Goal: Contribute content: Contribute content

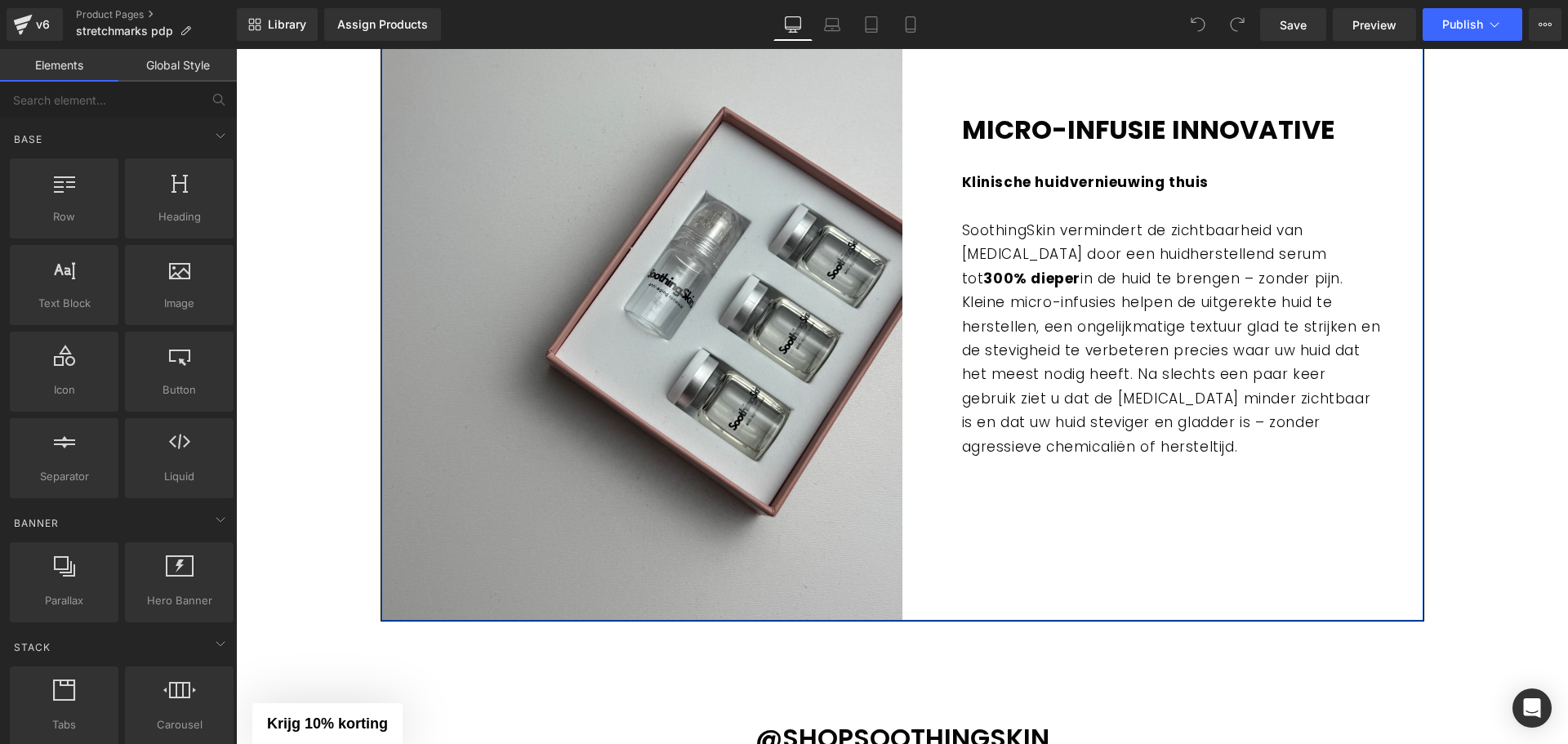
drag, startPoint x: 1077, startPoint y: 486, endPoint x: 1055, endPoint y: 462, distance: 32.6
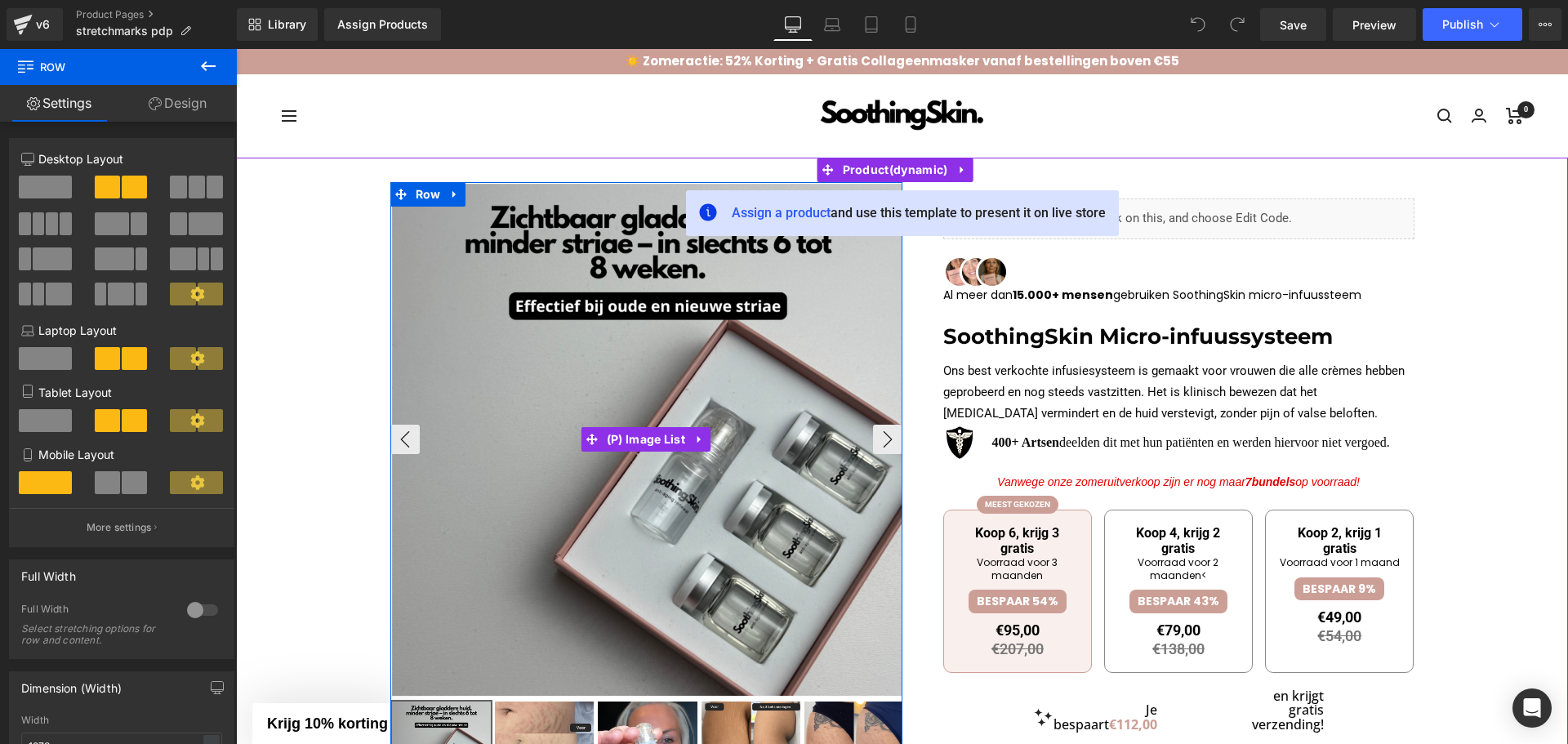
scroll to position [81, 0]
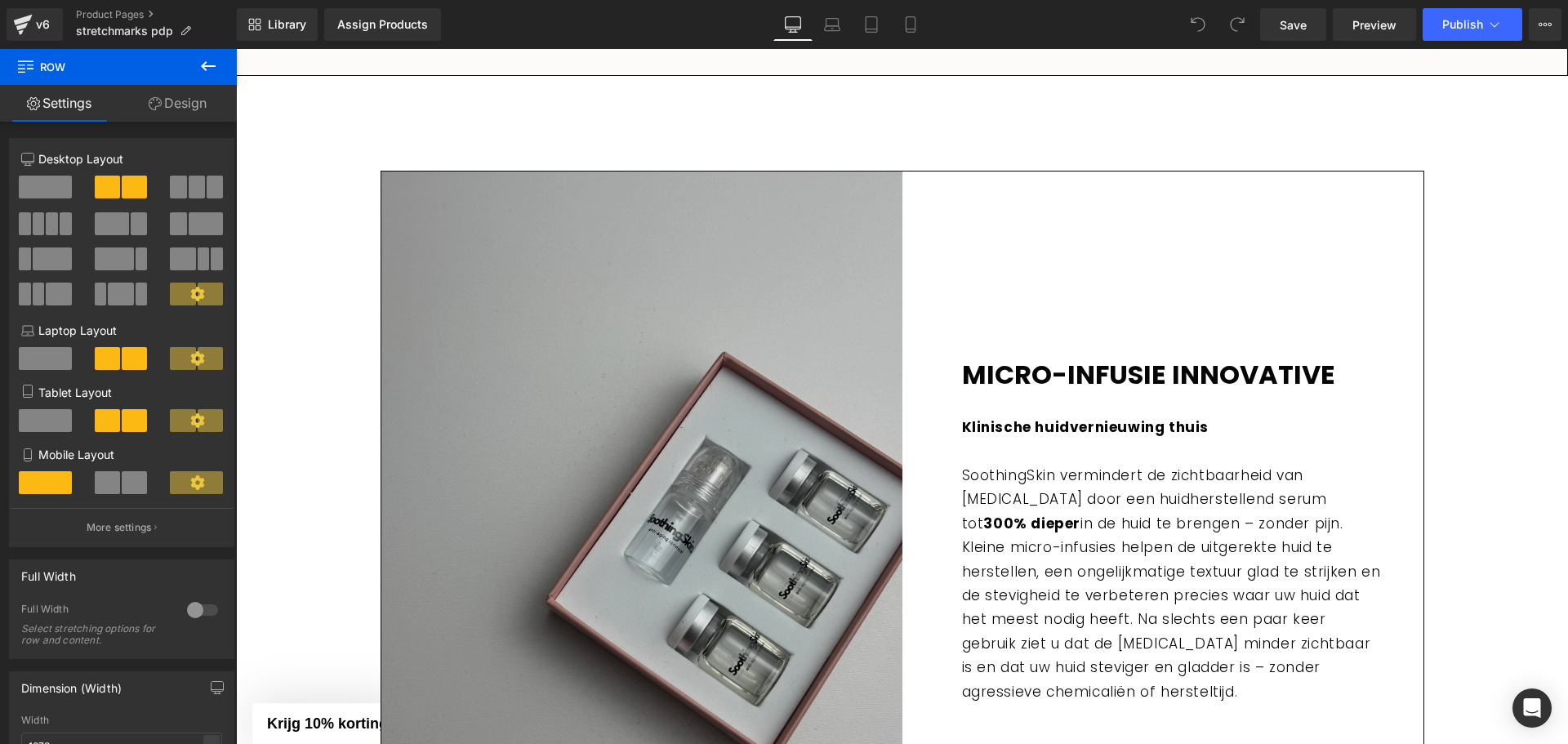
click at [713, 431] on img at bounding box center [642, 518] width 521 height 695
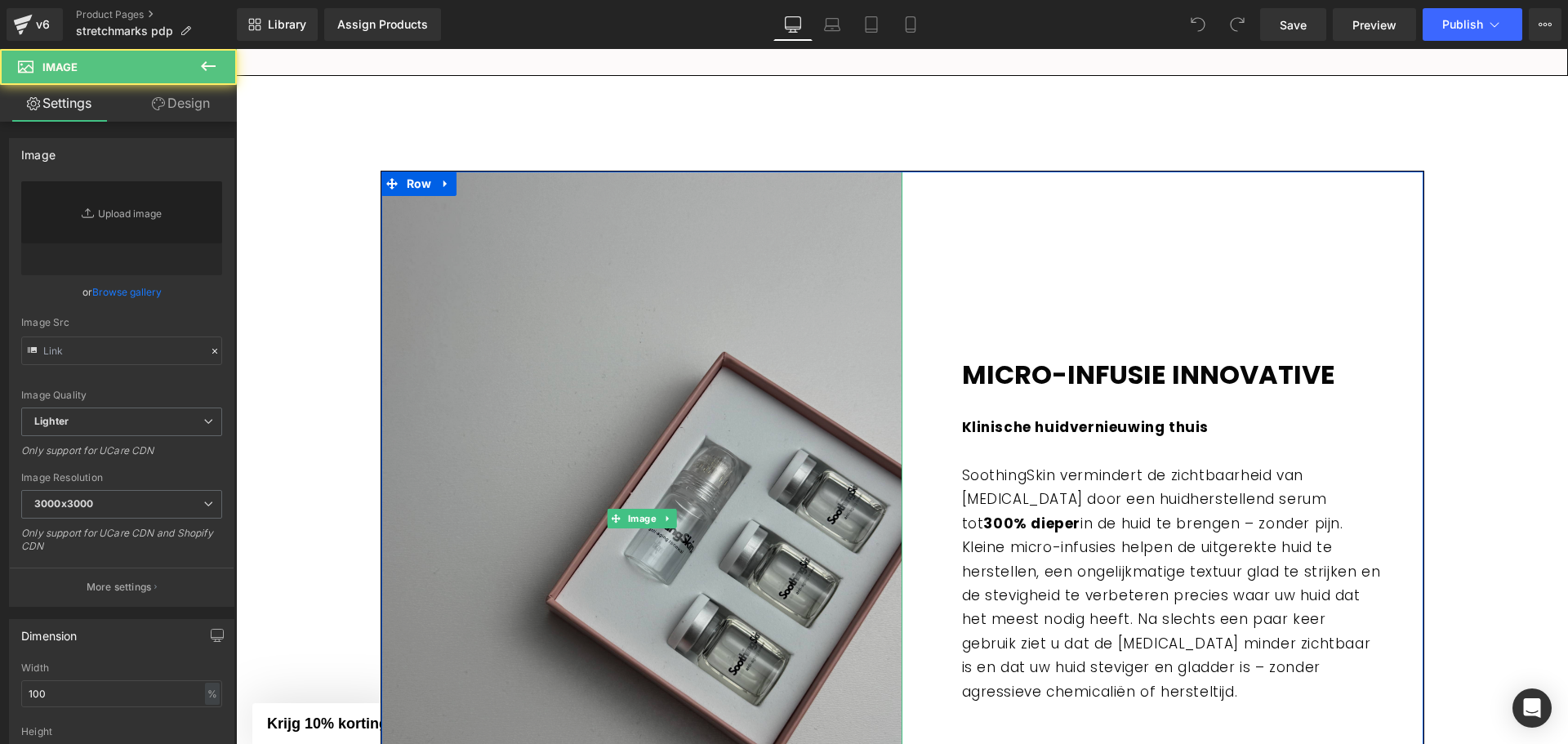
scroll to position [2369, 0]
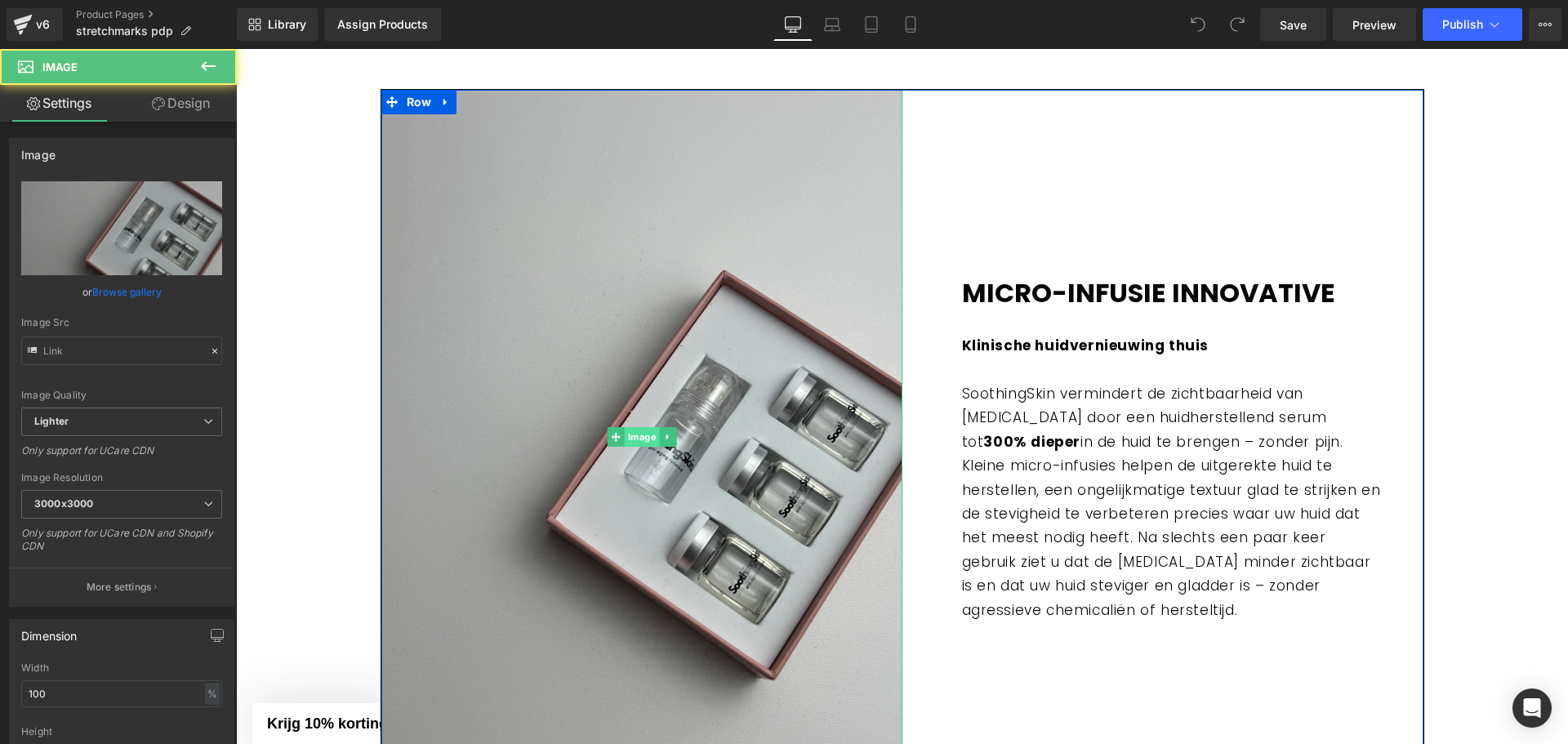
click at [624, 442] on span "Image" at bounding box center [641, 437] width 35 height 19
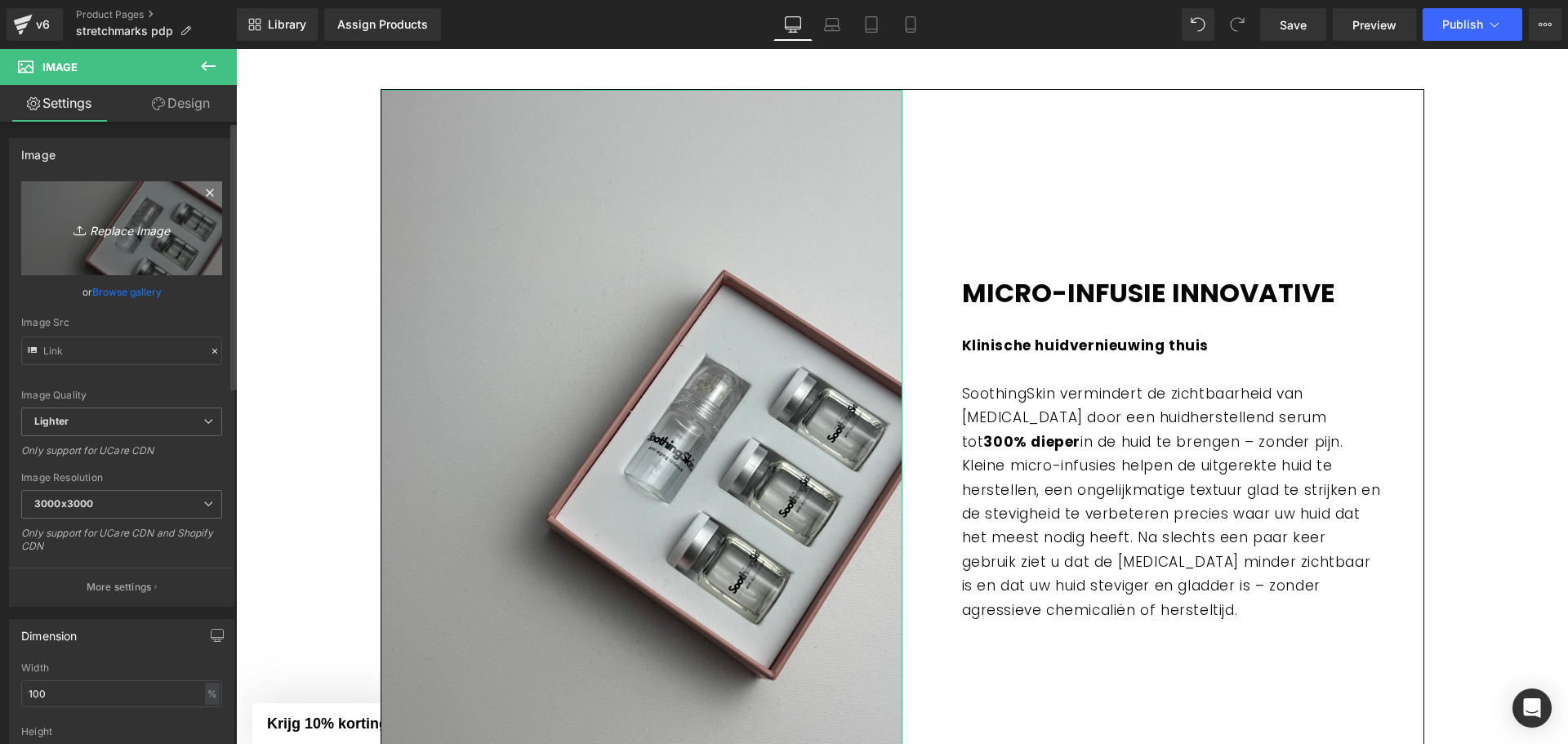
click at [95, 264] on link "Replace Image" at bounding box center [121, 228] width 200 height 94
type input "C:\fakepath\Laatste kans voor de 52% KORTING (6).png"
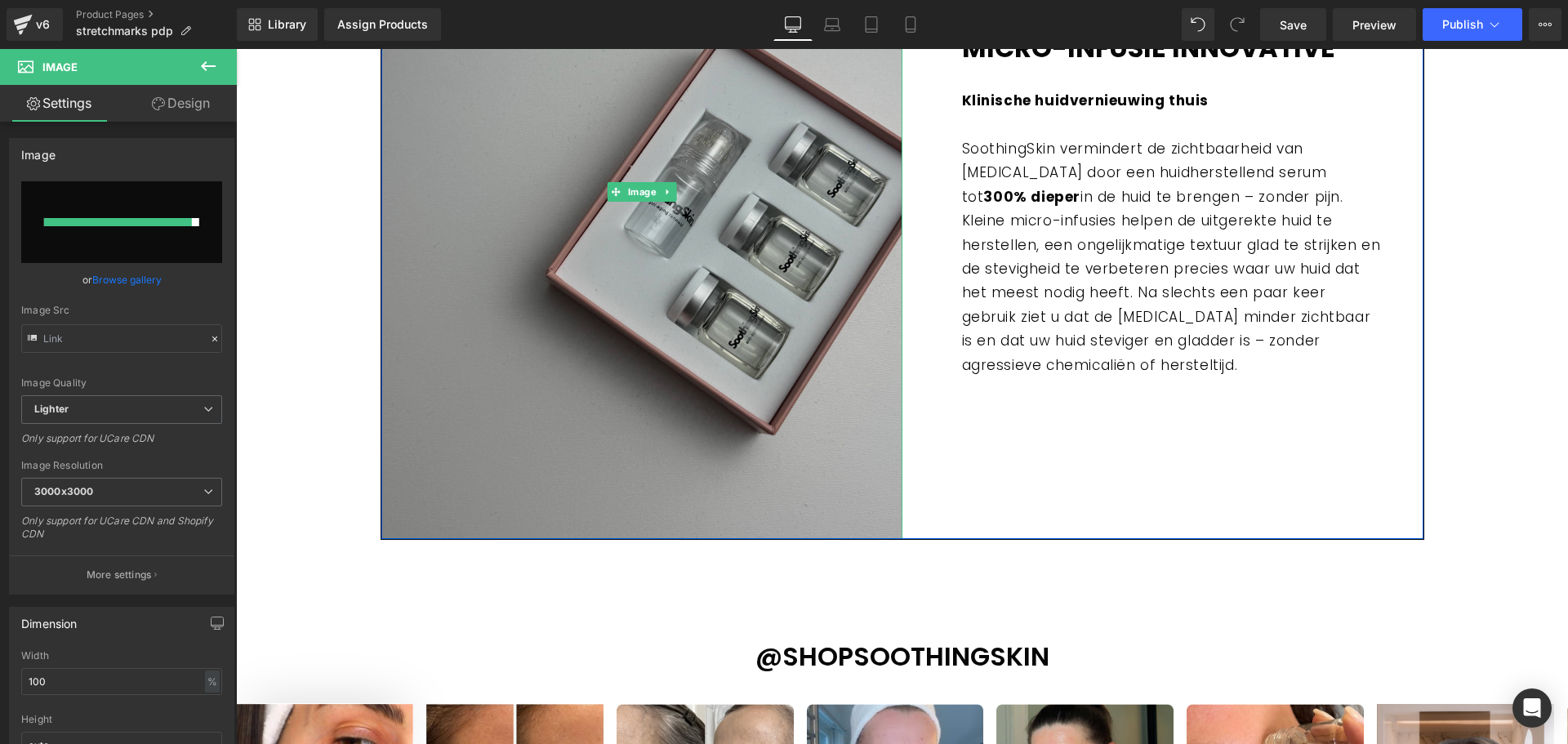
scroll to position [2450, 0]
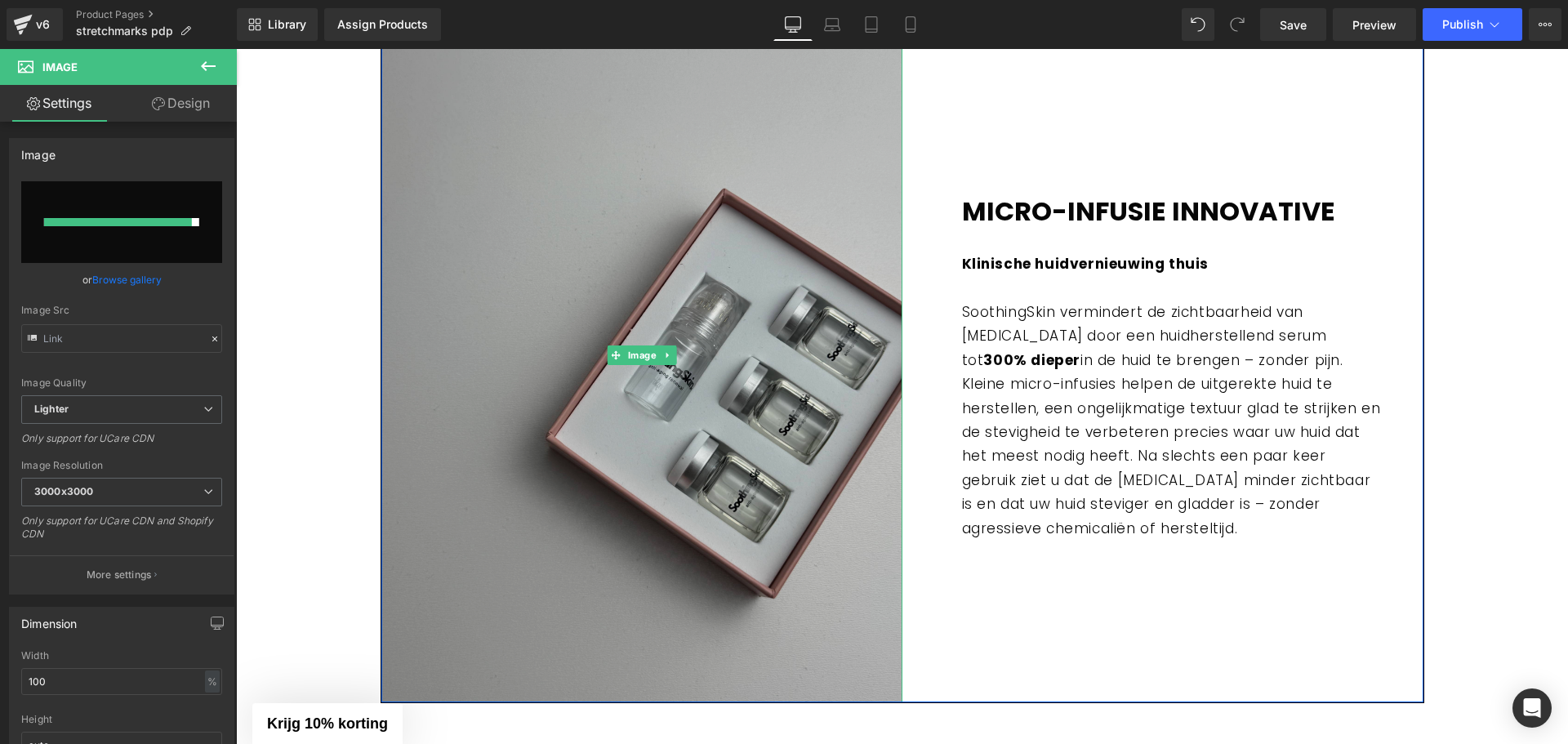
click at [692, 362] on img at bounding box center [642, 355] width 521 height 695
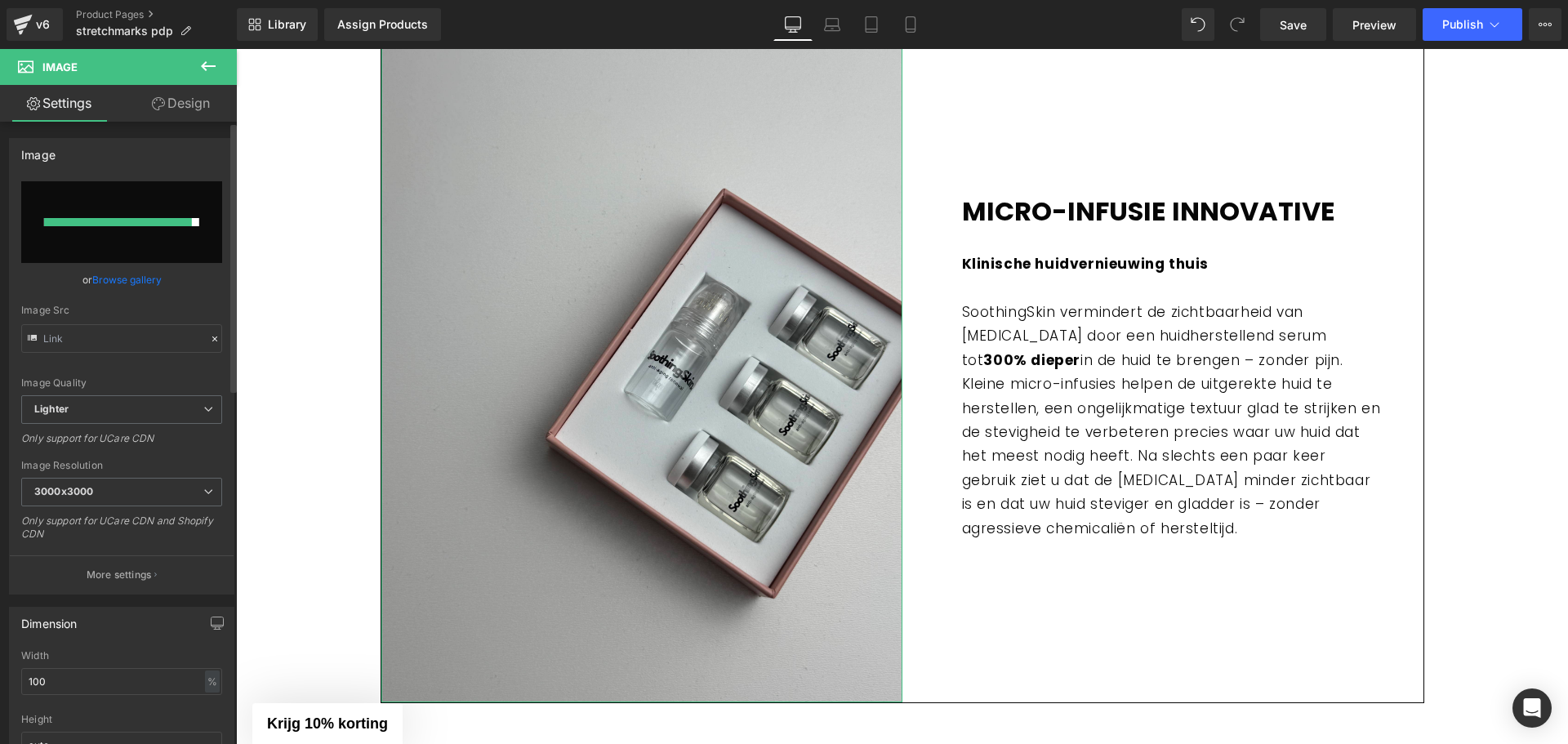
click at [124, 280] on link "Browse gallery" at bounding box center [127, 280] width 70 height 29
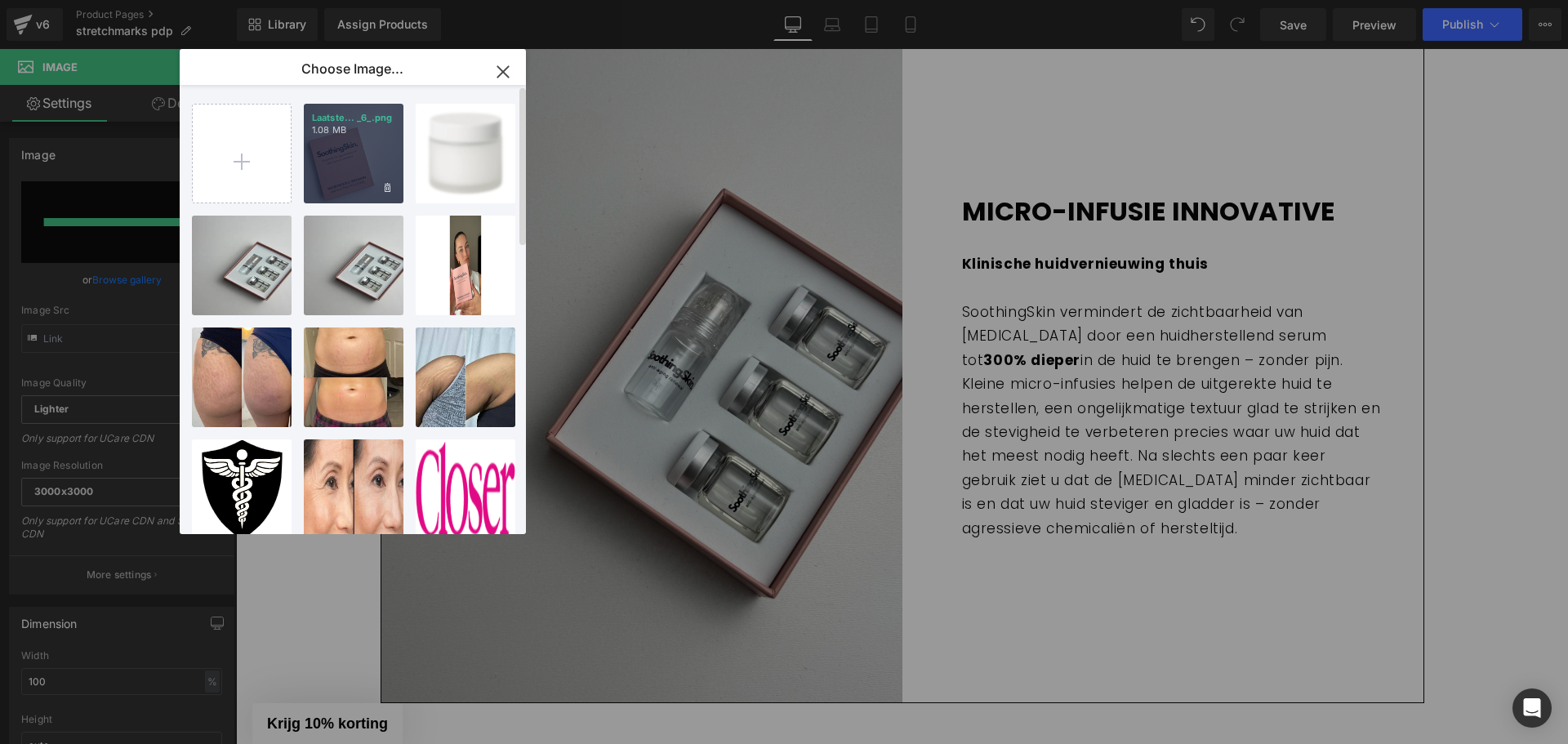
click at [335, 156] on div "Laatste... _6_.png 1.08 MB" at bounding box center [354, 153] width 100 height 100
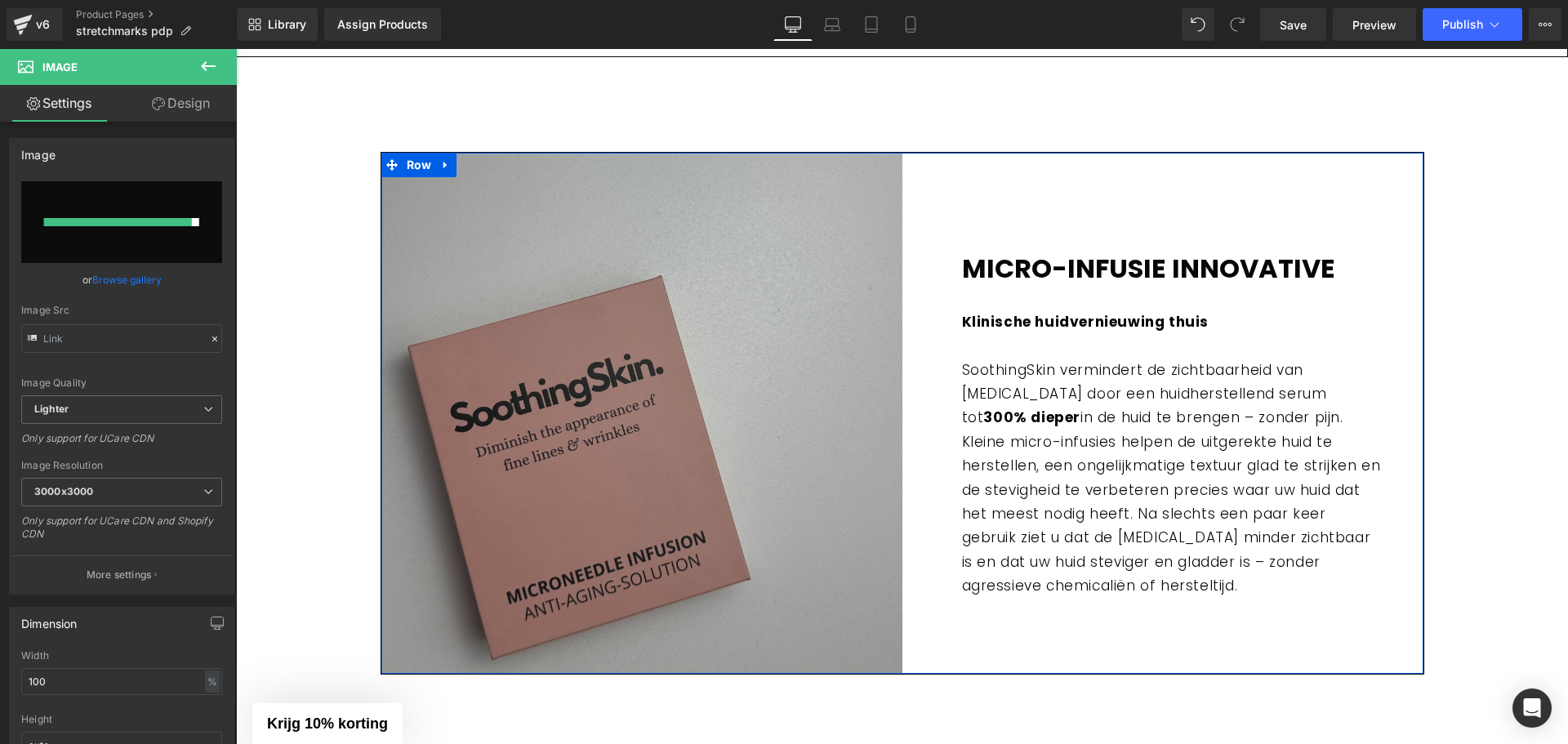
scroll to position [2369, 0]
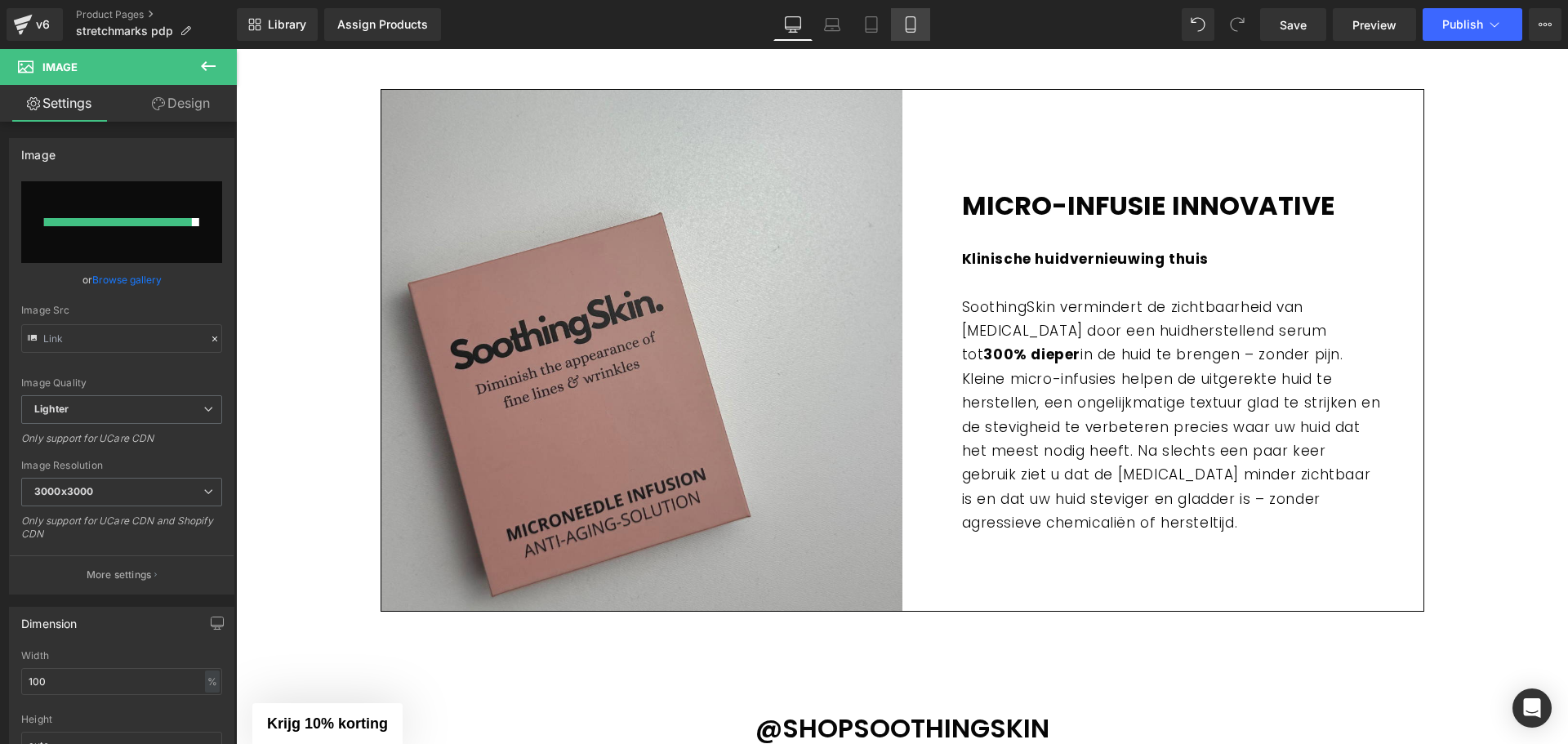
click at [922, 28] on link "Mobile" at bounding box center [910, 24] width 39 height 33
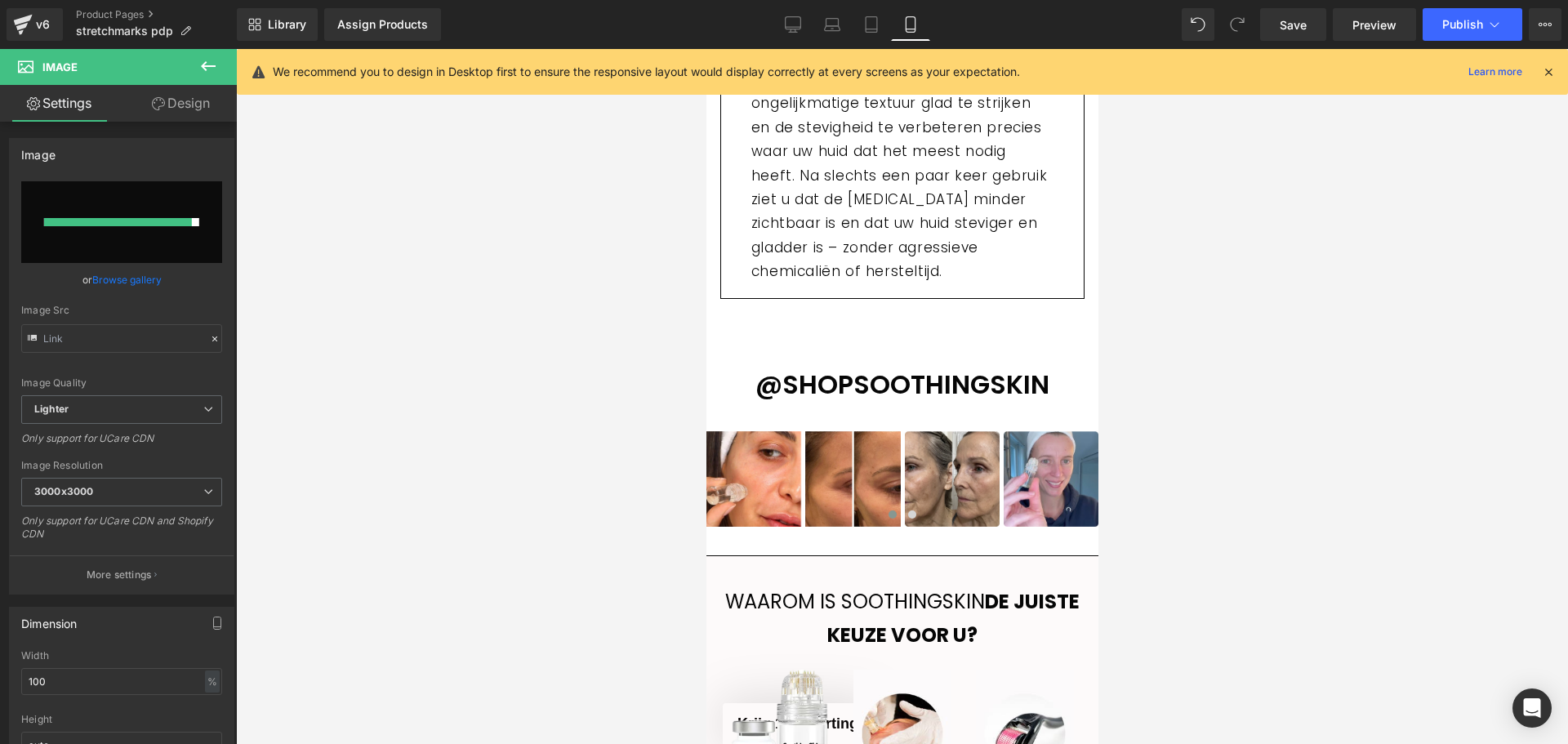
scroll to position [2879, 0]
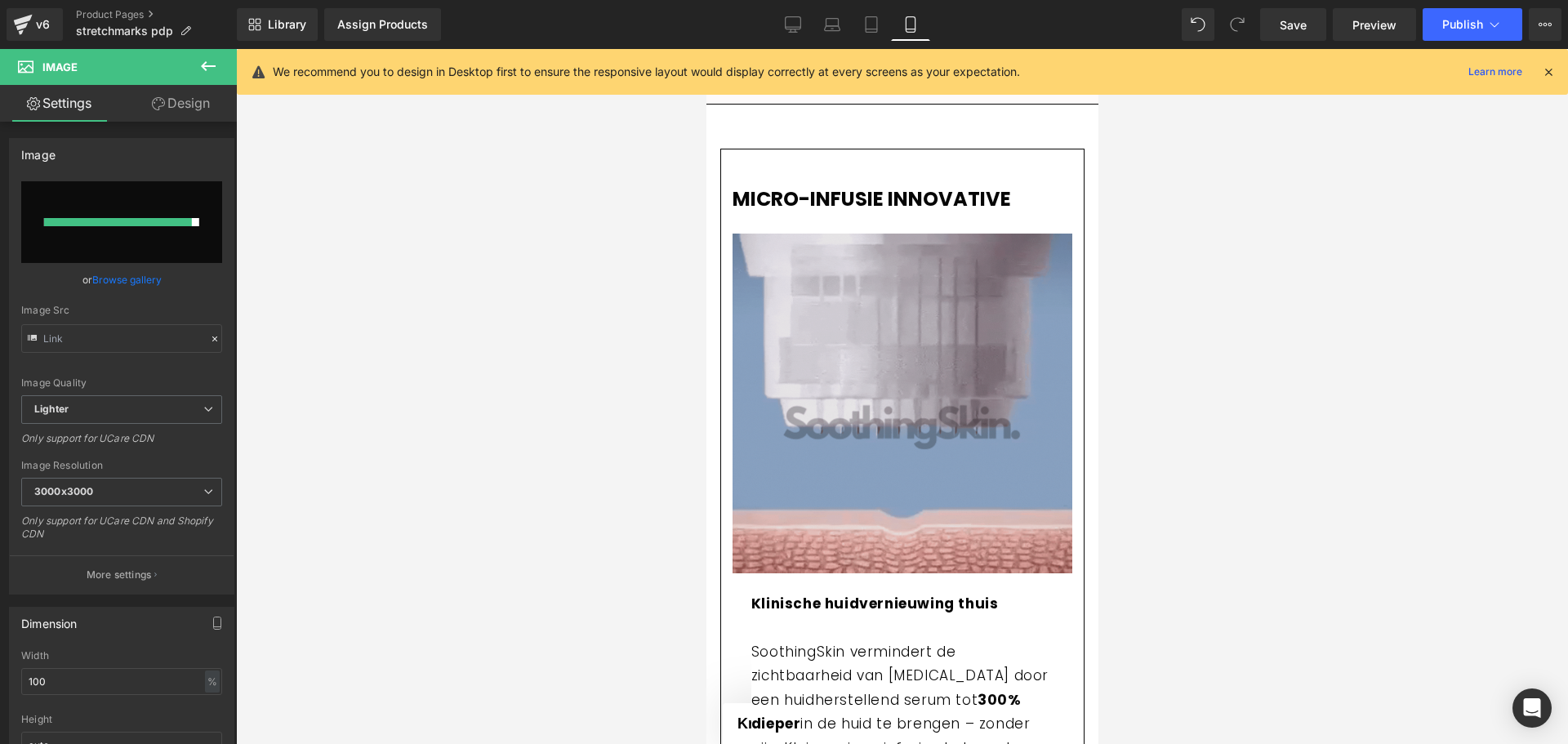
click at [933, 376] on img at bounding box center [901, 403] width 340 height 340
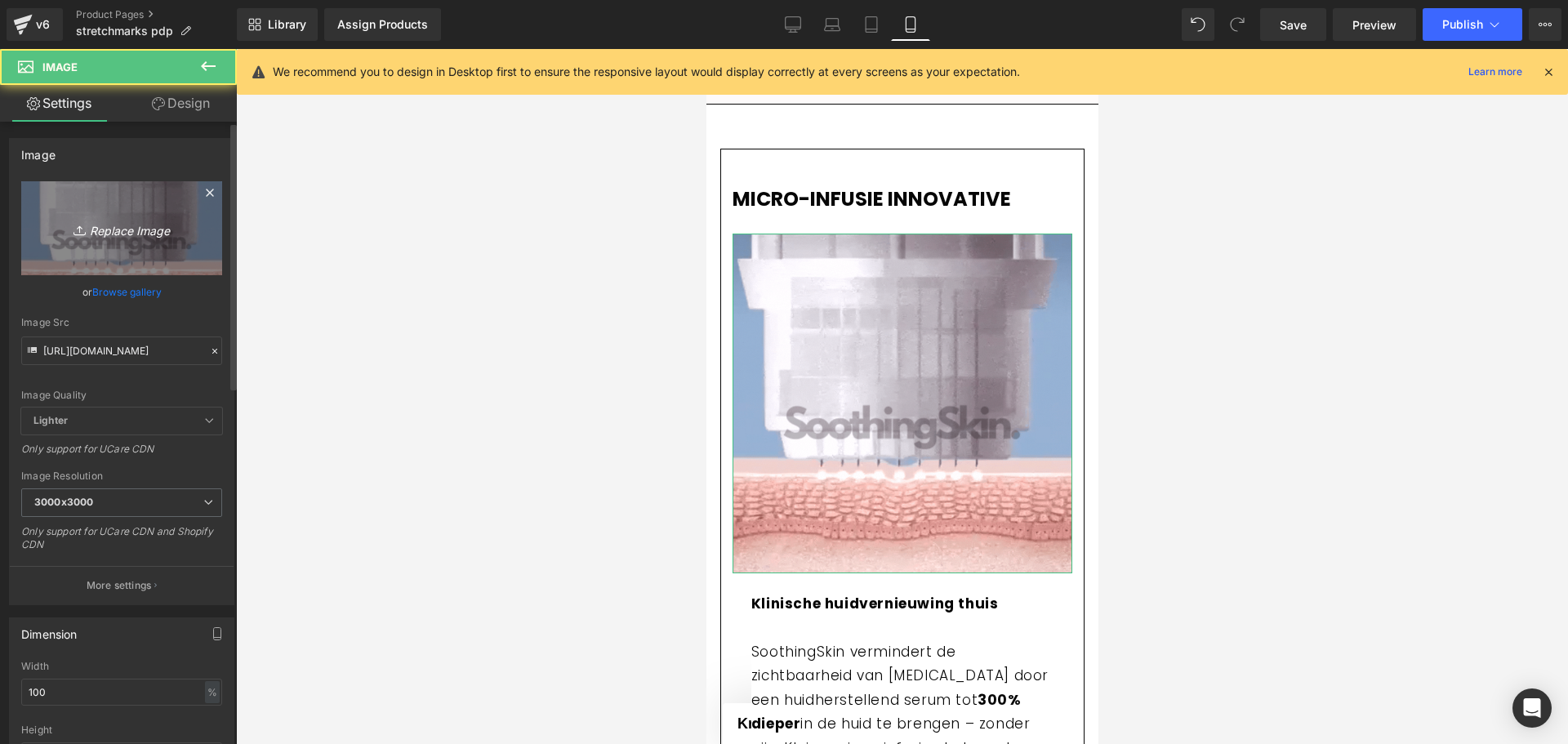
click at [119, 256] on link "Replace Image" at bounding box center [121, 228] width 200 height 94
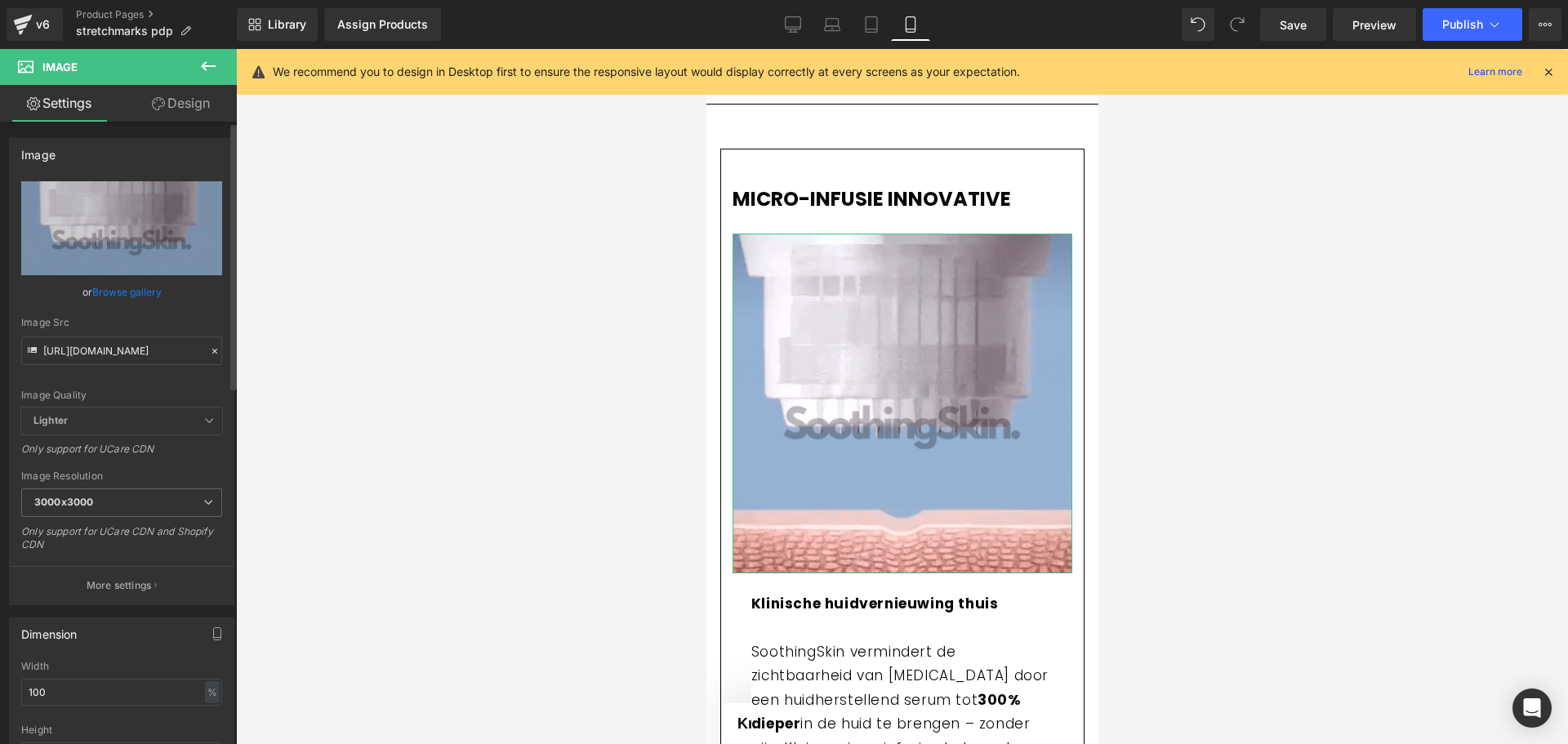
click at [128, 280] on link "Browse gallery" at bounding box center [127, 293] width 70 height 29
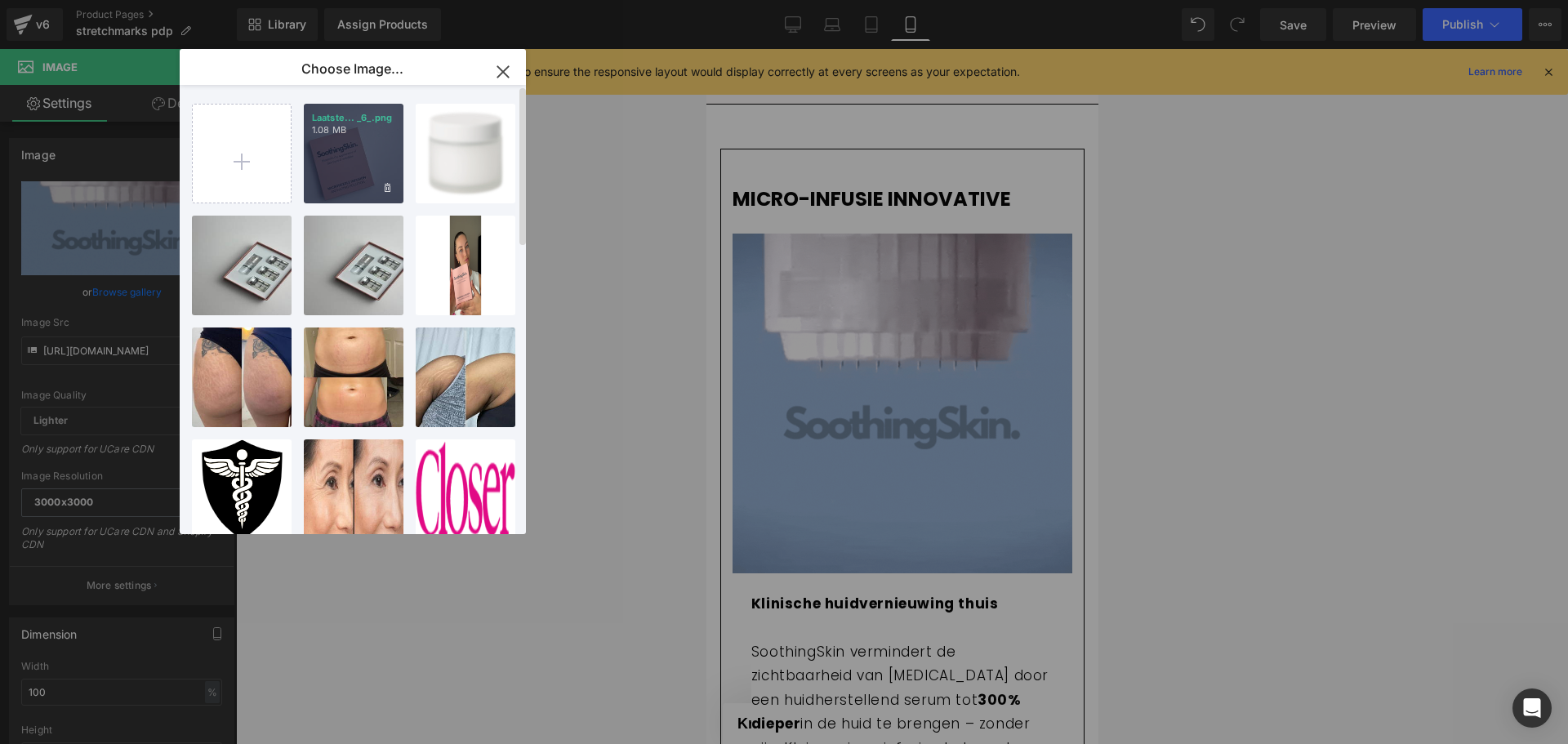
click at [341, 162] on div "Laatste... _6_.png 1.08 MB" at bounding box center [354, 153] width 100 height 100
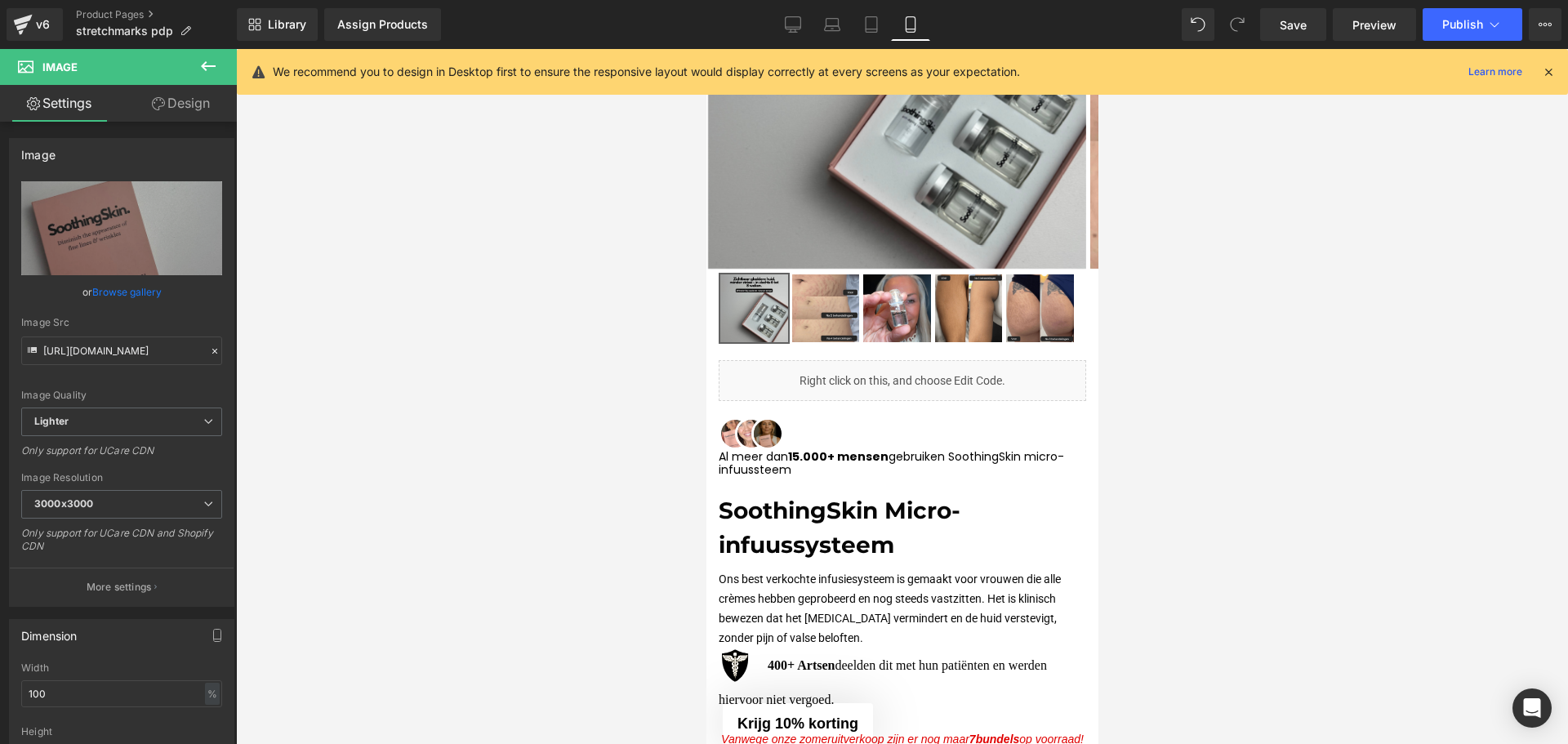
scroll to position [0, 0]
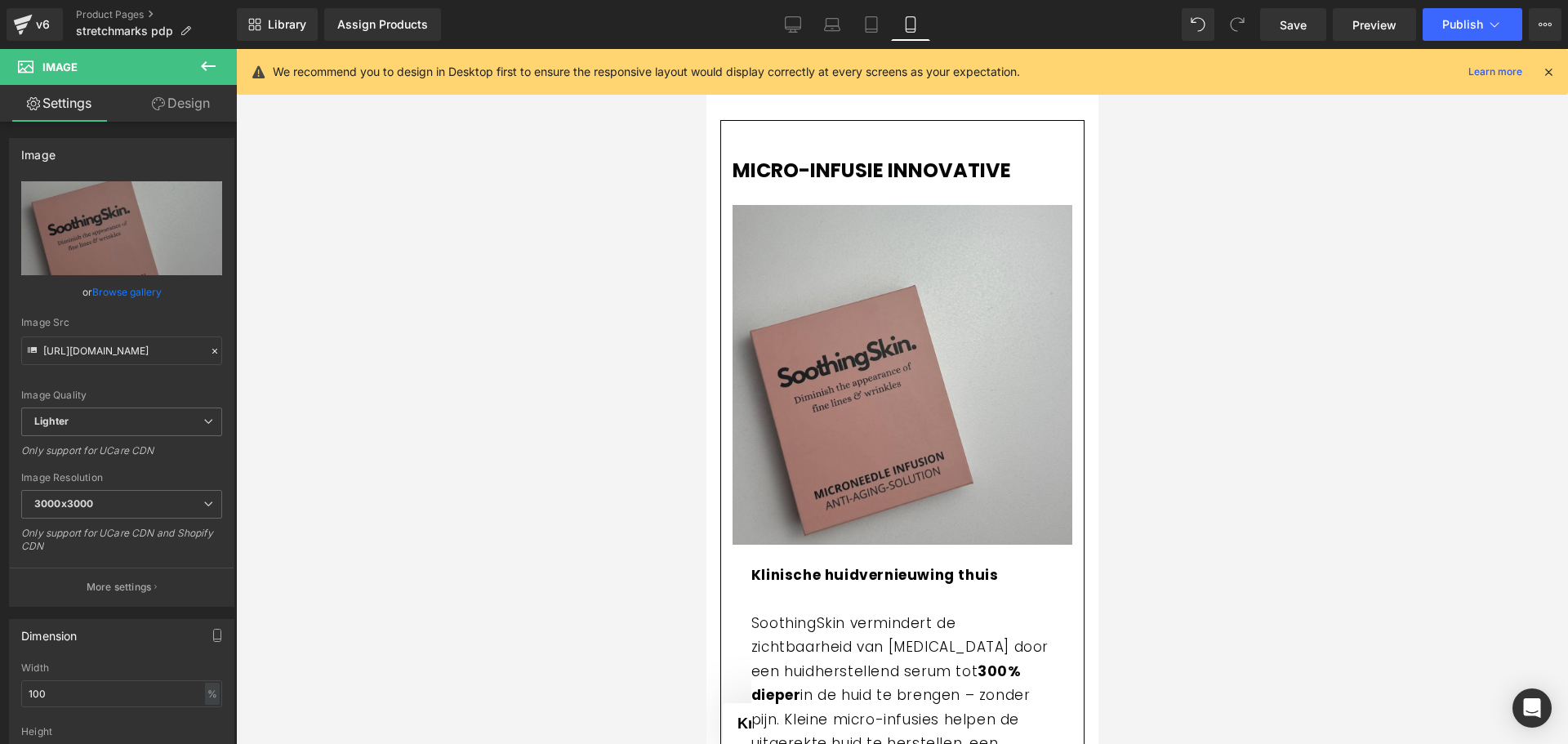
drag, startPoint x: 1092, startPoint y: 108, endPoint x: 1880, endPoint y: 177, distance: 791.0
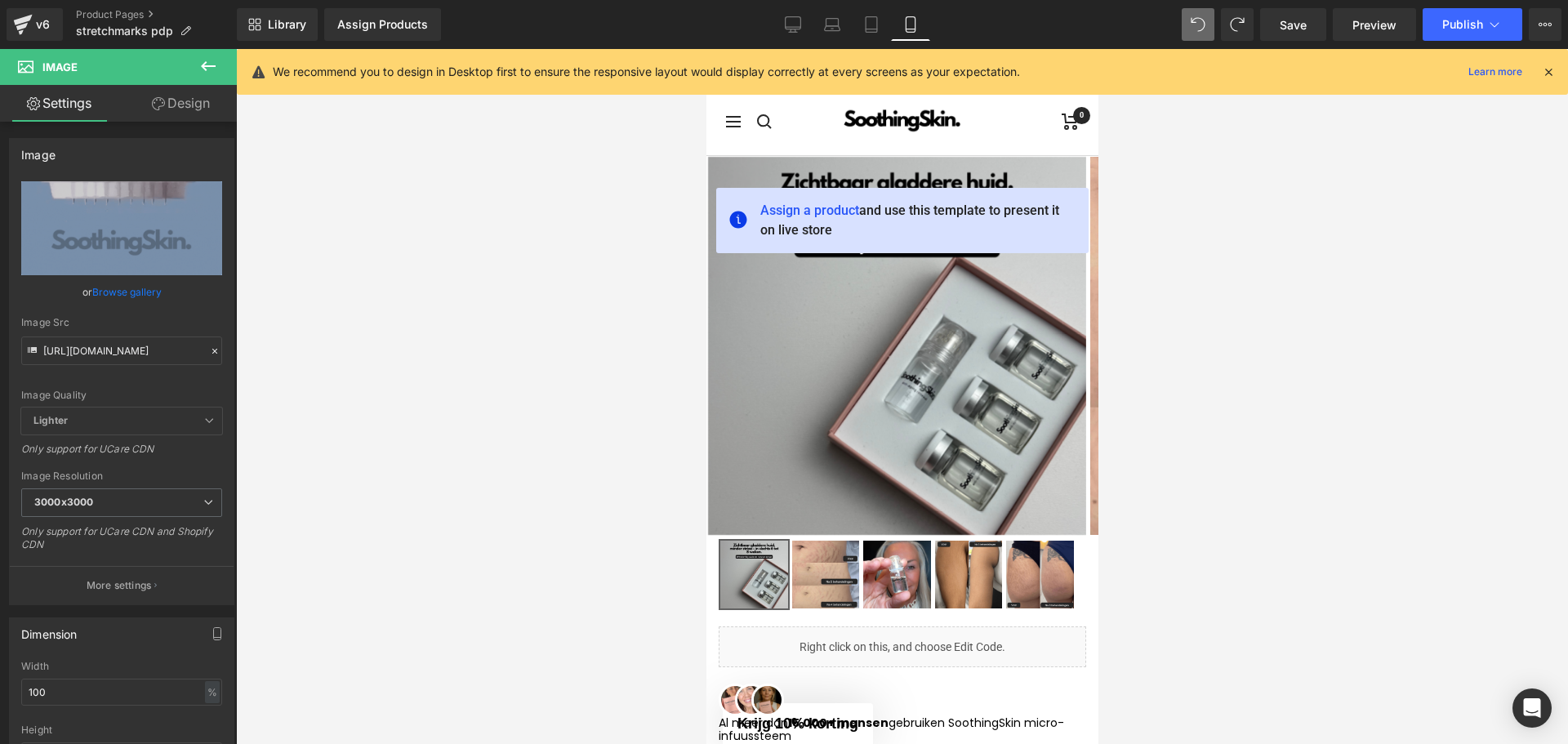
drag, startPoint x: 1093, startPoint y: 375, endPoint x: 1806, endPoint y: 153, distance: 746.8
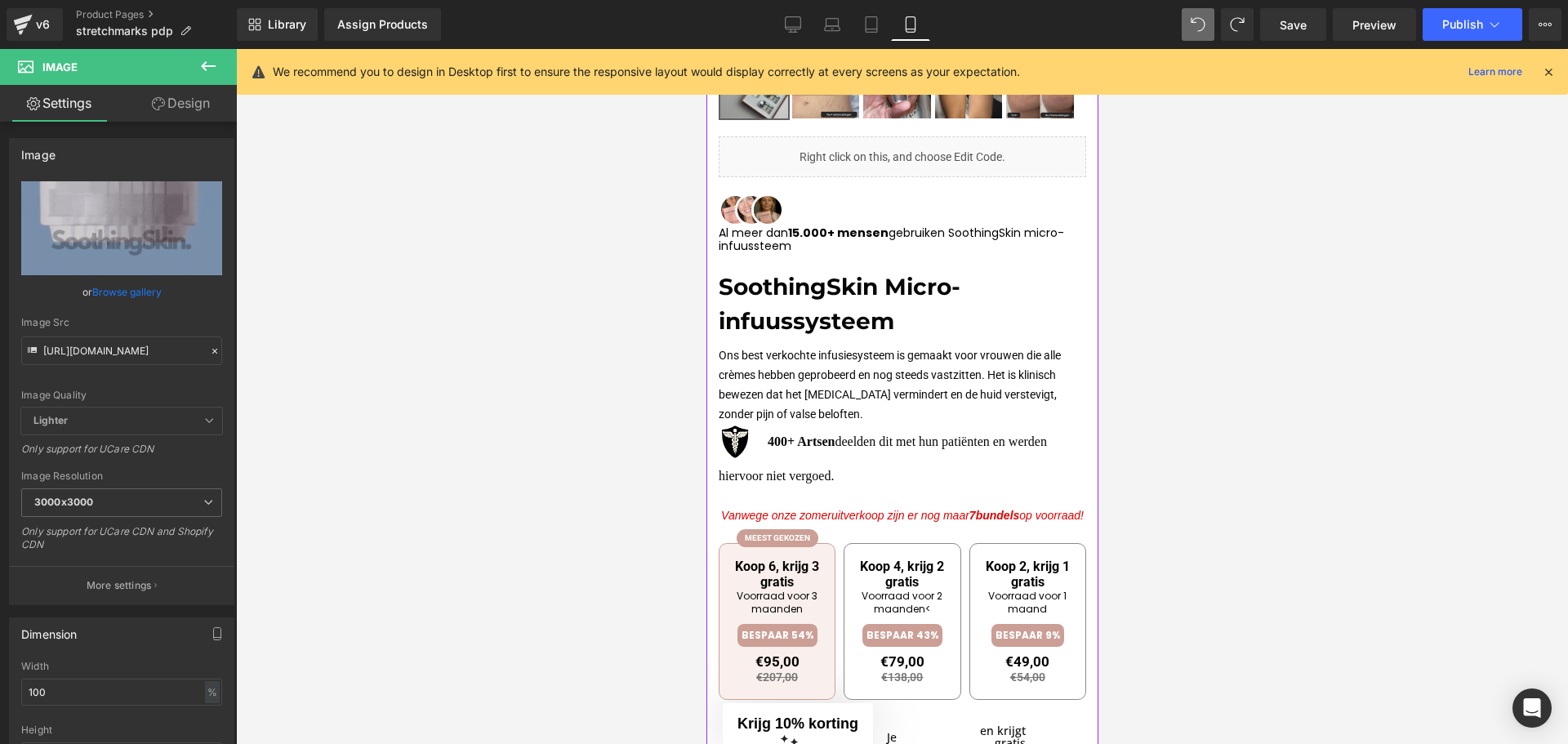
scroll to position [572, 0]
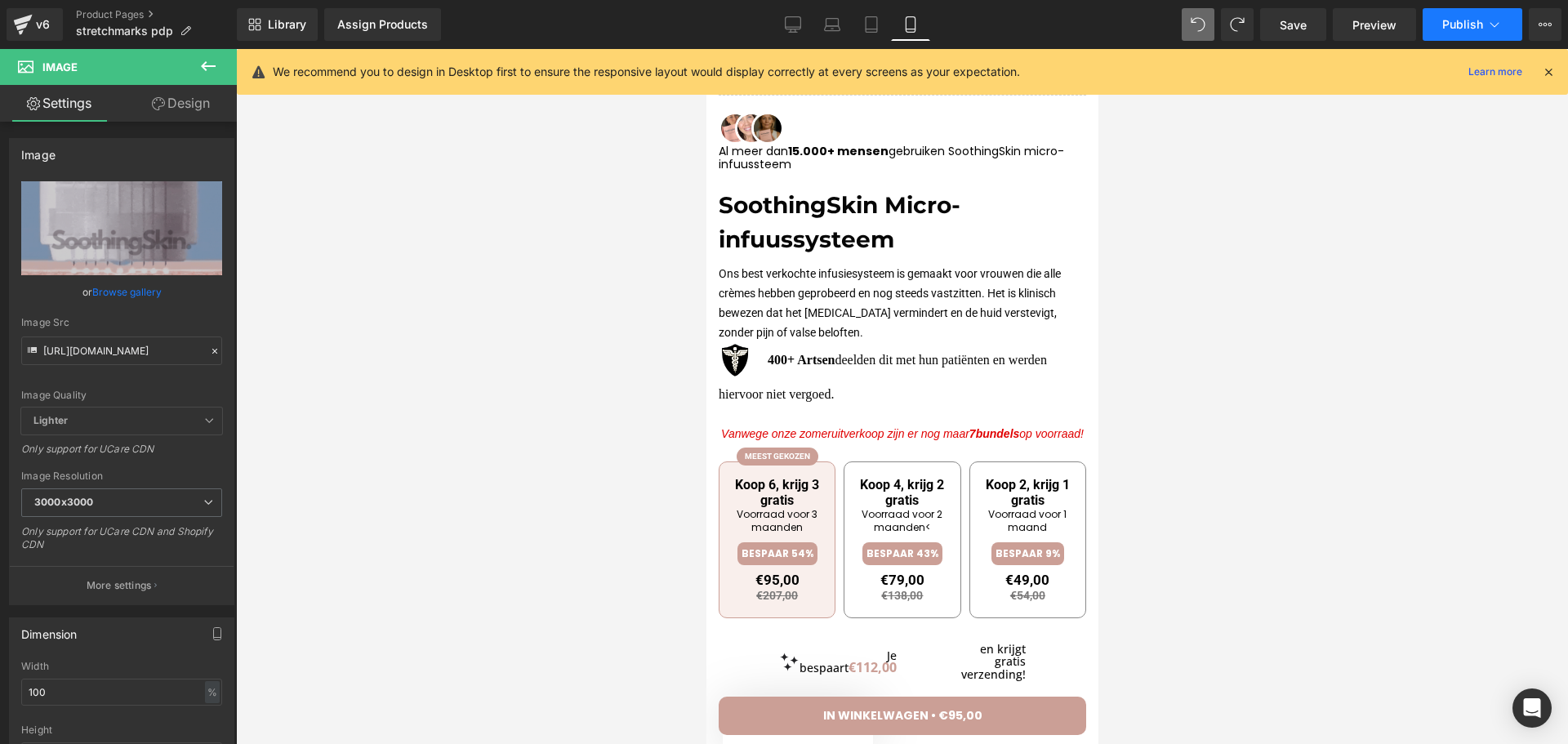
click at [1450, 18] on span "Publish" at bounding box center [1462, 24] width 41 height 13
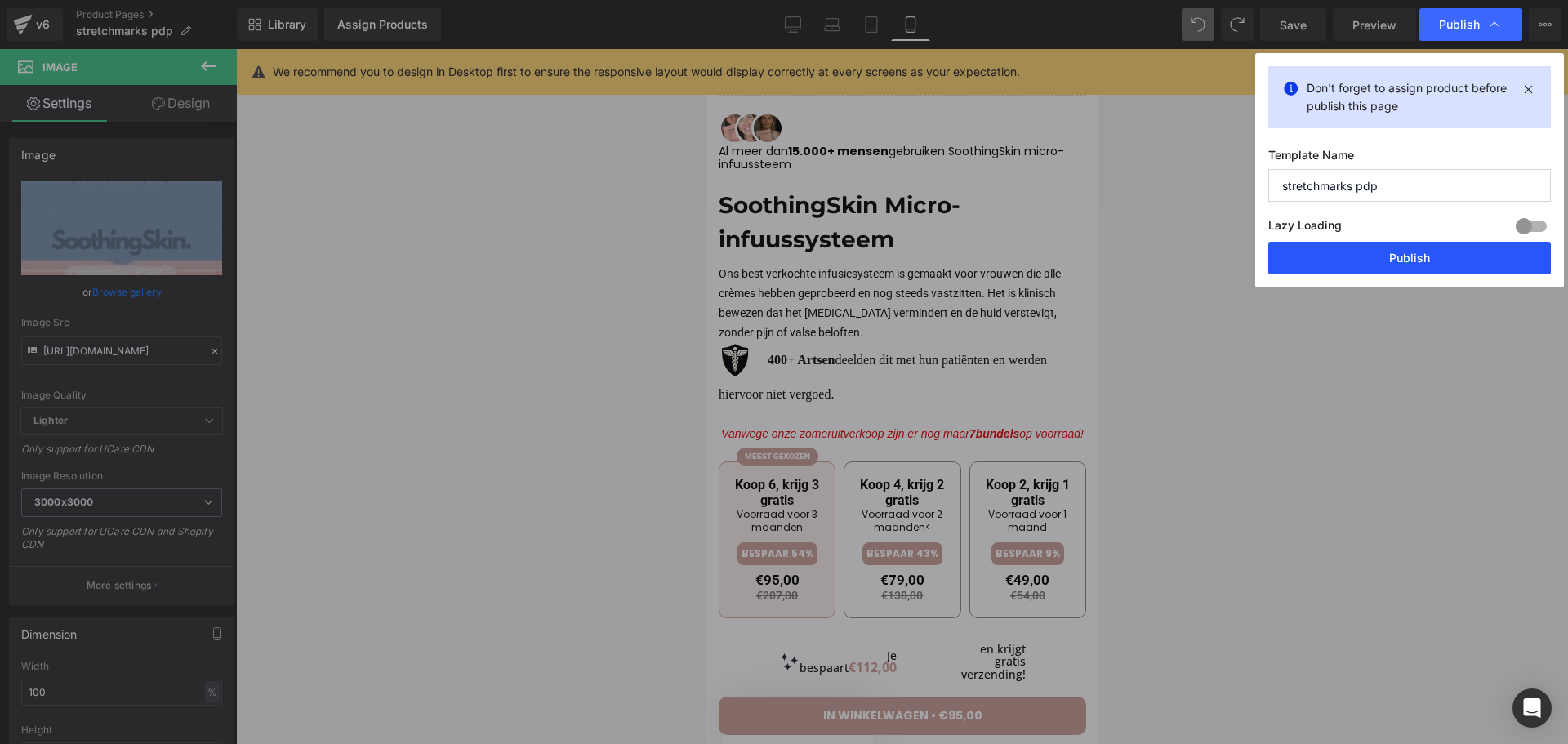
click at [1313, 258] on button "Publish" at bounding box center [1409, 259] width 283 height 33
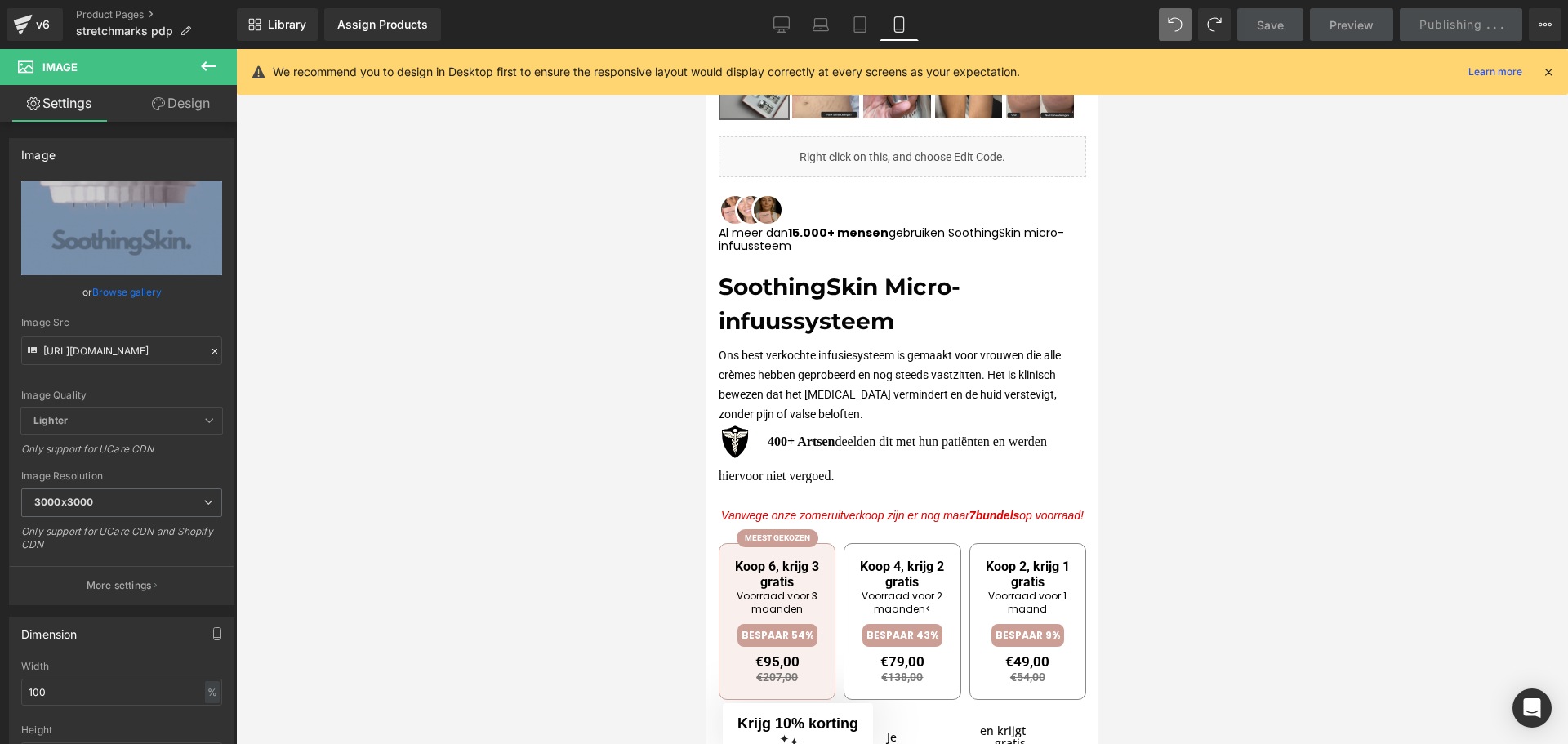
scroll to position [735, 0]
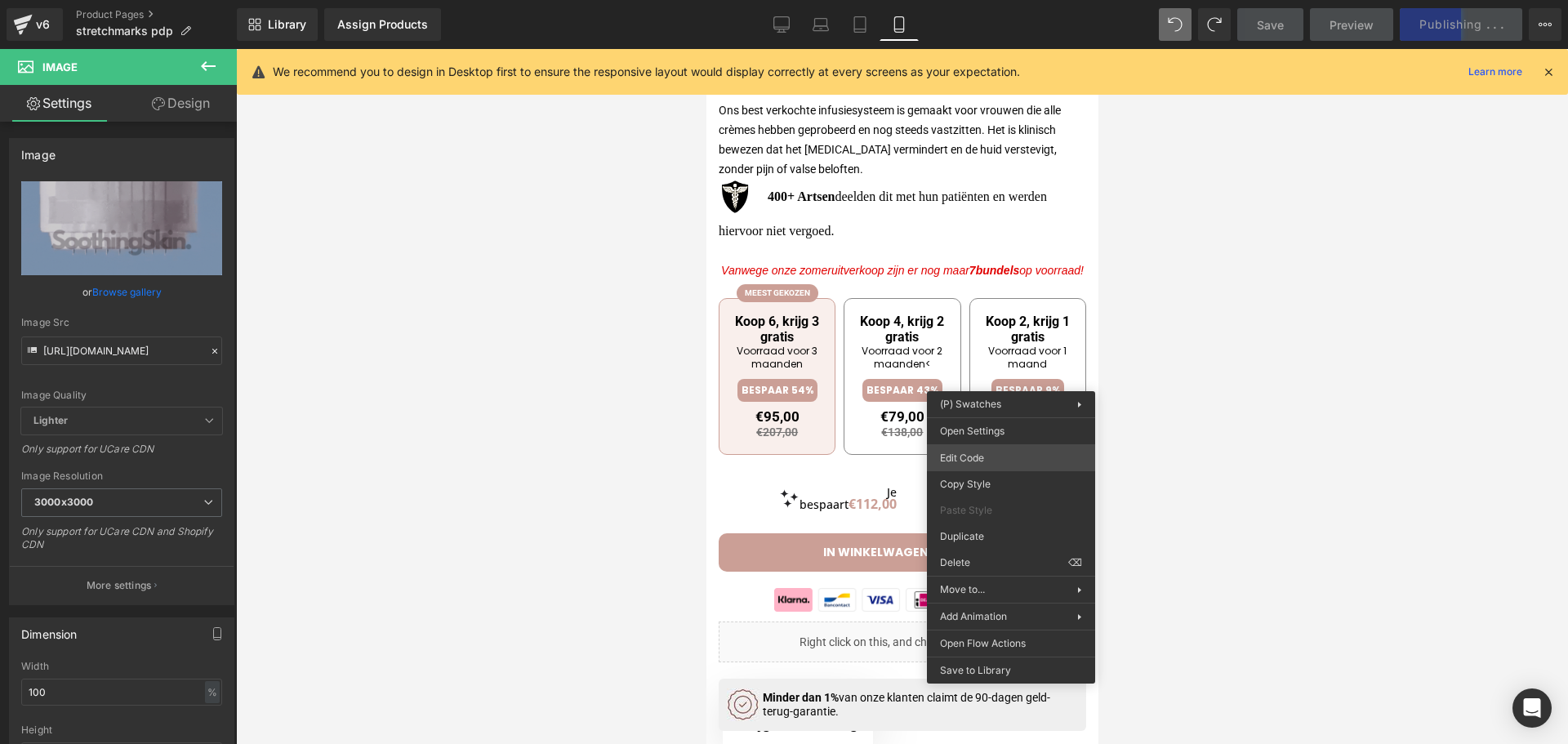
click at [1001, 0] on div "Image You are previewing how the will restyle your page. You can not edit Eleme…" at bounding box center [784, 0] width 1568 height 0
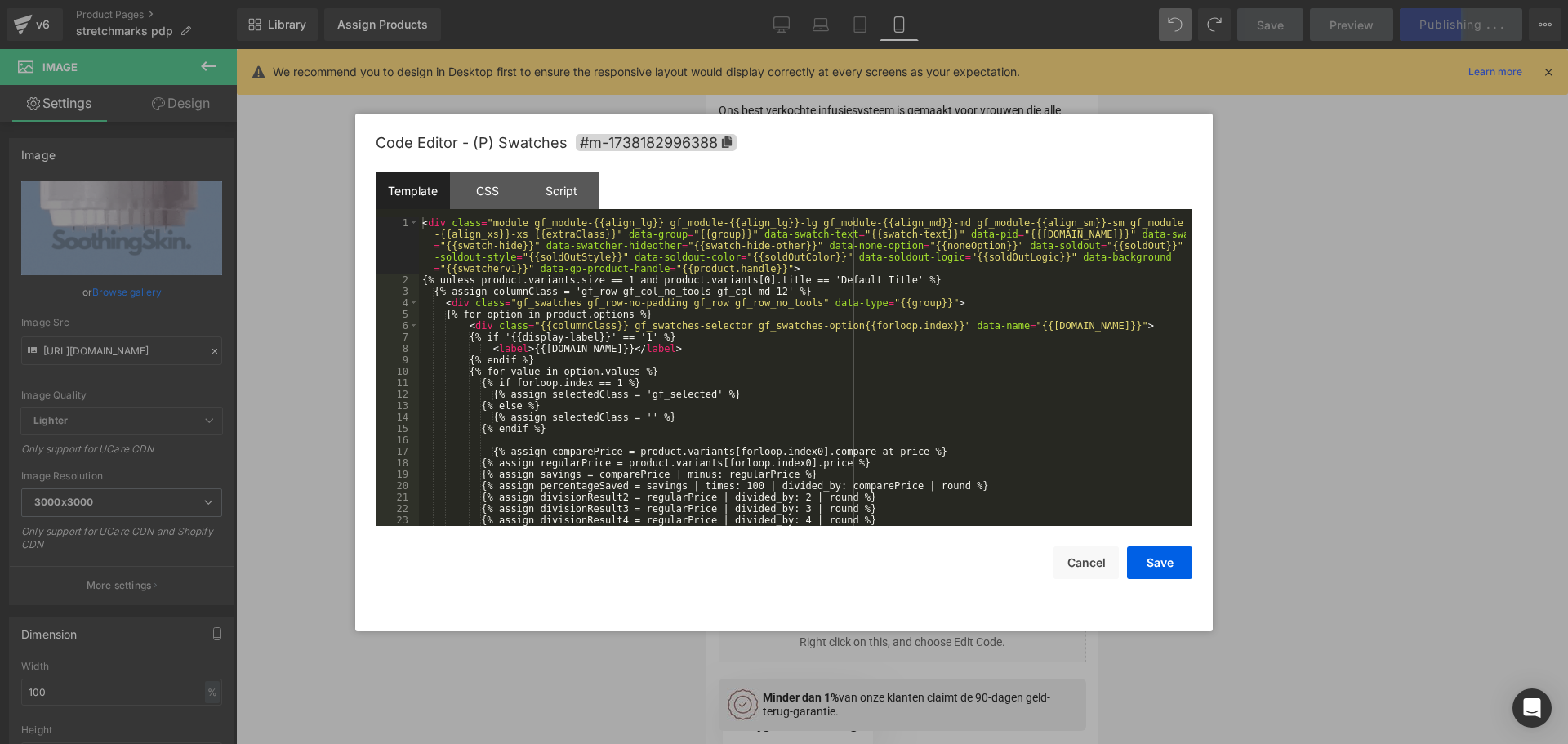
drag, startPoint x: 1247, startPoint y: 160, endPoint x: 1245, endPoint y: 171, distance: 11.2
click at [1248, 162] on div at bounding box center [784, 372] width 1568 height 744
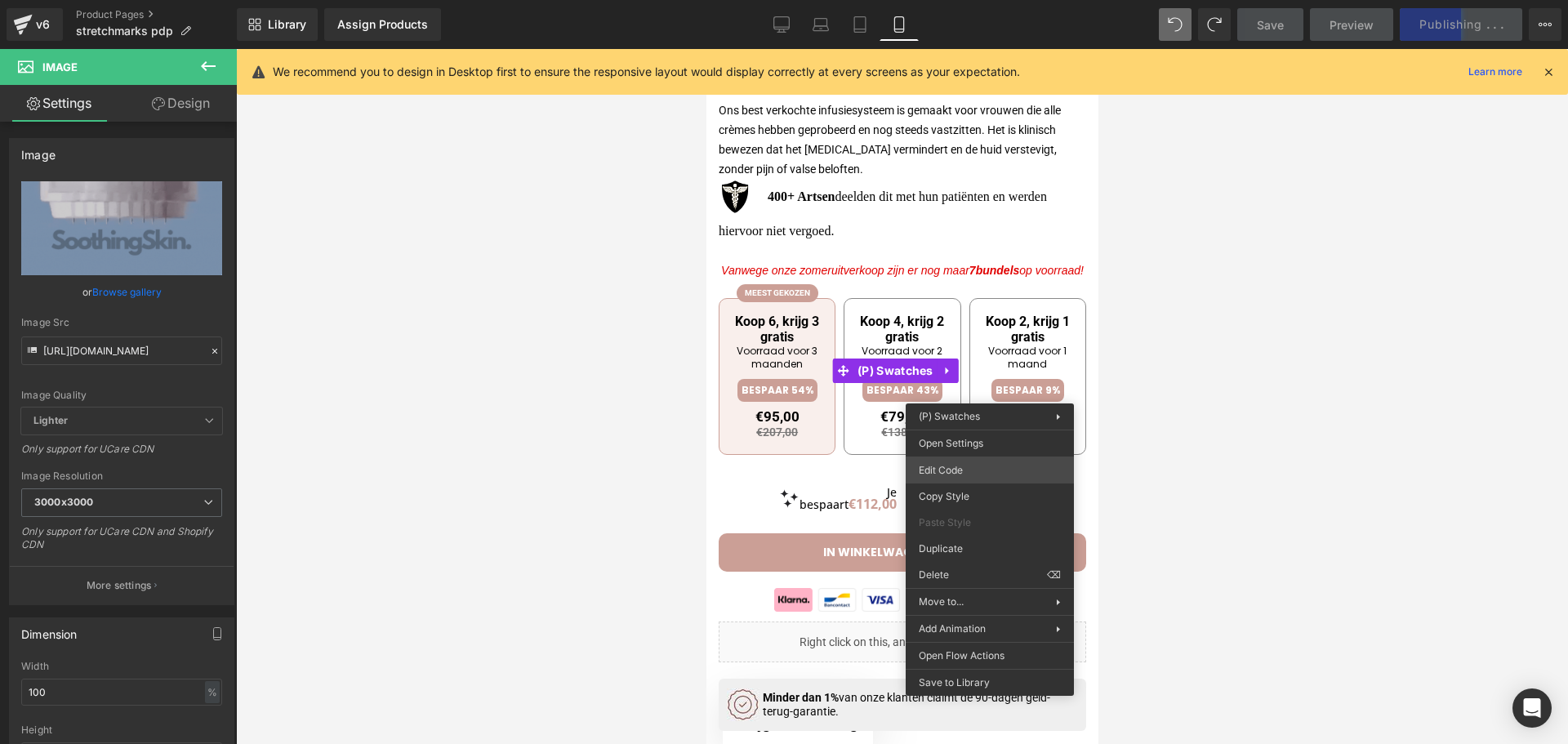
click at [961, 0] on div "Image You are previewing how the will restyle your page. You can not edit Eleme…" at bounding box center [784, 0] width 1568 height 0
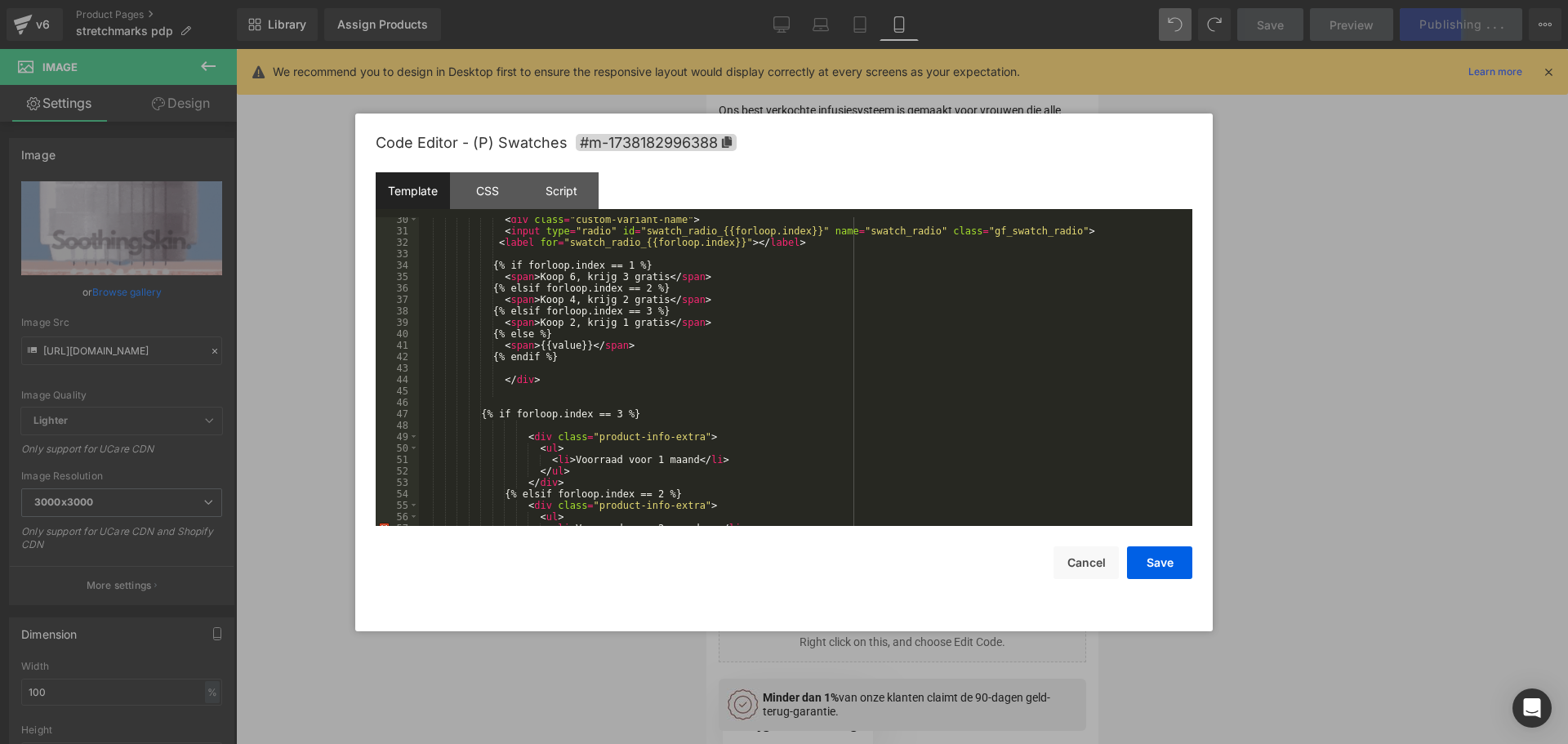
scroll to position [392, 0]
drag, startPoint x: 652, startPoint y: 326, endPoint x: 559, endPoint y: 321, distance: 93.1
click at [559, 321] on div "< div class = "custom-variant-name" > < input type = "radio" id = "swatch_radio…" at bounding box center [802, 380] width 767 height 331
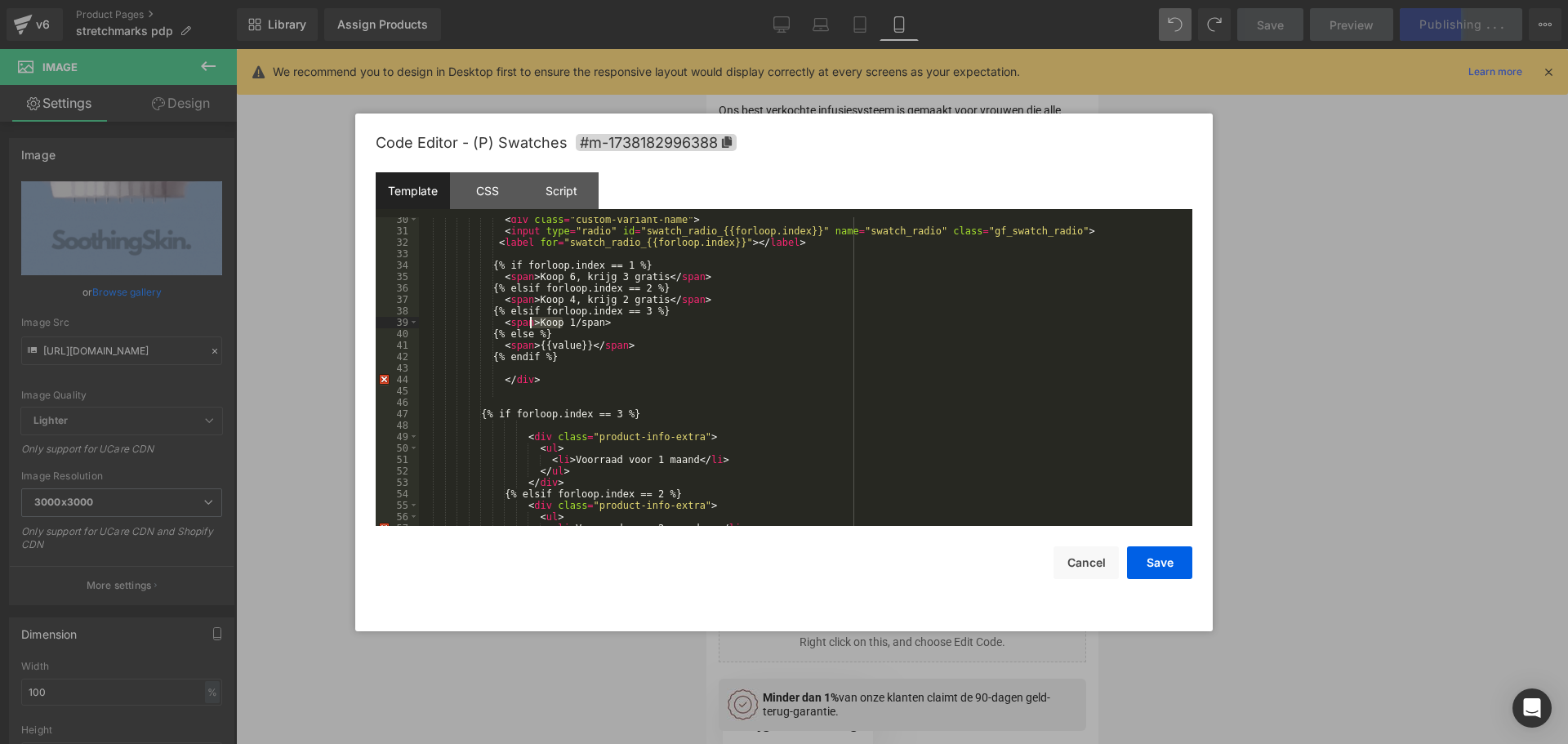
drag, startPoint x: 562, startPoint y: 321, endPoint x: 529, endPoint y: 323, distance: 33.1
click at [529, 323] on div "< div class = "custom-variant-name" > < input type = "radio" id = "swatch_radio…" at bounding box center [802, 380] width 767 height 331
drag, startPoint x: 532, startPoint y: 321, endPoint x: 571, endPoint y: 323, distance: 39.1
click at [571, 323] on div "< div class = "custom-variant-name" > < input type = "radio" id = "swatch_radio…" at bounding box center [802, 380] width 767 height 331
drag, startPoint x: 647, startPoint y: 299, endPoint x: 532, endPoint y: 298, distance: 115.0
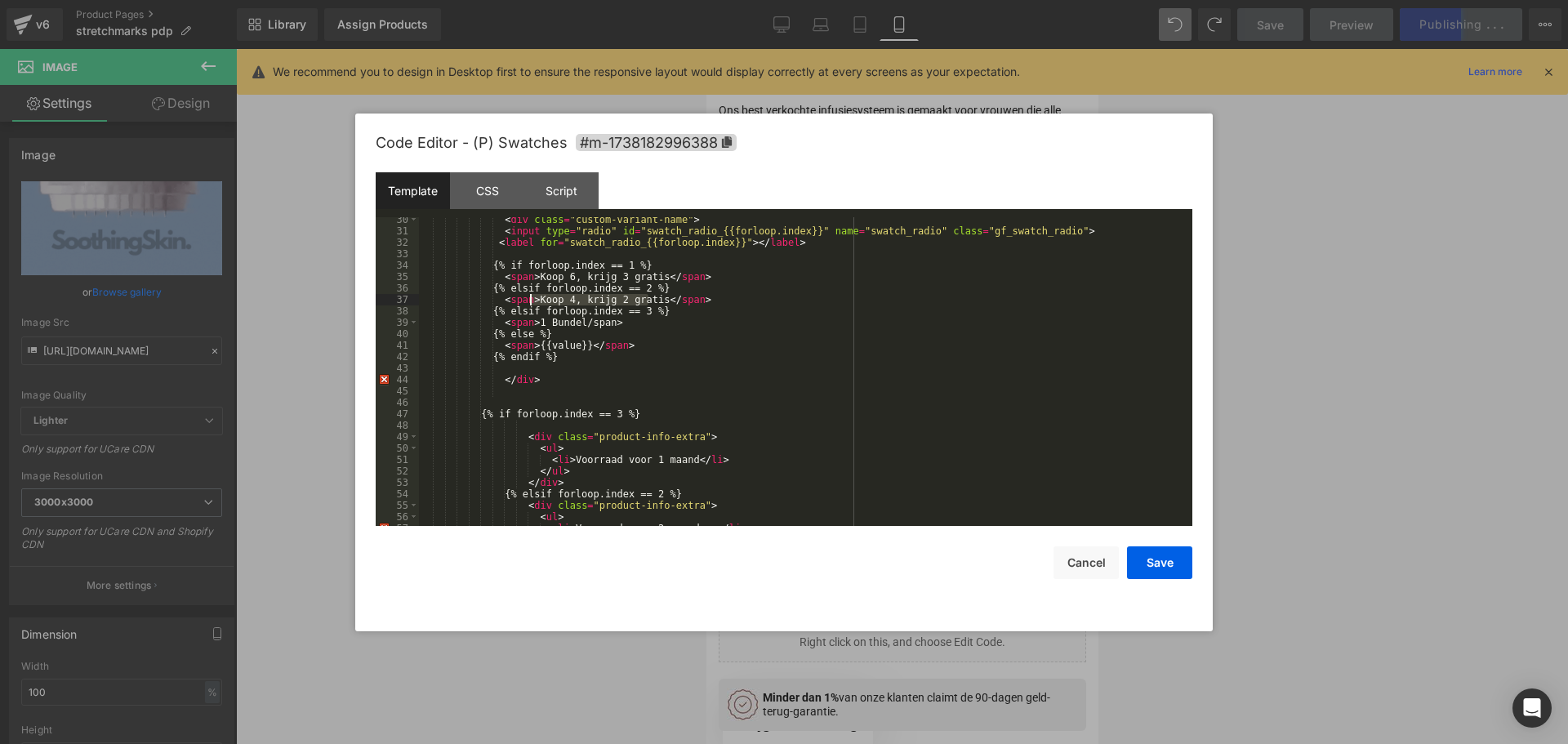
click at [532, 298] on div "< div class = "custom-variant-name" > < input type = "radio" id = "swatch_radio…" at bounding box center [802, 380] width 767 height 331
drag, startPoint x: 529, startPoint y: 278, endPoint x: 649, endPoint y: 280, distance: 120.0
click at [649, 280] on div "< div class = "custom-variant-name" > < input type = "radio" id = "swatch_radio…" at bounding box center [802, 380] width 767 height 331
paste textarea
click at [530, 275] on div "< div class = "custom-variant-name" > < input type = "radio" id = "swatch_radio…" at bounding box center [802, 380] width 767 height 331
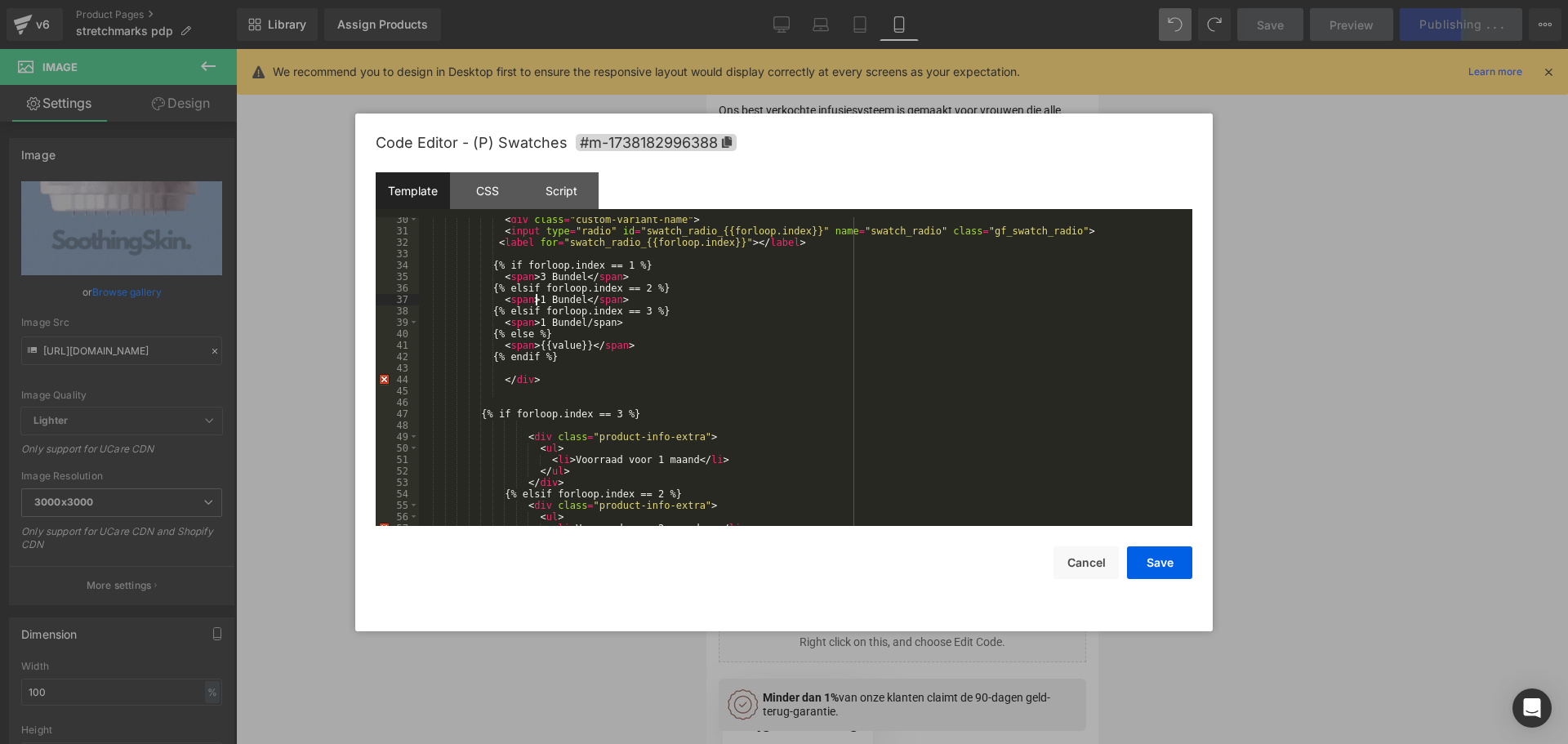
click at [529, 301] on div "< div class = "custom-variant-name" > < input type = "radio" id = "swatch_radio…" at bounding box center [802, 380] width 767 height 331
click at [571, 277] on div "< div class = "custom-variant-name" > < input type = "radio" id = "swatch_radio…" at bounding box center [802, 380] width 767 height 331
click at [572, 304] on div "< div class = "custom-variant-name" > < input type = "radio" id = "swatch_radio…" at bounding box center [802, 380] width 767 height 331
drag, startPoint x: 1178, startPoint y: 565, endPoint x: 1090, endPoint y: 544, distance: 90.5
click at [1176, 565] on button "Save" at bounding box center [1158, 563] width 65 height 33
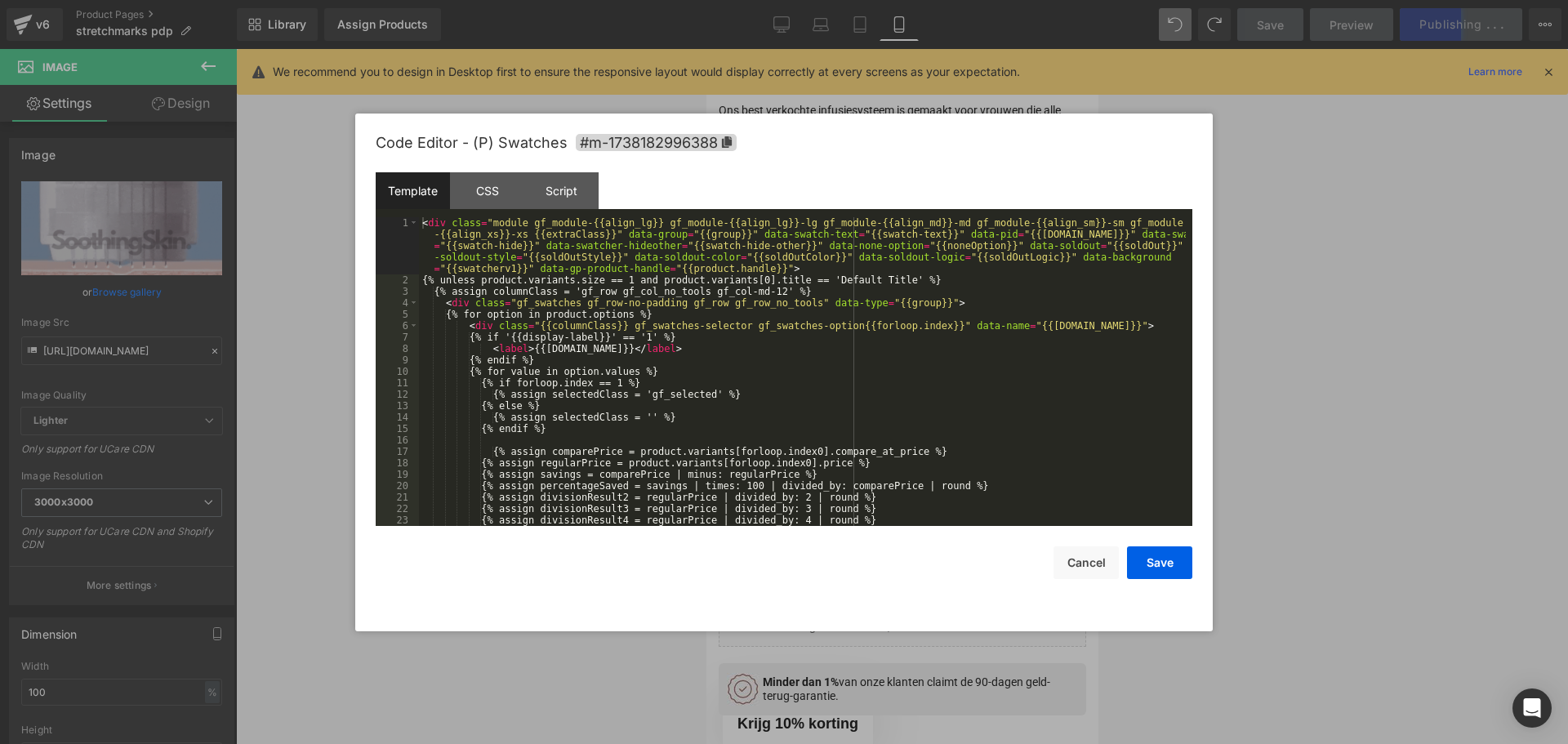
click at [948, 0] on div "Image You are previewing how the will restyle your page. You can not edit Eleme…" at bounding box center [784, 0] width 1568 height 0
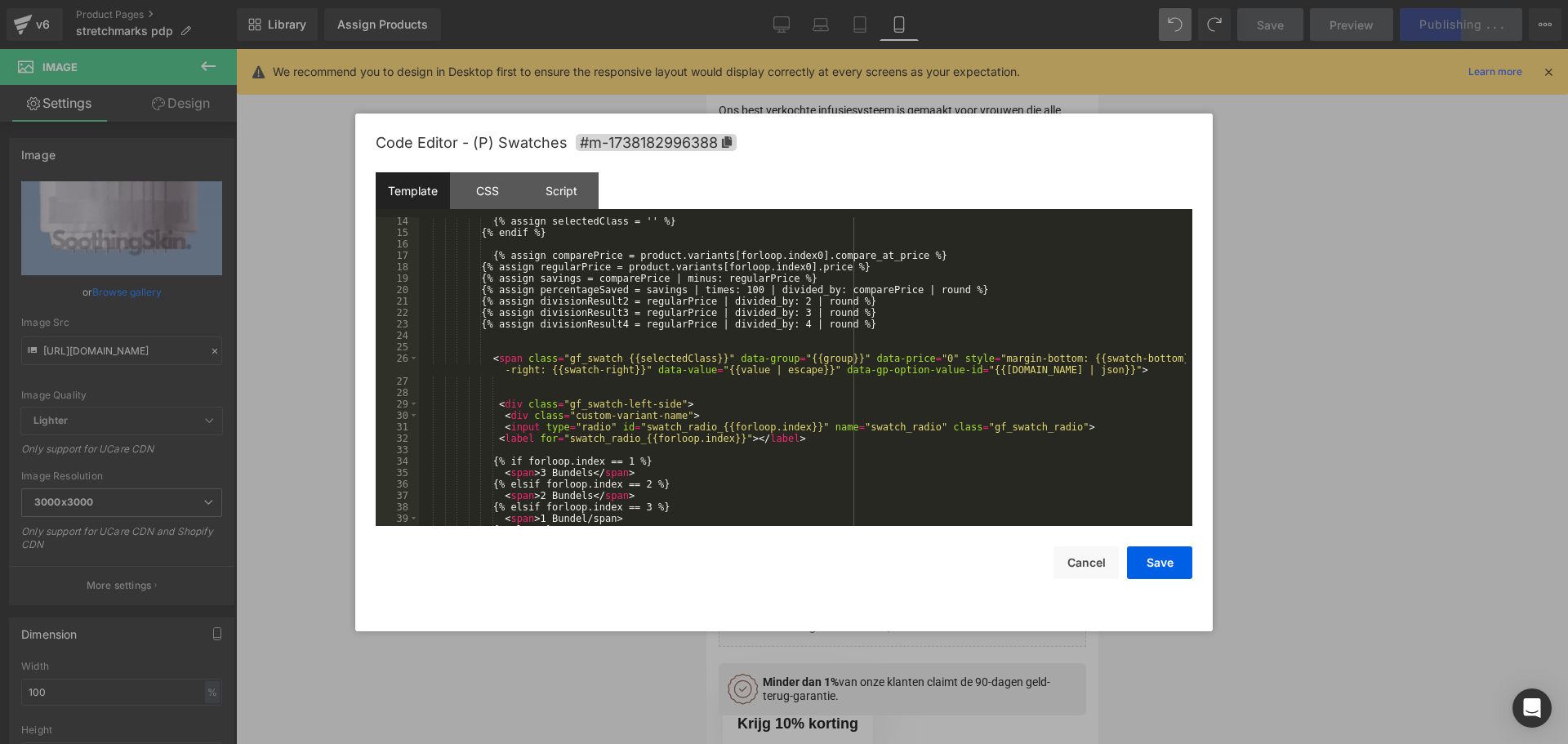
scroll to position [245, 0]
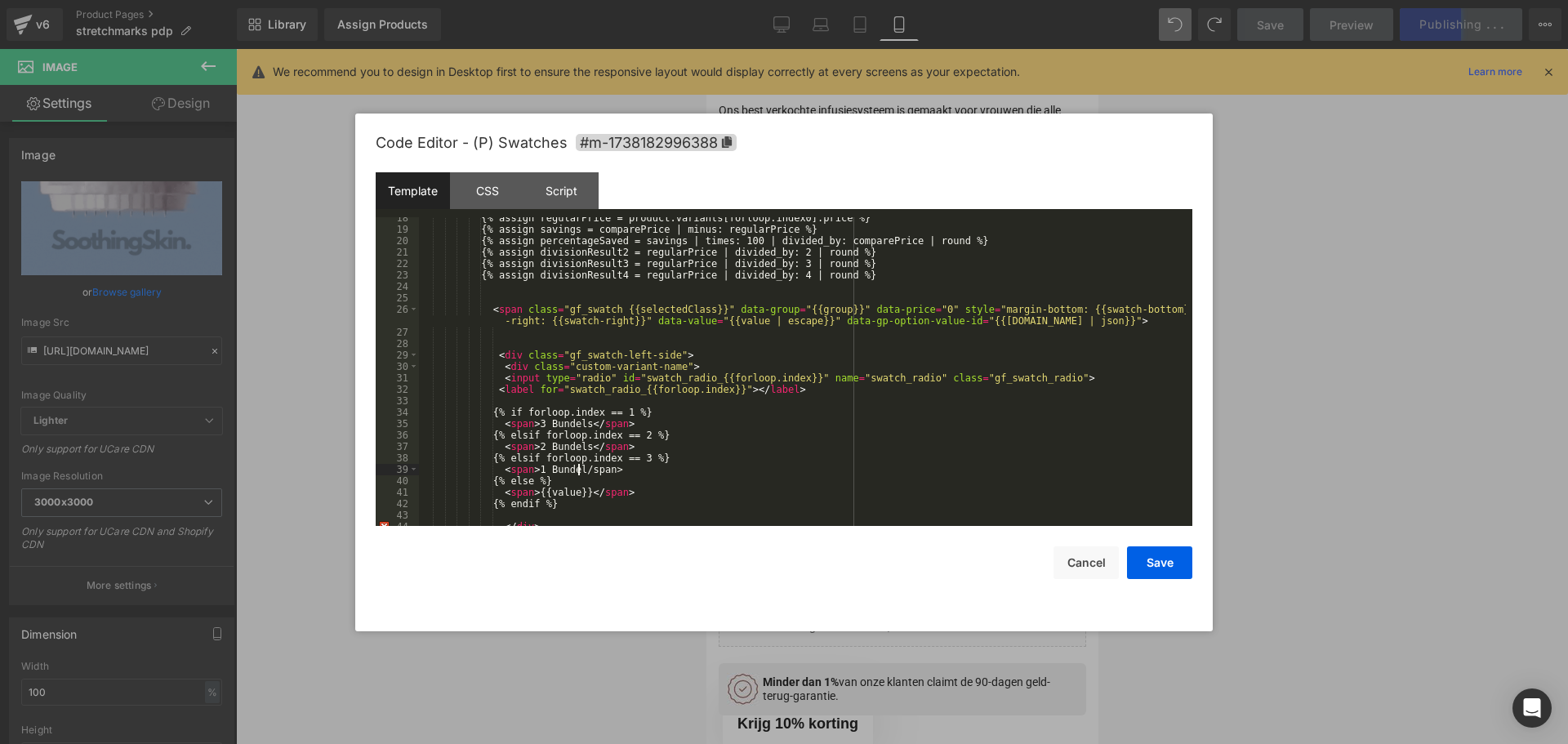
click at [577, 473] on div "{% assign regularPrice = product.variants[forloop.index0].price %} {% assign sa…" at bounding box center [802, 378] width 767 height 331
click at [1162, 567] on button "Save" at bounding box center [1158, 563] width 65 height 33
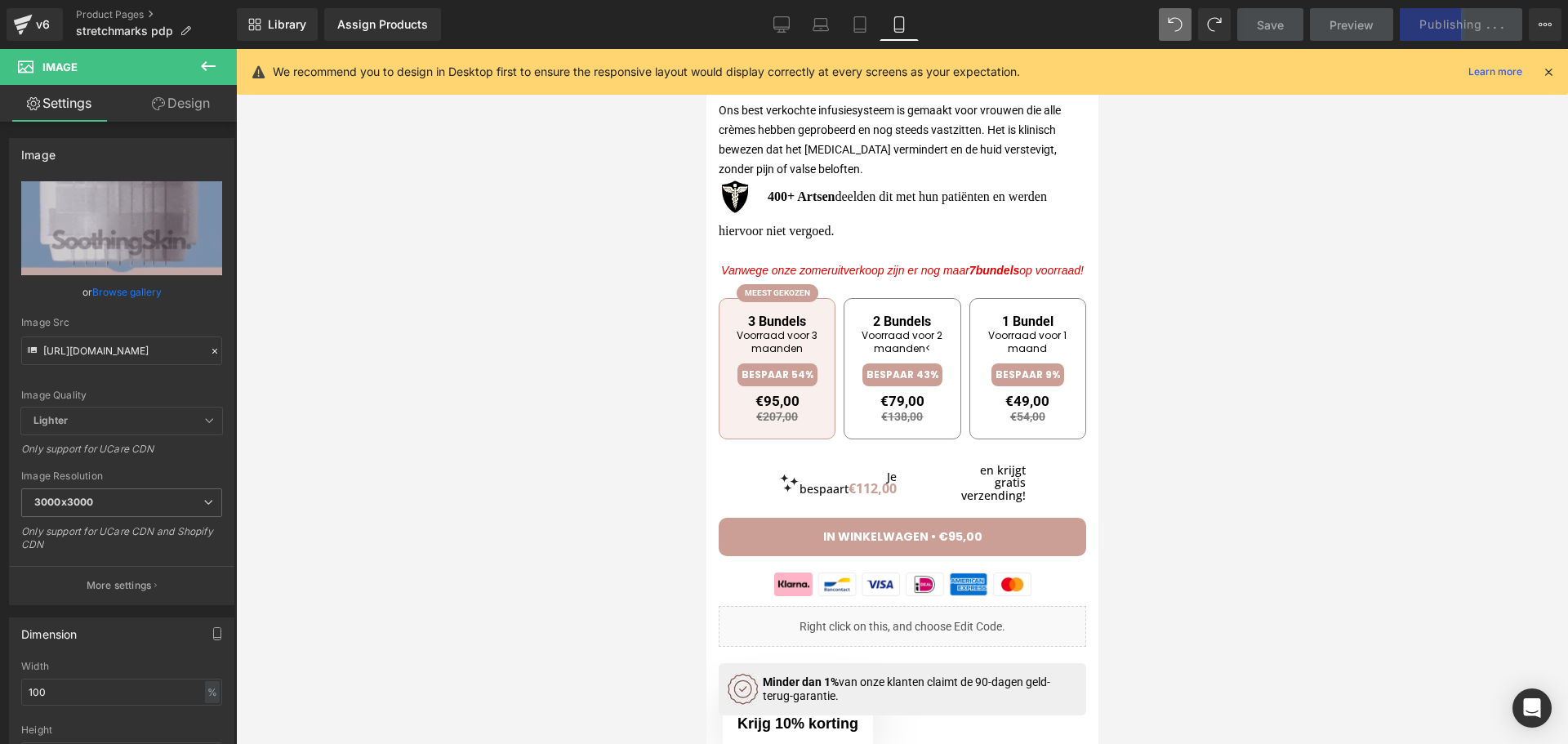
click at [1172, 392] on div at bounding box center [902, 396] width 1332 height 695
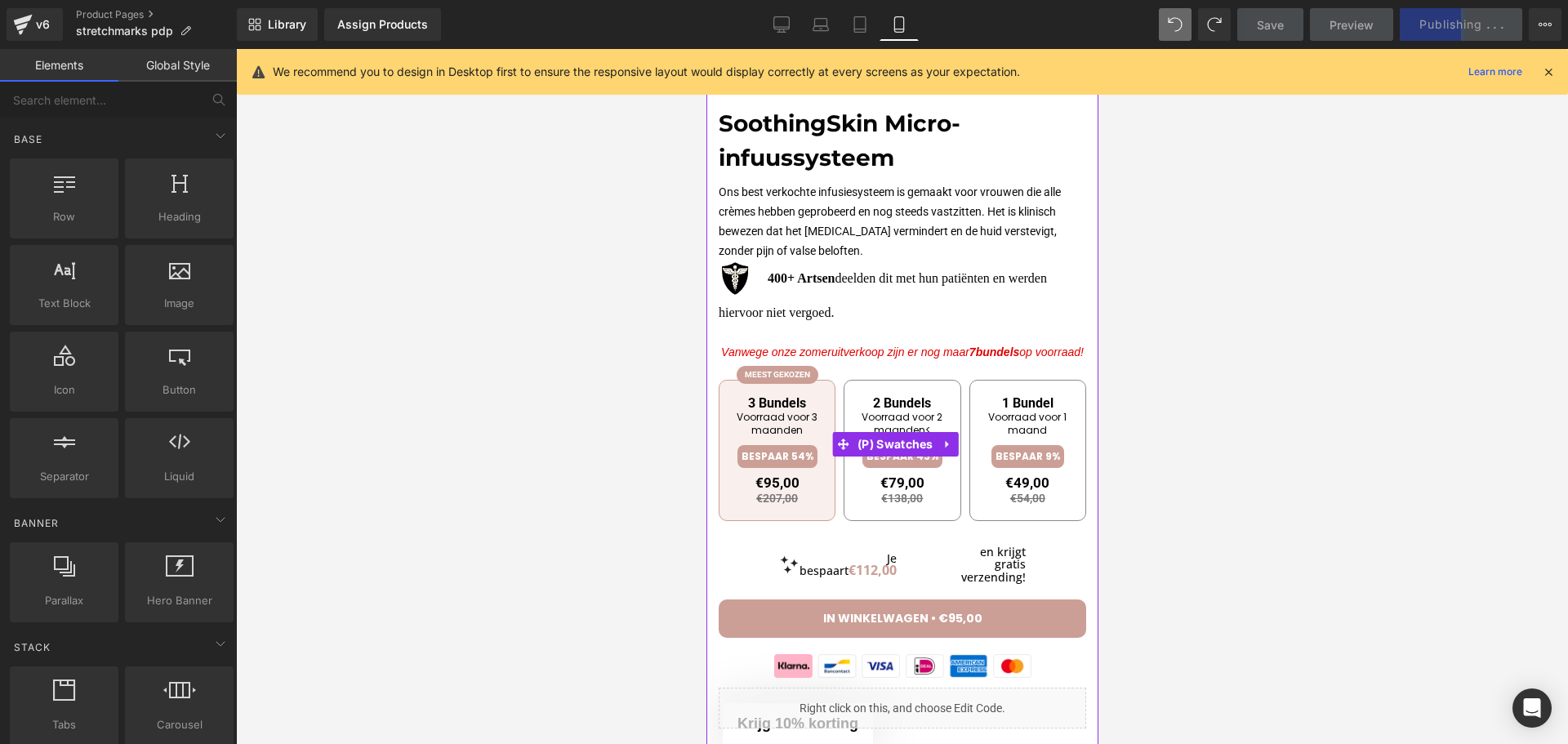
scroll to position [735, 0]
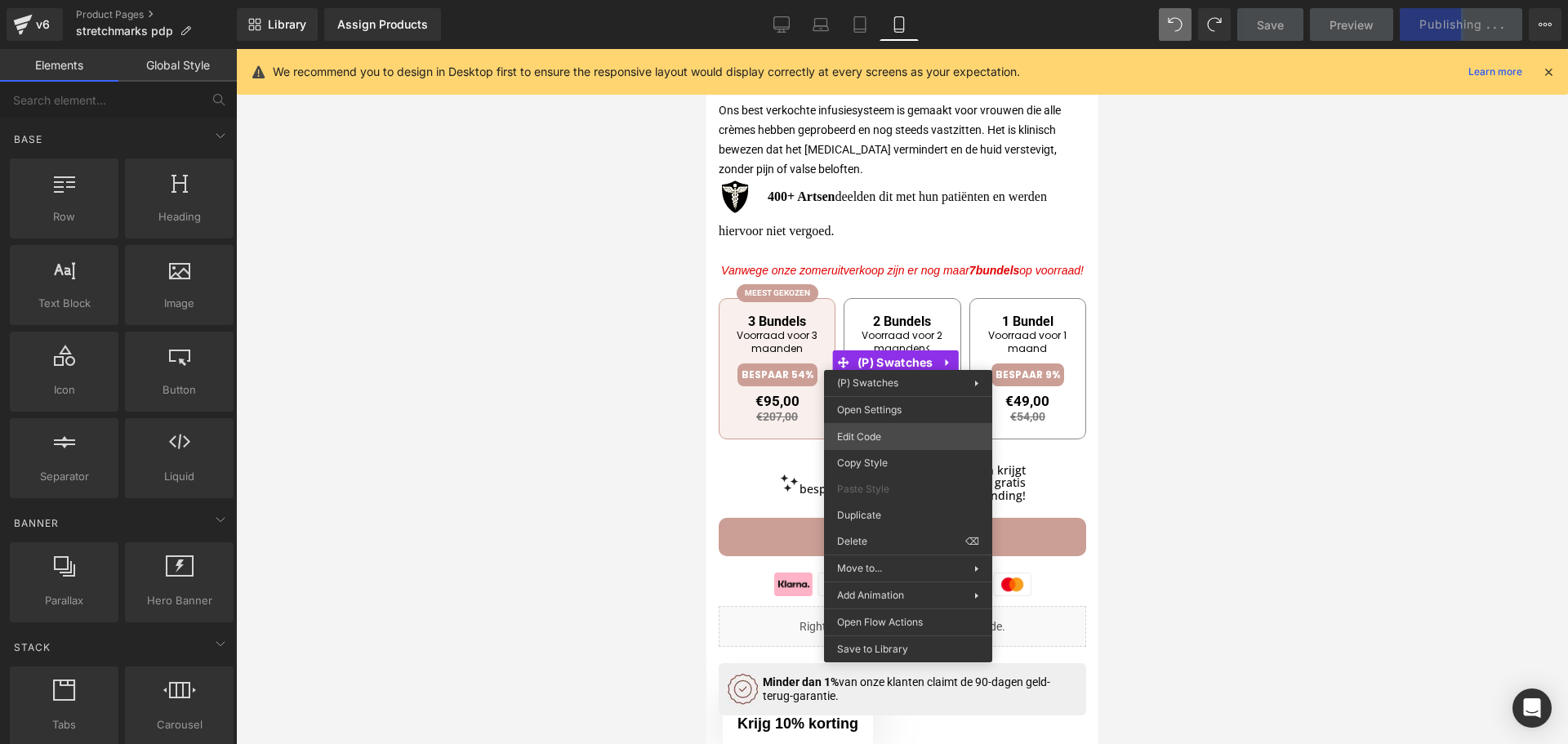
click at [897, 0] on div "Image You are previewing how the will restyle your page. You can not edit Eleme…" at bounding box center [784, 0] width 1568 height 0
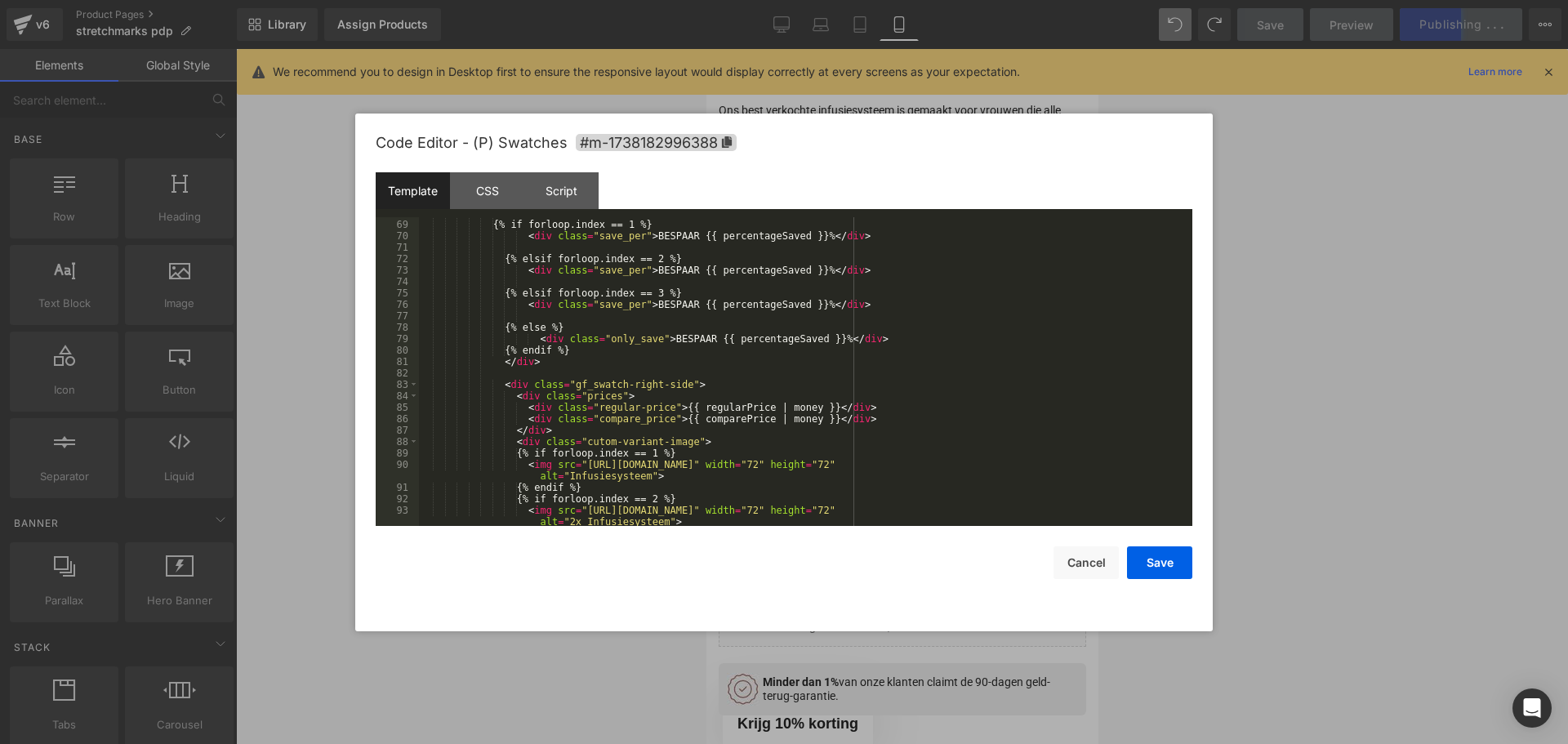
scroll to position [833, 0]
click at [794, 418] on div "{% if forloop.index == 1 %} < div class = "save_per" > BESPAAR {{ percentageSav…" at bounding box center [802, 379] width 767 height 343
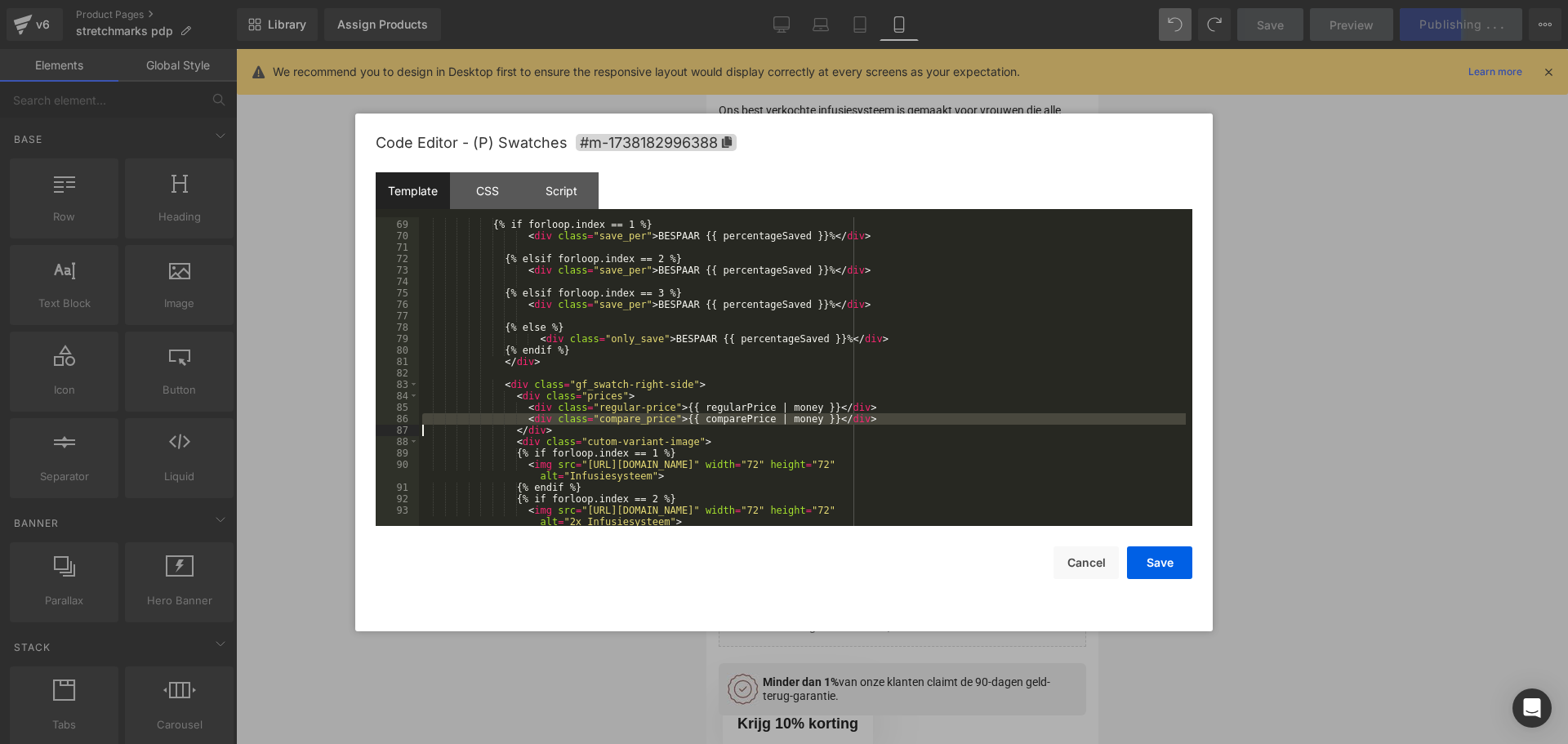
click at [794, 418] on div "{% if forloop.index == 1 %} < div class = "save_per" > BESPAAR {{ percentageSav…" at bounding box center [802, 379] width 767 height 343
click at [794, 418] on div "{% if forloop.index == 1 %} < div class = "save_per" > BESPAAR {{ percentageSav…" at bounding box center [802, 371] width 767 height 309
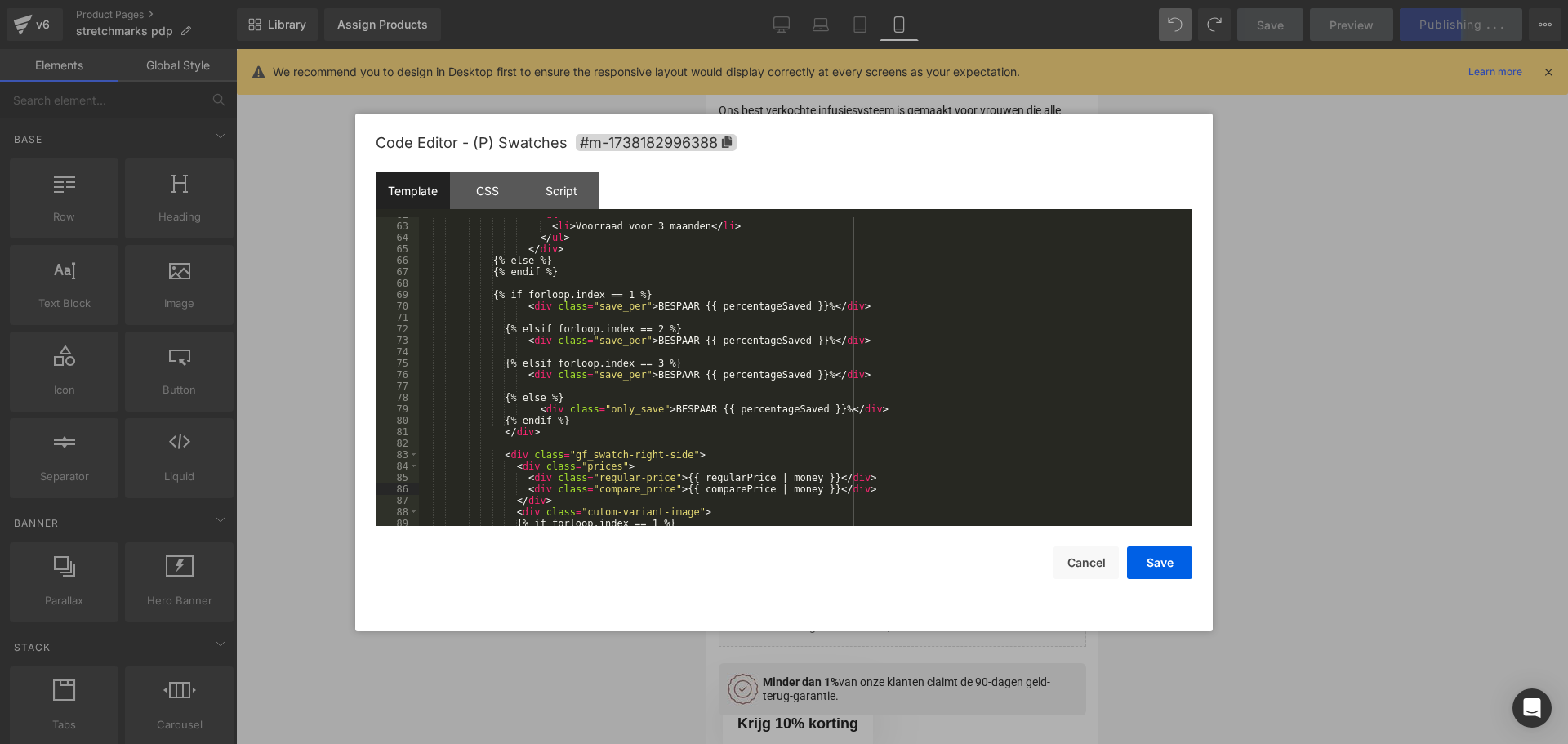
scroll to position [812, 0]
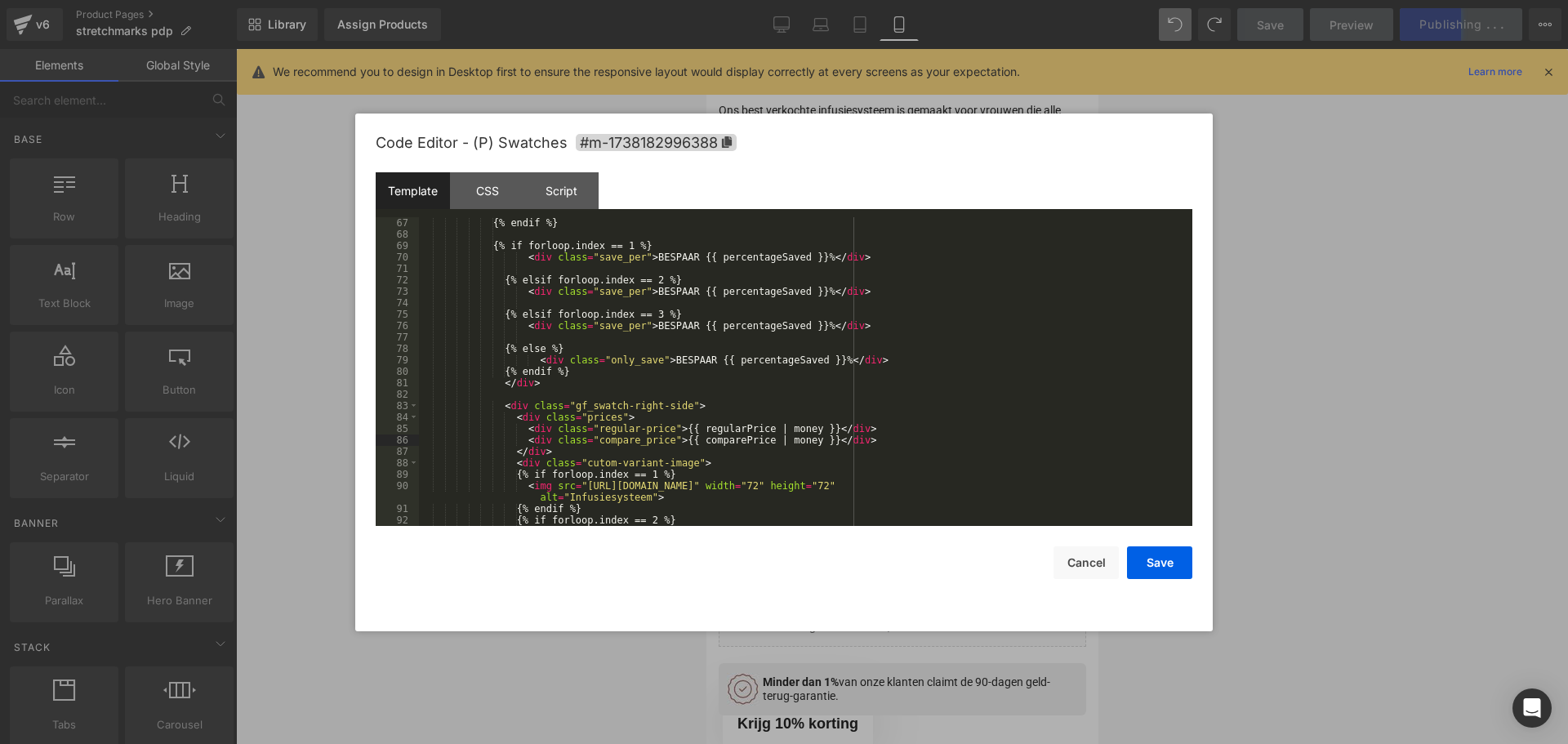
click at [752, 433] on div "{% endif %} {% if forloop.index == 1 %} < div class = "save_per" > BESPAAR {{ p…" at bounding box center [802, 388] width 767 height 343
click at [743, 444] on div "{% endif %} {% if forloop.index == 1 %} < div class = "save_per" > BESPAAR {{ p…" at bounding box center [802, 388] width 767 height 343
click at [1182, 571] on button "Save" at bounding box center [1158, 563] width 65 height 33
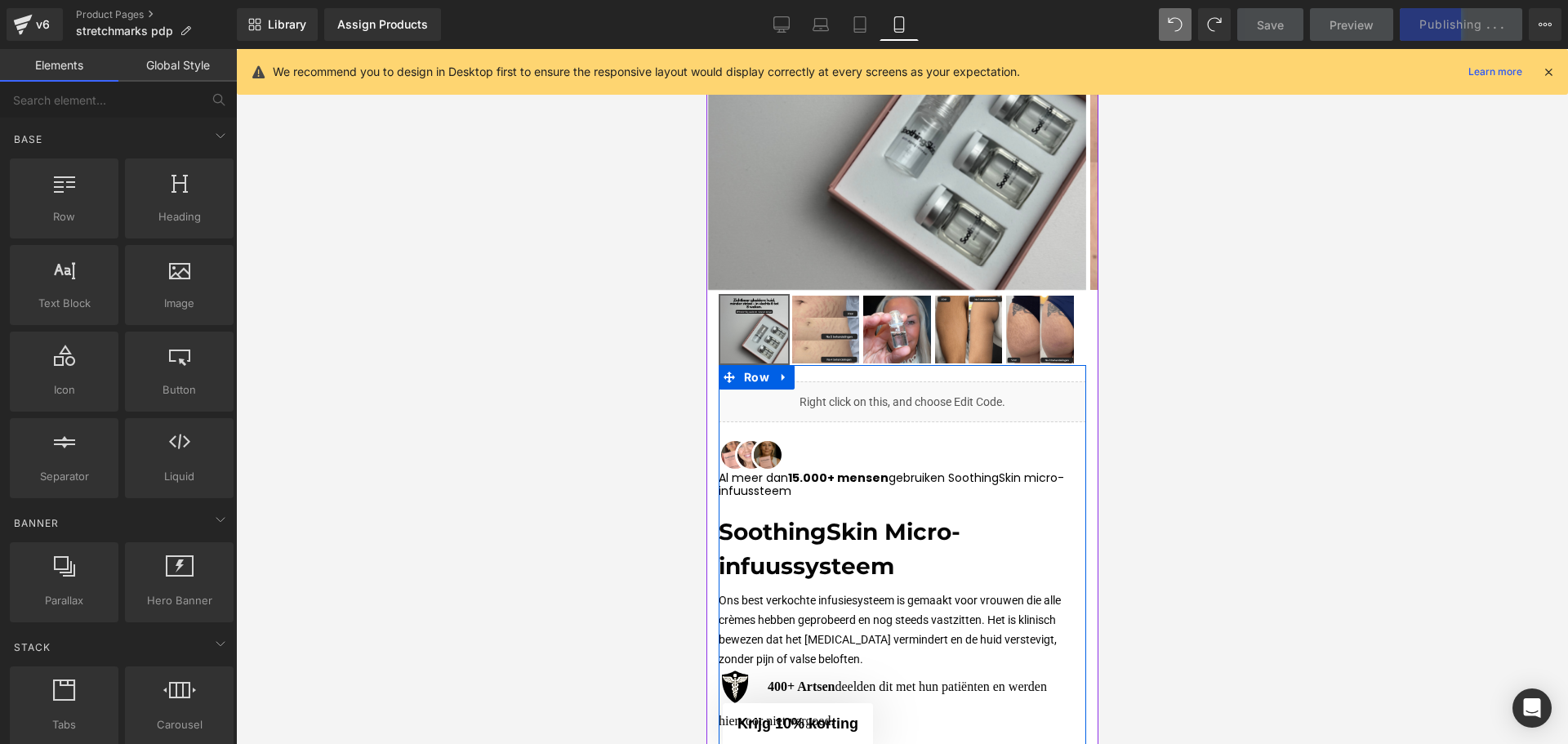
scroll to position [0, 0]
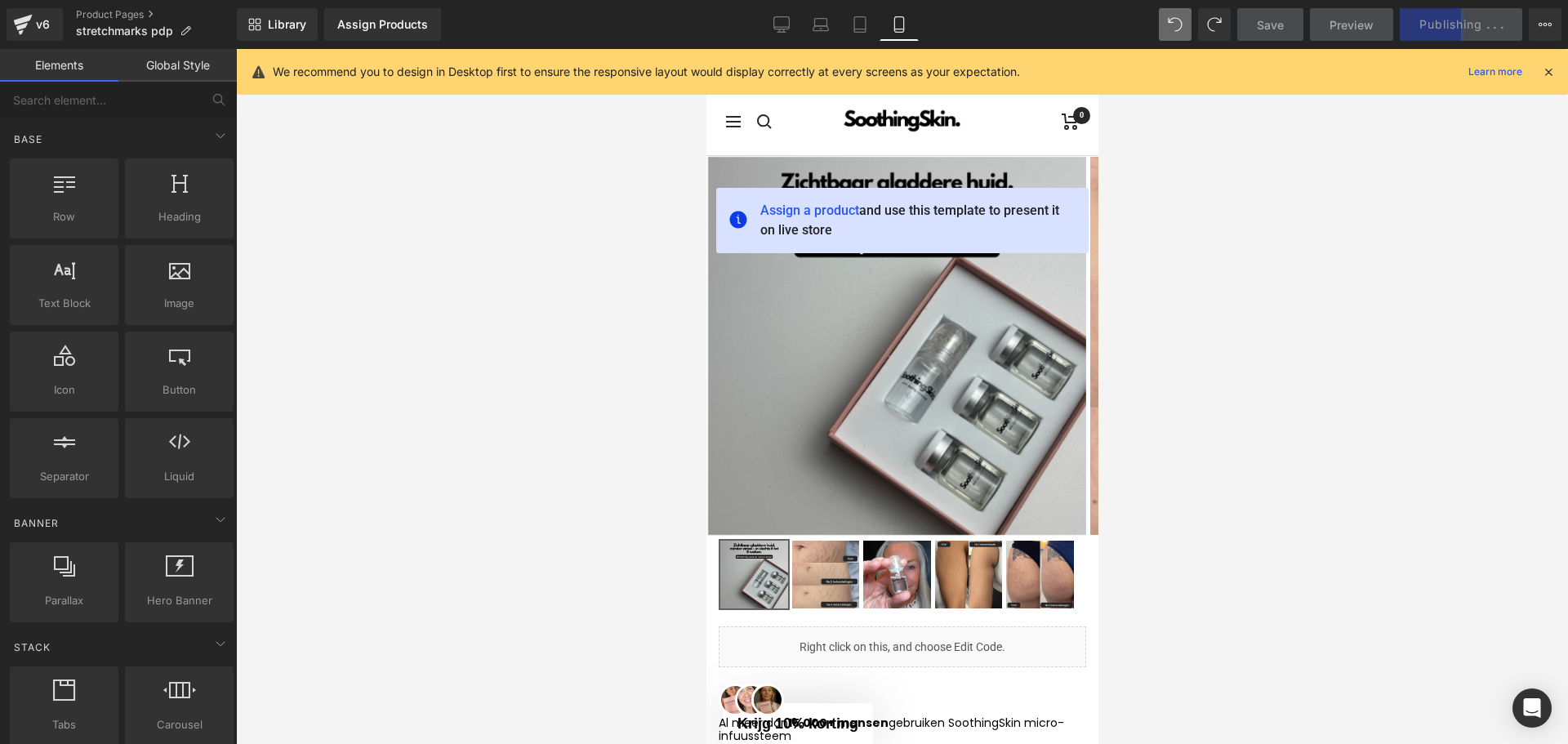
click at [1447, 26] on div "Save Preview Publishing . . . Scheduled View Live Page View with current Templa…" at bounding box center [1399, 24] width 338 height 33
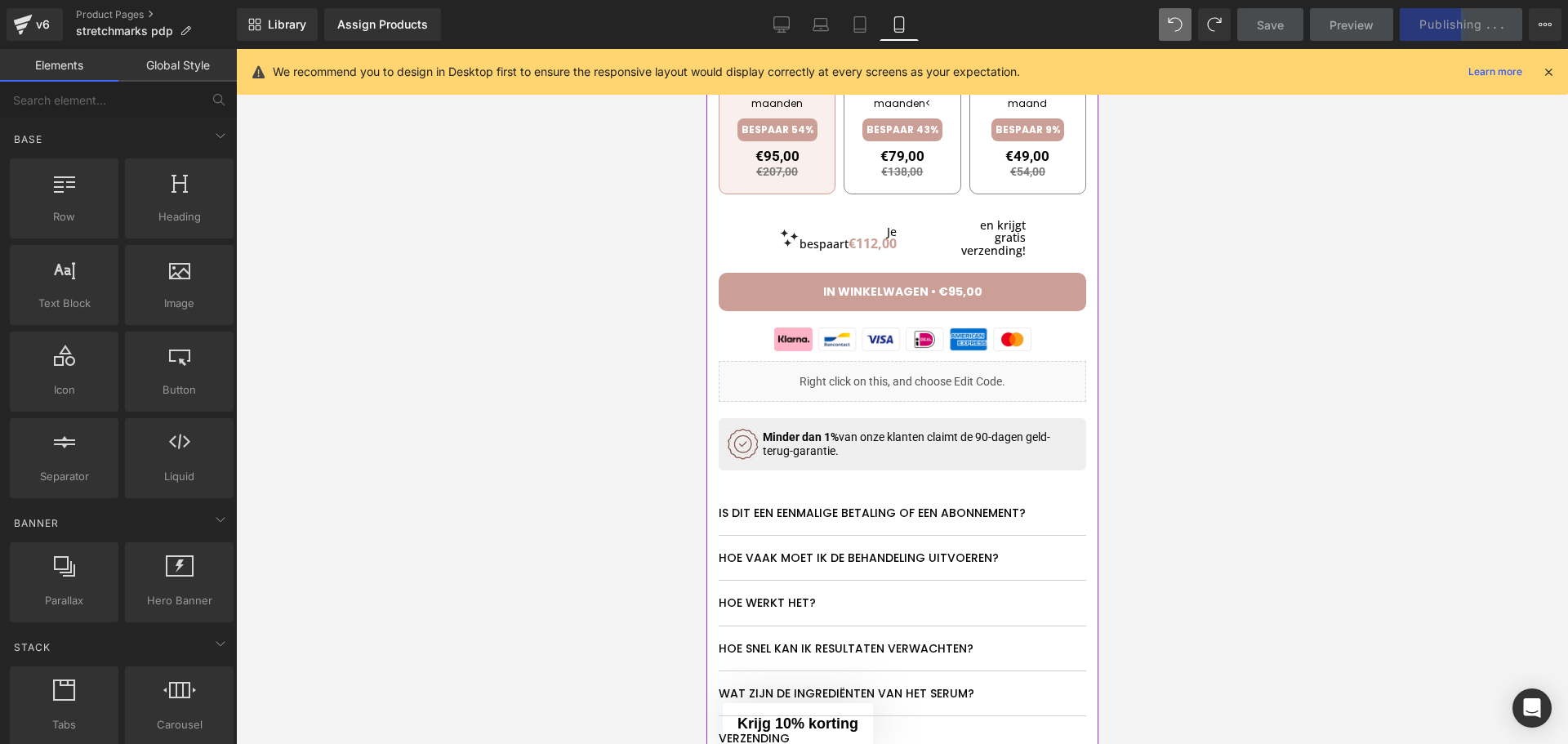
scroll to position [1224, 0]
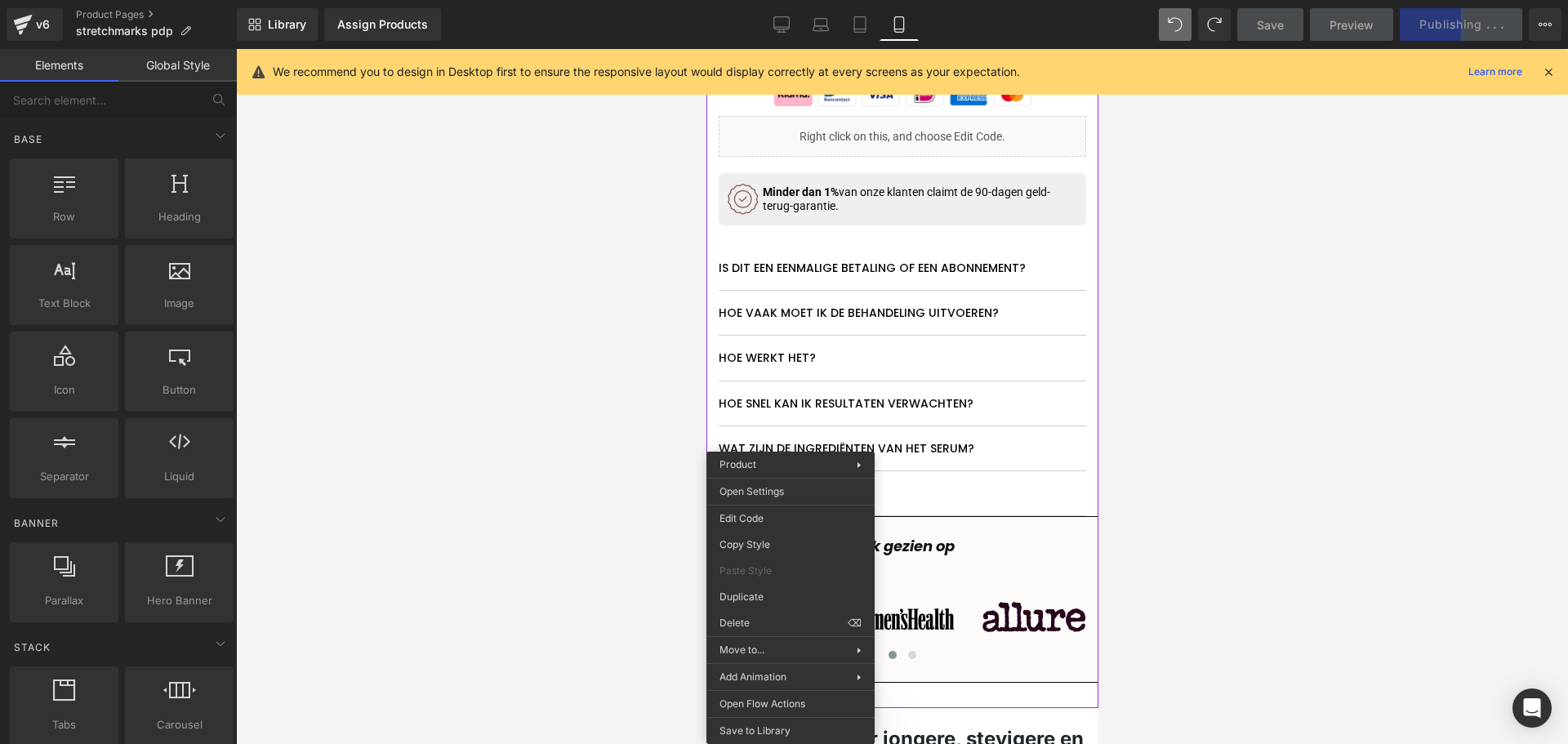
click at [535, 596] on div at bounding box center [902, 396] width 1332 height 695
click at [1122, 309] on div at bounding box center [902, 396] width 1332 height 695
click at [1020, 278] on p "Is dit een eenmalige betaling of een abonnement?" at bounding box center [901, 267] width 367 height 19
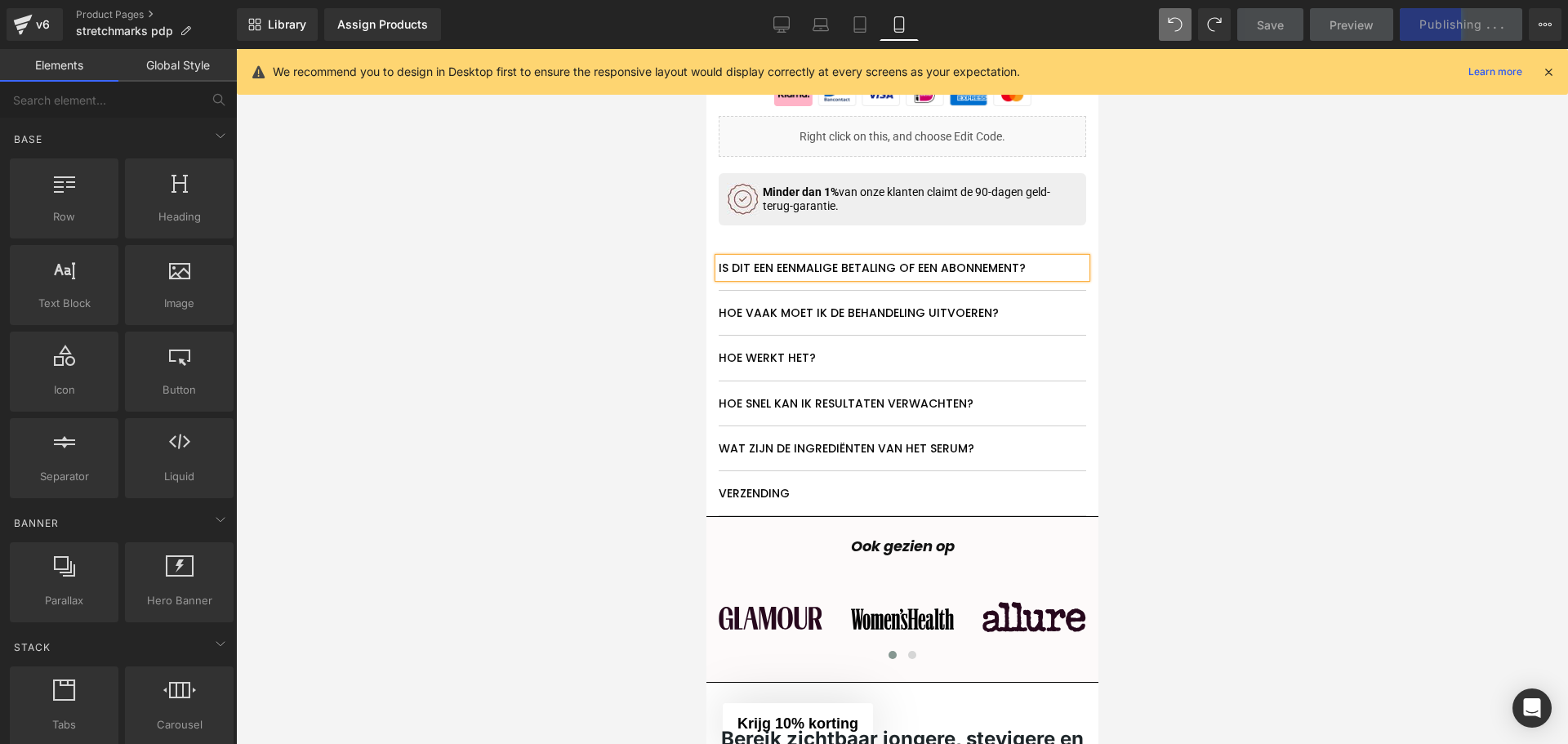
drag, startPoint x: 1209, startPoint y: 283, endPoint x: 378, endPoint y: 233, distance: 832.5
click at [1209, 283] on div at bounding box center [902, 396] width 1332 height 695
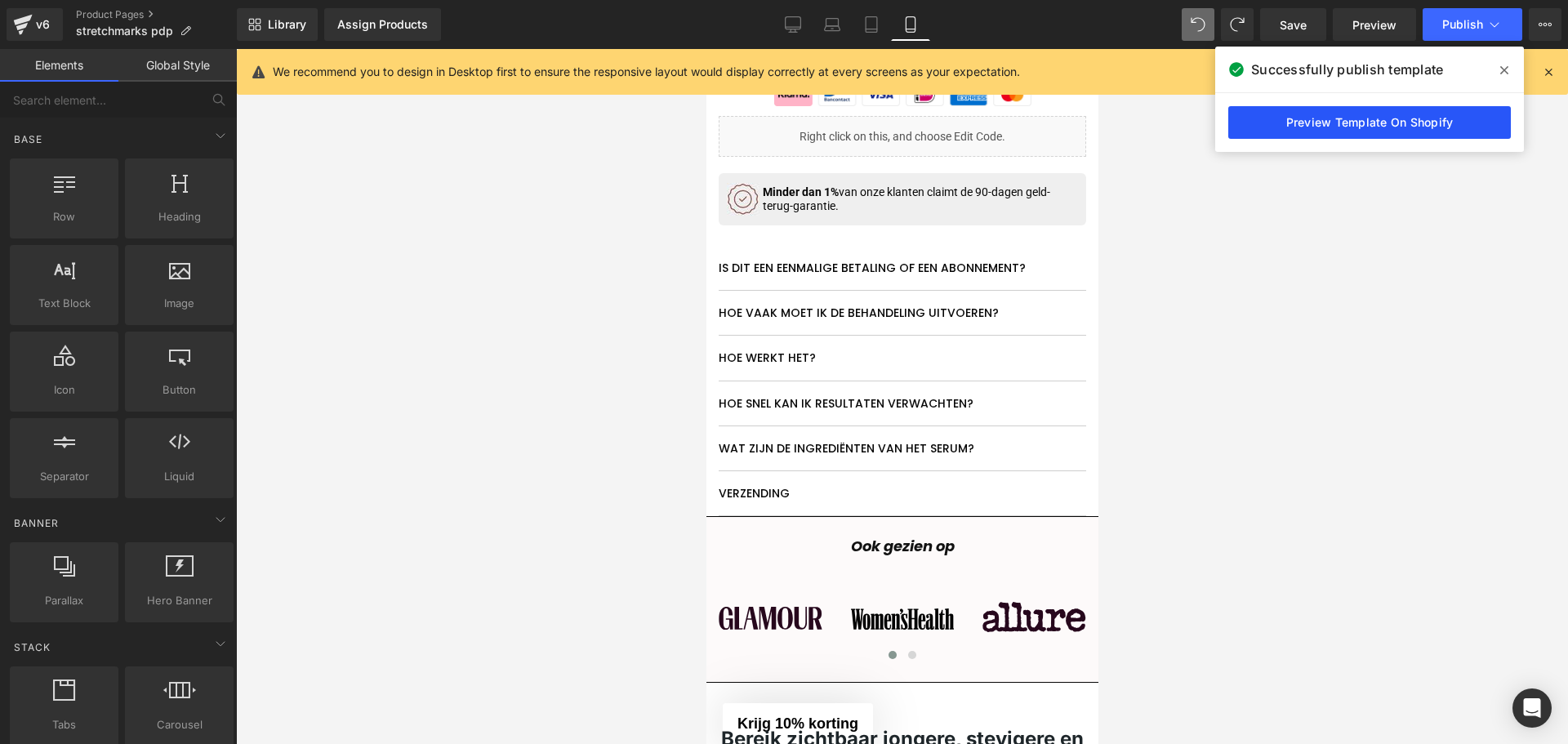
click at [1370, 117] on link "Preview Template On Shopify" at bounding box center [1369, 123] width 283 height 33
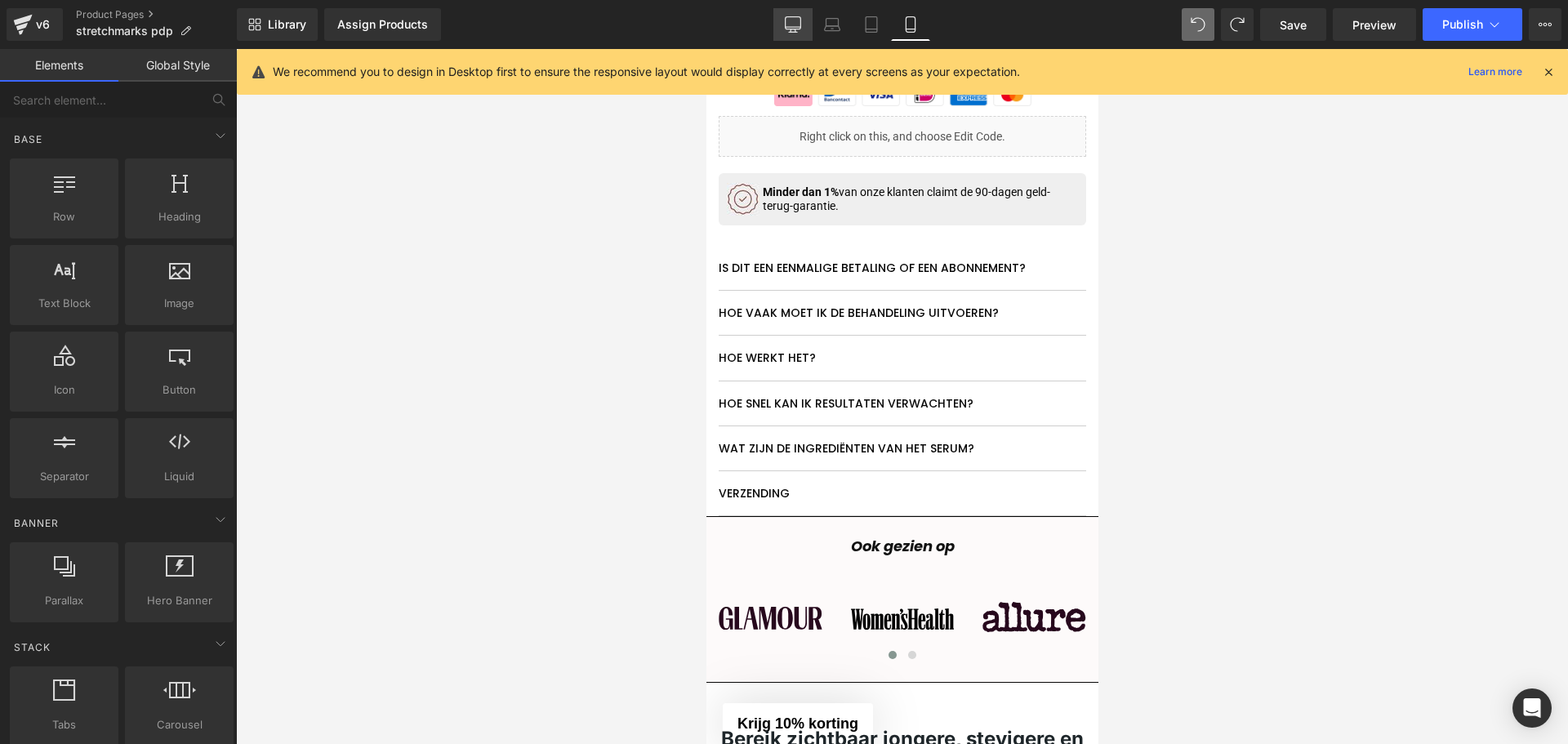
click at [777, 23] on link "Desktop" at bounding box center [792, 24] width 39 height 33
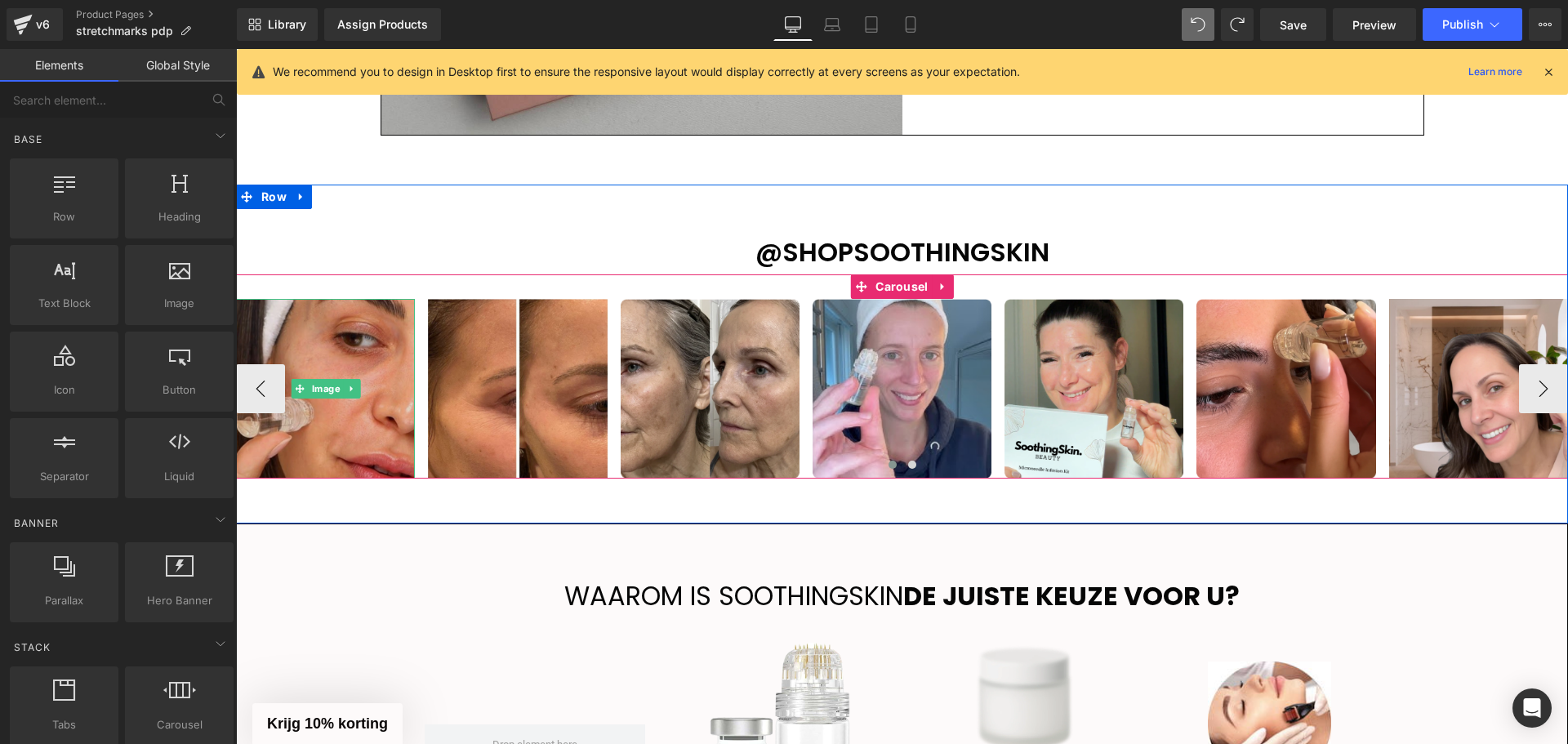
scroll to position [2747, 0]
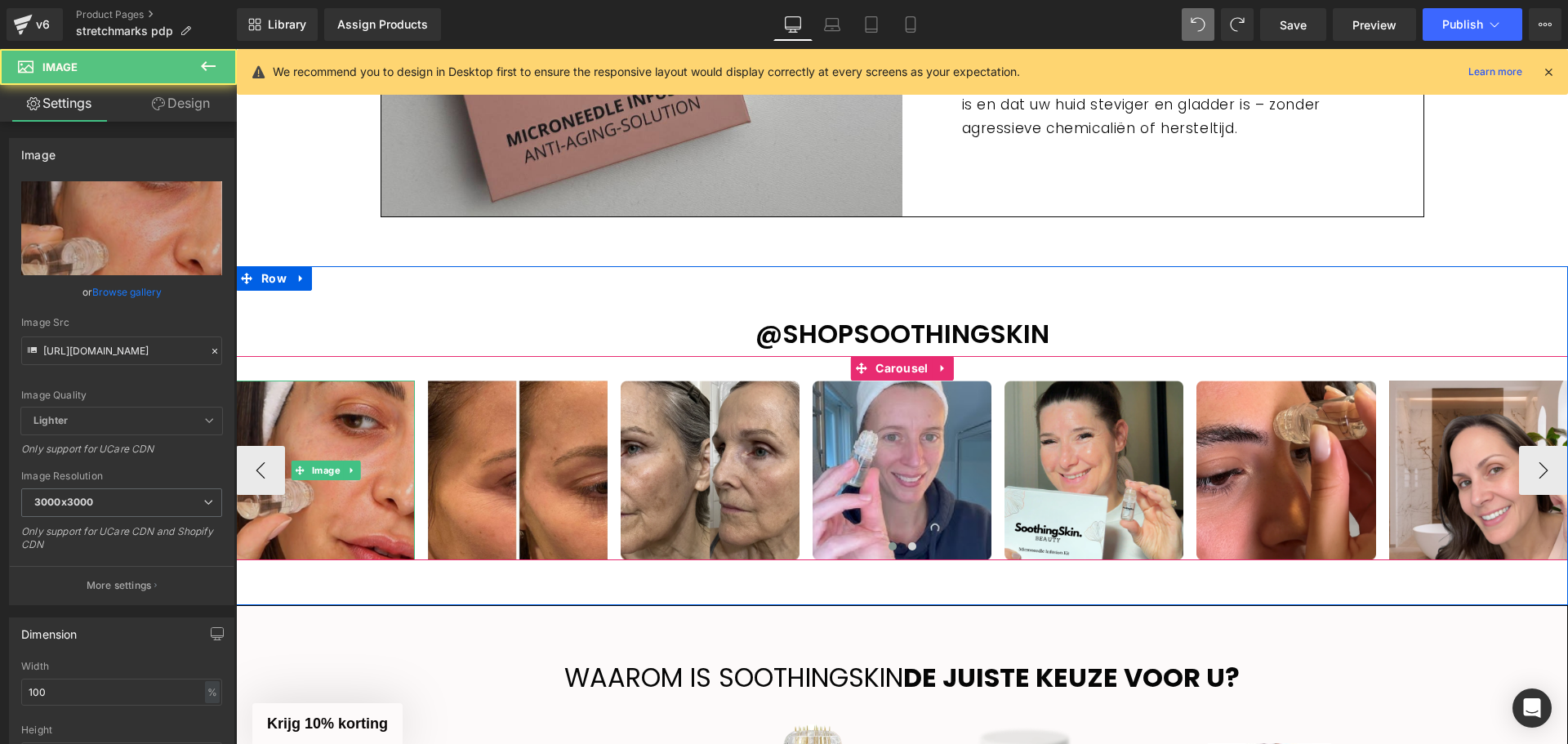
click at [355, 419] on img at bounding box center [325, 470] width 179 height 179
click at [331, 445] on img at bounding box center [325, 470] width 179 height 179
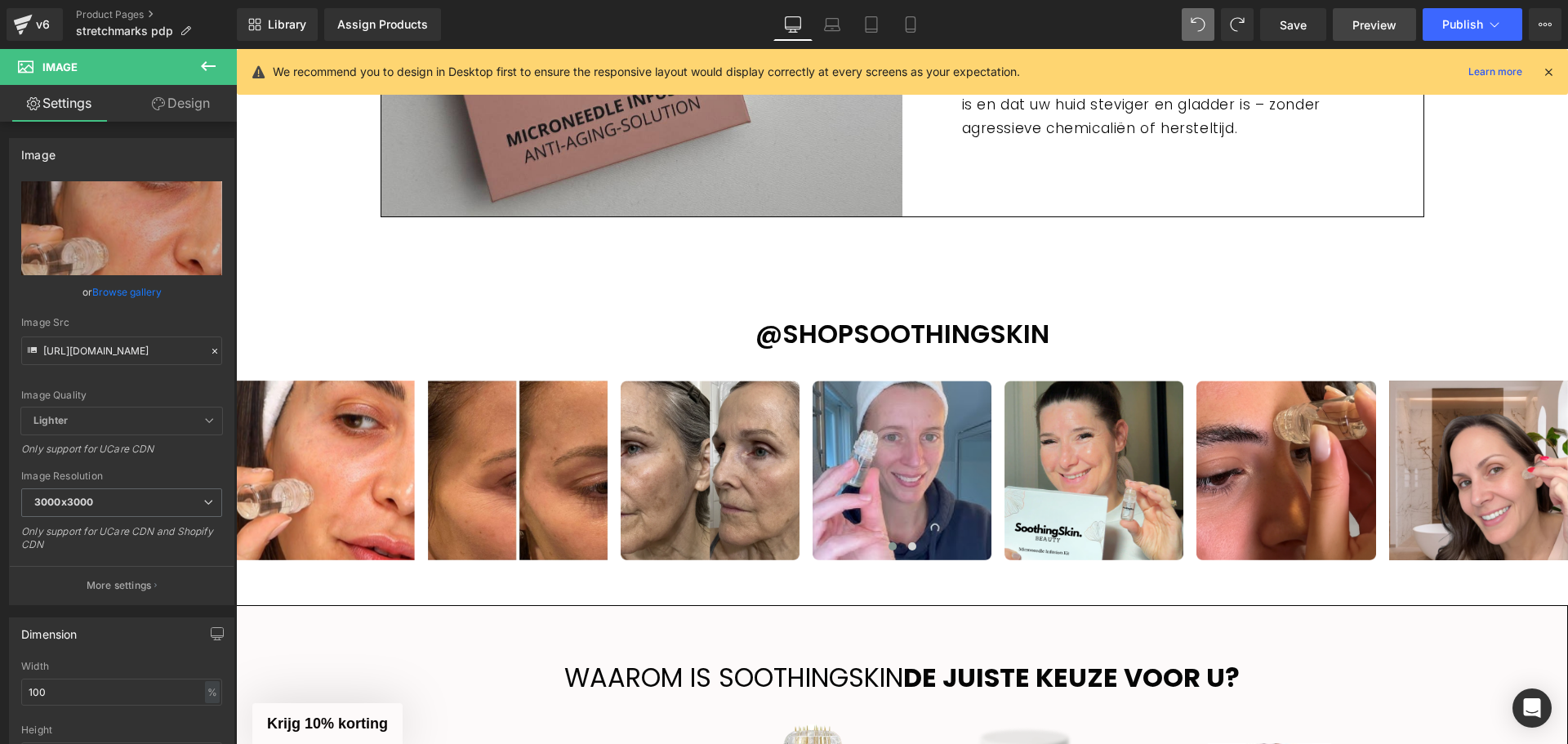
click at [1384, 28] on span "Preview" at bounding box center [1374, 25] width 45 height 17
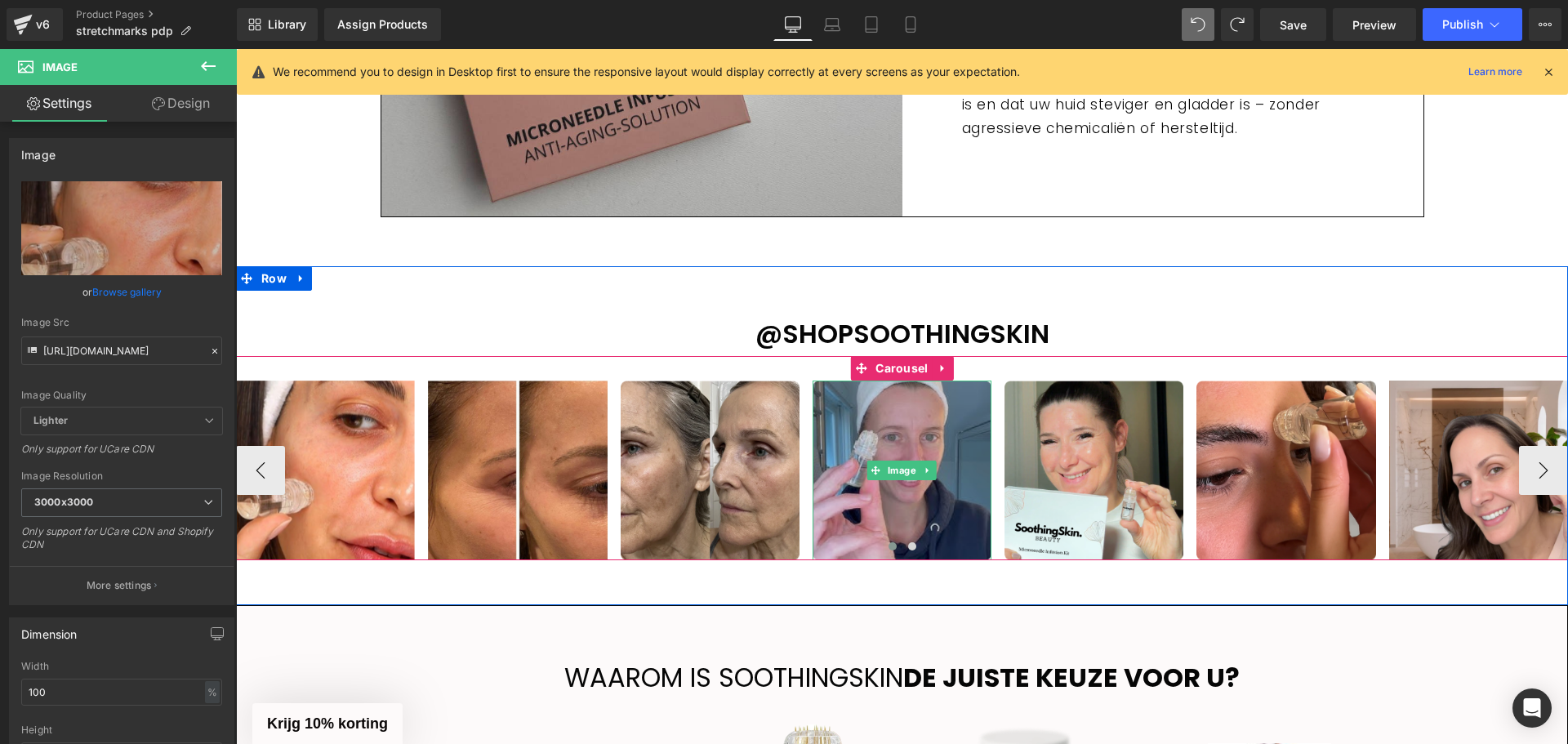
click at [876, 428] on img at bounding box center [902, 470] width 179 height 179
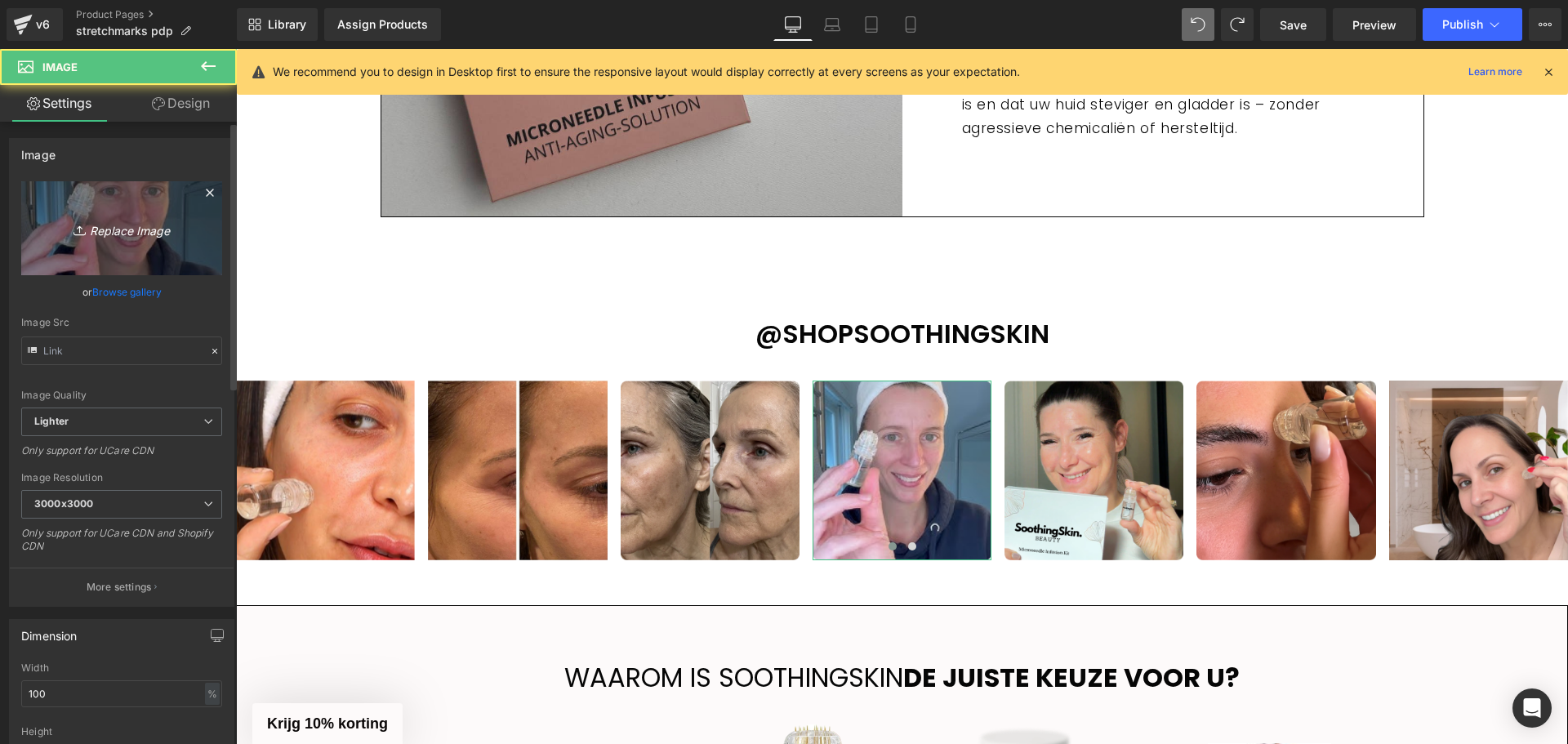
click at [77, 225] on icon at bounding box center [81, 230] width 16 height 16
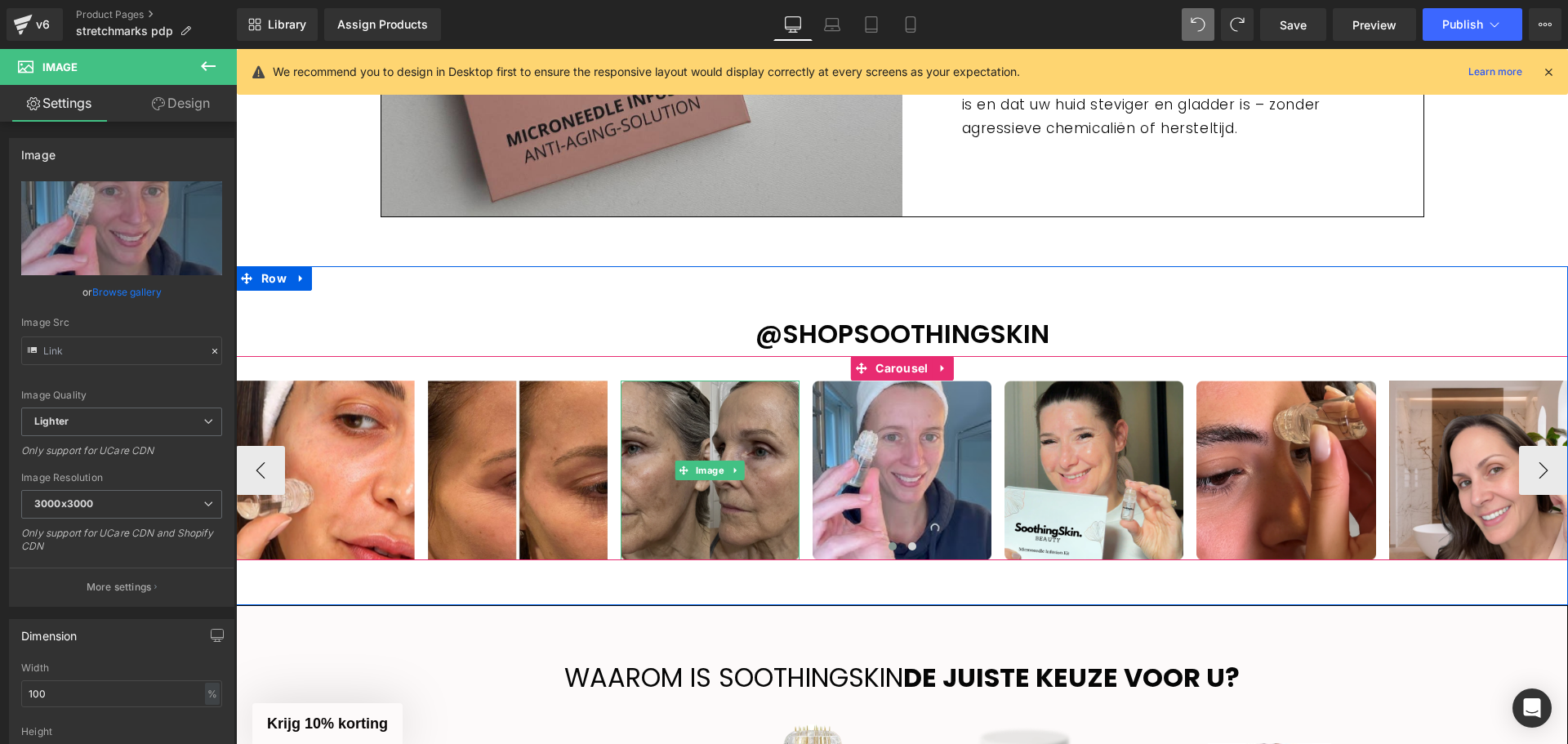
click at [704, 444] on img at bounding box center [710, 470] width 179 height 179
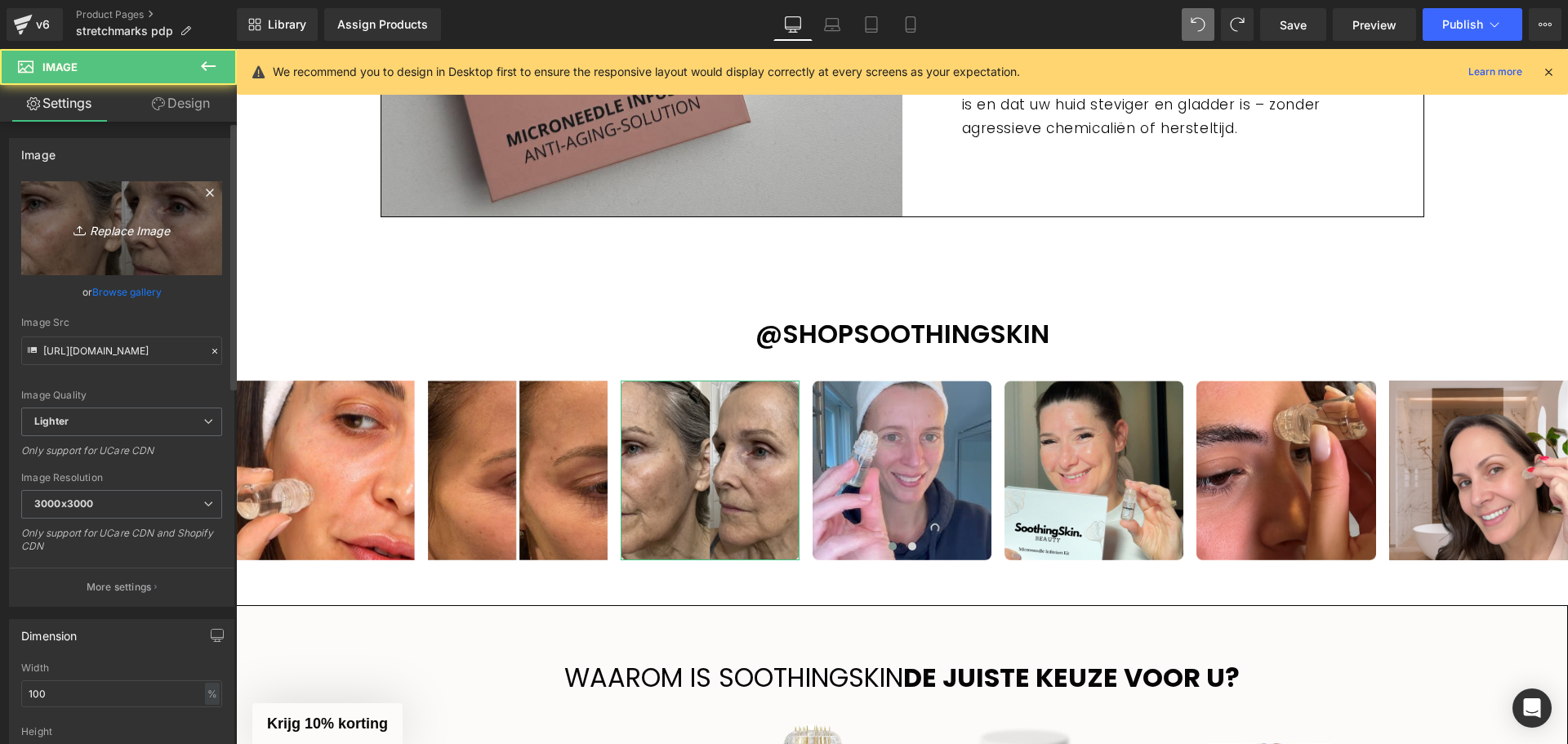
click at [115, 227] on icon "Replace Image" at bounding box center [121, 228] width 131 height 20
type input "C:\fakepath\Ontwerp zonder titel - 2025-08-21T194358.725.png"
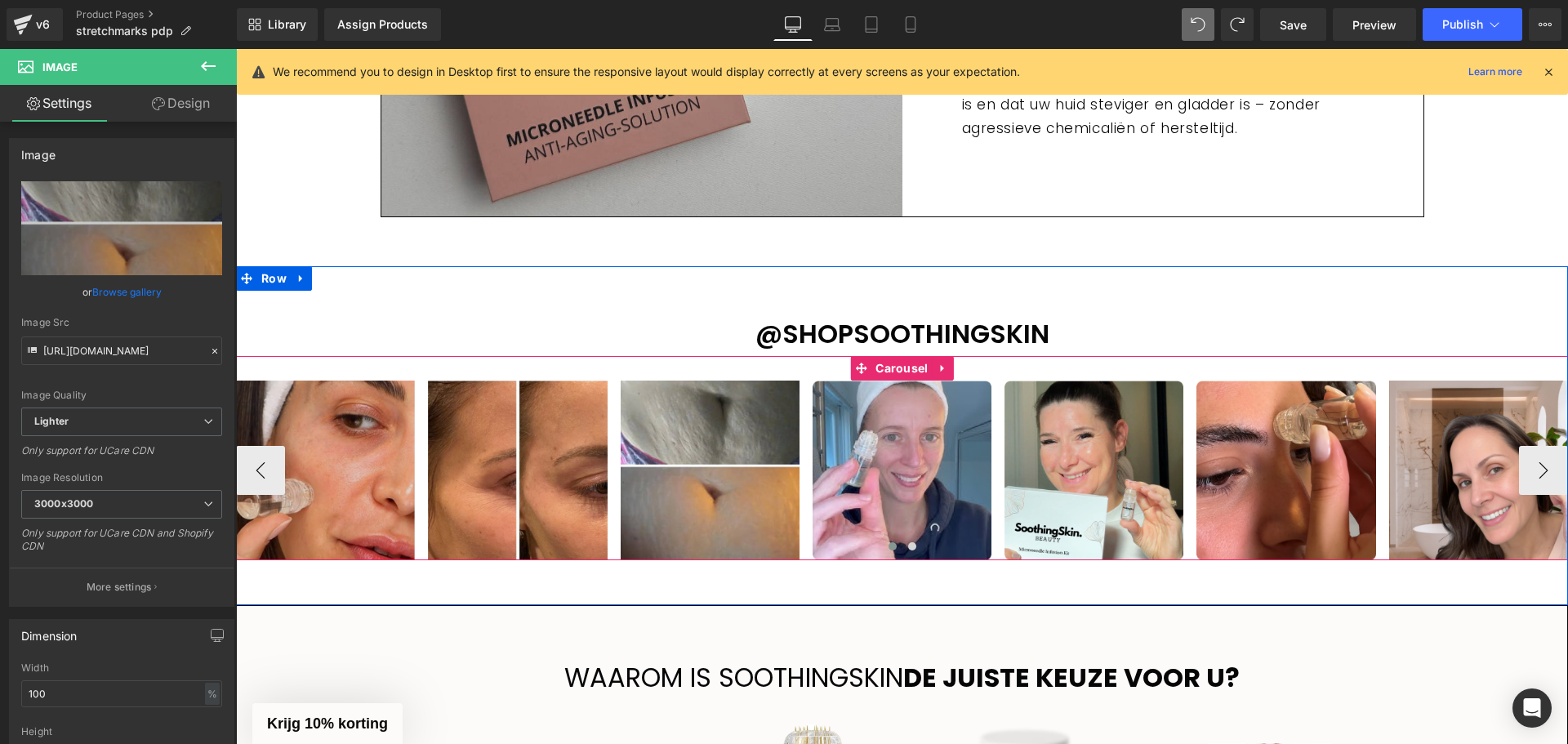
click at [355, 431] on img at bounding box center [325, 470] width 179 height 179
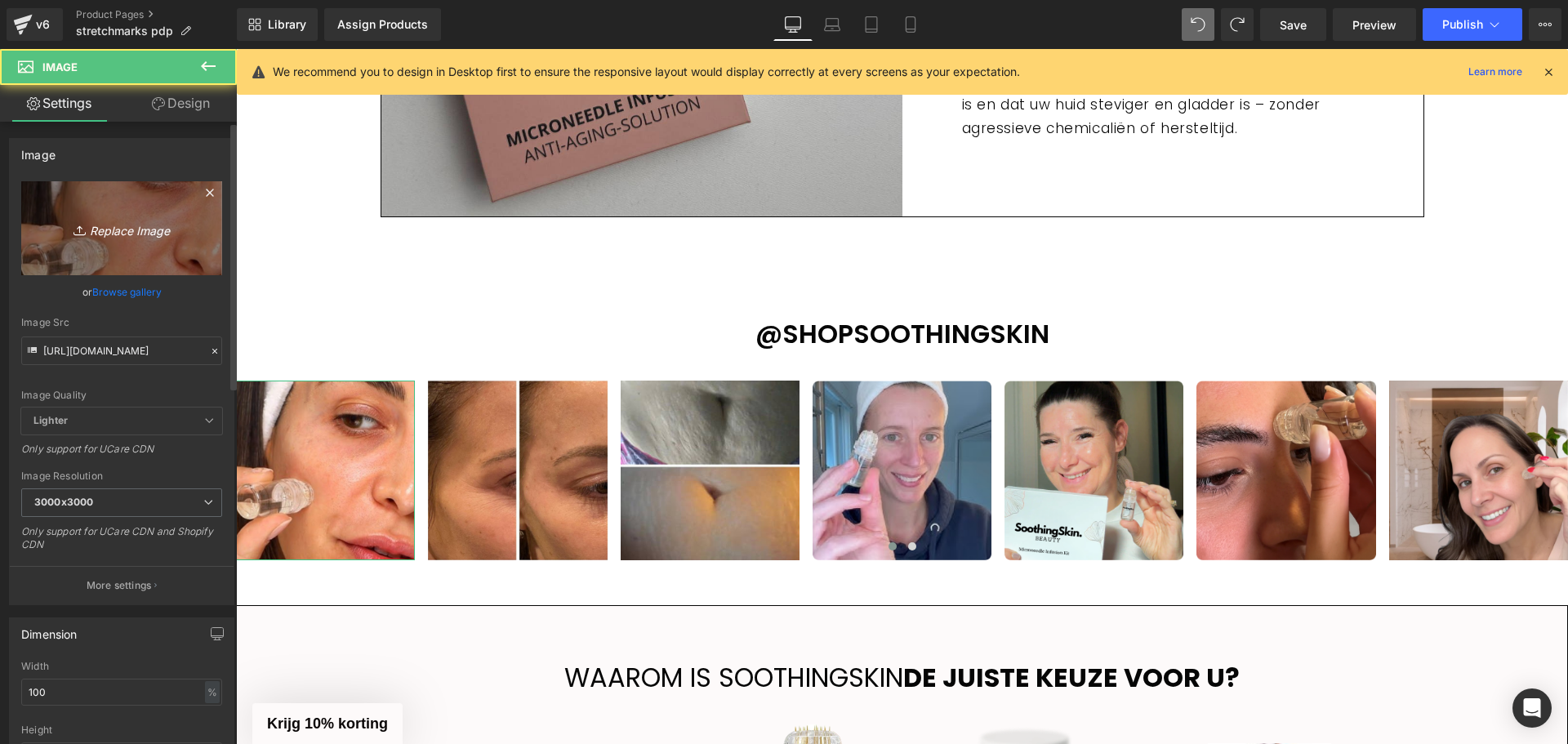
click at [118, 257] on link "Replace Image" at bounding box center [121, 228] width 200 height 94
type input "C:\fakepath\Ontwerp zonder titel - 2025-08-21T194505.338.png"
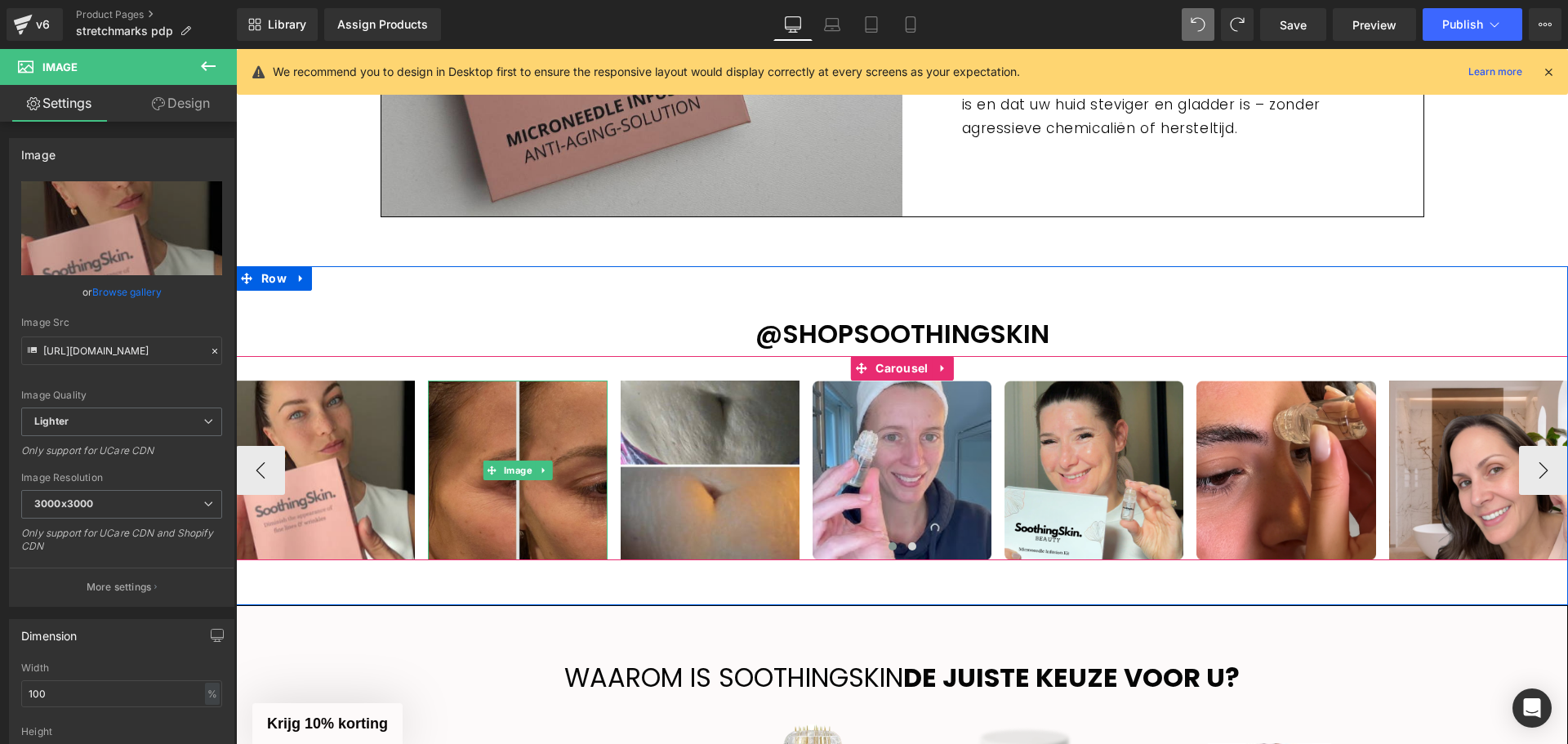
click at [476, 419] on img at bounding box center [517, 470] width 179 height 179
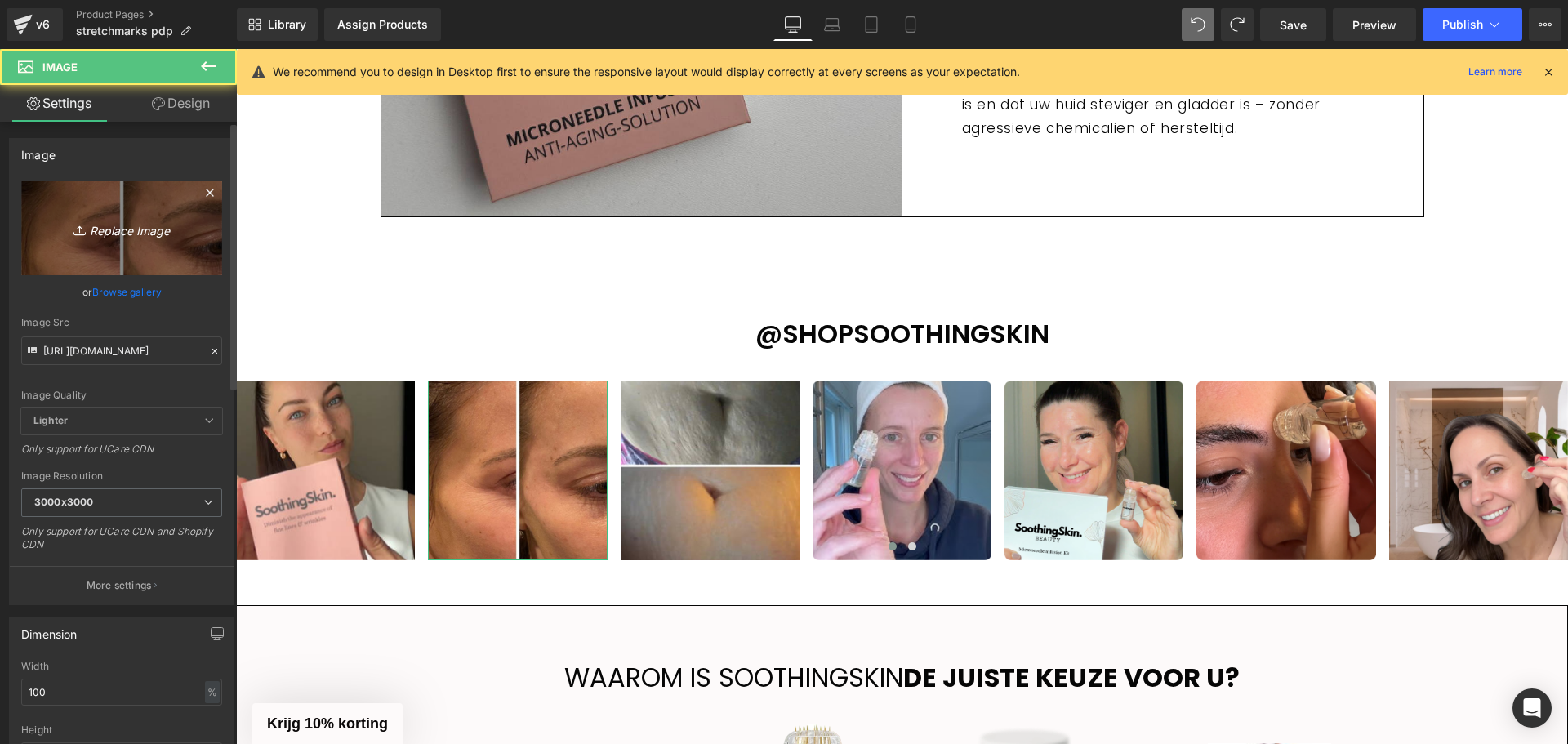
click at [88, 242] on link "Replace Image" at bounding box center [121, 228] width 200 height 94
type input "C:\fakepath\Ontwerp zonder titel - 2025-08-21T194552.478.png"
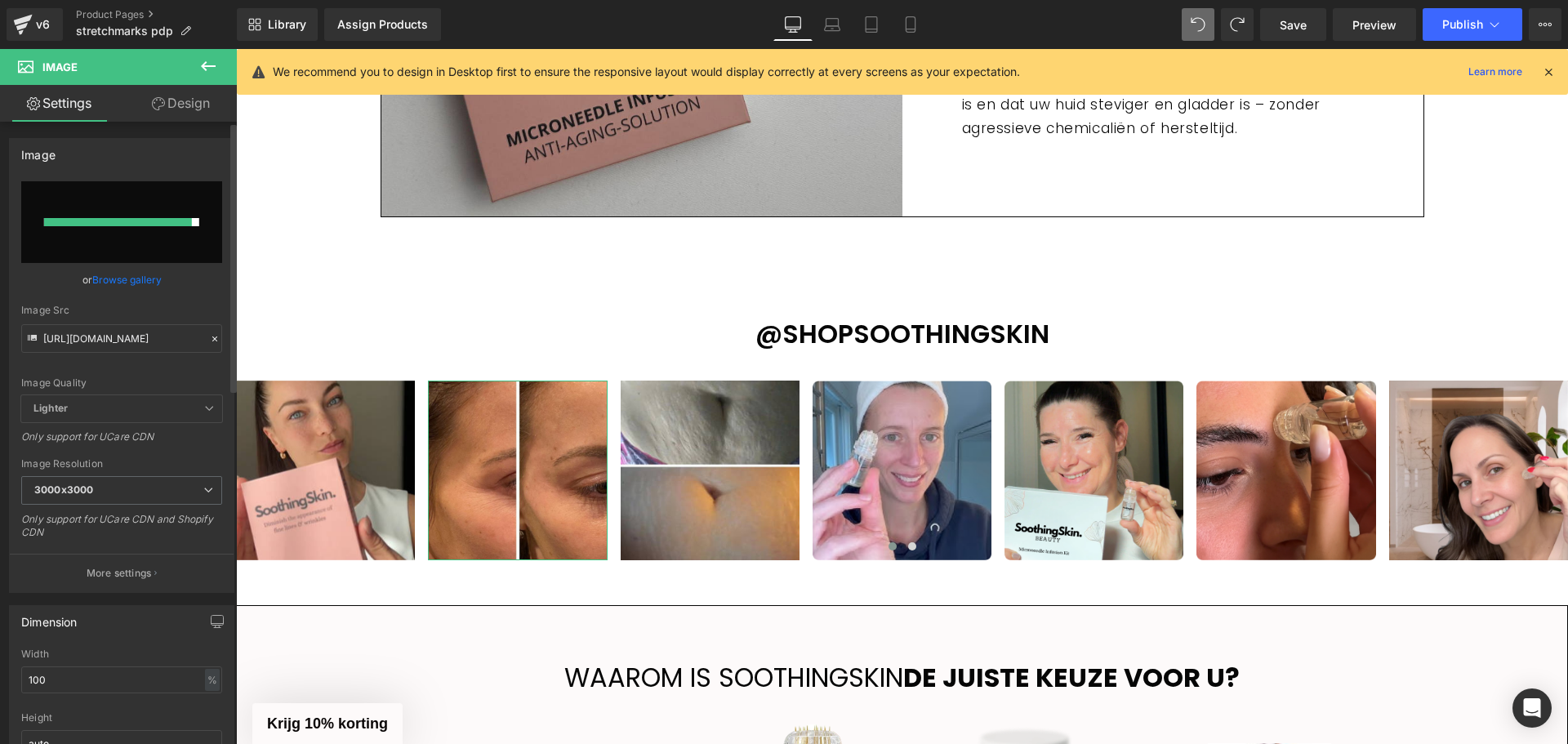
click at [108, 277] on link "Browse gallery" at bounding box center [127, 280] width 70 height 29
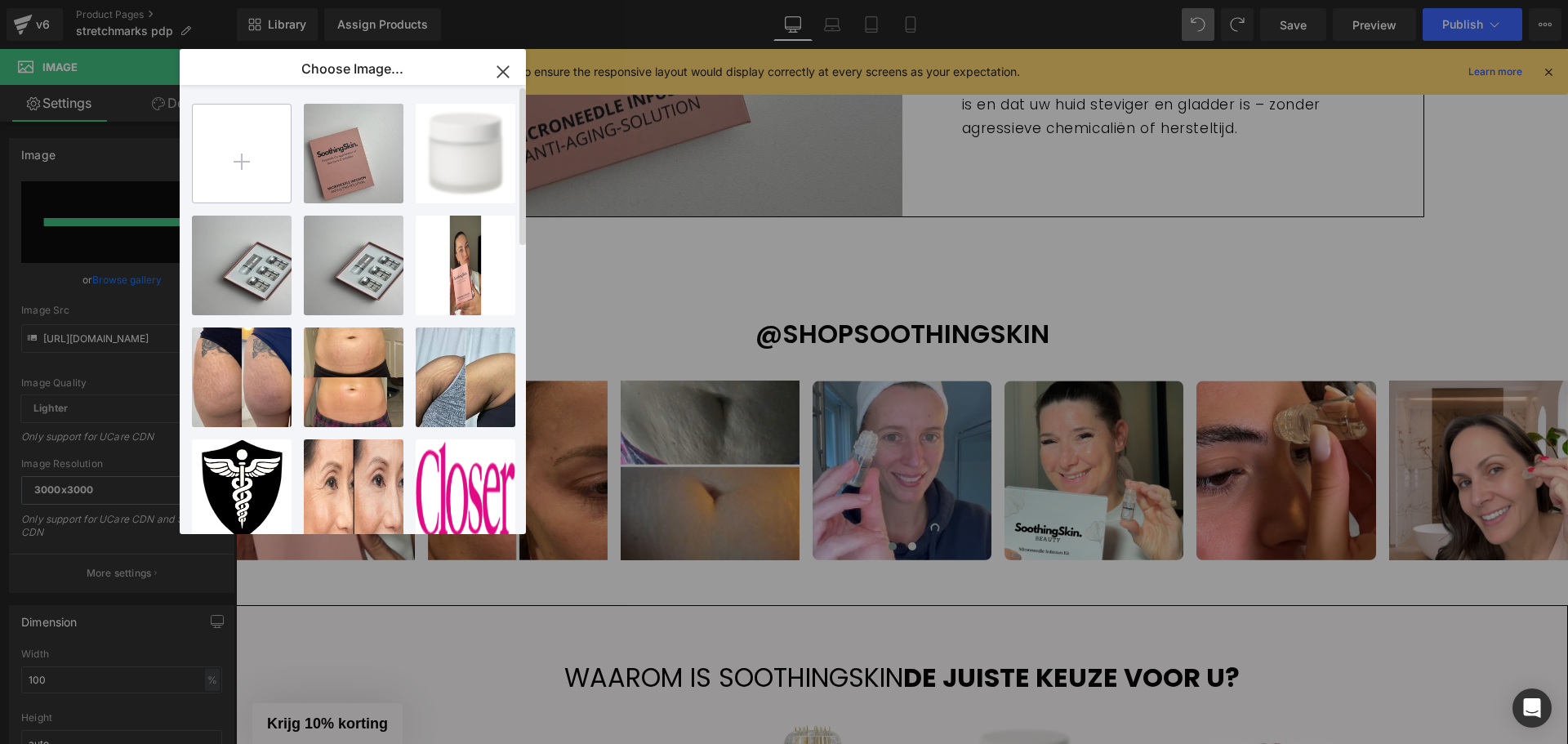
click at [256, 164] on input "file" at bounding box center [241, 153] width 98 height 98
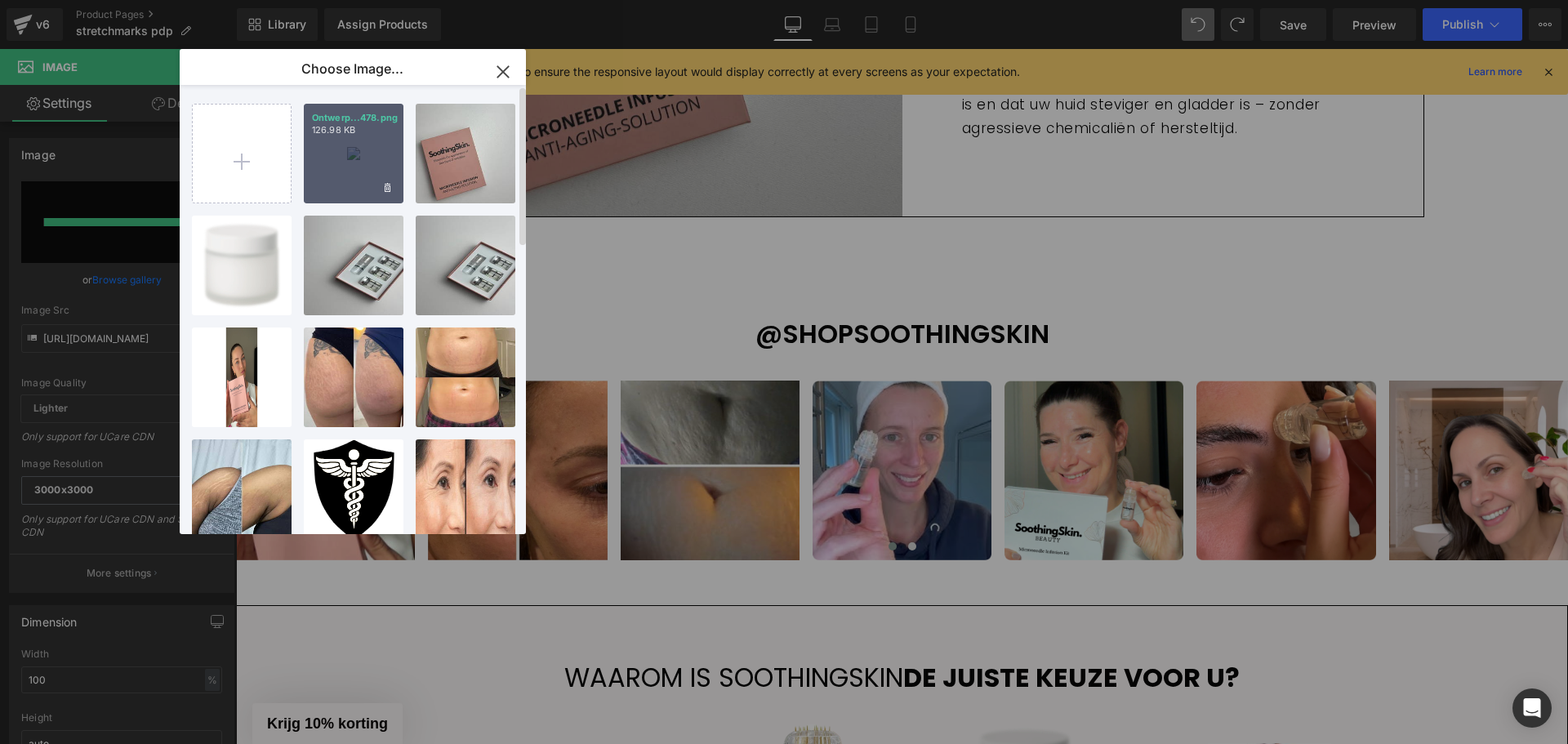
click at [358, 170] on div "Ontwerp...478.png 126.98 KB" at bounding box center [354, 153] width 100 height 100
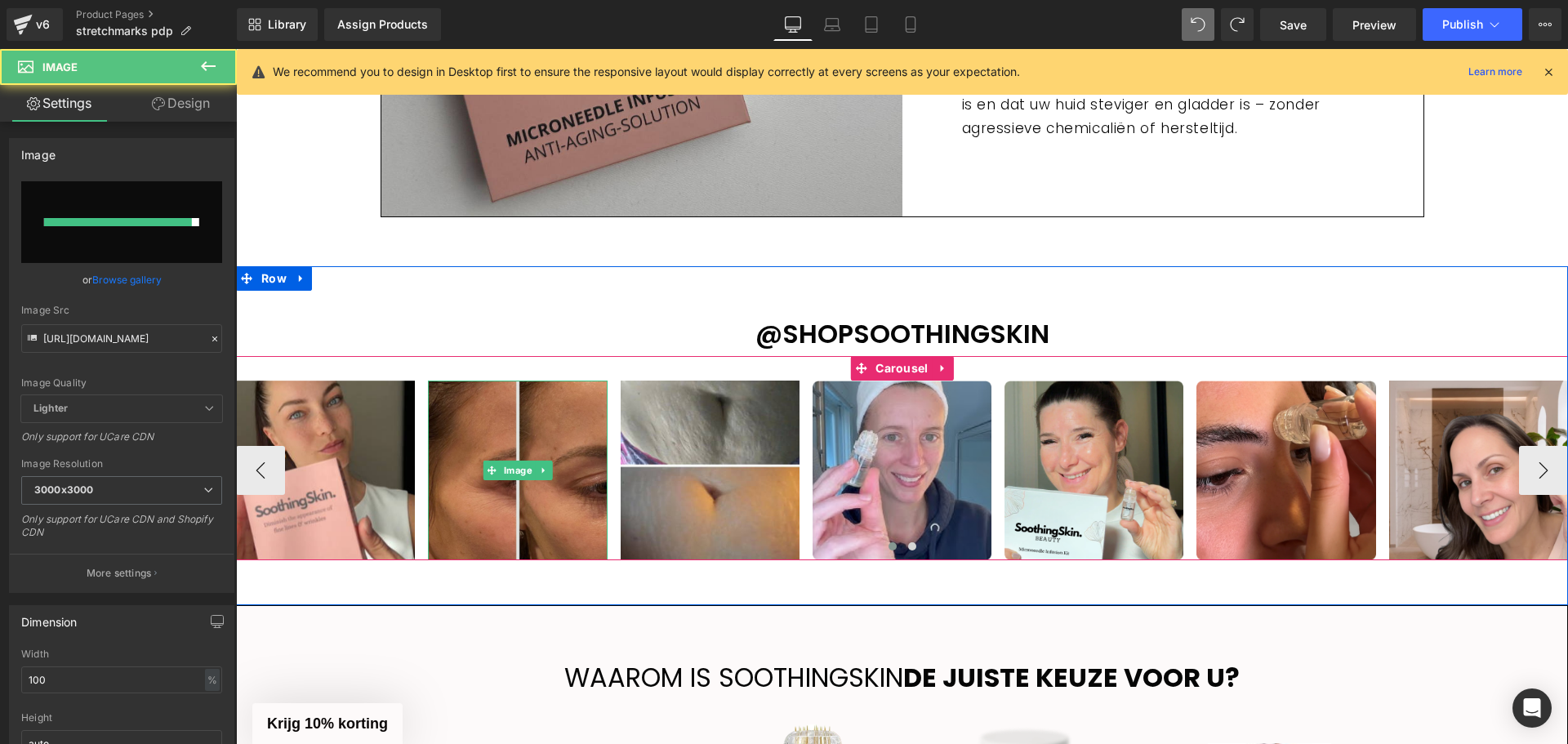
click at [512, 446] on img at bounding box center [517, 470] width 179 height 179
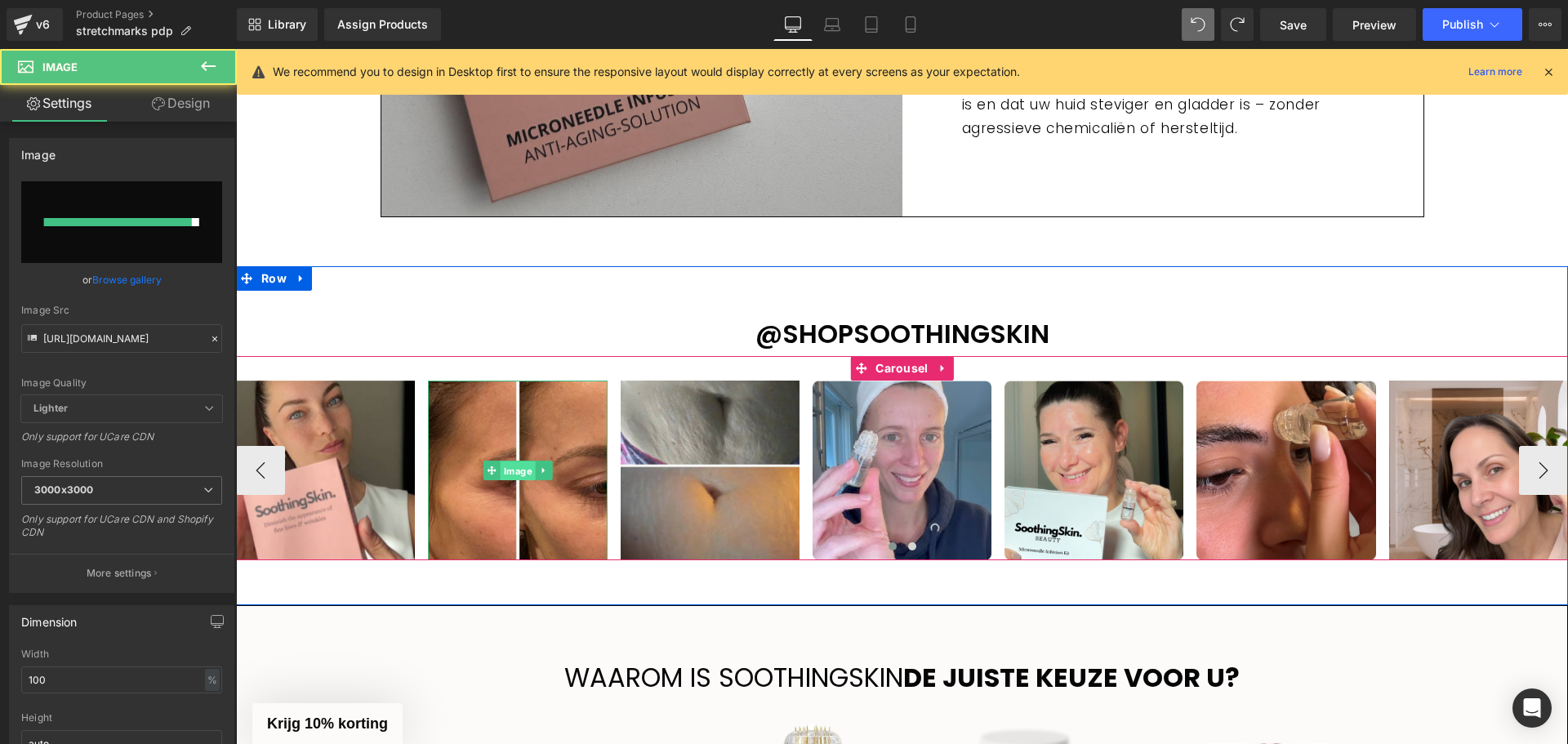
click at [504, 472] on span "Image" at bounding box center [518, 471] width 35 height 19
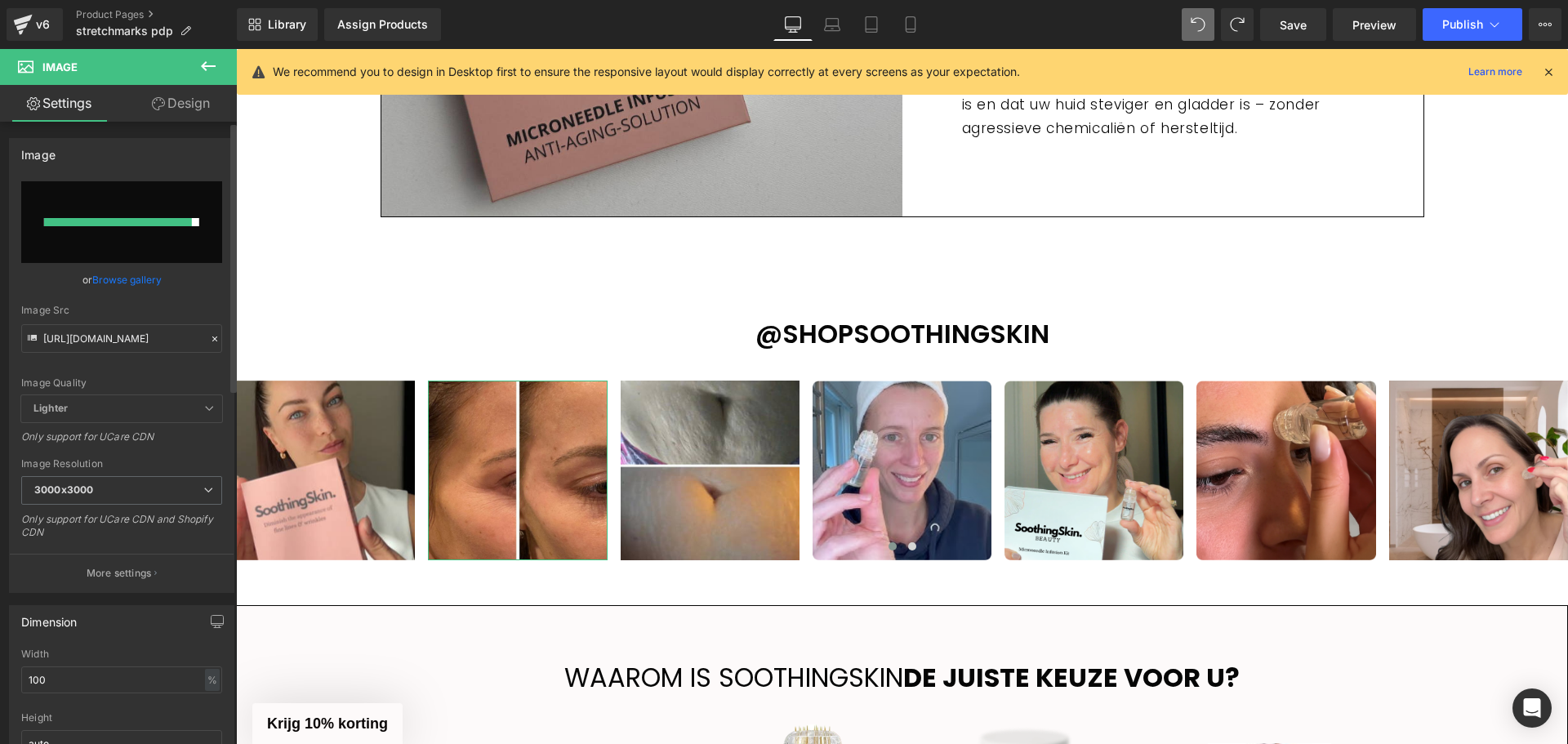
click at [141, 286] on link "Browse gallery" at bounding box center [127, 280] width 70 height 29
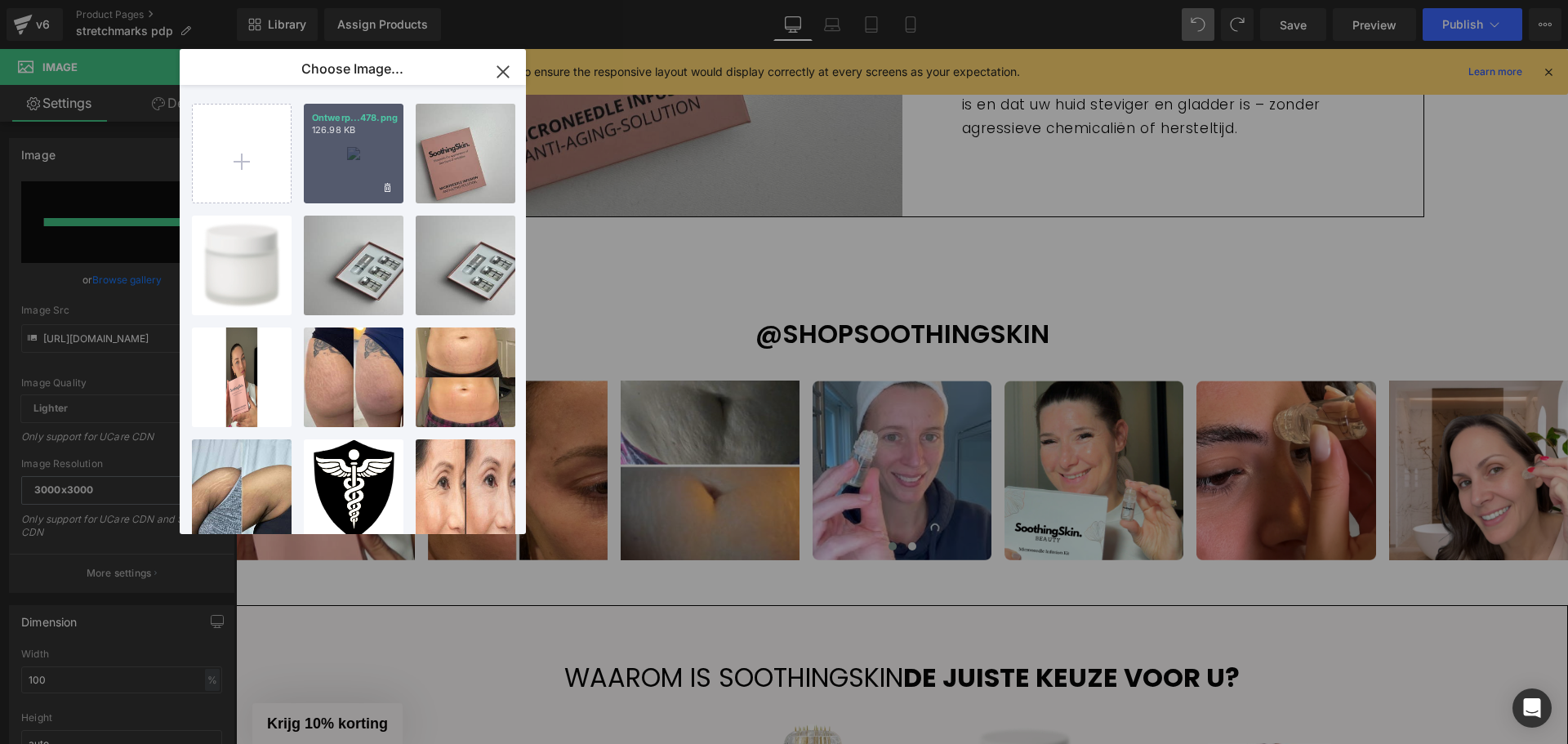
click at [345, 167] on div "Ontwerp...478.png 126.98 KB" at bounding box center [354, 153] width 100 height 100
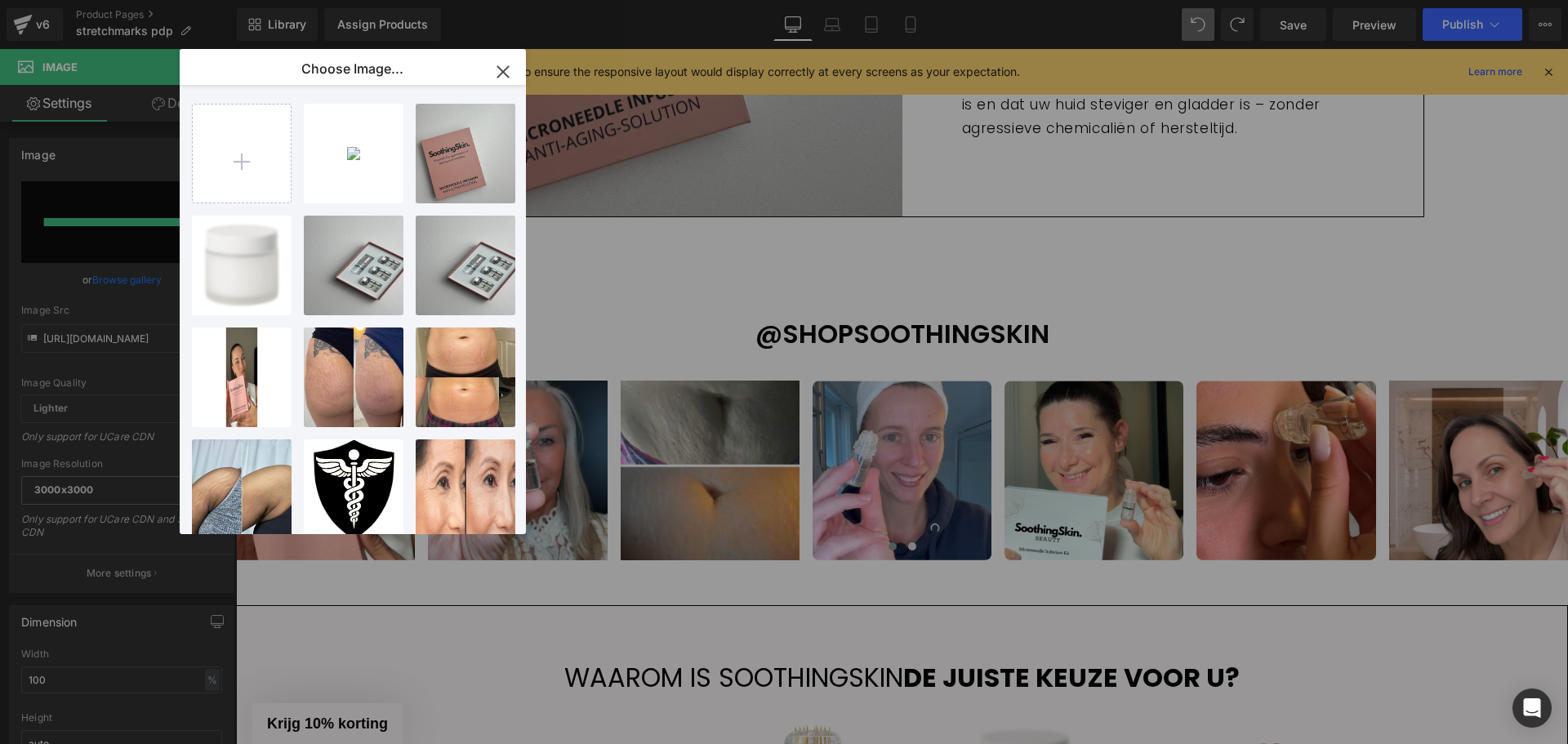
click at [345, 167] on div "Assign a product and use this template to present it on live store ‹ ›" at bounding box center [902, 546] width 1332 height 6271
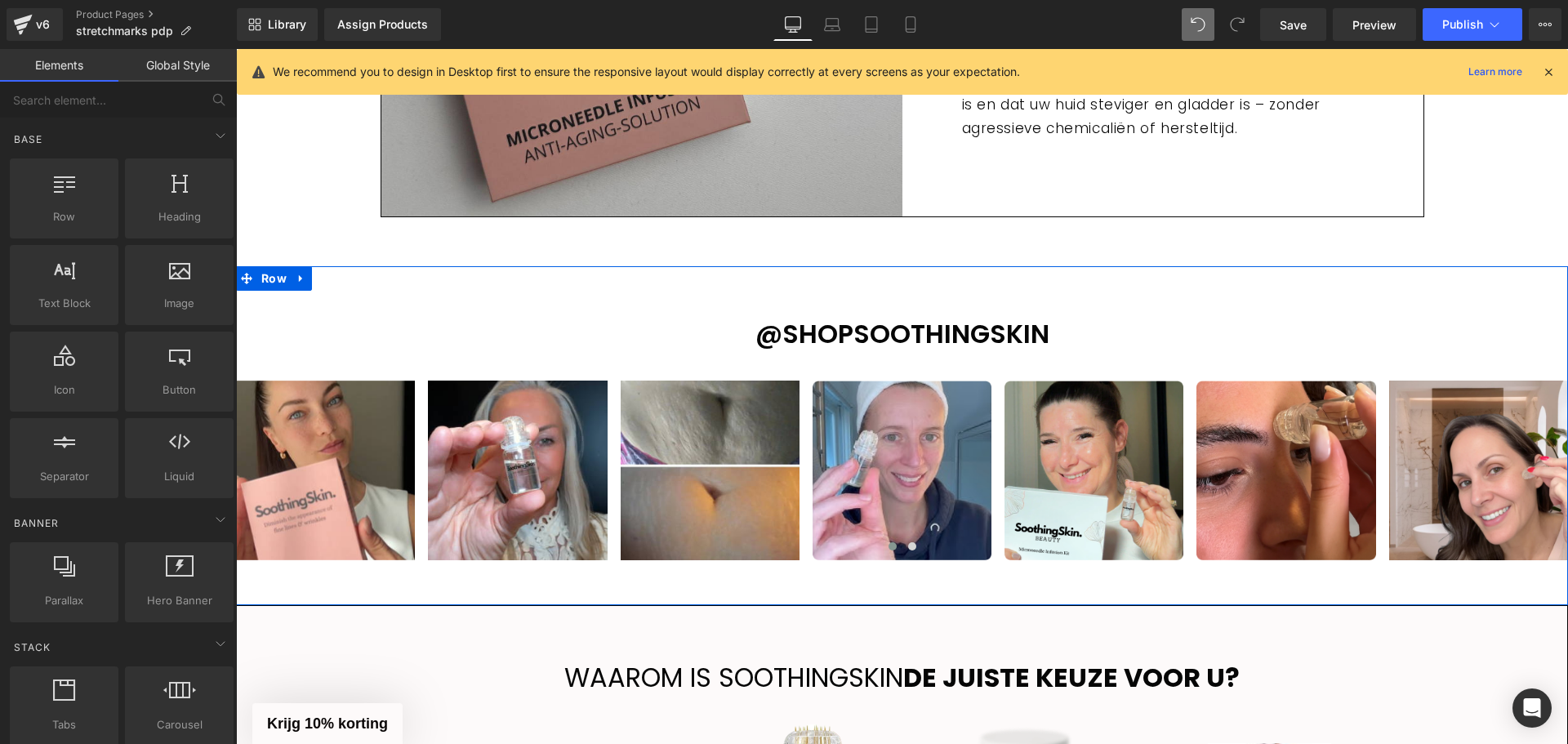
click at [626, 352] on h2 "@shopsoothingskin" at bounding box center [902, 333] width 1332 height 45
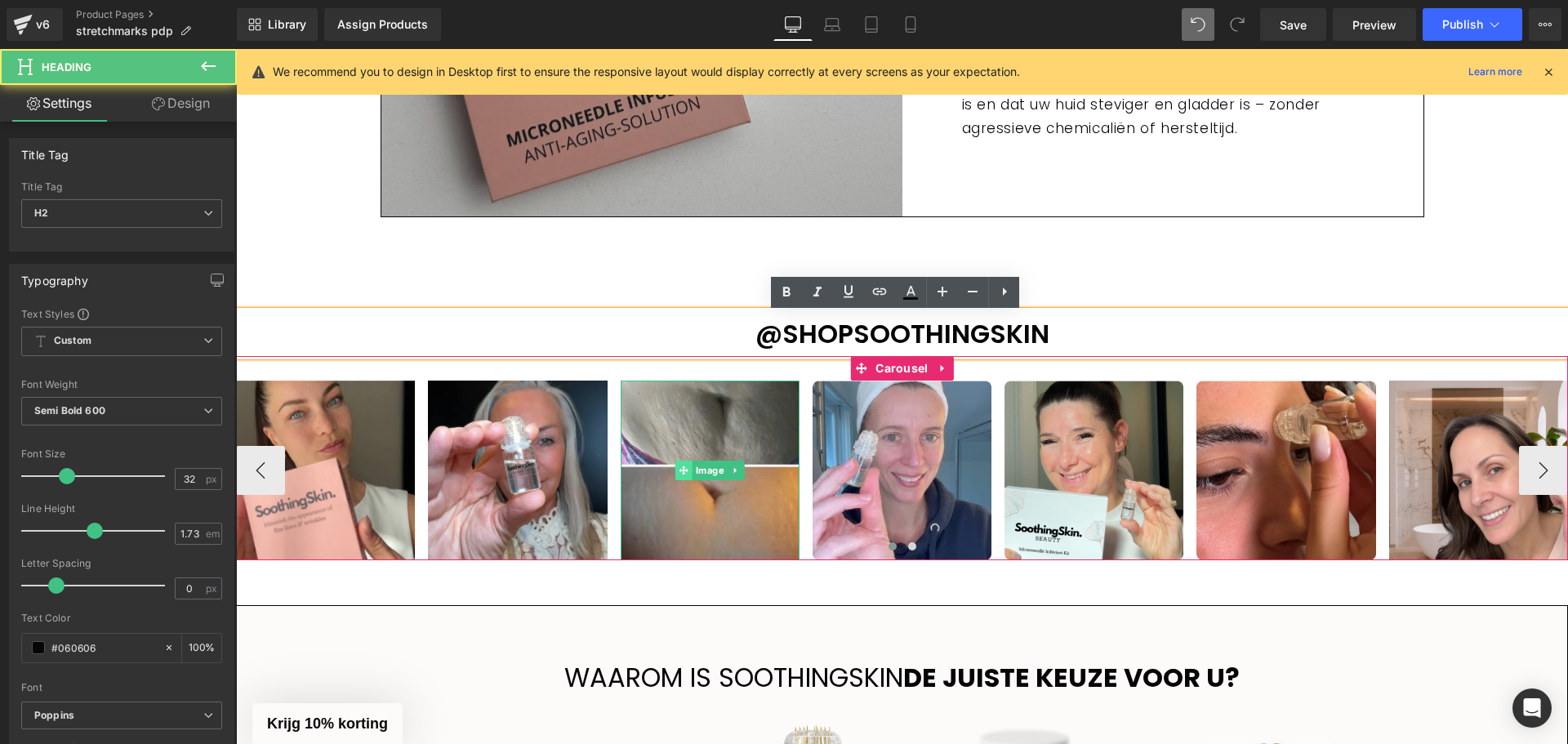
click at [679, 470] on icon at bounding box center [683, 471] width 9 height 10
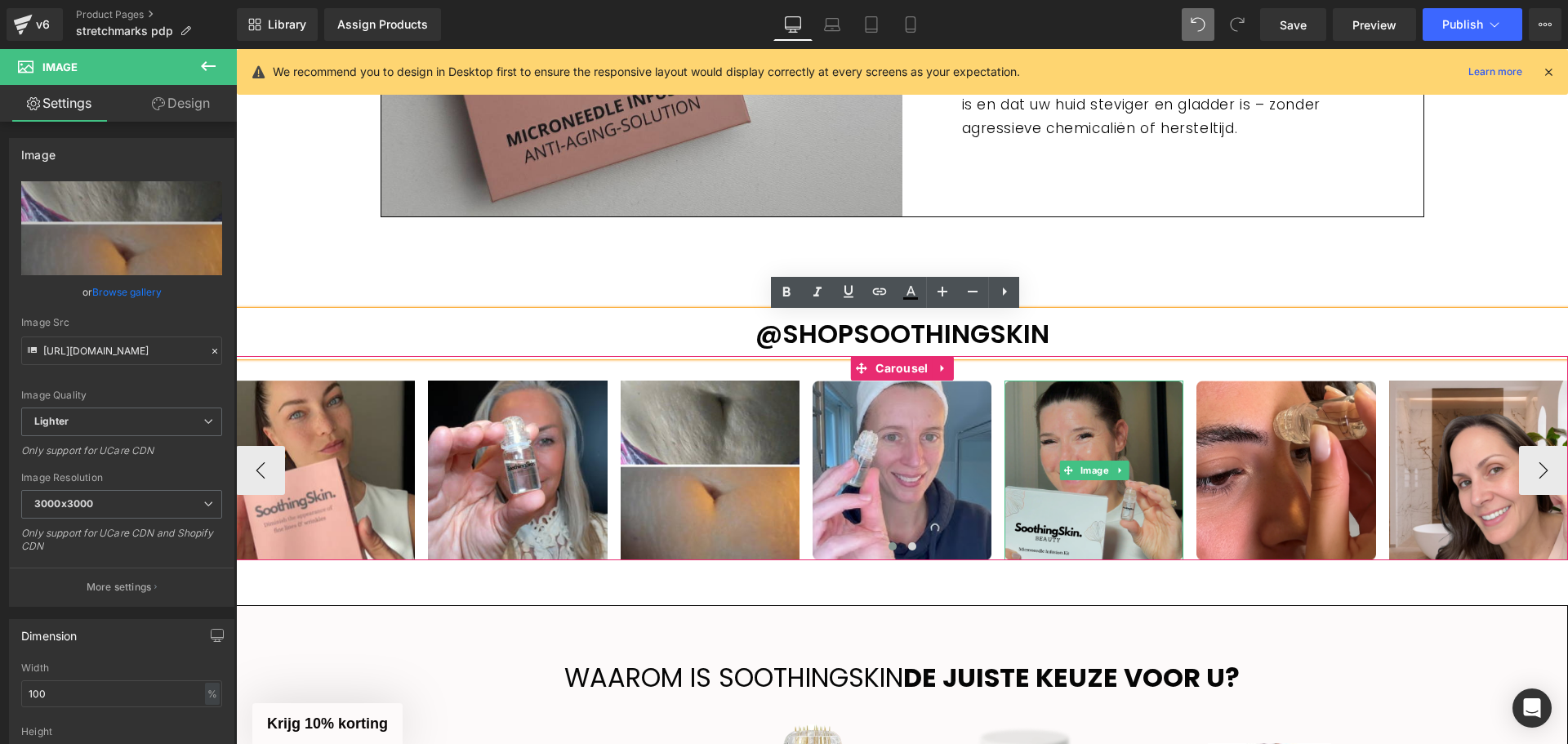
click at [1094, 436] on img at bounding box center [1093, 470] width 179 height 179
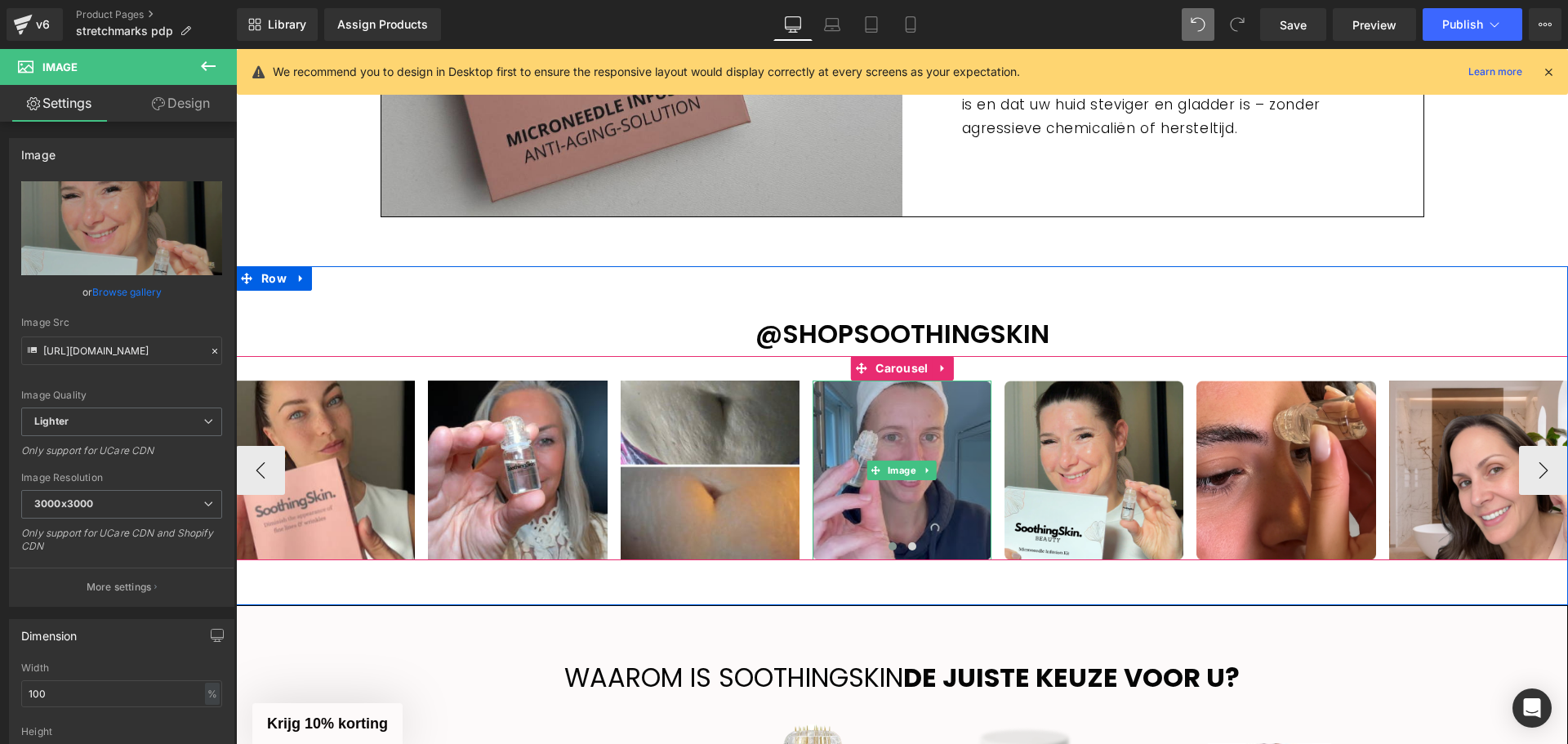
click at [889, 431] on img at bounding box center [902, 470] width 179 height 179
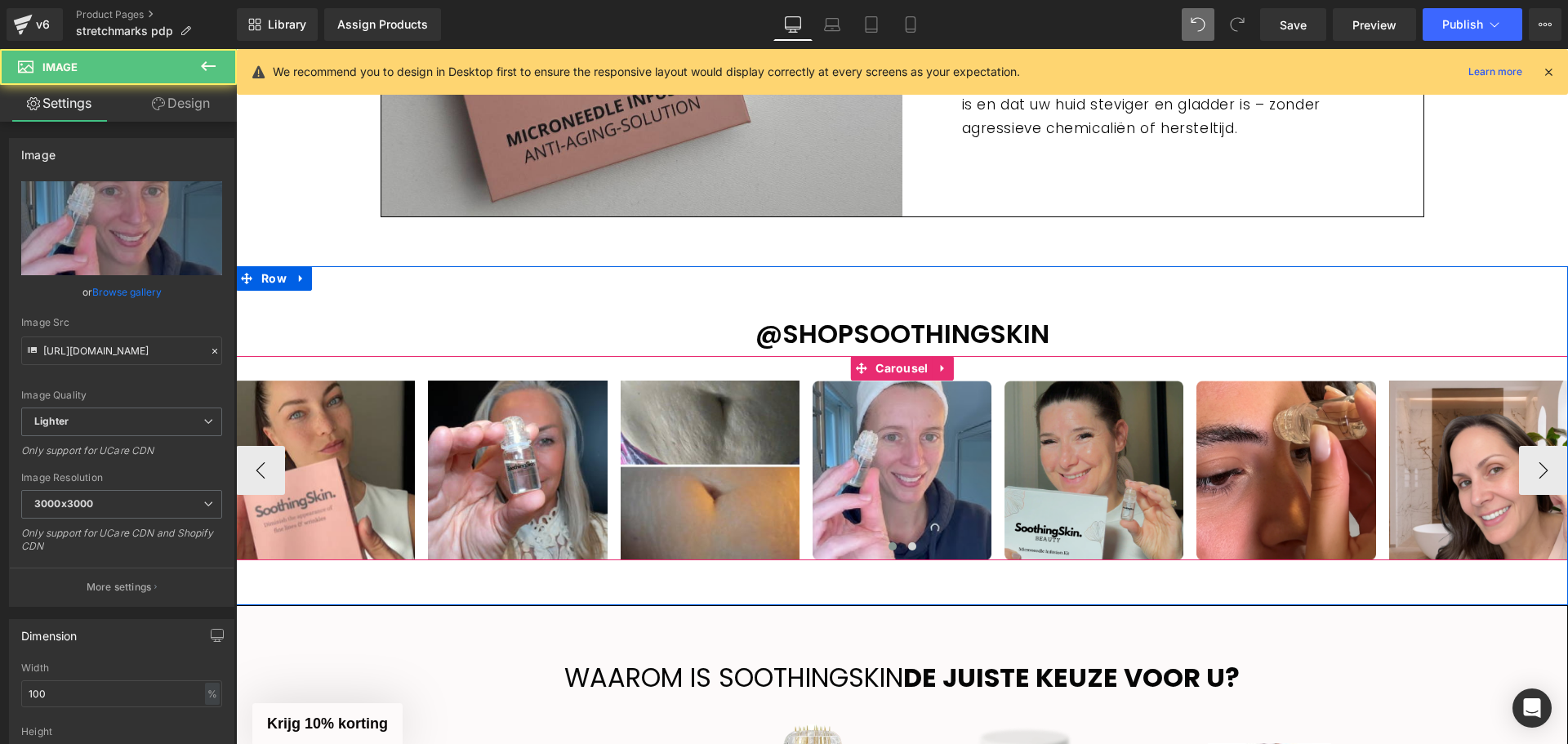
click at [1068, 432] on img at bounding box center [1093, 470] width 179 height 179
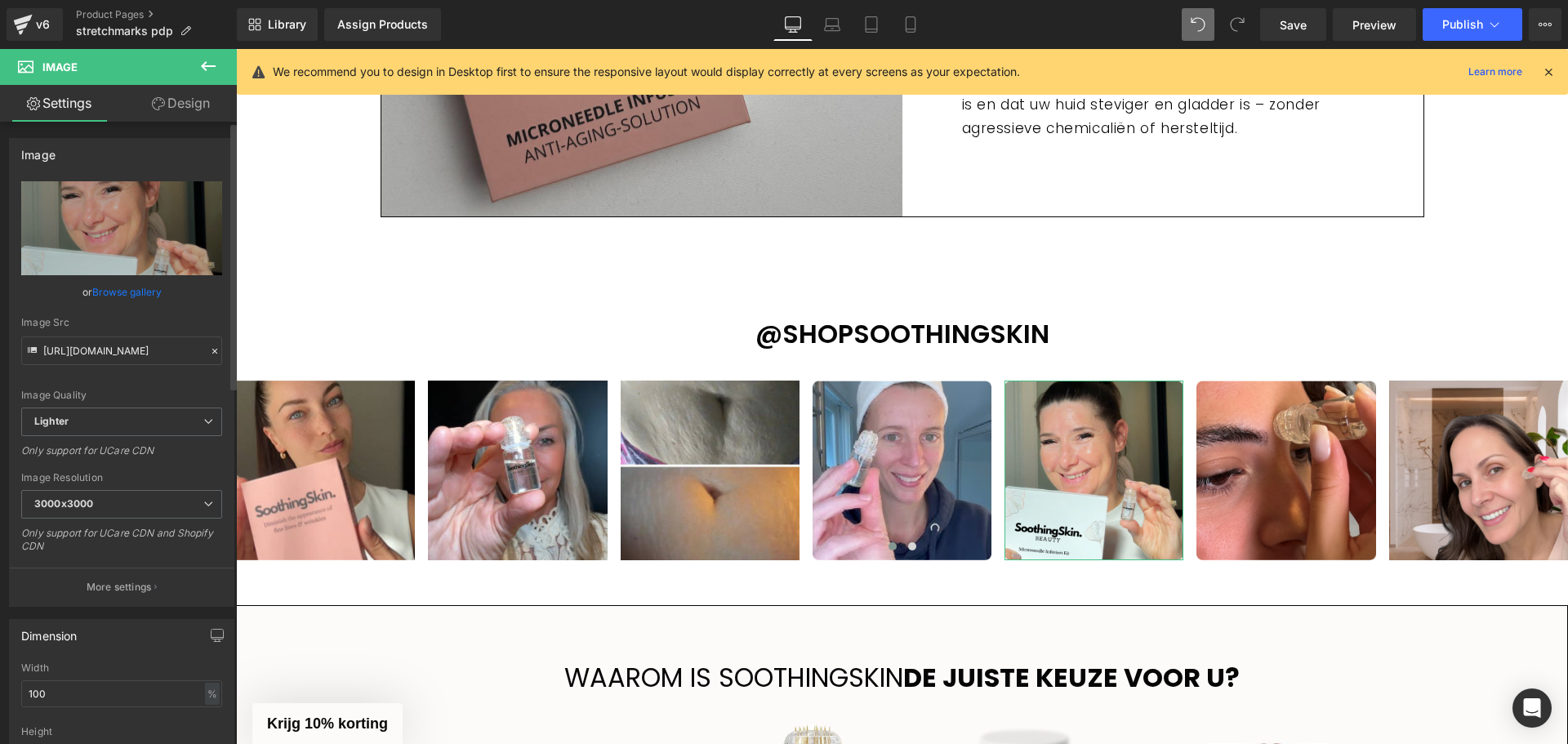
click at [119, 287] on link "Browse gallery" at bounding box center [127, 293] width 70 height 29
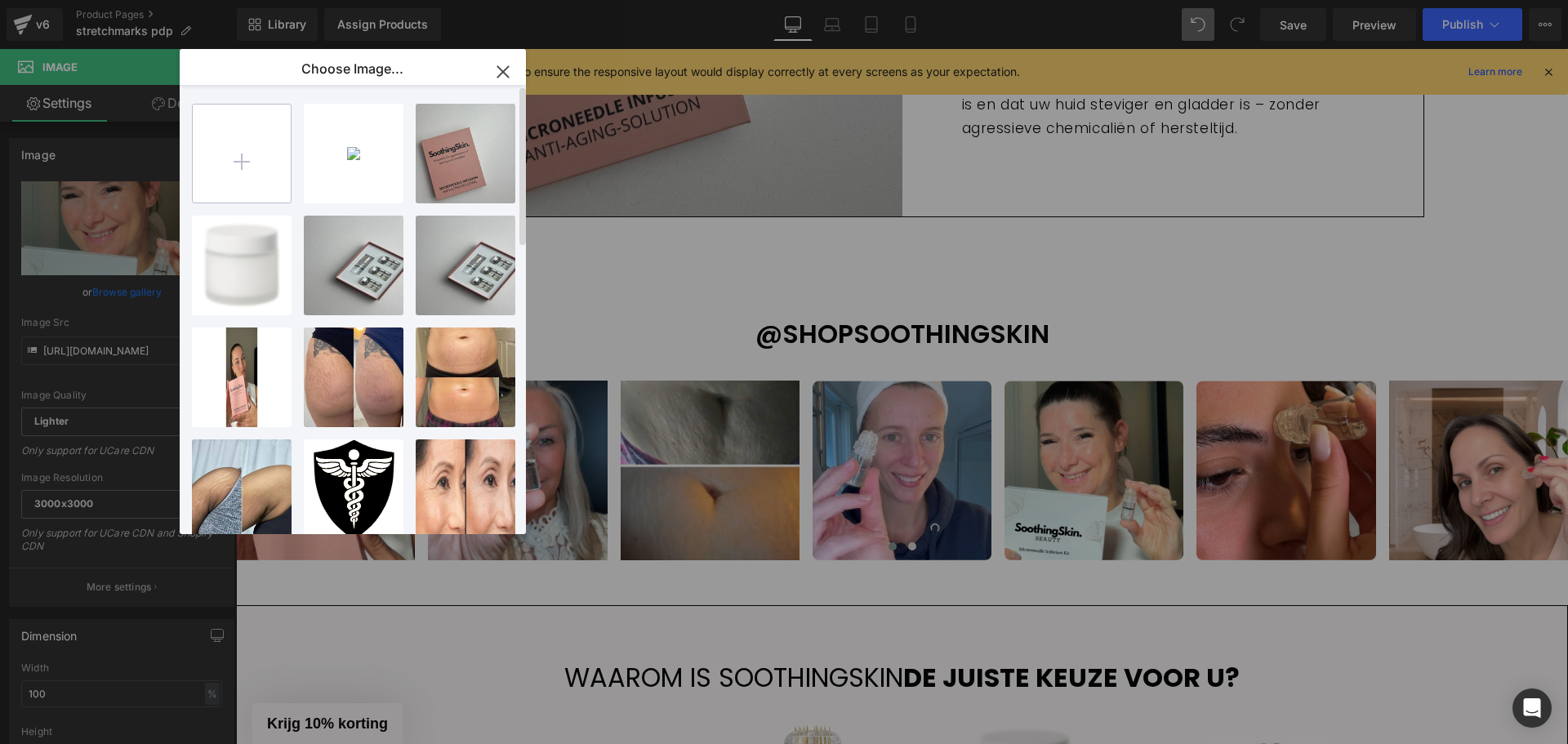
click at [239, 157] on input "file" at bounding box center [241, 153] width 98 height 98
type input "C:\fakepath\Ontwerp zonder titel - 2025-08-21T195330.286.png"
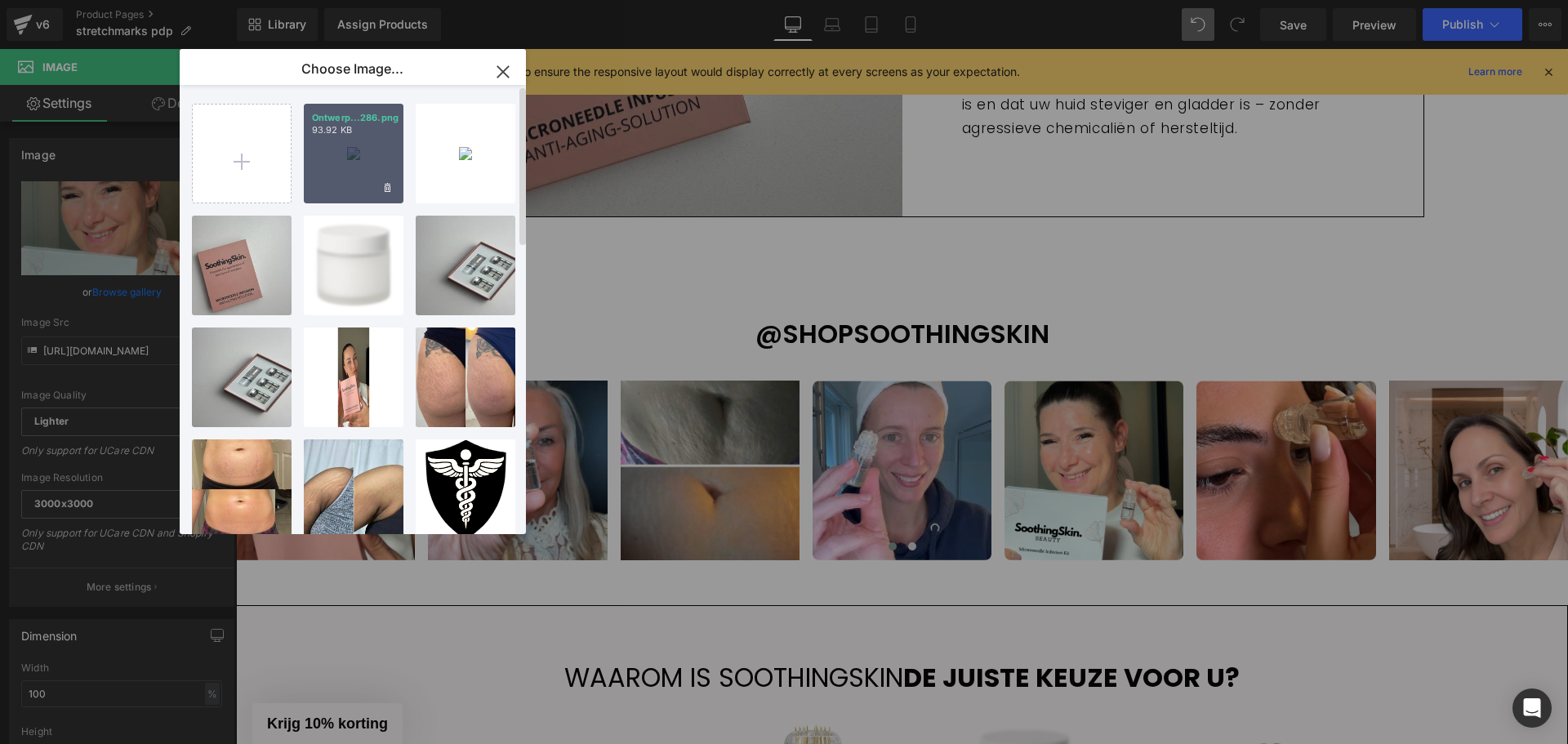
click at [347, 165] on div "Ontwerp...286.png 93.92 KB" at bounding box center [354, 153] width 100 height 100
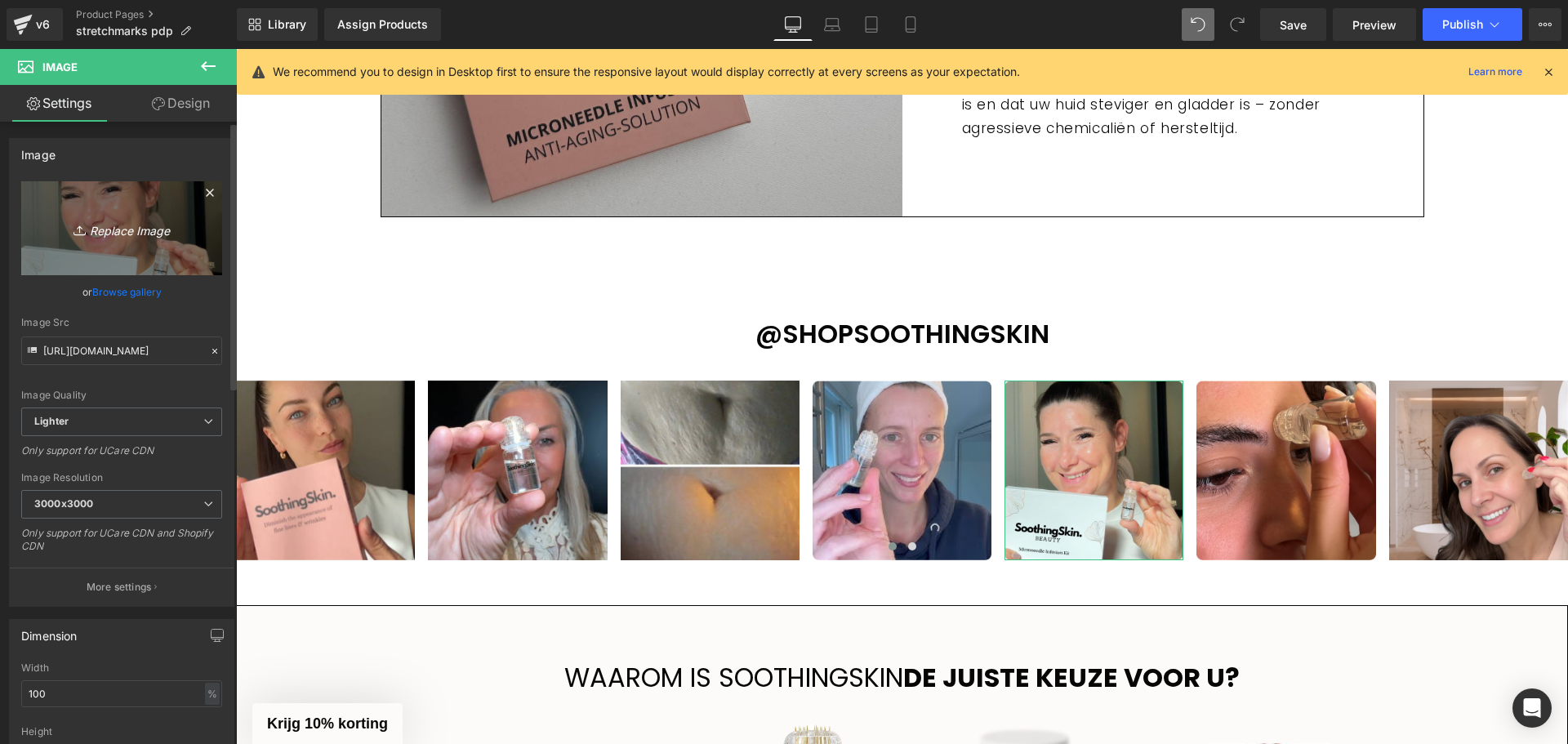
click at [116, 247] on link "Replace Image" at bounding box center [121, 228] width 200 height 94
type input "C:\fakepath\Ontwerp zonder titel - 2025-08-21T195330.286.png"
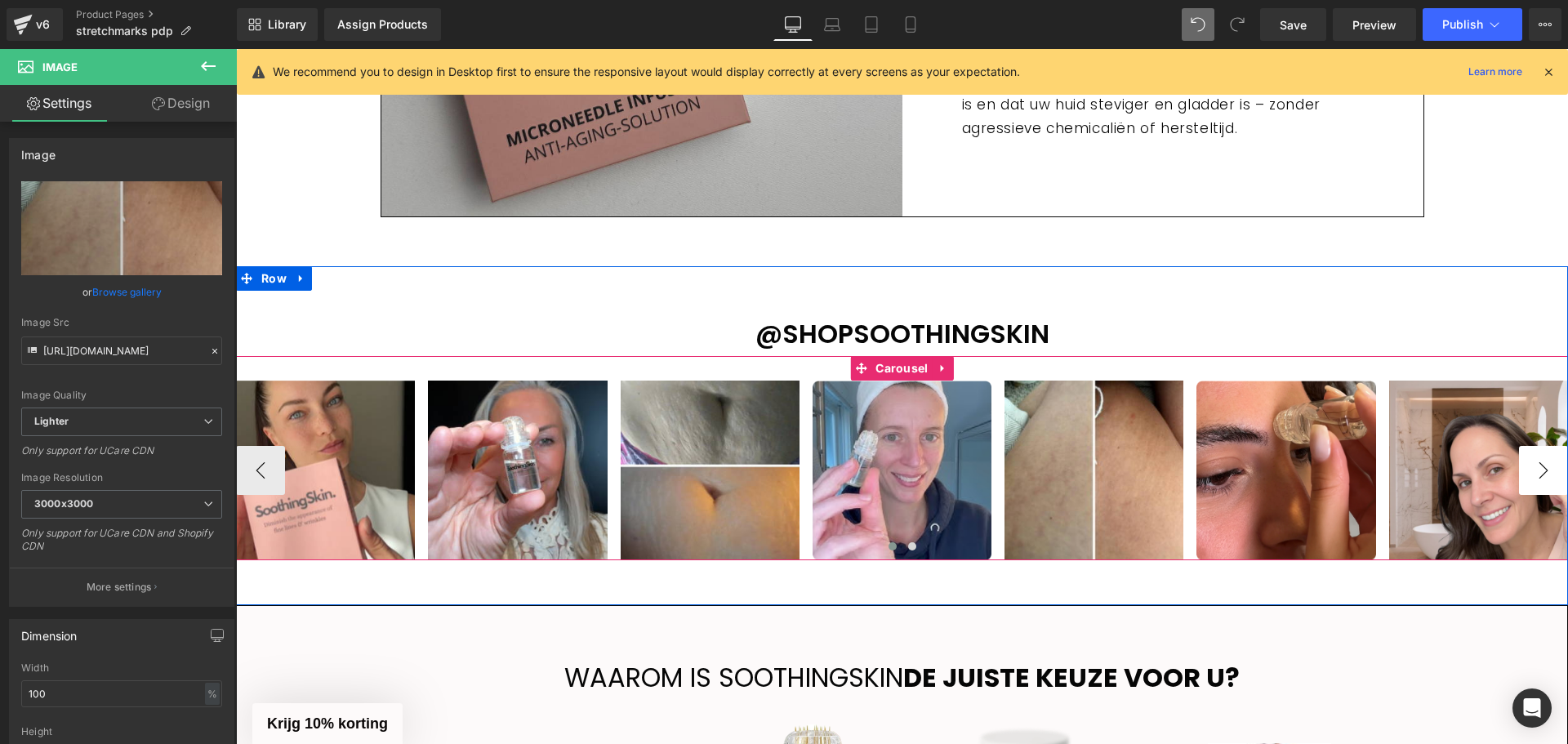
click at [1529, 472] on button "›" at bounding box center [1543, 470] width 49 height 49
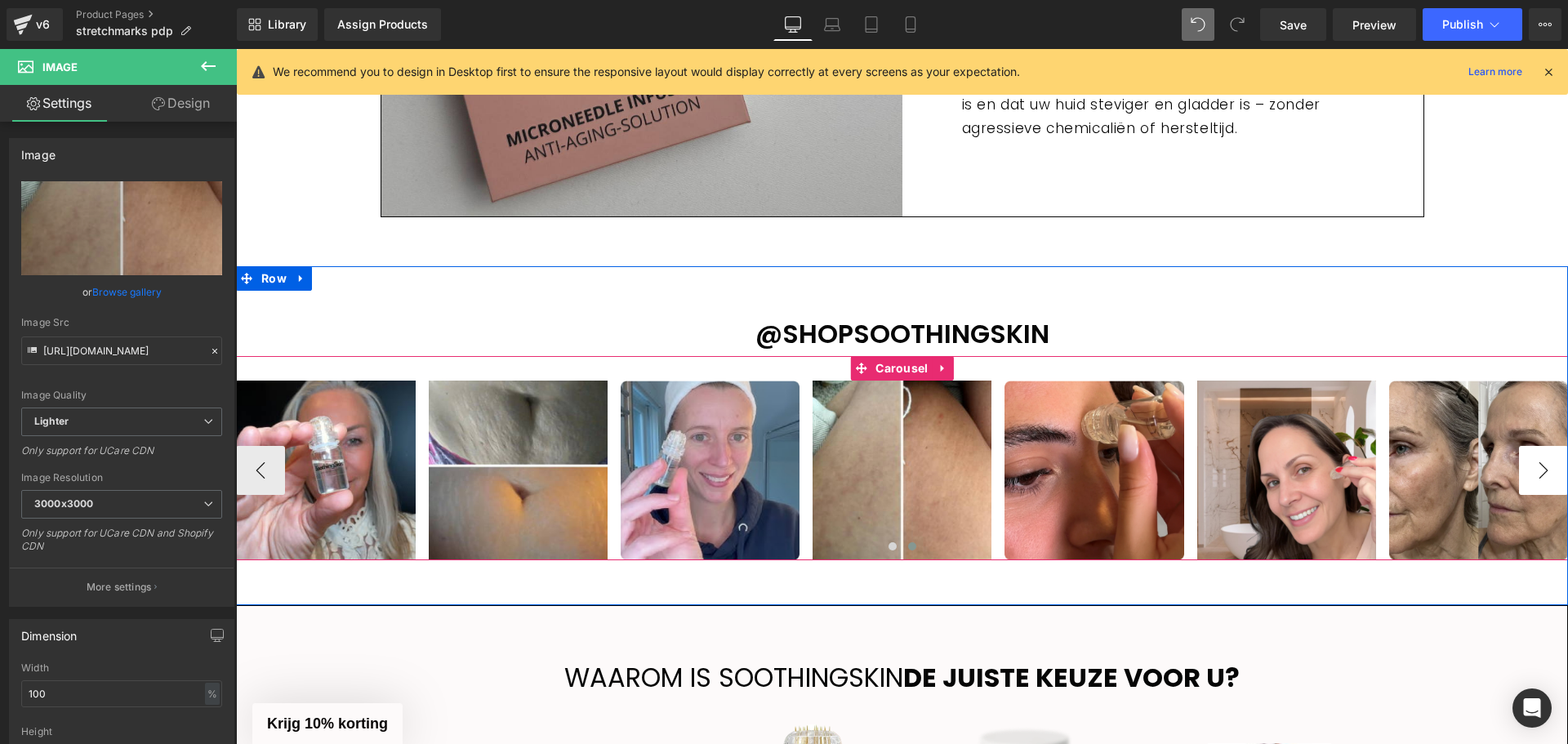
click at [1529, 472] on button "›" at bounding box center [1543, 470] width 49 height 49
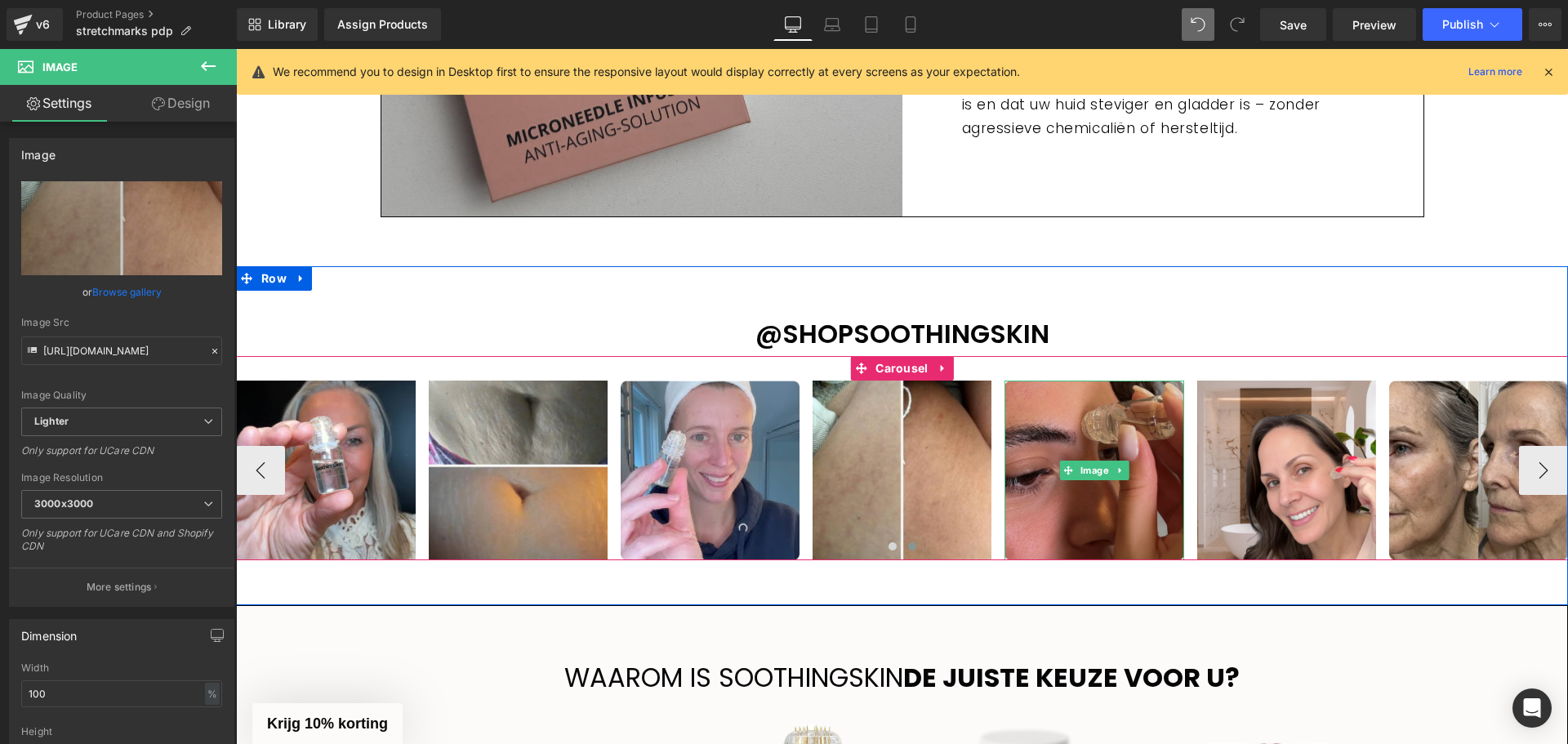
click at [1111, 424] on img at bounding box center [1093, 470] width 179 height 179
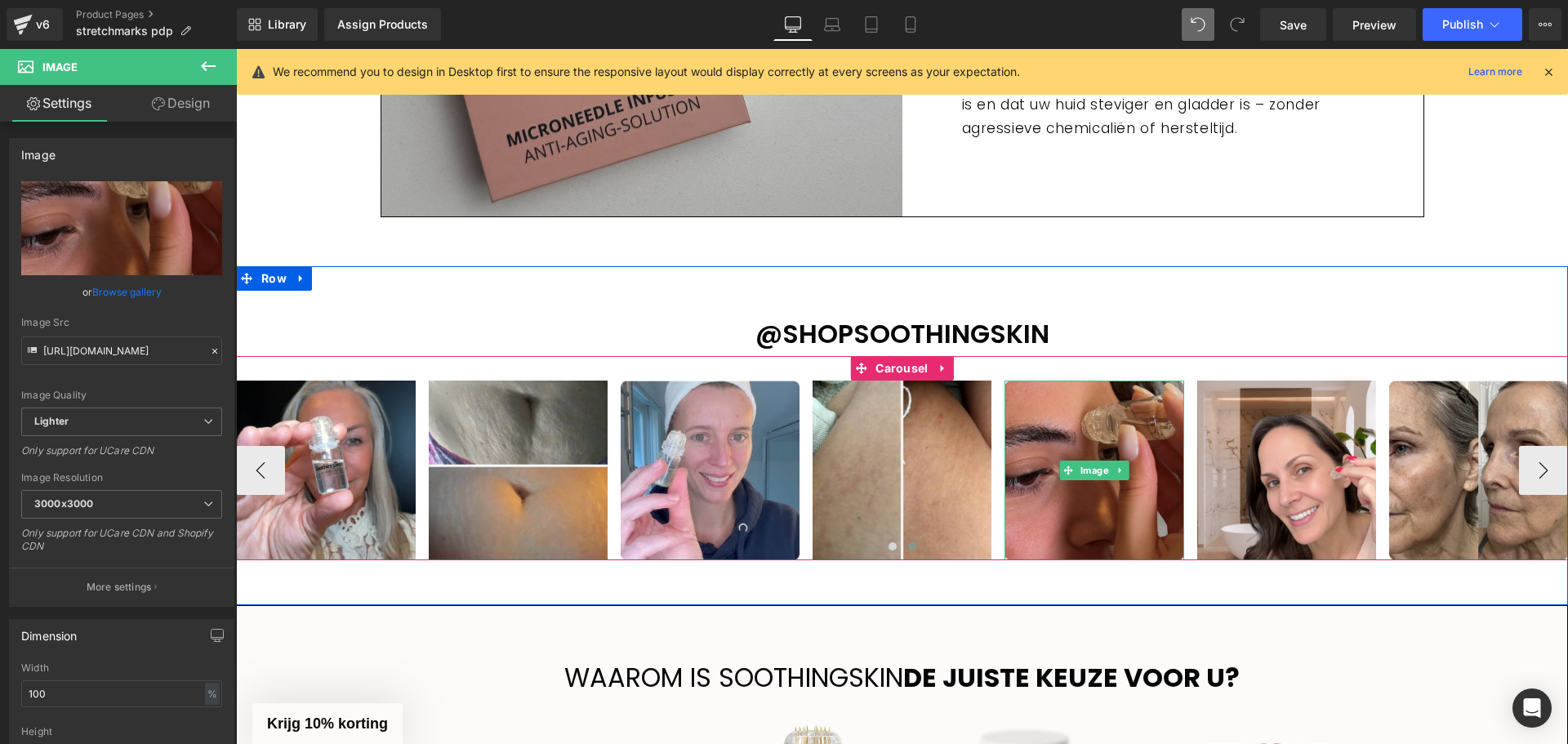
click at [1091, 429] on img at bounding box center [1093, 470] width 179 height 179
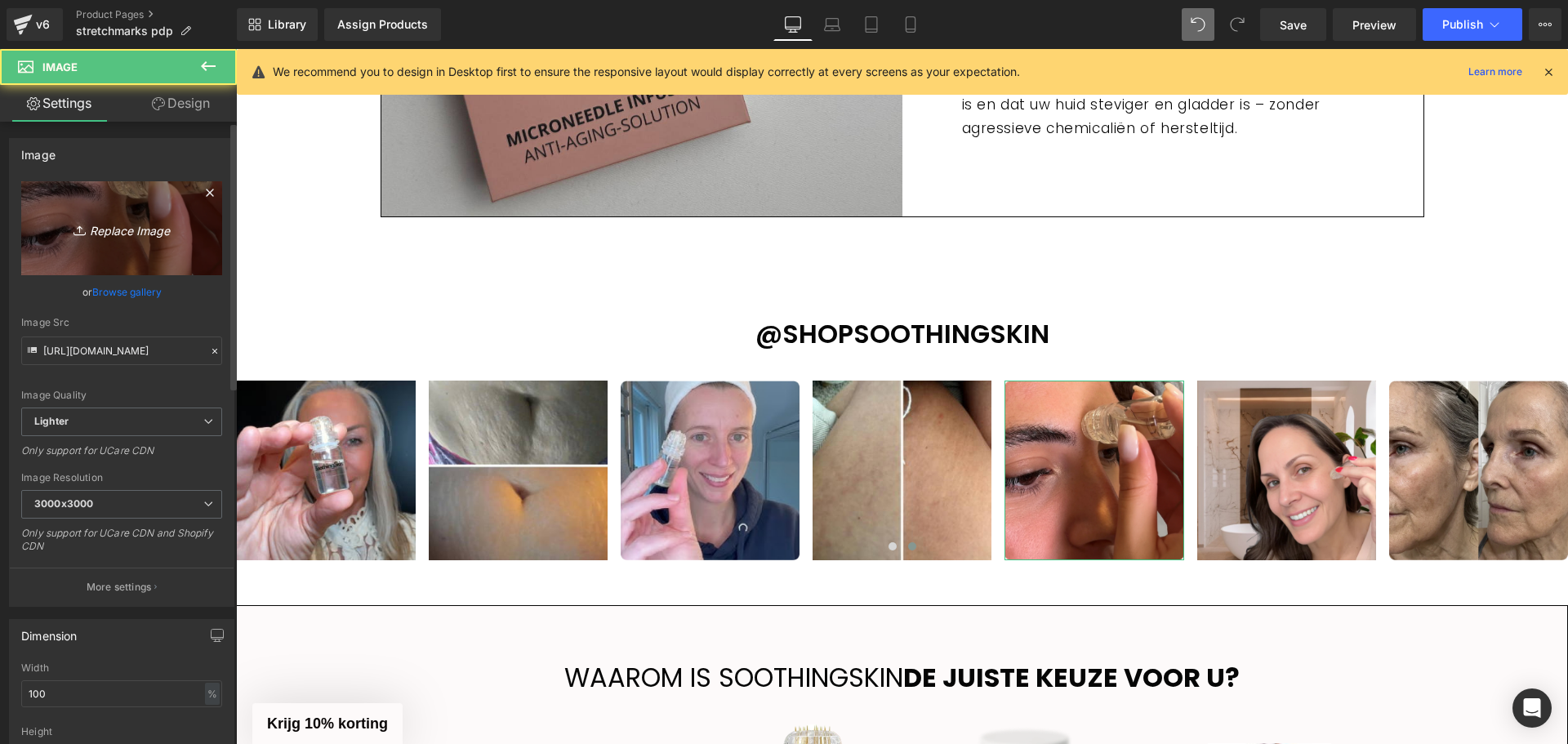
click at [105, 221] on icon "Replace Image" at bounding box center [121, 228] width 131 height 20
type input "C:\fakepath\Ontwerp zonder titel - 2025-08-21T195410.296.png"
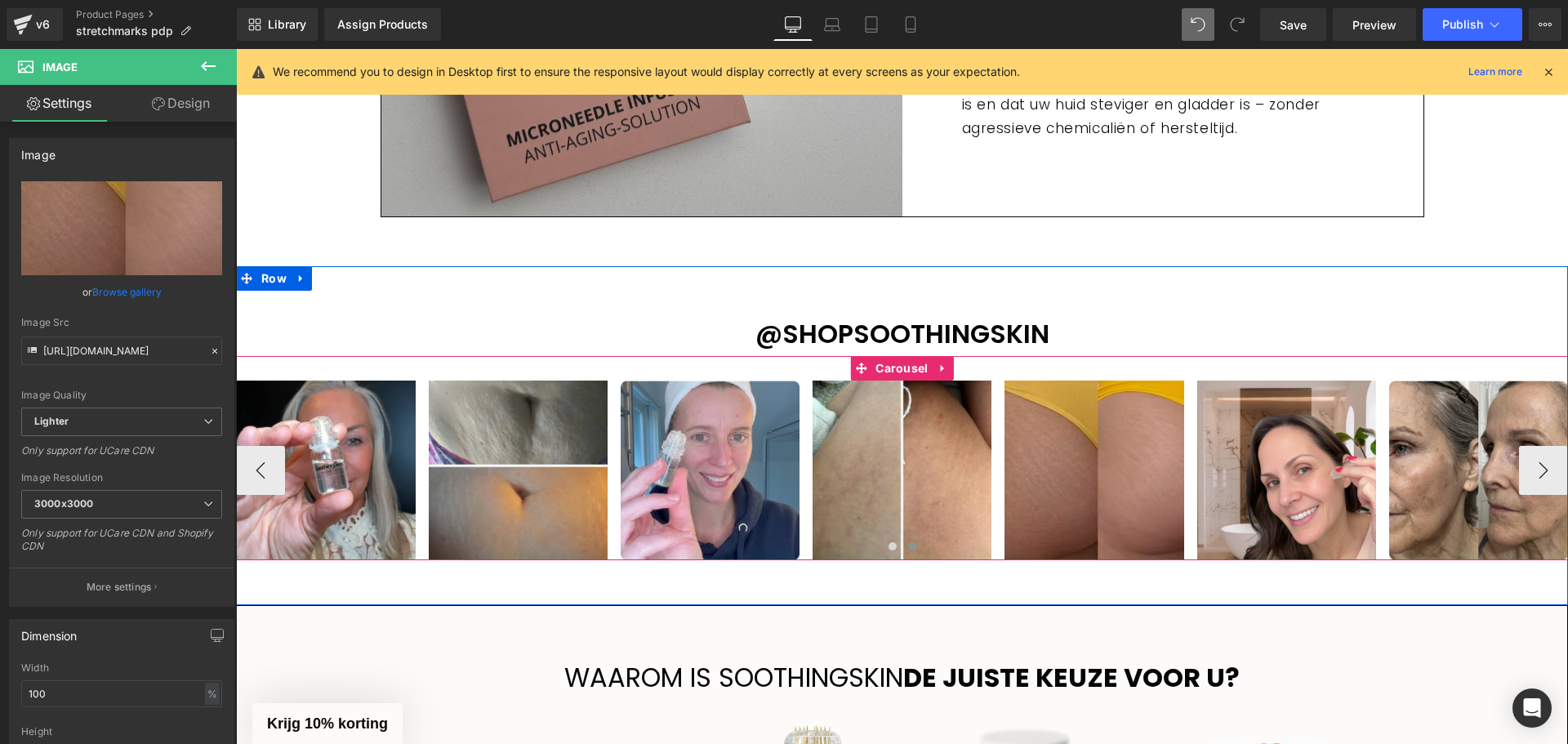
scroll to position [2910, 0]
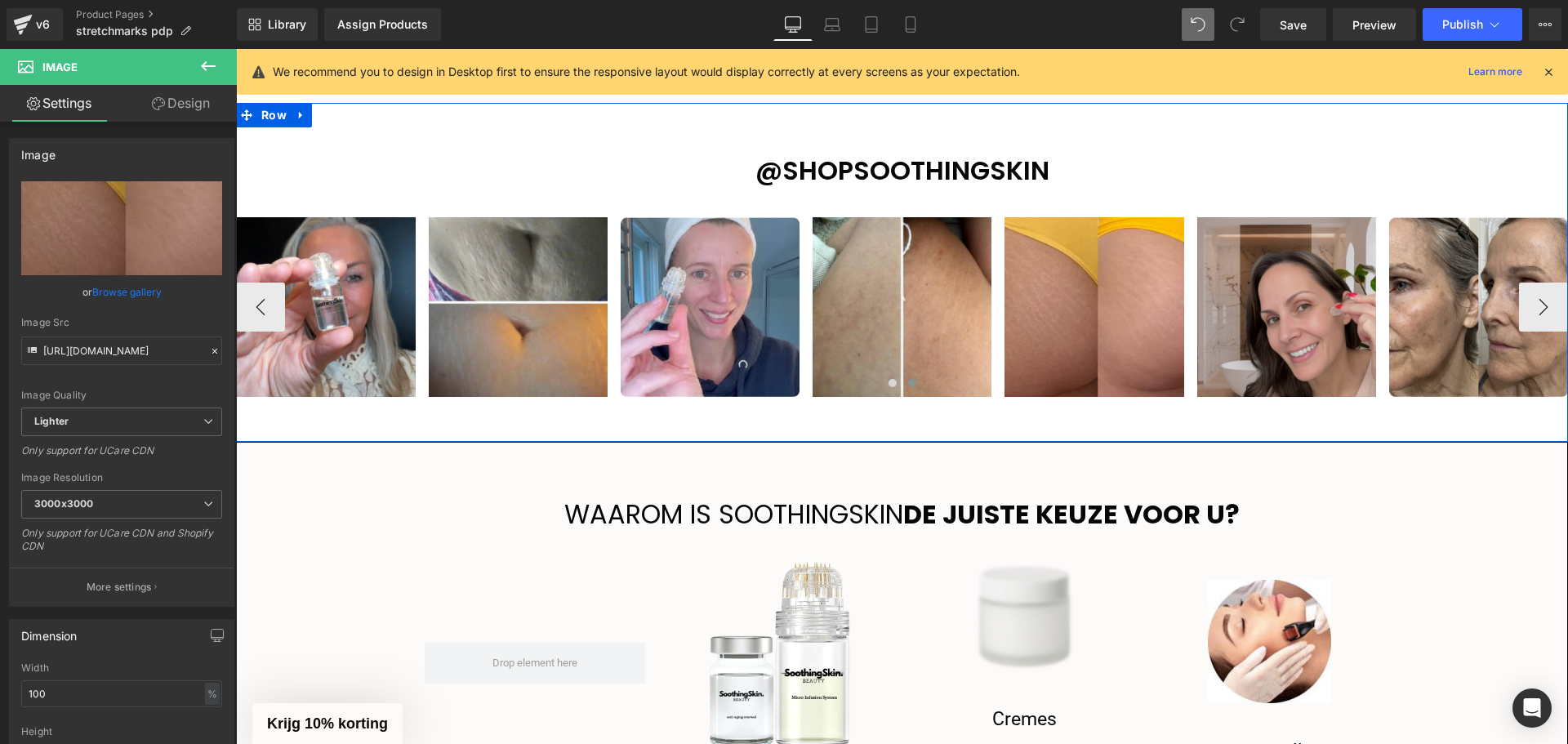
click at [1292, 277] on img at bounding box center [1286, 306] width 179 height 179
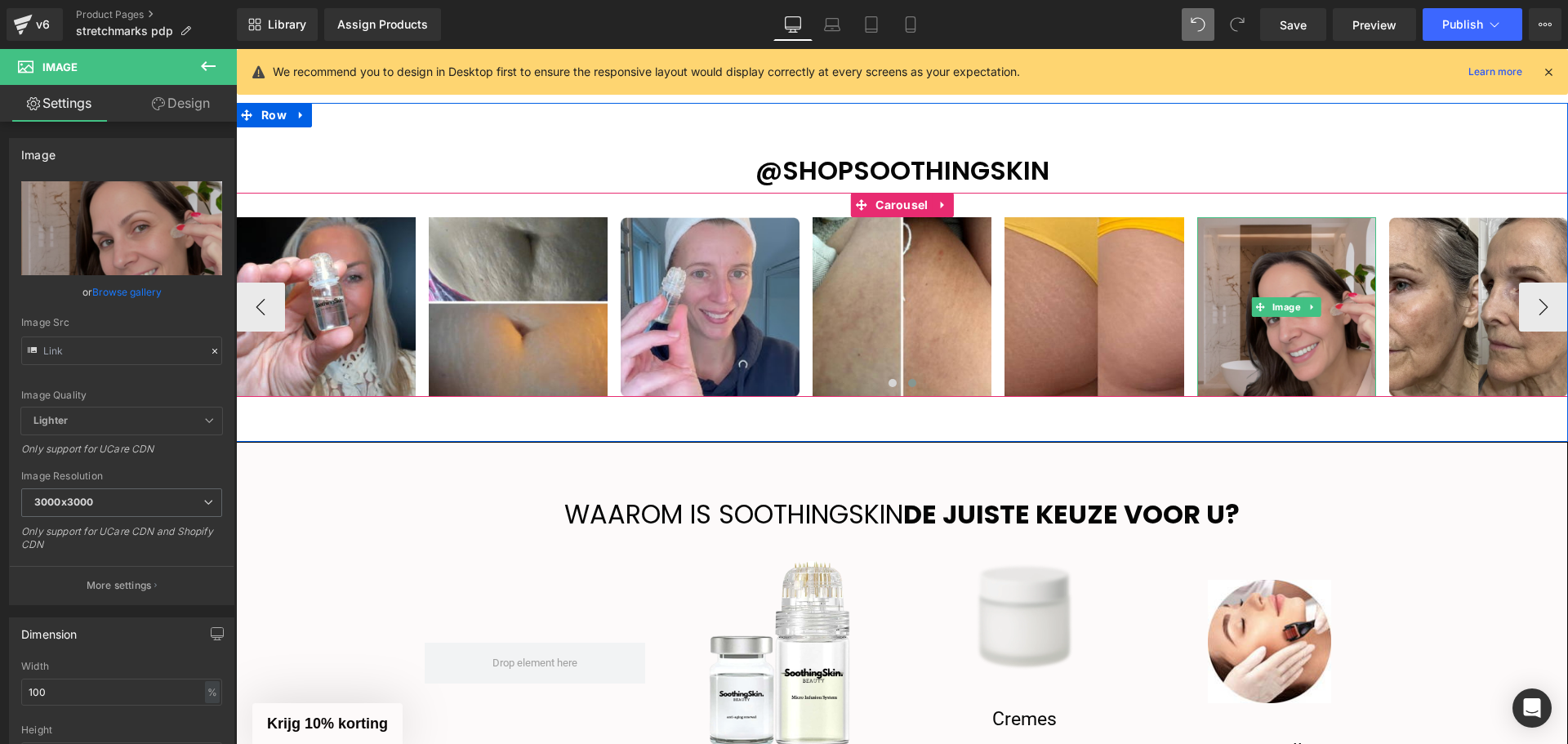
click at [1302, 273] on img at bounding box center [1286, 306] width 179 height 179
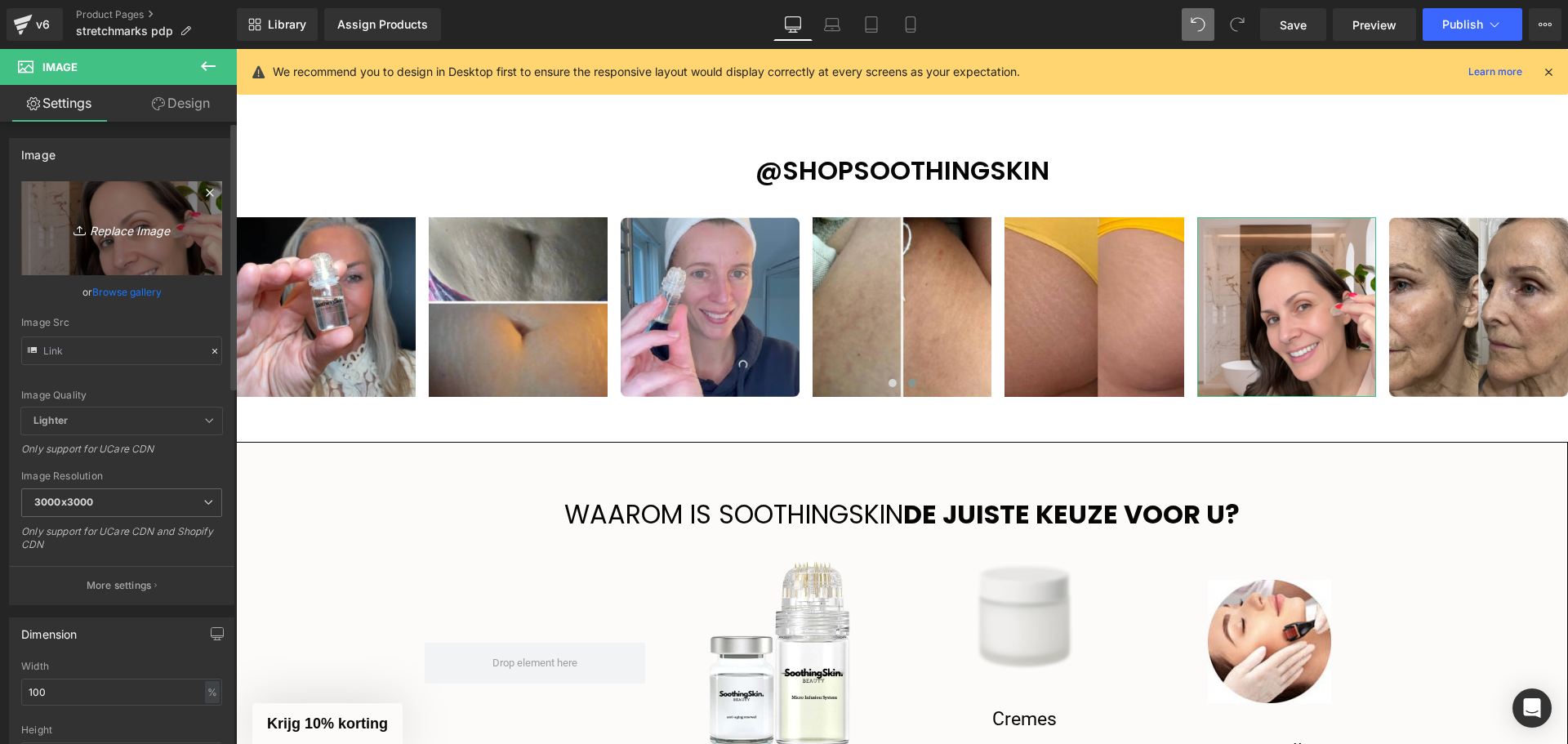
click at [96, 244] on link "Replace Image" at bounding box center [121, 228] width 200 height 94
type input "C:\fakepath\Ontwerp zonder titel - 2025-08-21T195610.852.png"
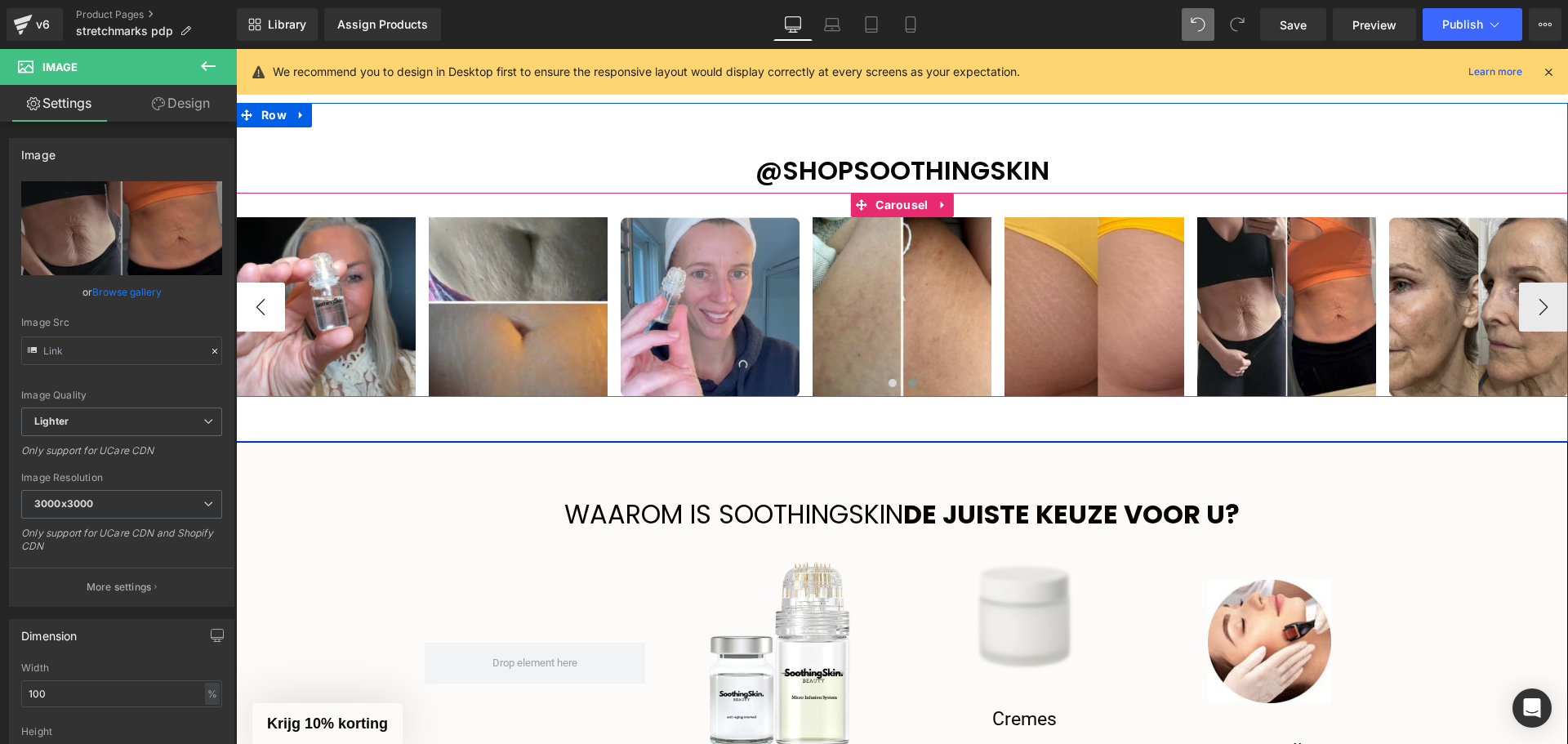
click at [250, 309] on button "‹" at bounding box center [261, 307] width 49 height 49
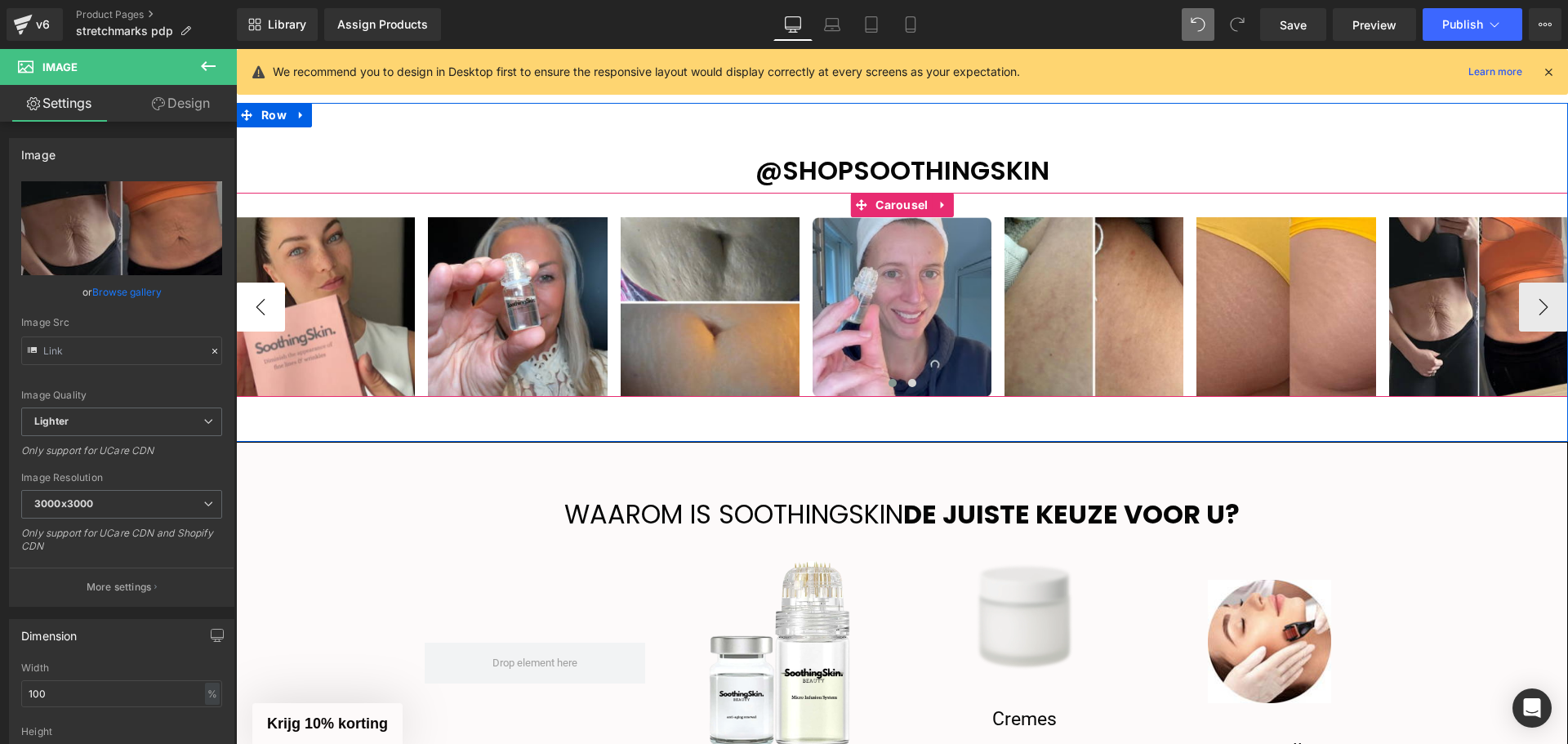
click at [249, 310] on button "‹" at bounding box center [261, 307] width 49 height 49
click at [1521, 301] on button "›" at bounding box center [1543, 307] width 49 height 49
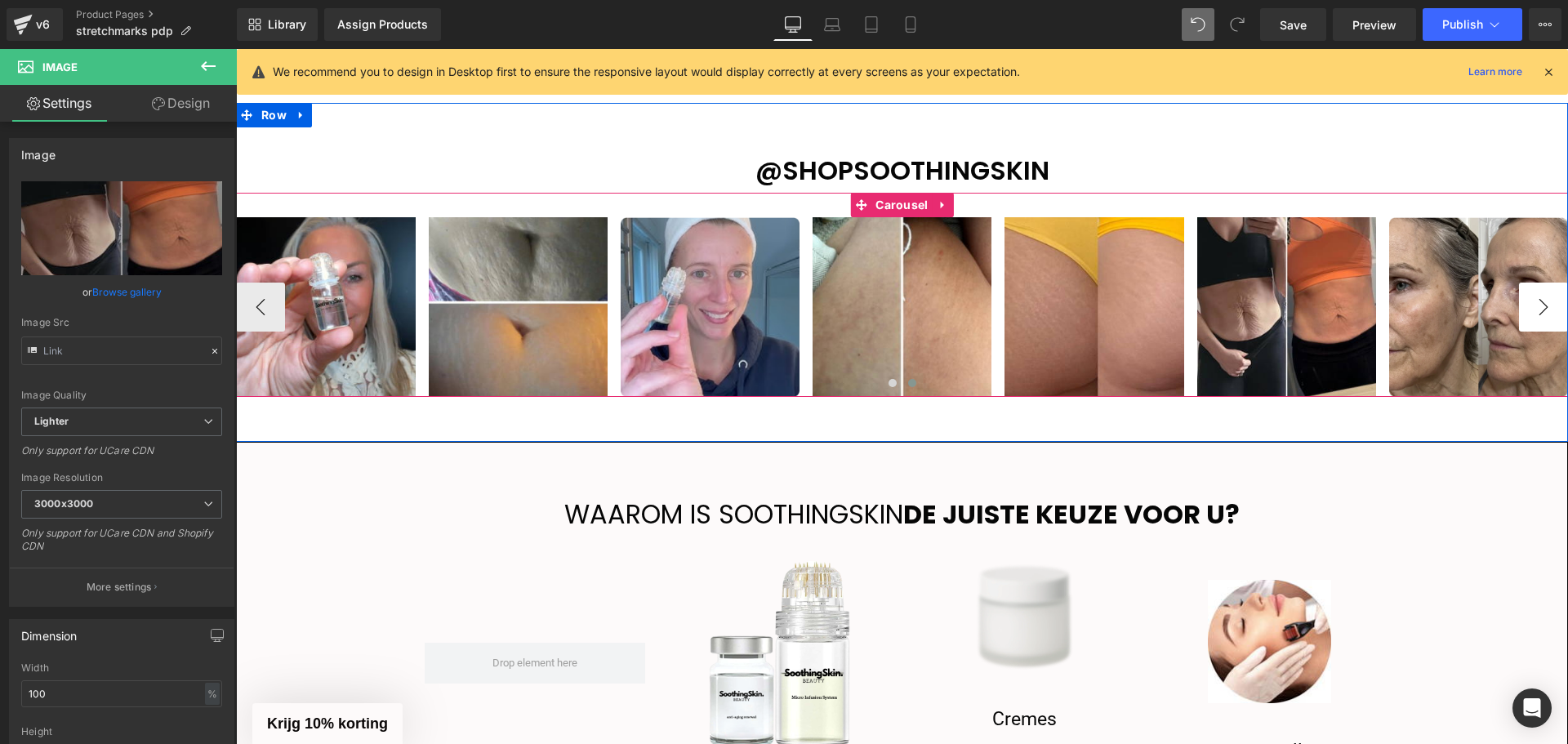
click at [1521, 301] on button "›" at bounding box center [1543, 307] width 49 height 49
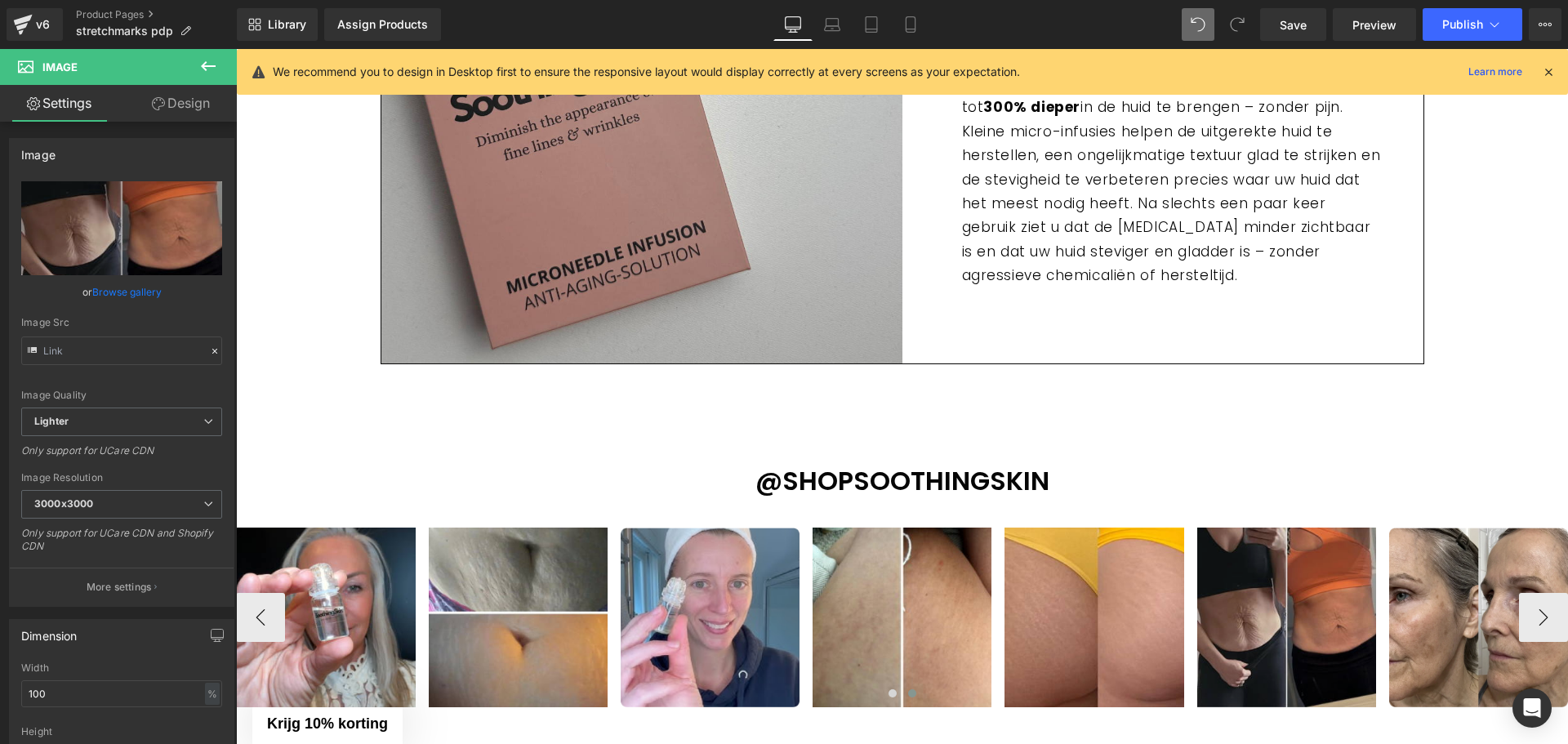
scroll to position [2747, 0]
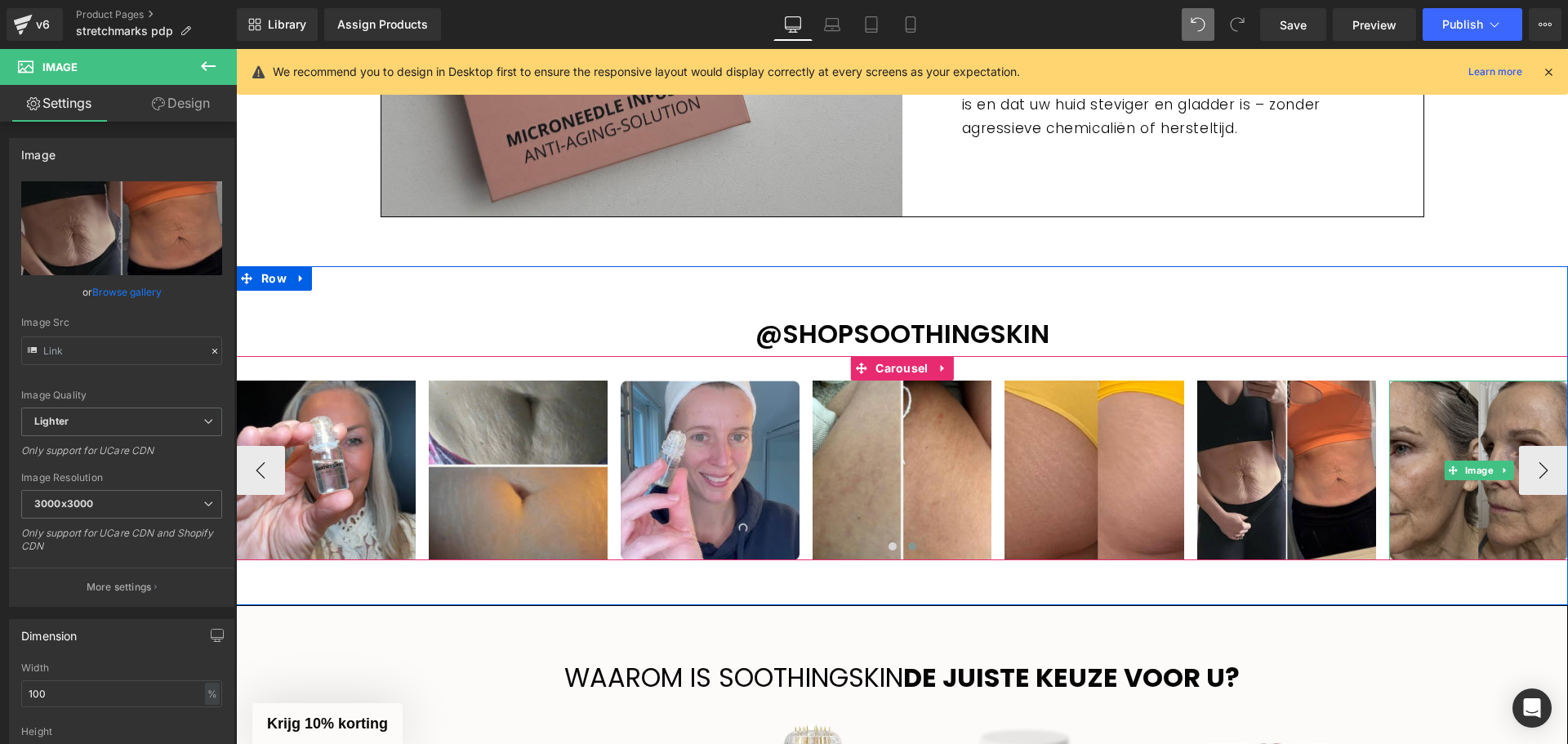
click at [1469, 462] on img at bounding box center [1478, 470] width 179 height 179
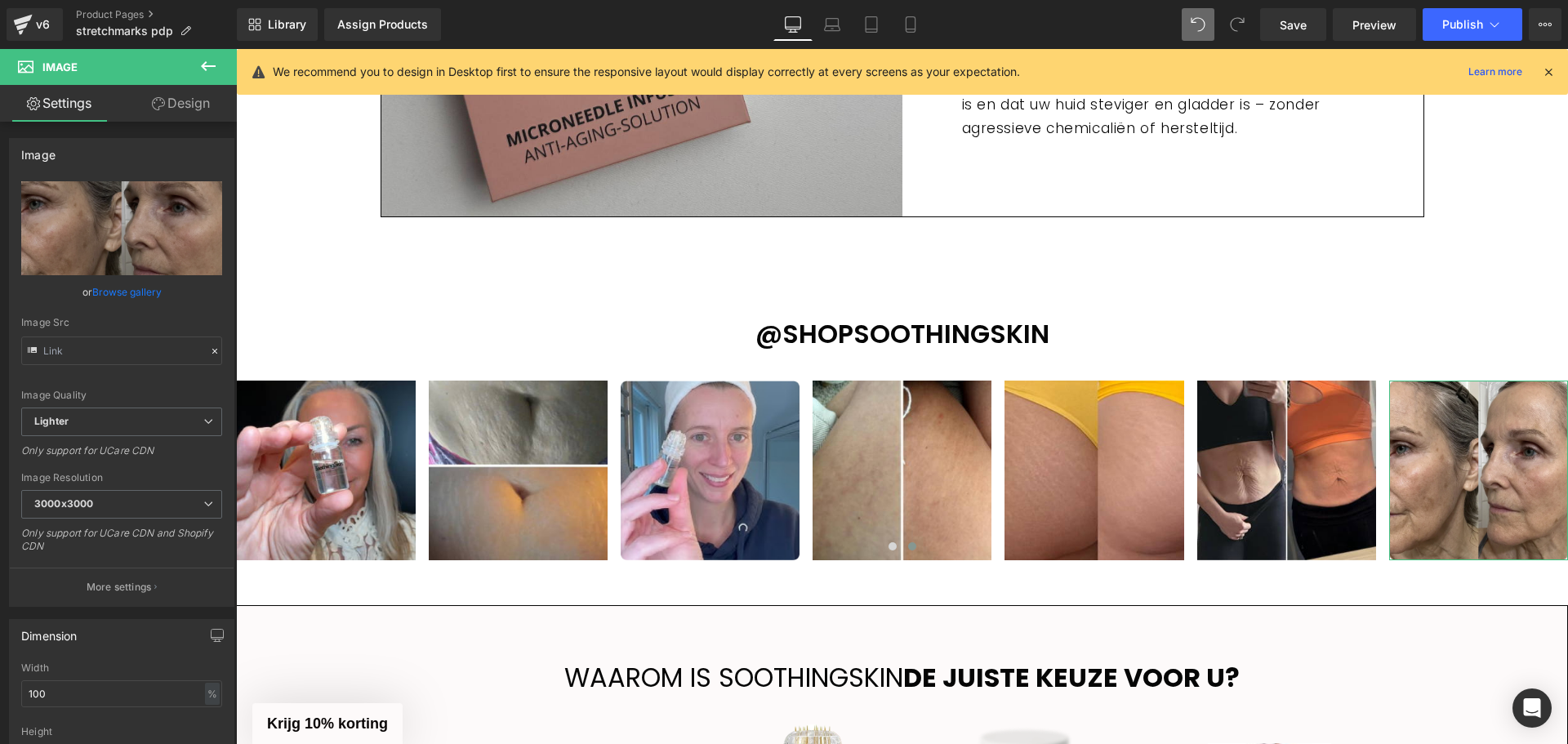
click at [133, 294] on link "Browse gallery" at bounding box center [127, 293] width 70 height 29
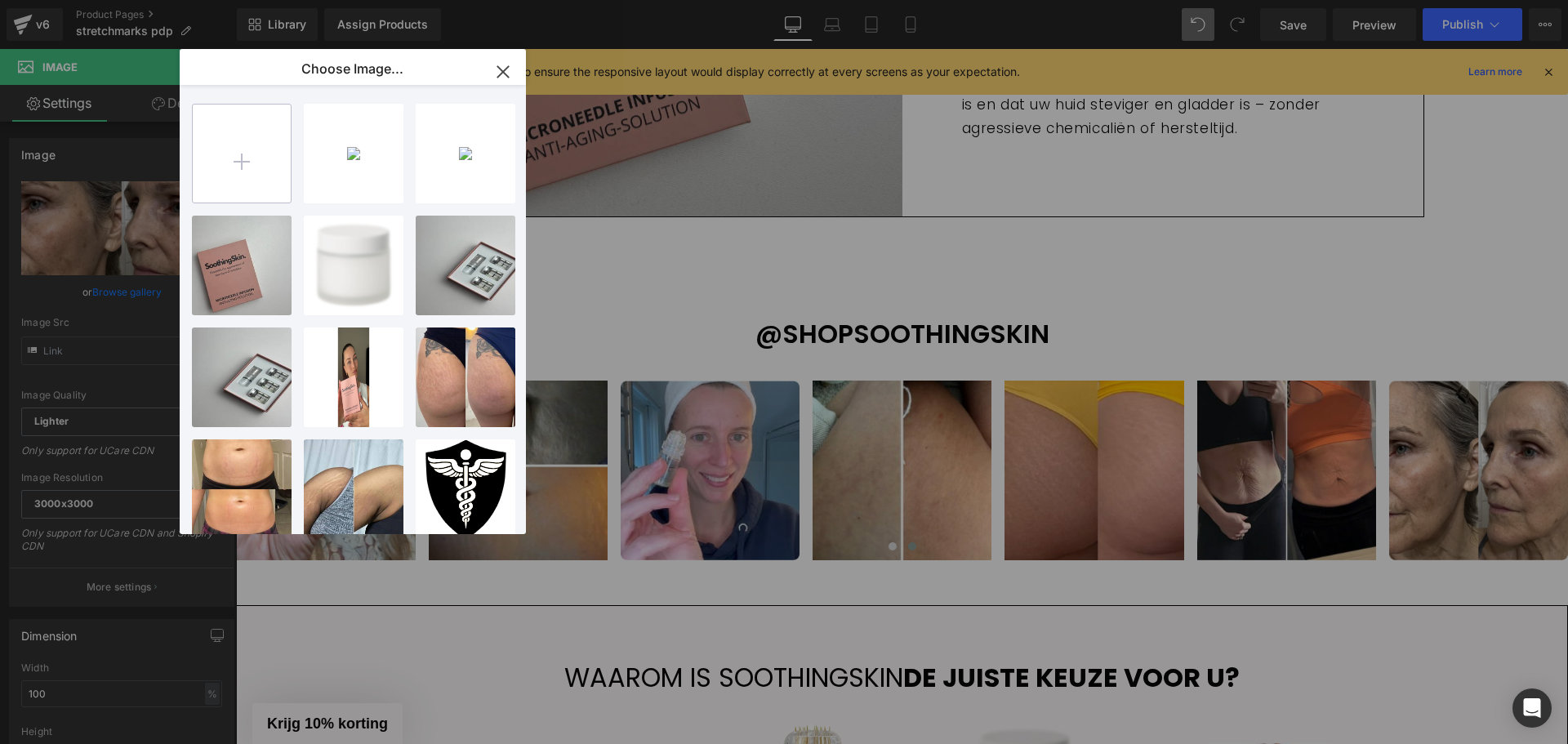
click at [231, 158] on input "file" at bounding box center [241, 153] width 98 height 98
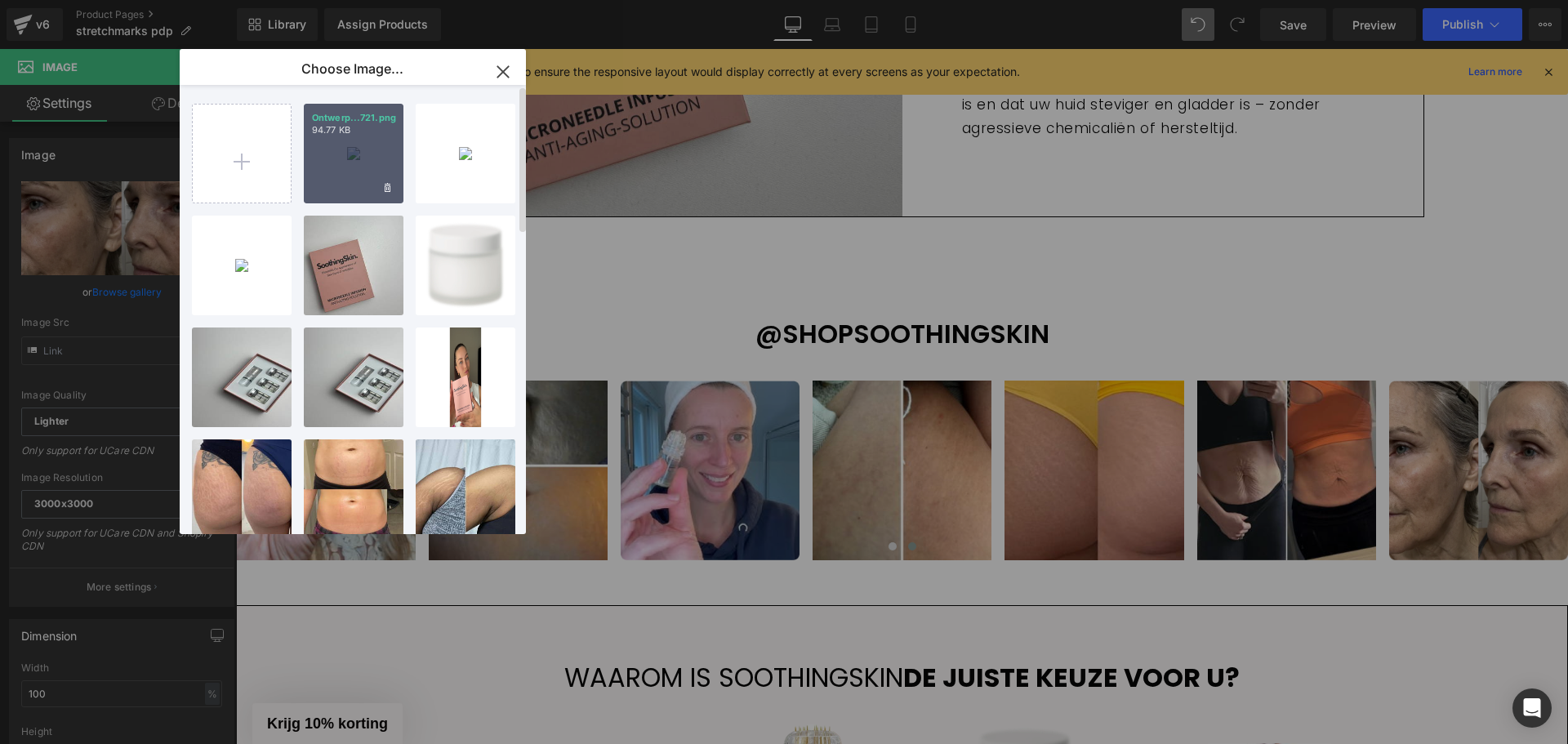
click at [340, 156] on div "Ontwerp...721.png 94.77 KB" at bounding box center [354, 153] width 100 height 100
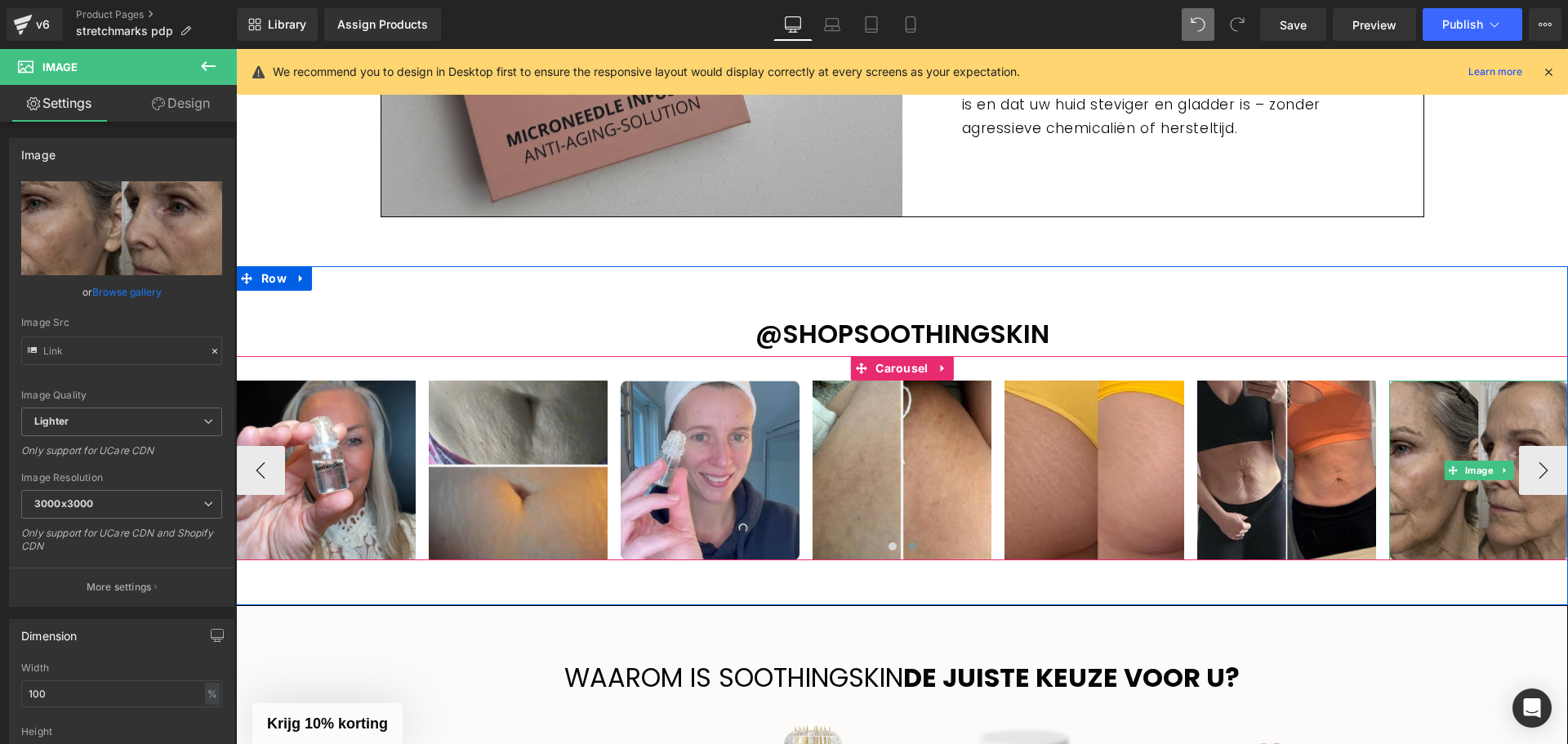
click at [1435, 432] on img at bounding box center [1478, 470] width 179 height 179
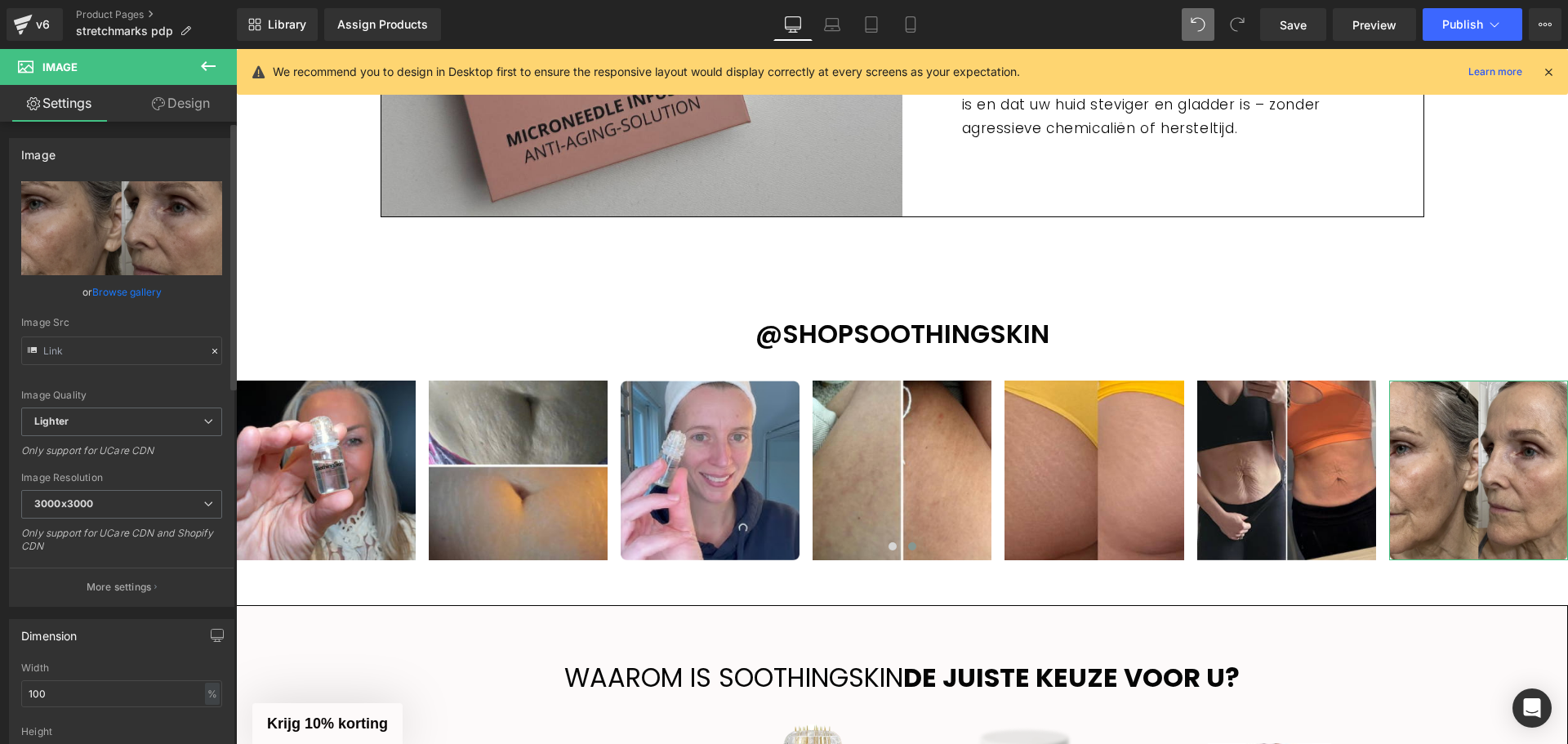
click at [120, 302] on link "Browse gallery" at bounding box center [127, 293] width 70 height 29
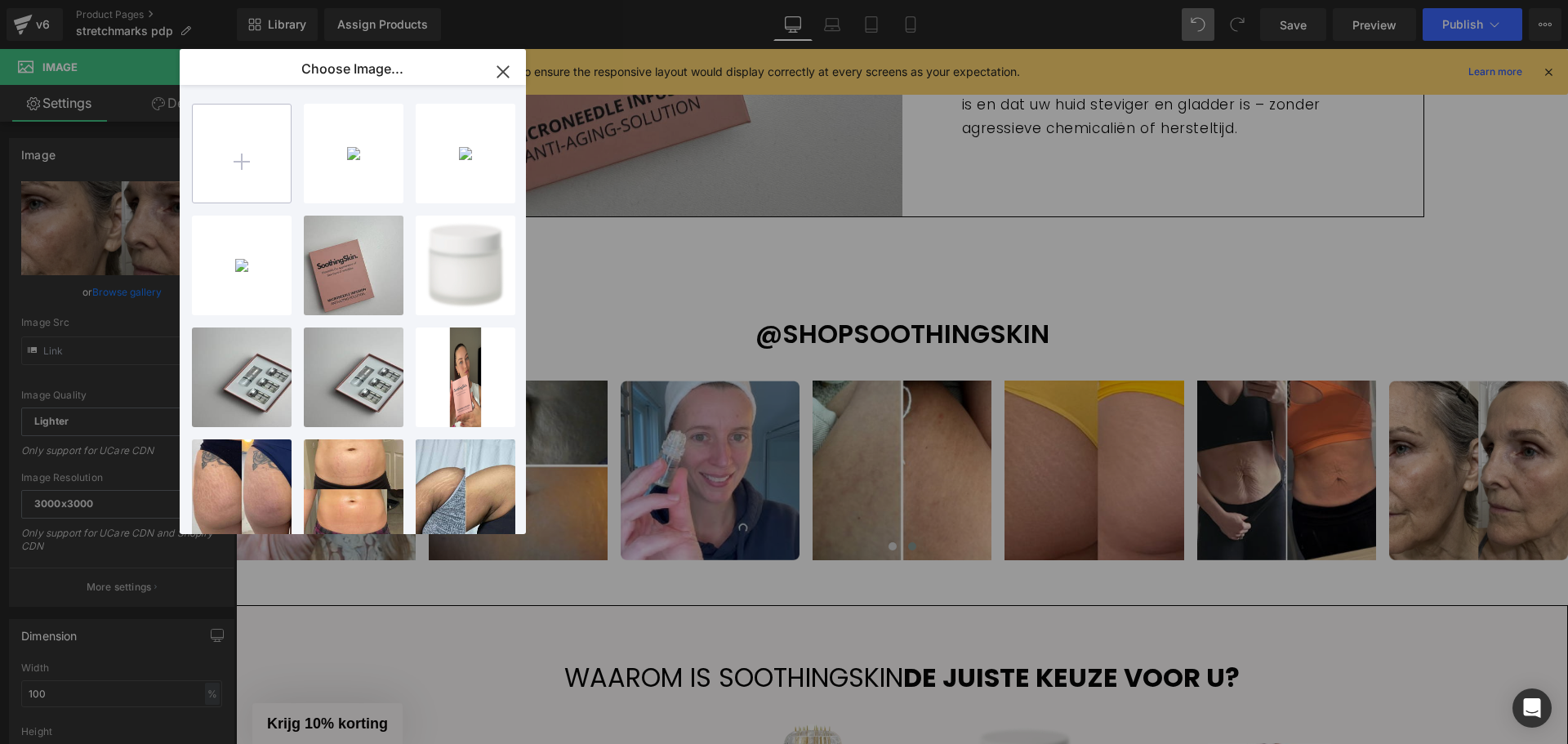
click at [231, 193] on input "file" at bounding box center [241, 153] width 98 height 98
type input "C:\fakepath\Ontwerp zonder titel - 2025-08-21T195722.295.png"
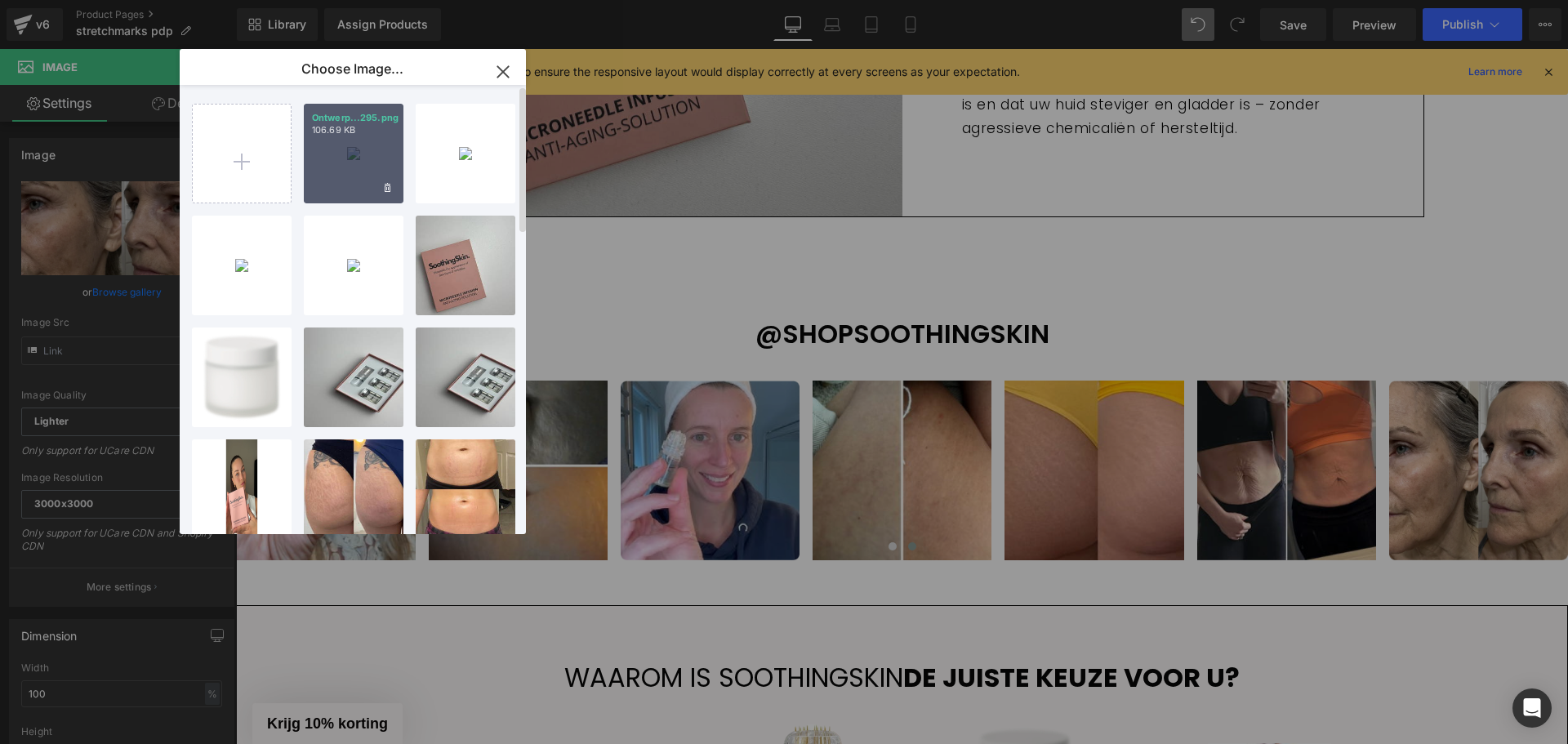
click at [372, 139] on div "Ontwerp...295.png 106.69 KB" at bounding box center [354, 153] width 100 height 100
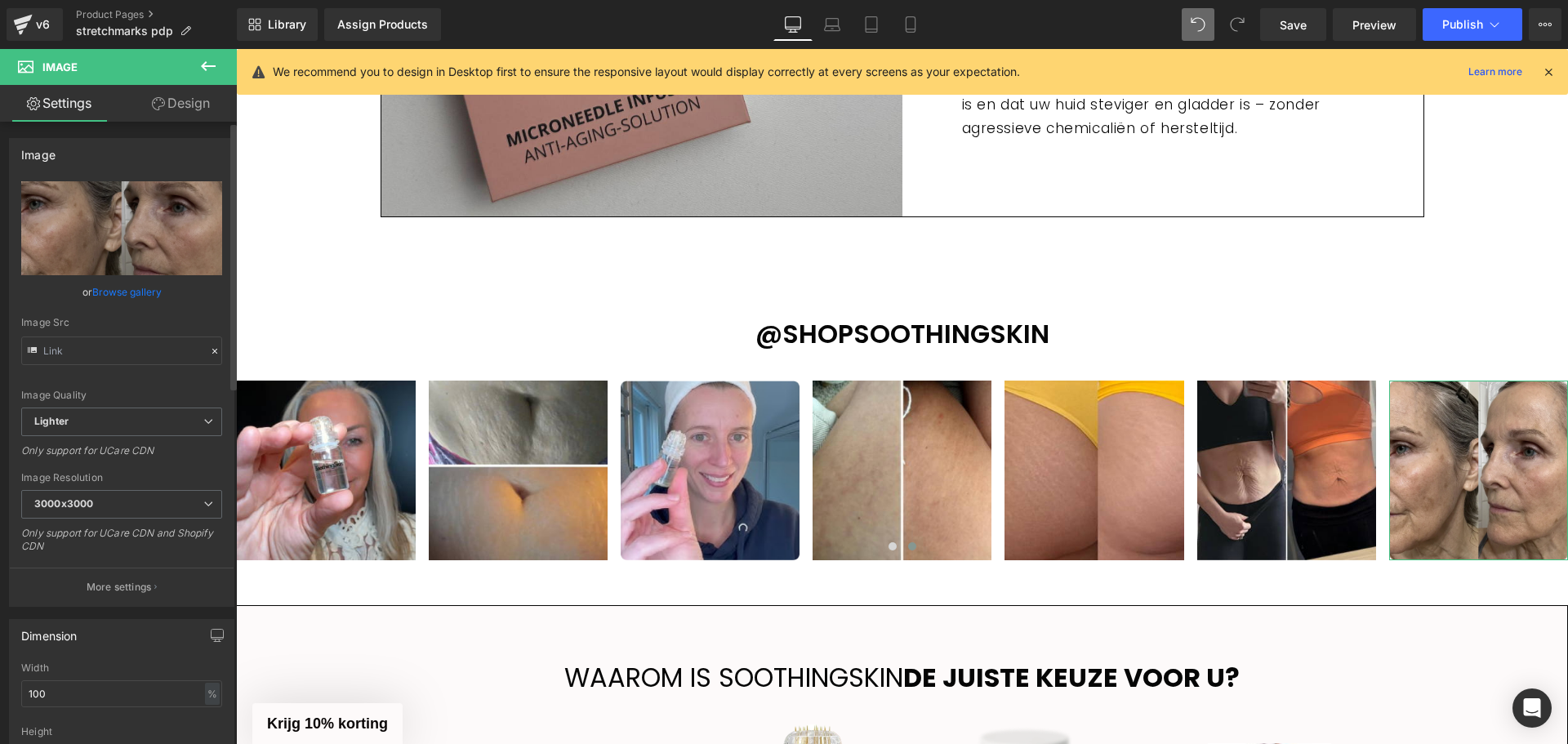
click at [144, 293] on link "Browse gallery" at bounding box center [127, 293] width 70 height 29
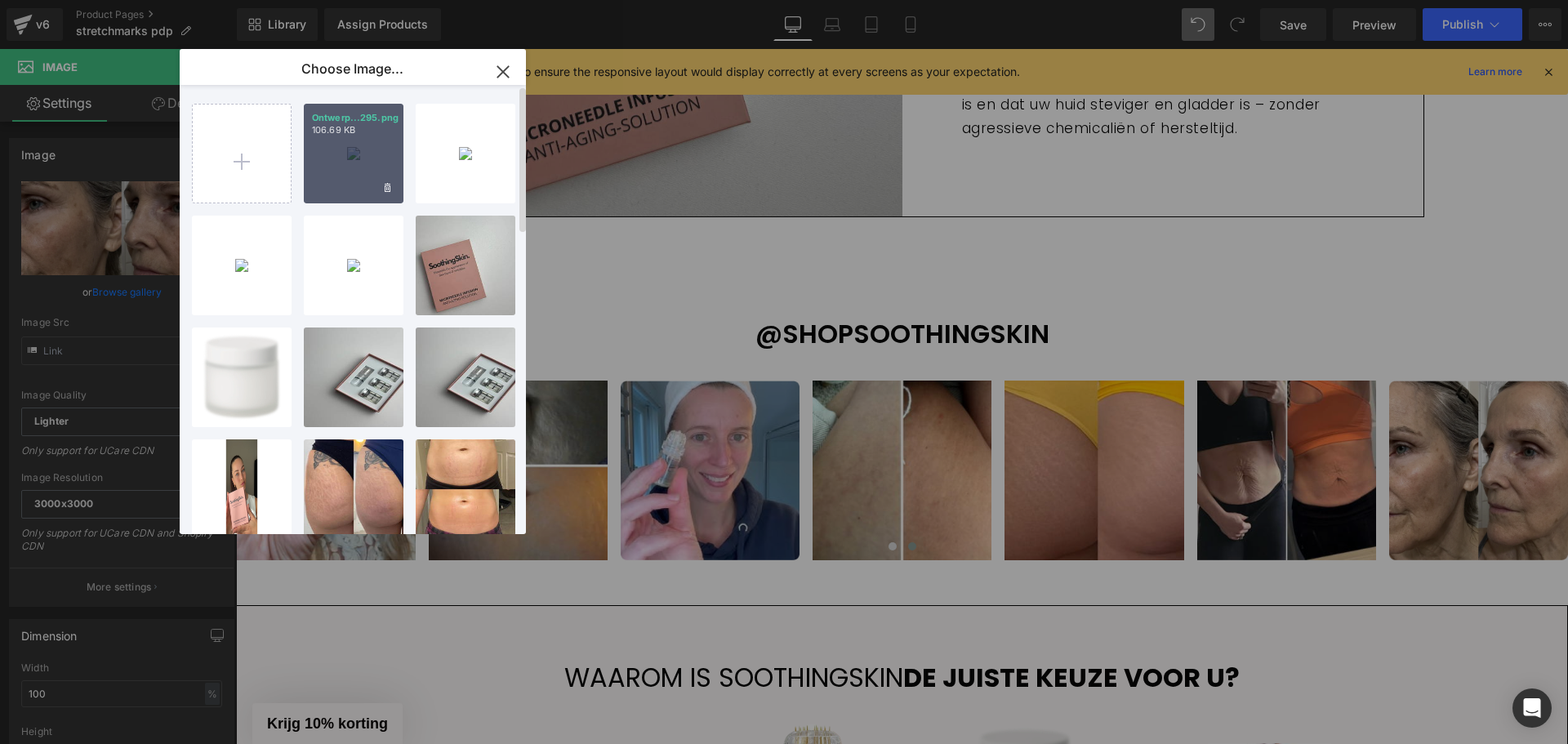
click at [355, 146] on div "Ontwerp...295.png 106.69 KB" at bounding box center [354, 153] width 100 height 100
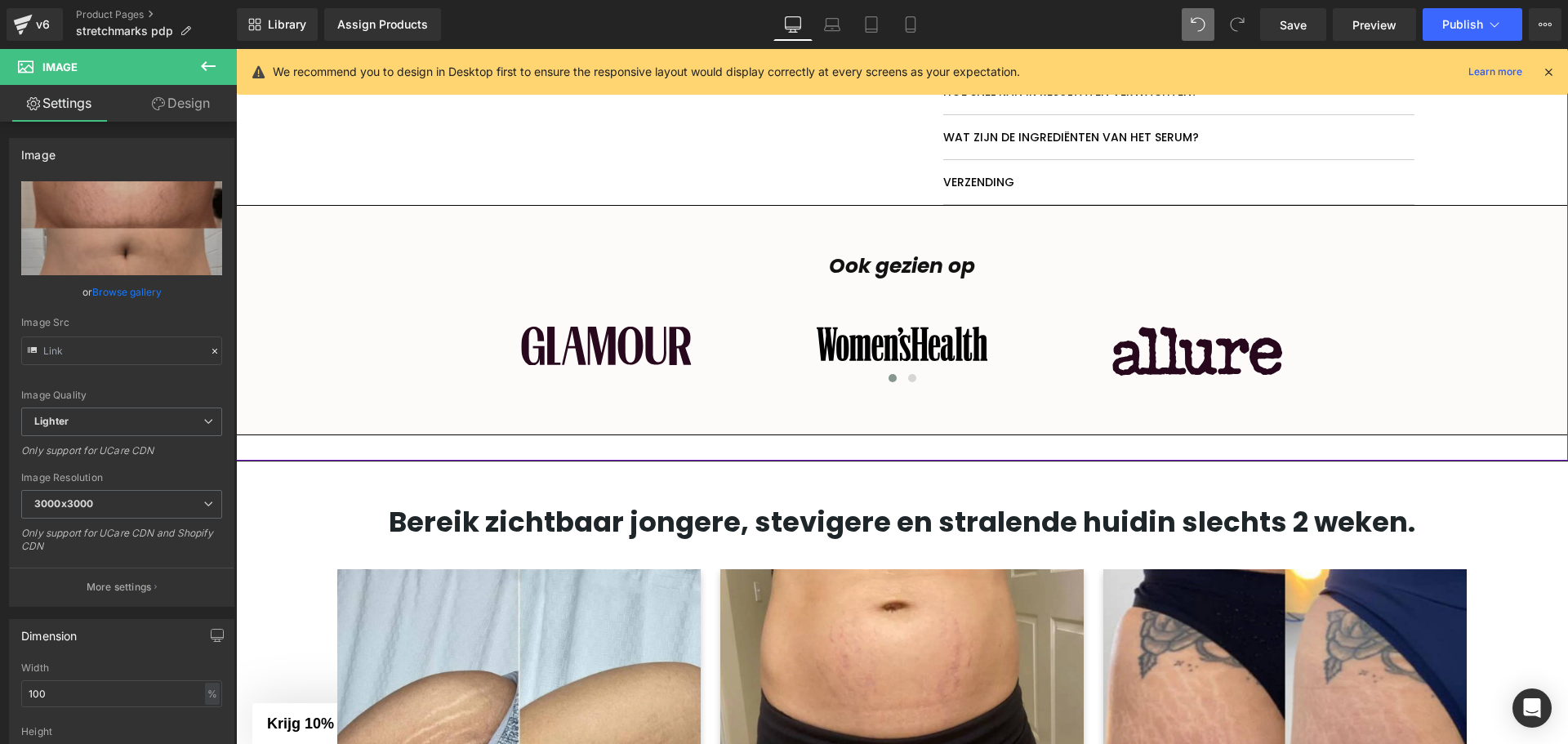
scroll to position [1114, 0]
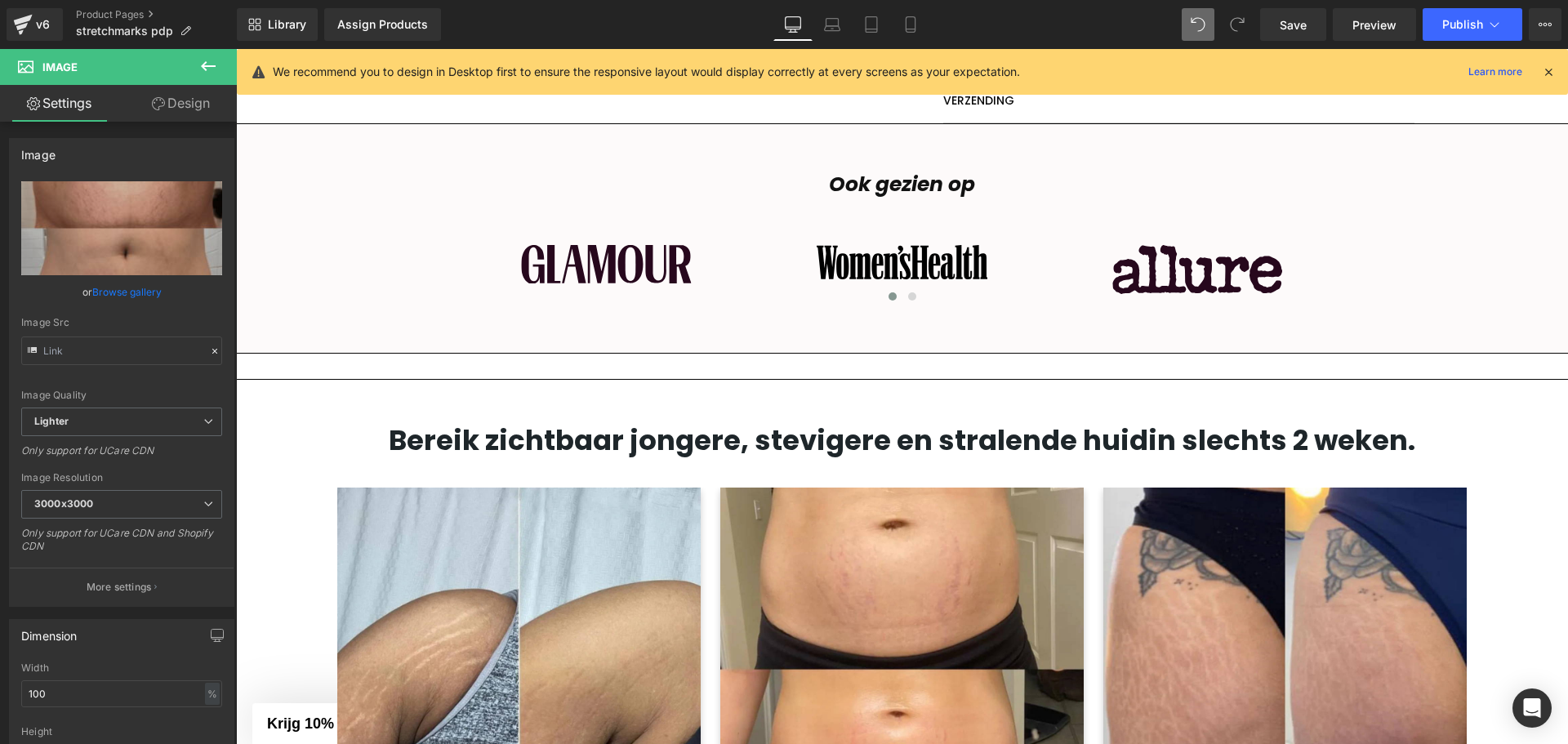
click at [769, 445] on strong "Bereik zichtbaar jongere, stevigere en stralende huid in slechts 2 weken." at bounding box center [902, 440] width 1027 height 39
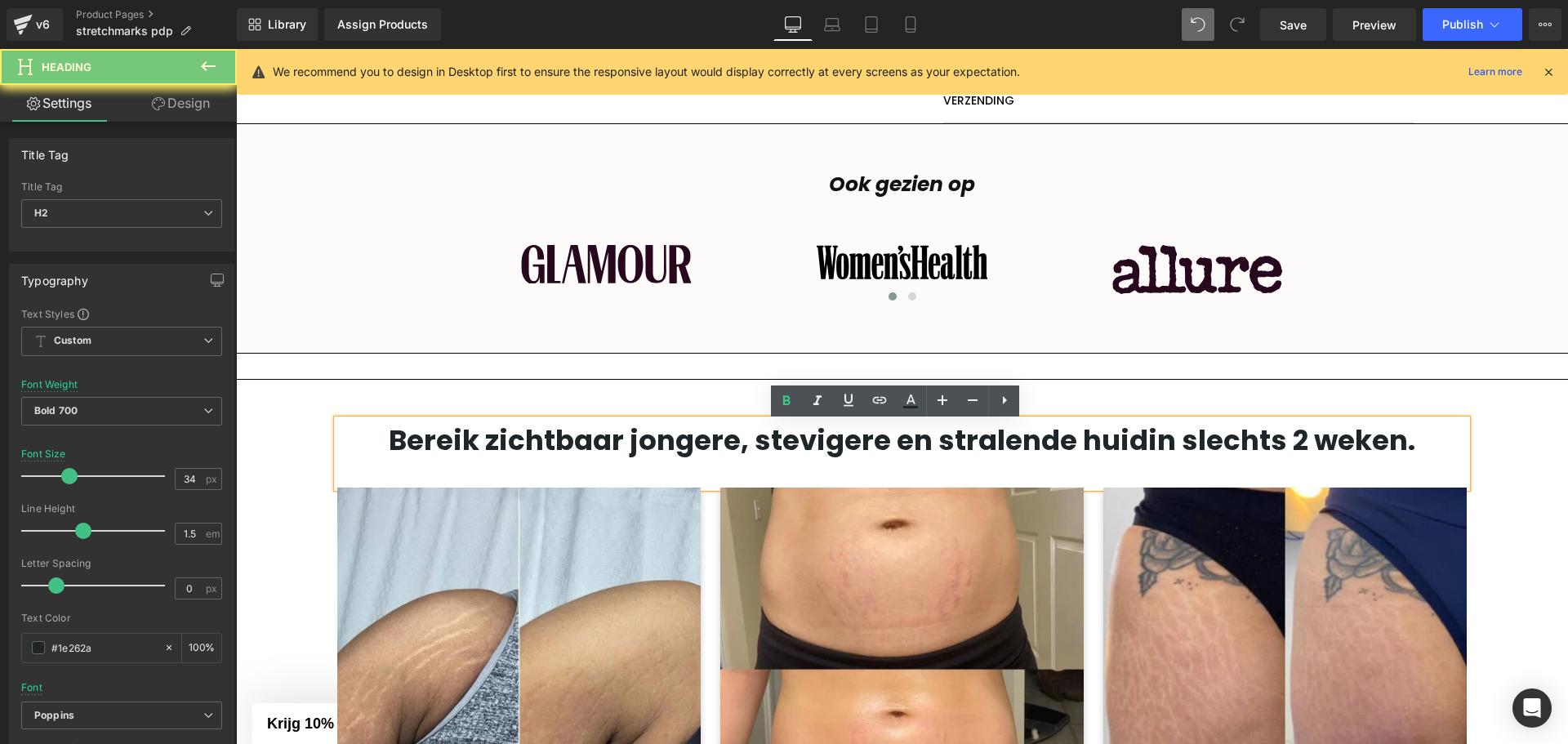
click at [769, 444] on strong "Bereik zichtbaar jongere, stevigere en stralende huid in slechts 2 weken." at bounding box center [902, 440] width 1027 height 39
paste div
click at [875, 459] on strong "Bereik zichtbaar jongere, stevigere en stralende huid in slechts 2 weken." at bounding box center [902, 440] width 1027 height 39
click at [881, 447] on strong "Bereik zichtbaar jongere, stevigere en stralende huid in slechts 2 weken." at bounding box center [902, 440] width 1027 height 39
click at [881, 446] on strong "Bereik zichtbaar jongere, stevigere en stralende huid in slechts 2 weken." at bounding box center [902, 440] width 1027 height 39
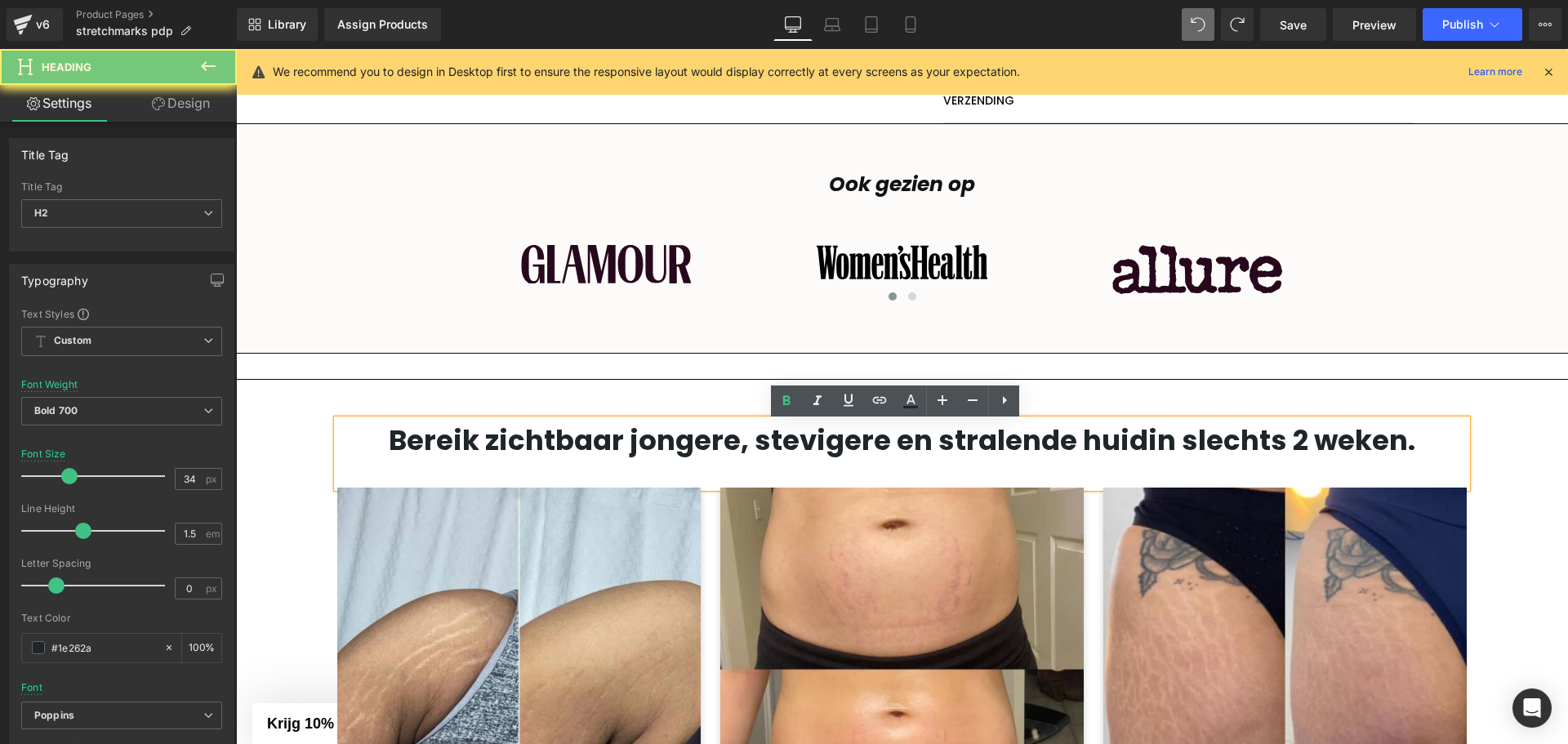
click at [881, 444] on strong "Bereik zichtbaar jongere, stevigere en stralende huid in slechts 2 weken." at bounding box center [902, 440] width 1027 height 39
click at [845, 437] on strong "Bereik zichtbaar jongere, stevigere en stralende huid in slechts 2 weken." at bounding box center [902, 440] width 1027 height 39
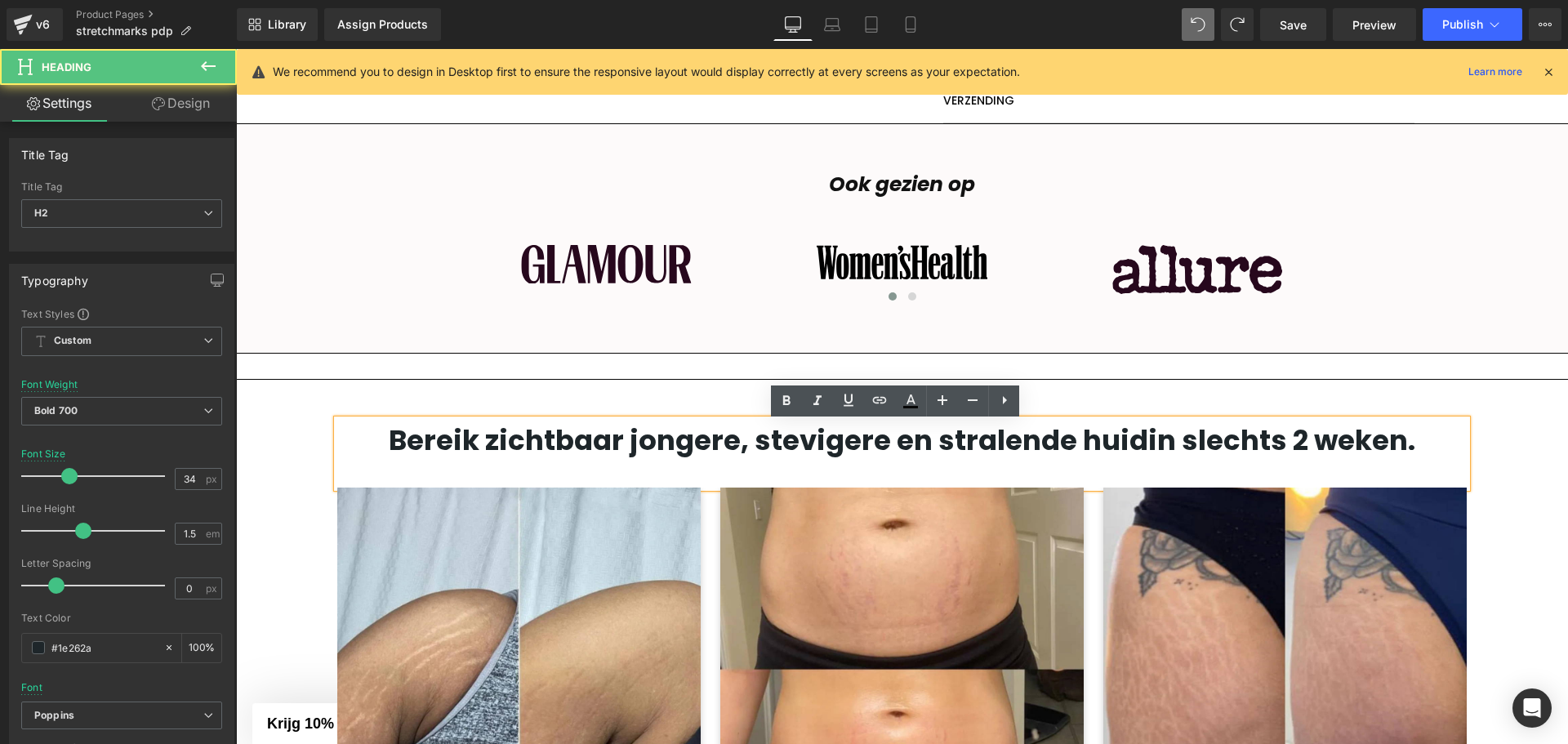
click at [993, 444] on strong "Bereik zichtbaar jongere, stevigere en stralende huid in slechts 2 weken." at bounding box center [902, 440] width 1027 height 39
click at [1425, 446] on h2 "Bereik zichtbaar jongere, stevigere en stralende huid in slechts 2 weken." at bounding box center [902, 440] width 1129 height 42
drag, startPoint x: 1425, startPoint y: 446, endPoint x: 433, endPoint y: 447, distance: 992.0
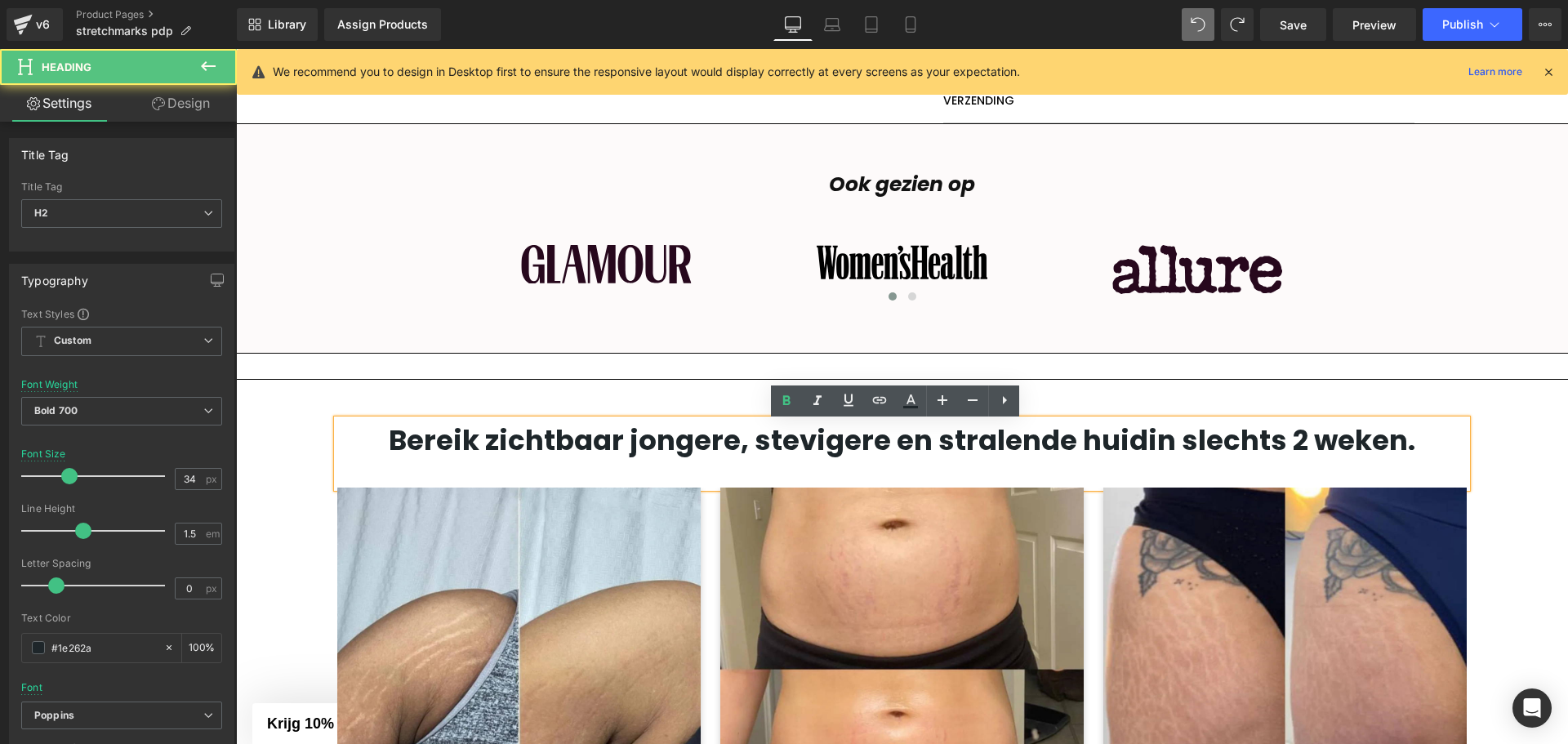
click at [433, 447] on h2 "Bereik zichtbaar jongere, stevigere en stralende huid in slechts 2 weken." at bounding box center [902, 440] width 1129 height 42
click at [1005, 433] on strong "Bereik zichtbaar jongere, stevigere en stralende huid in slechts 2 weken." at bounding box center [902, 440] width 1027 height 39
click at [1004, 433] on strong "Bereik zichtbaar jongere, stevigere en stralende huid in slechts 2 weken." at bounding box center [902, 440] width 1027 height 39
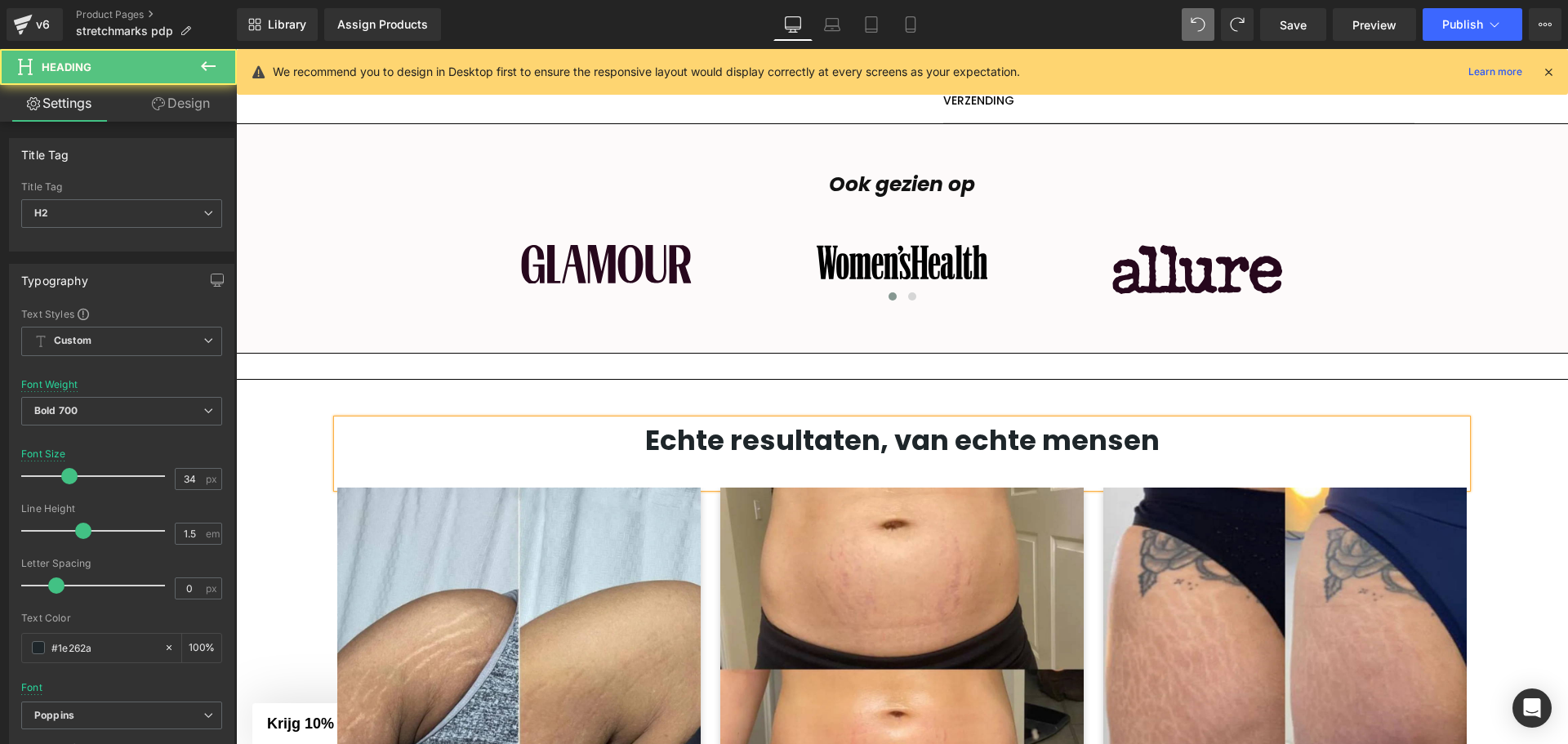
drag, startPoint x: 736, startPoint y: 450, endPoint x: 727, endPoint y: 450, distance: 9.0
click at [727, 450] on h2 "Echte resultaten, van echte mensen" at bounding box center [902, 440] width 1129 height 42
click at [892, 445] on h2 "Echte Resultaten, van echte mensen" at bounding box center [902, 440] width 1129 height 42
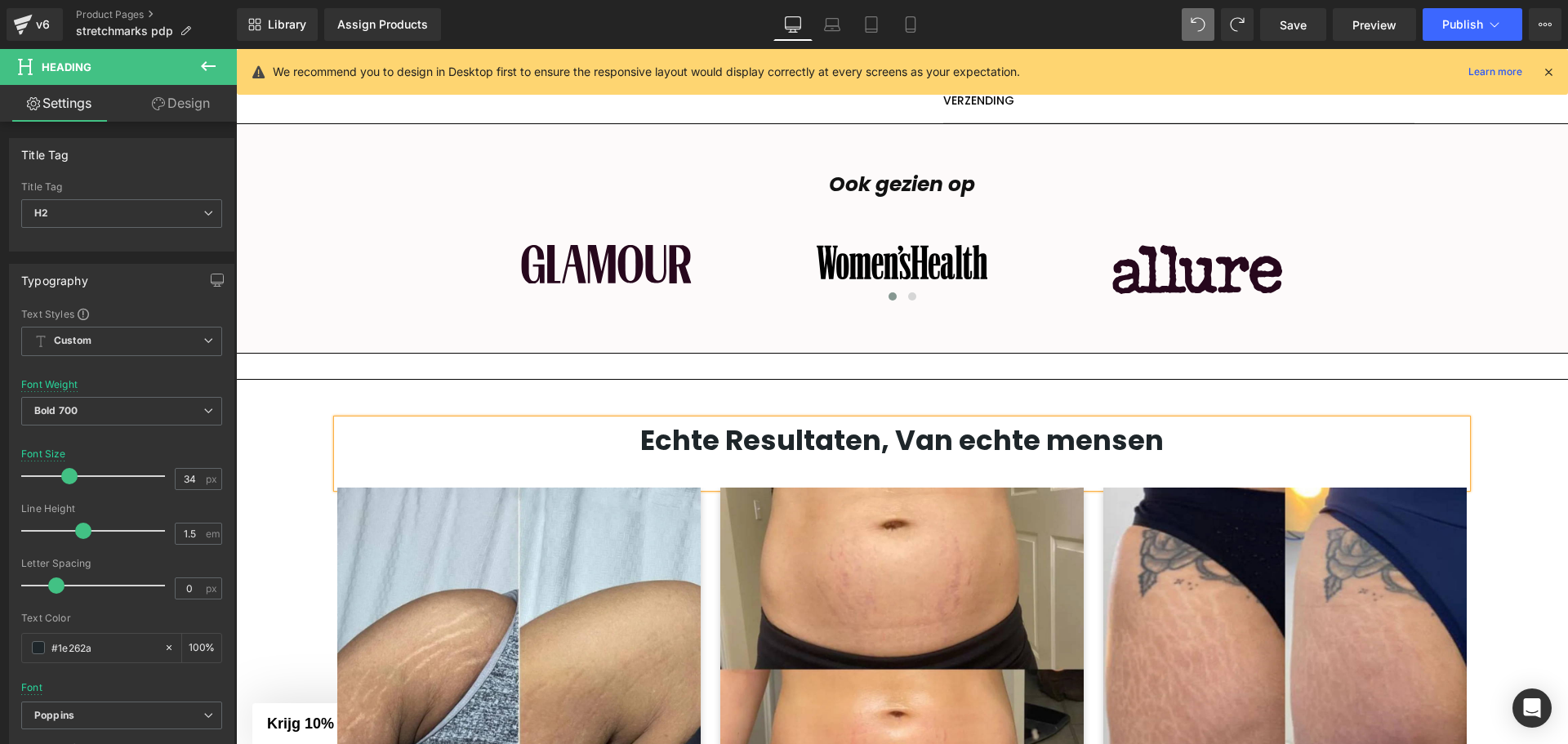
click at [956, 444] on h2 "Echte Resultaten, Van echte mensen" at bounding box center [902, 440] width 1129 height 42
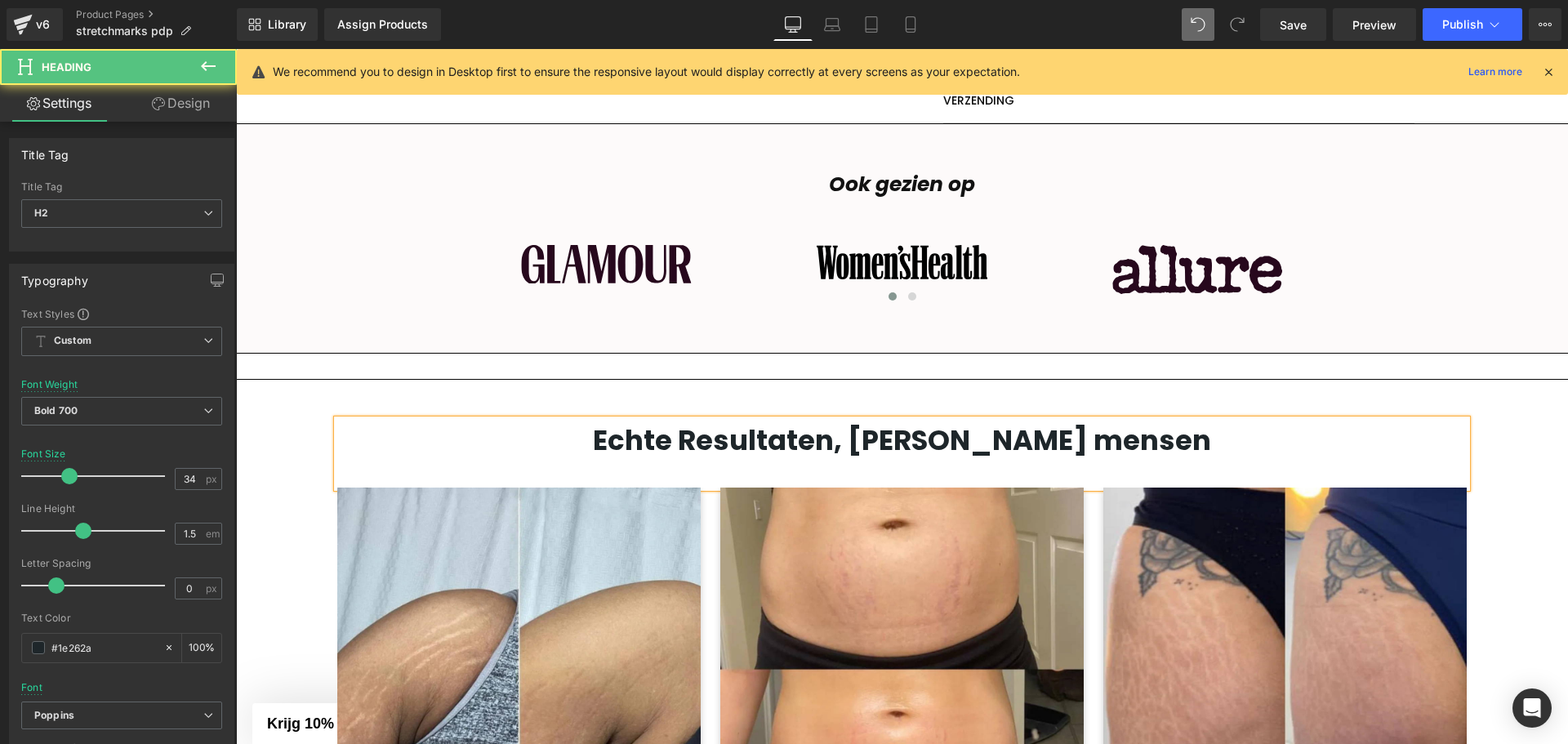
click at [1048, 450] on h2 "Echte Resultaten, [PERSON_NAME] mensen" at bounding box center [902, 440] width 1129 height 42
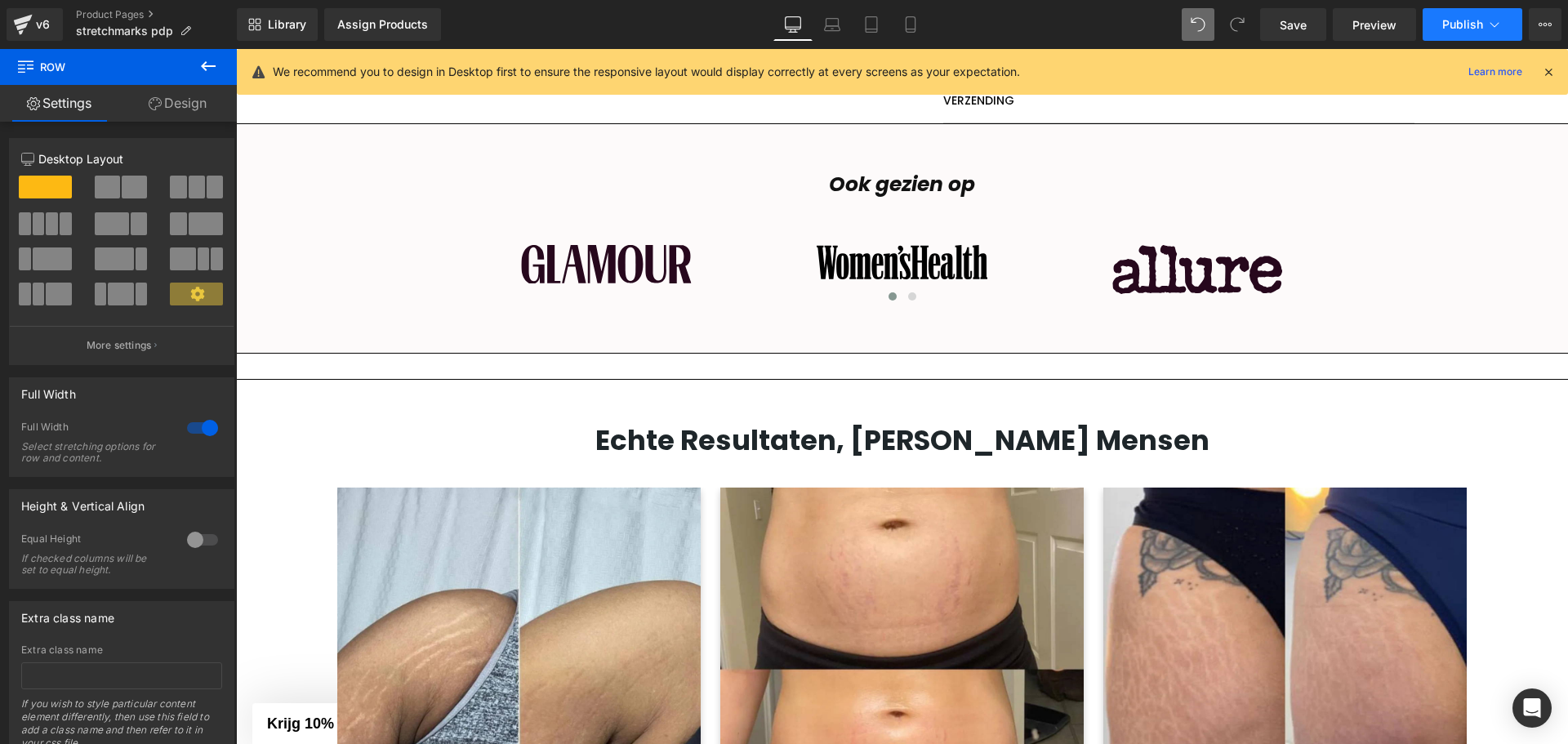
drag, startPoint x: 1477, startPoint y: 6, endPoint x: 1466, endPoint y: 18, distance: 16.3
click at [1476, 9] on div "Library Assign Products Product Preview No product match your search. Please tr…" at bounding box center [902, 24] width 1331 height 49
click at [1466, 18] on span "Publish" at bounding box center [1462, 24] width 41 height 13
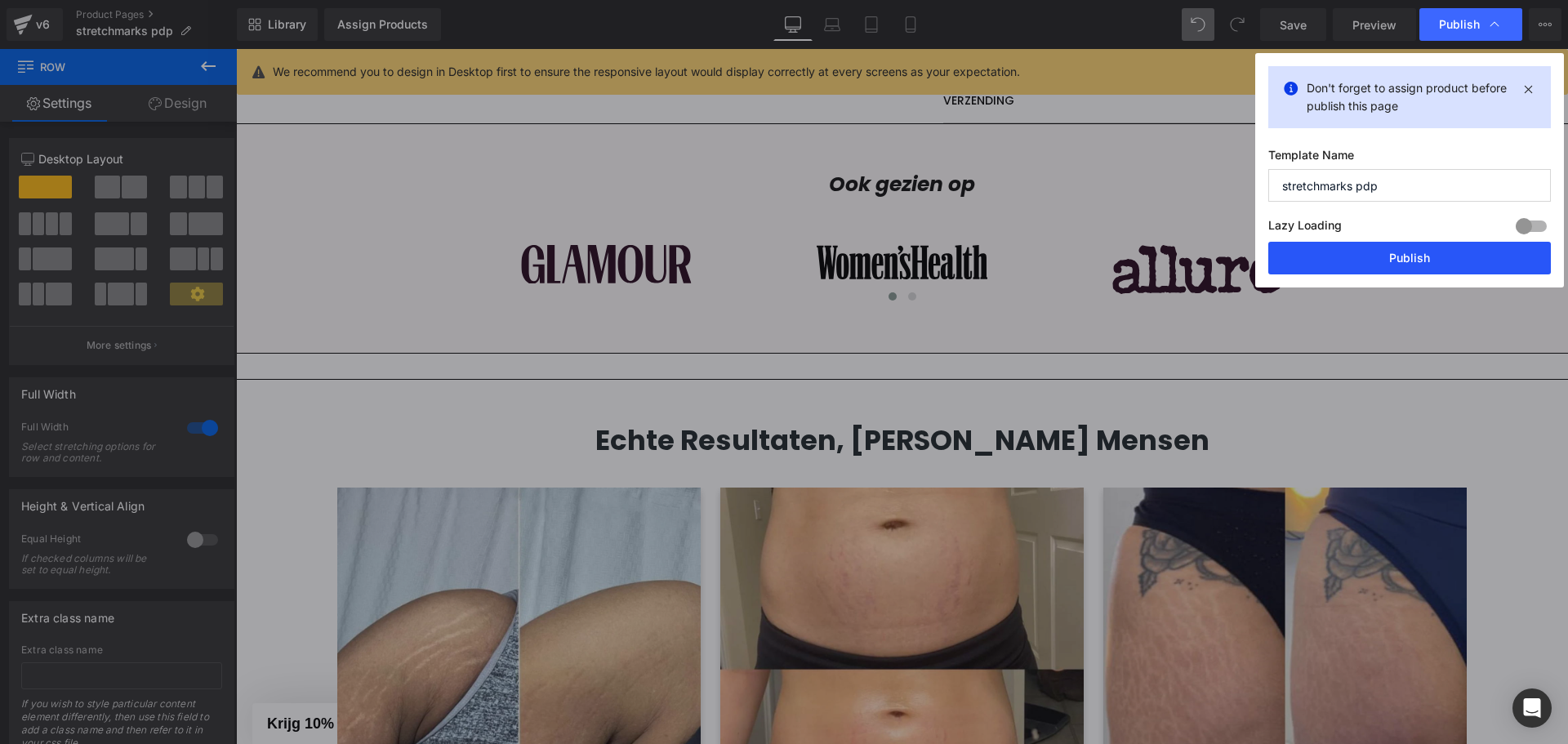
click at [1346, 254] on button "Publish" at bounding box center [1409, 259] width 283 height 33
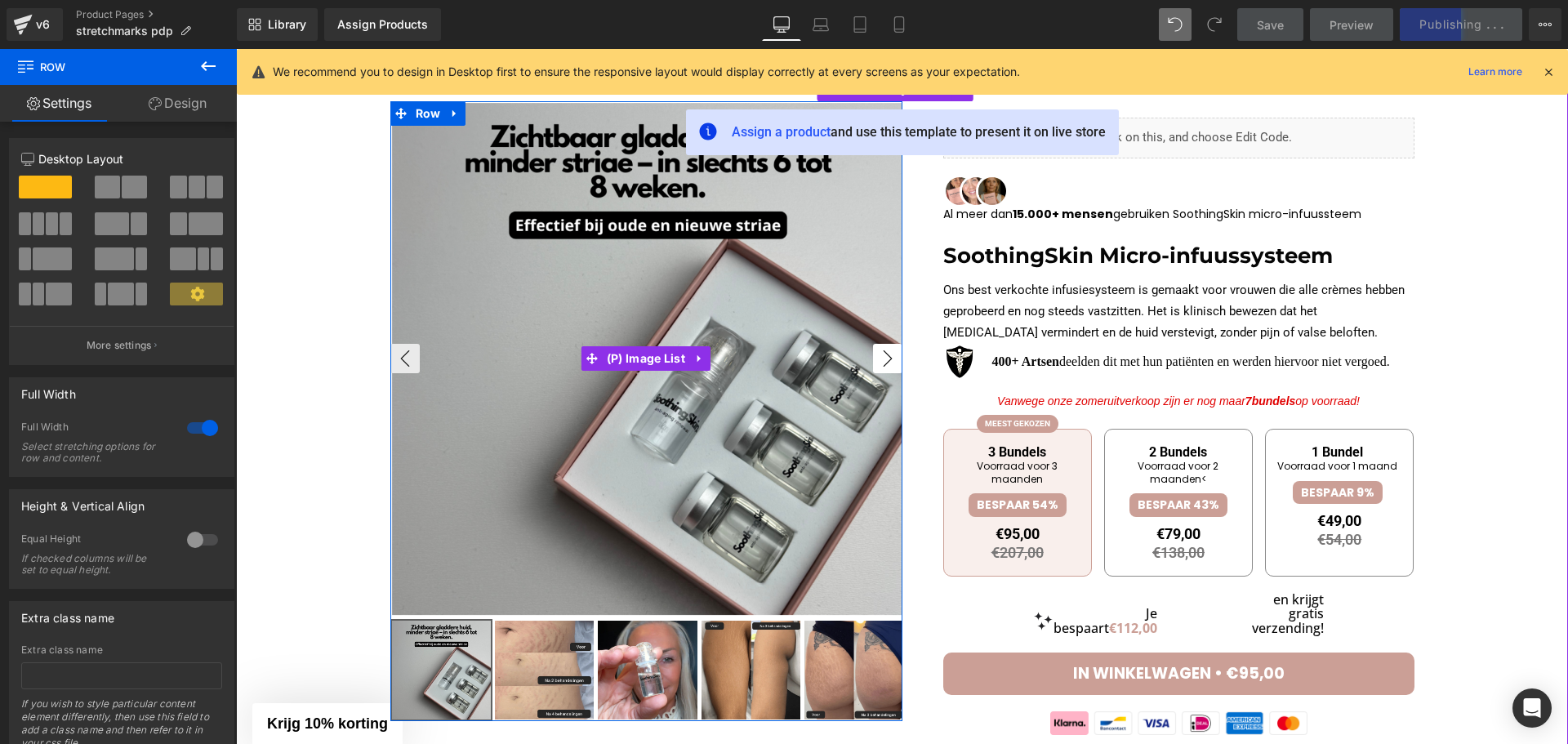
scroll to position [0, 0]
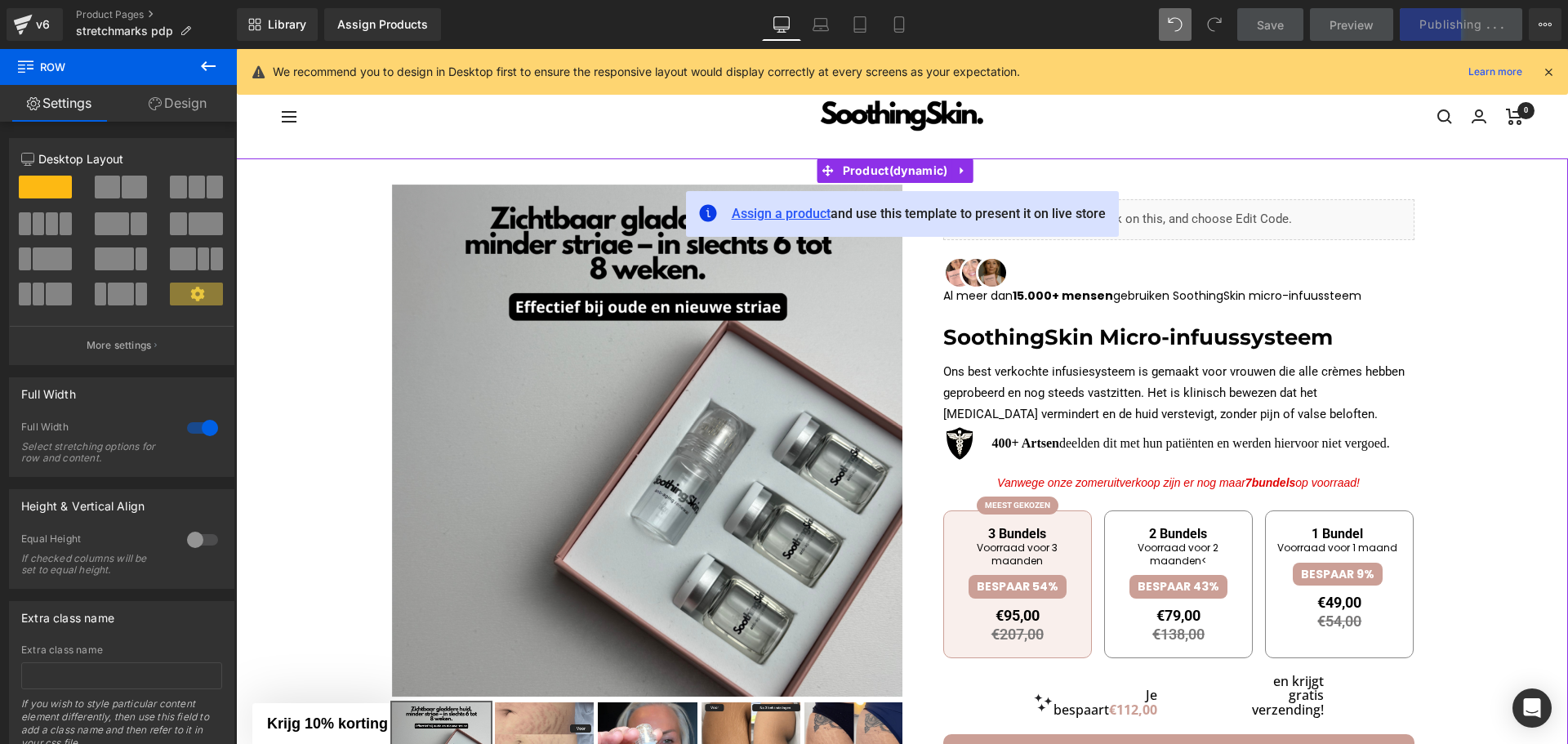
click at [783, 217] on span "Assign a product" at bounding box center [781, 213] width 99 height 16
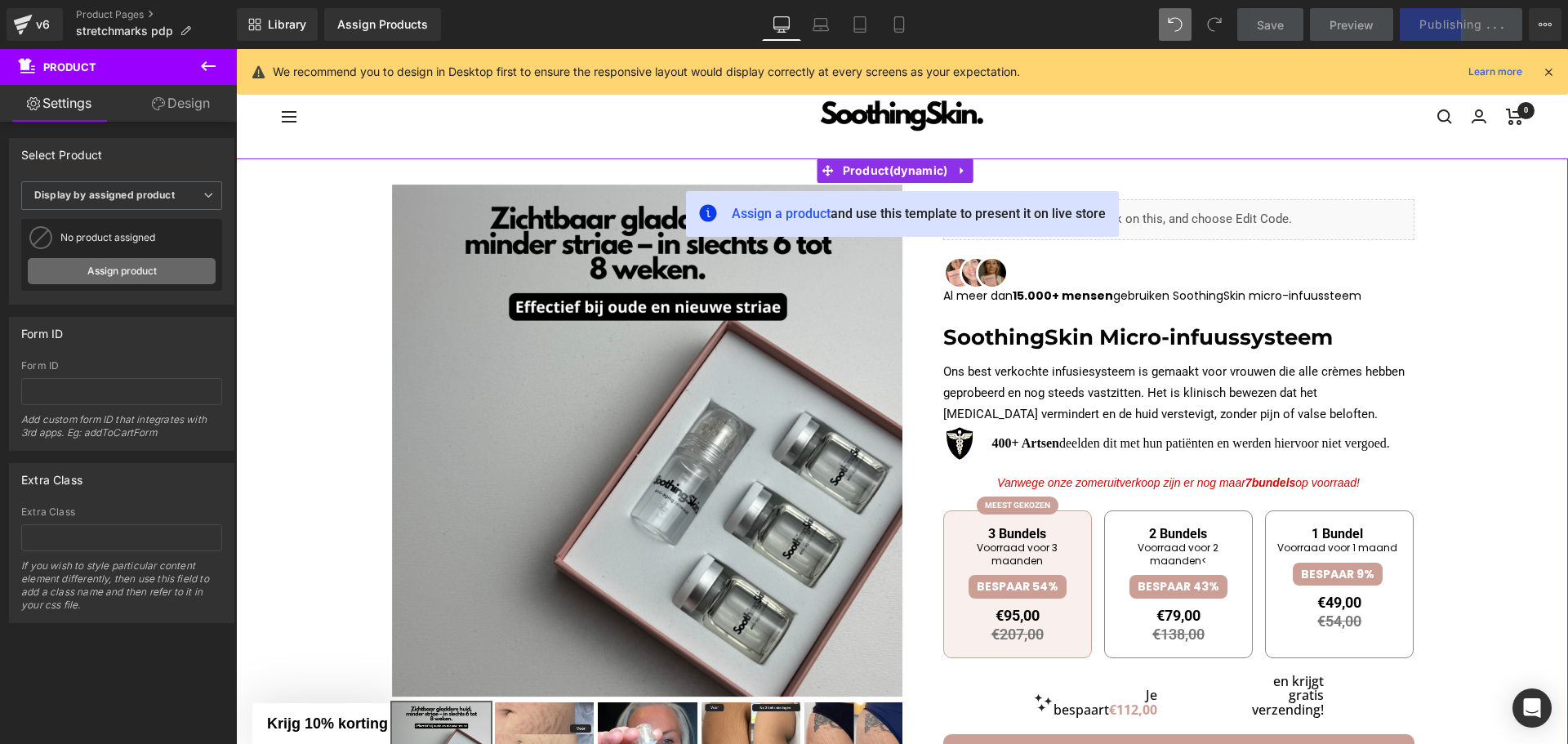
click at [104, 267] on link "Assign product" at bounding box center [122, 270] width 188 height 26
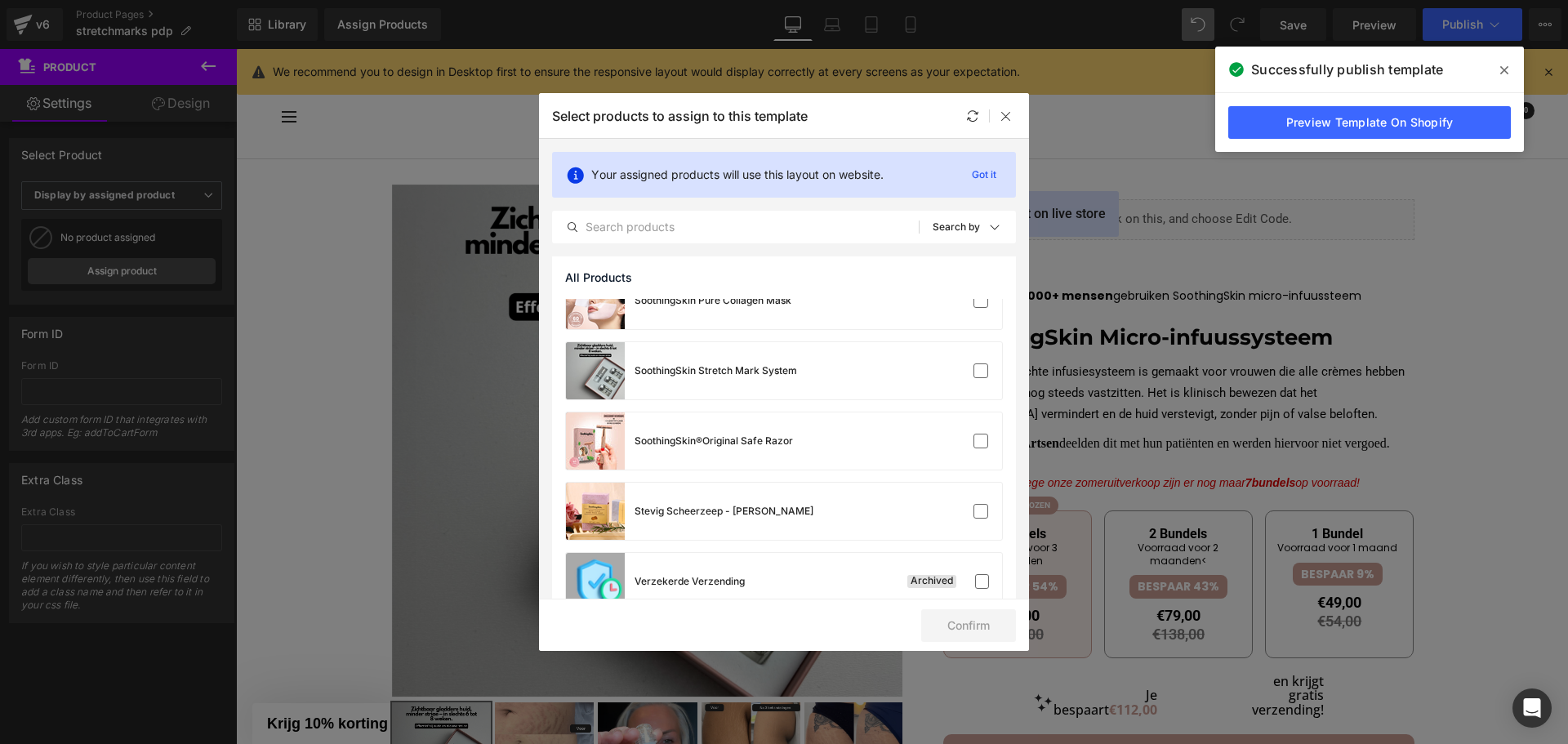
scroll to position [1035, 0]
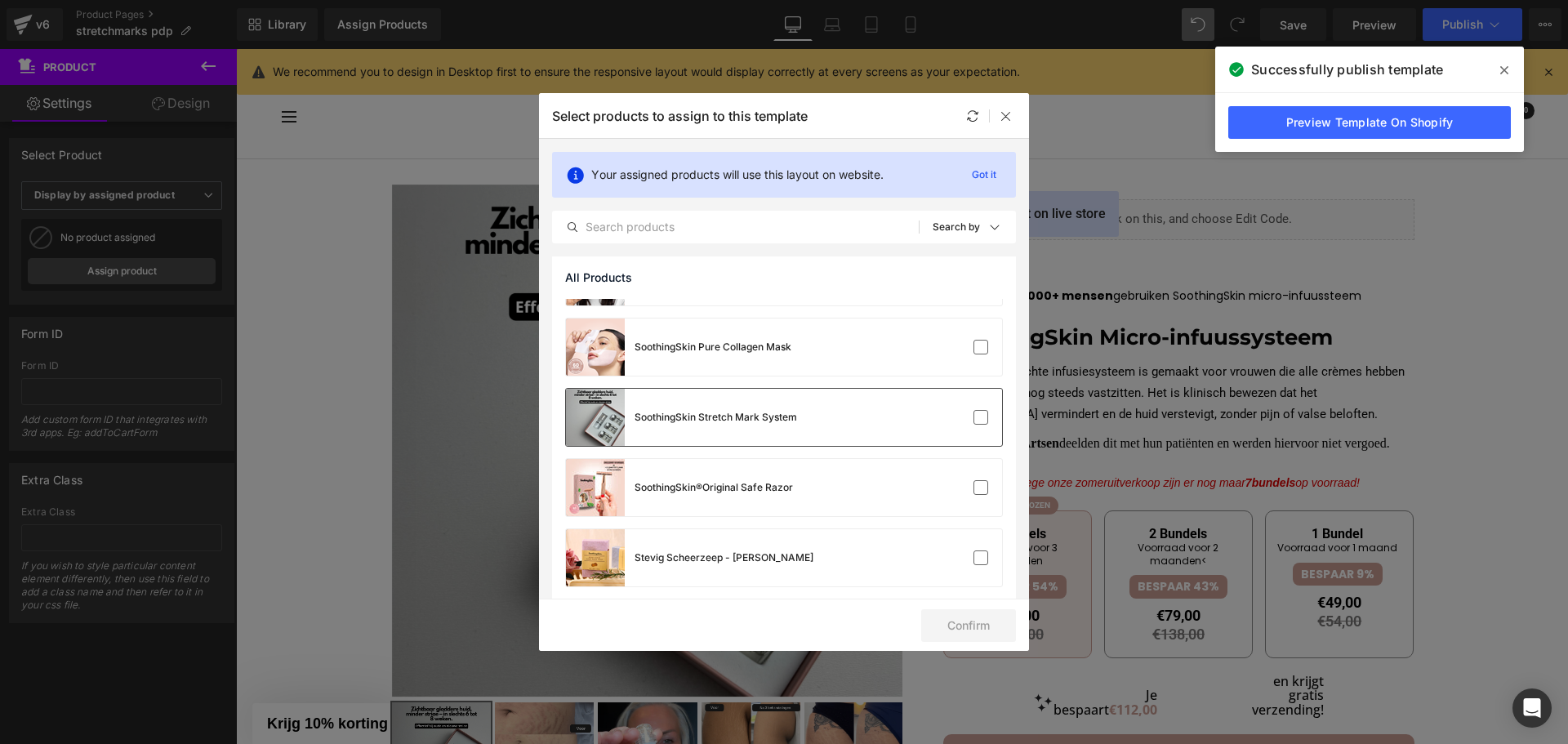
click at [770, 428] on div "SoothingSkin Stretch Mark System" at bounding box center [681, 417] width 231 height 57
click at [975, 609] on button "Confirm" at bounding box center [968, 626] width 95 height 33
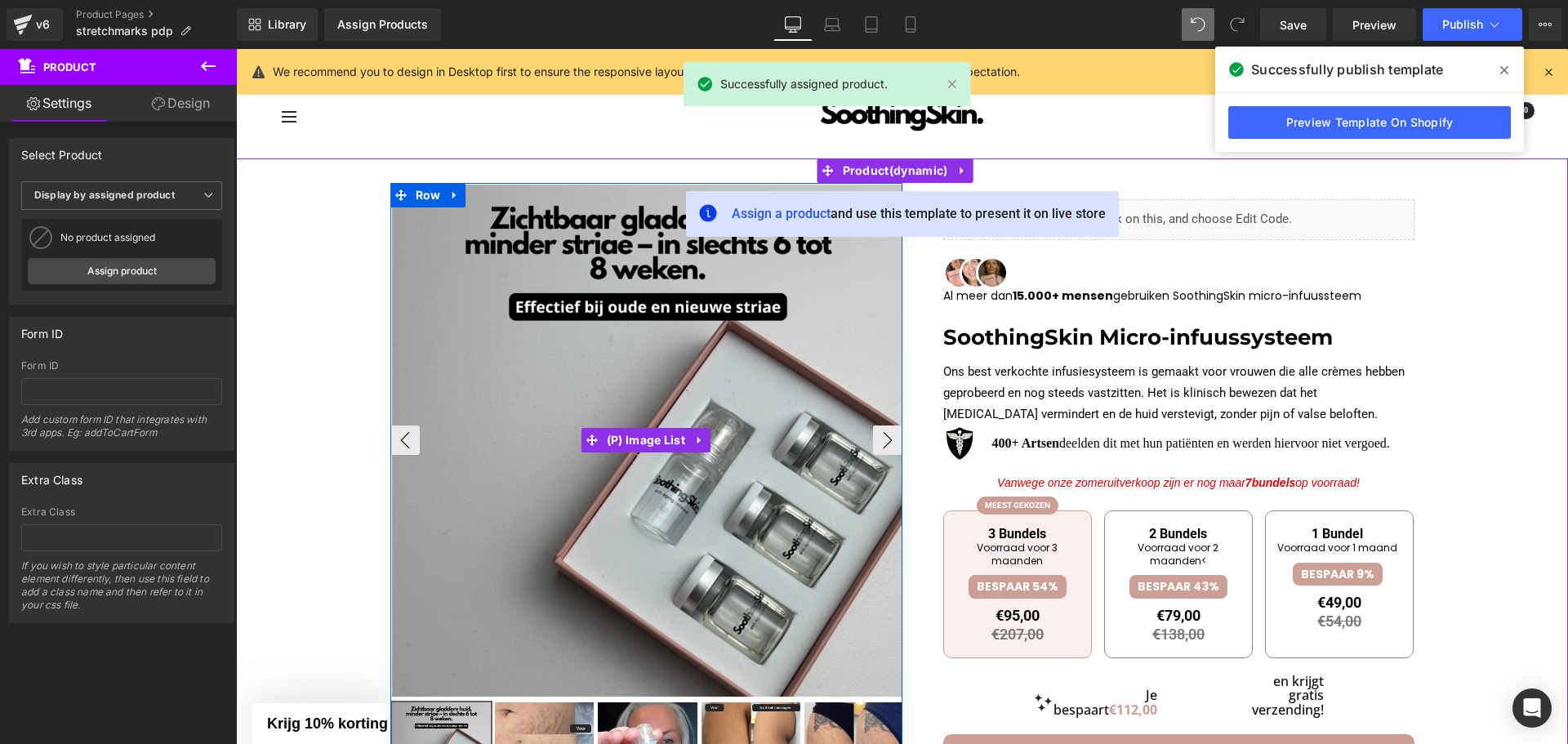
scroll to position [81, 0]
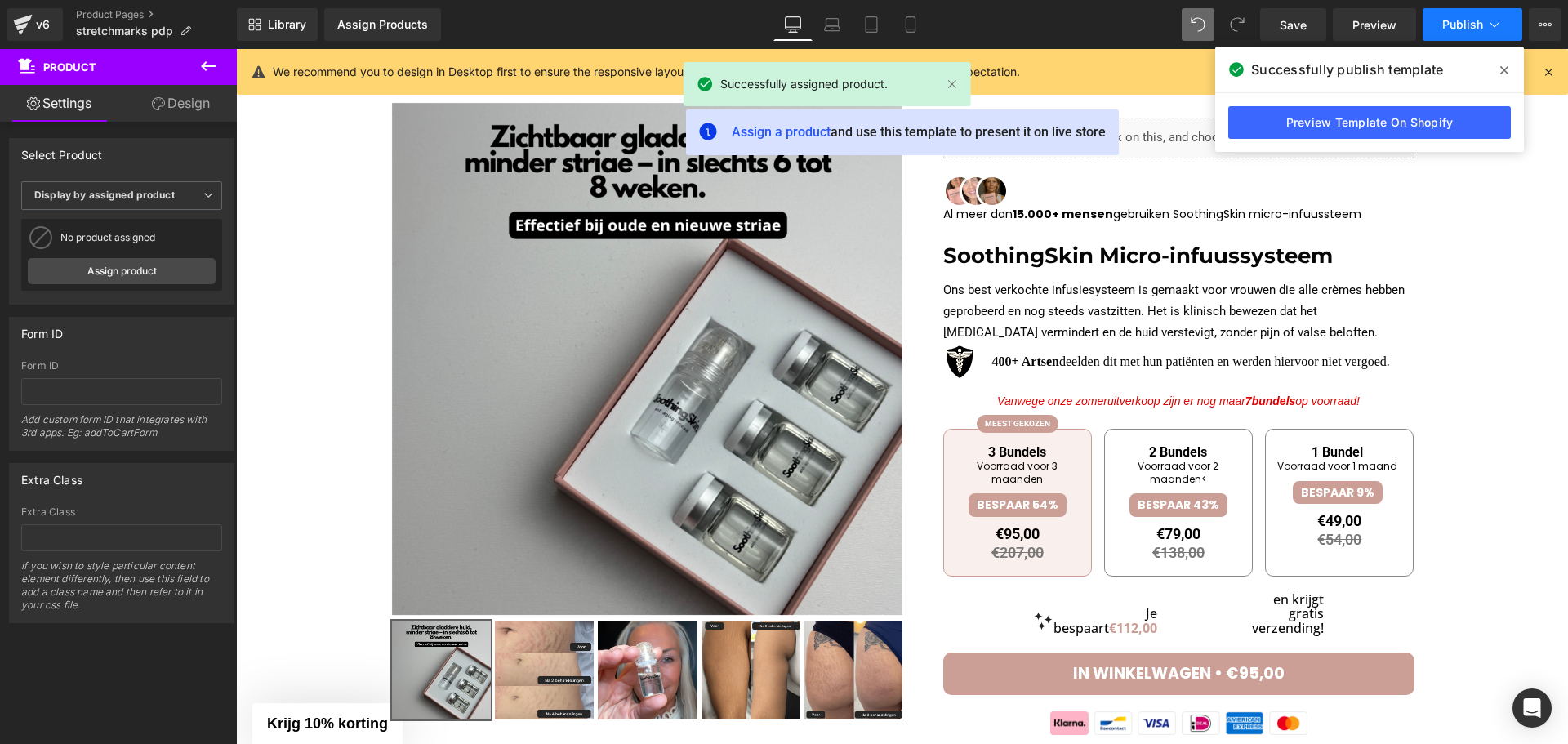
click at [1448, 39] on button "Publish" at bounding box center [1471, 24] width 100 height 33
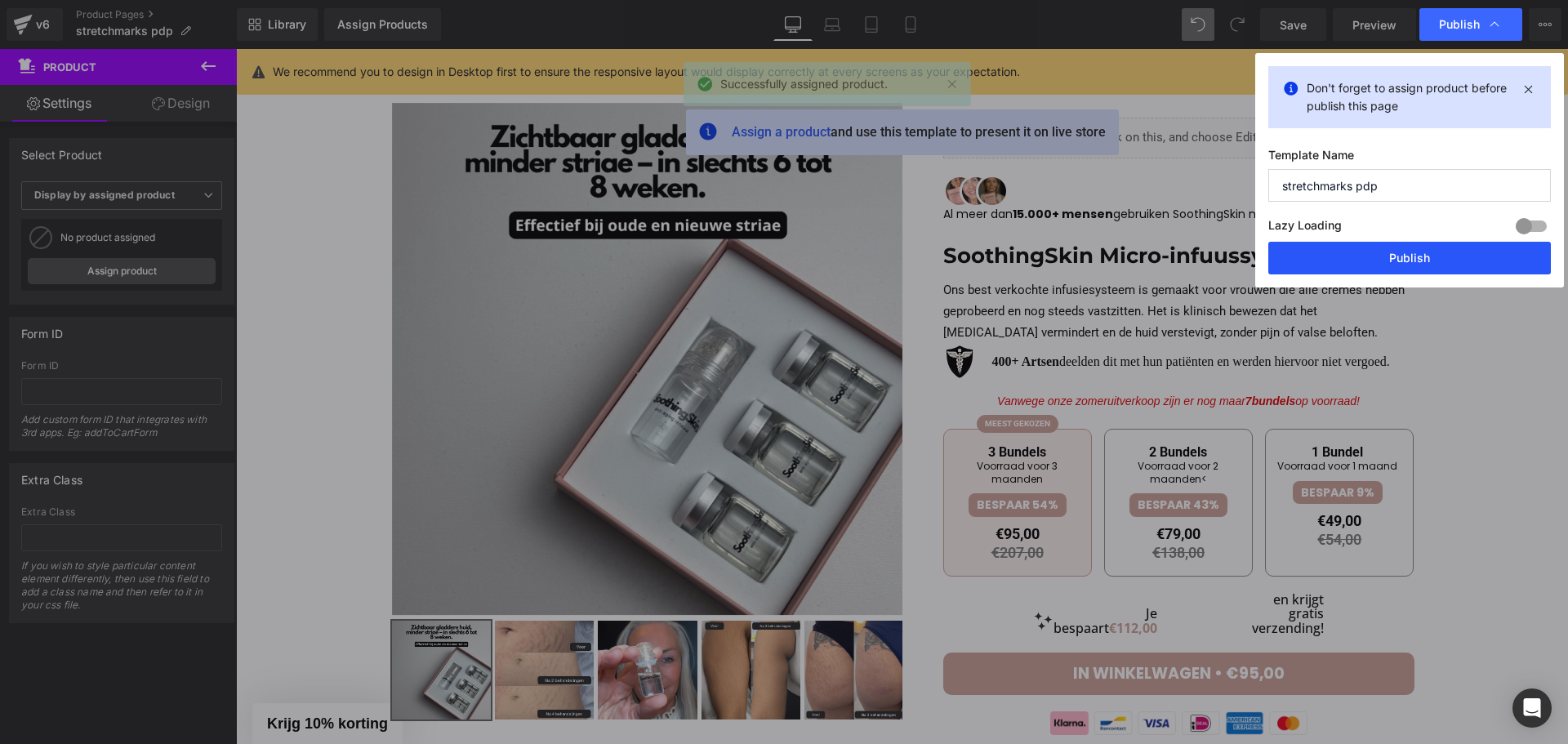
click at [1346, 265] on button "Publish" at bounding box center [1409, 259] width 283 height 33
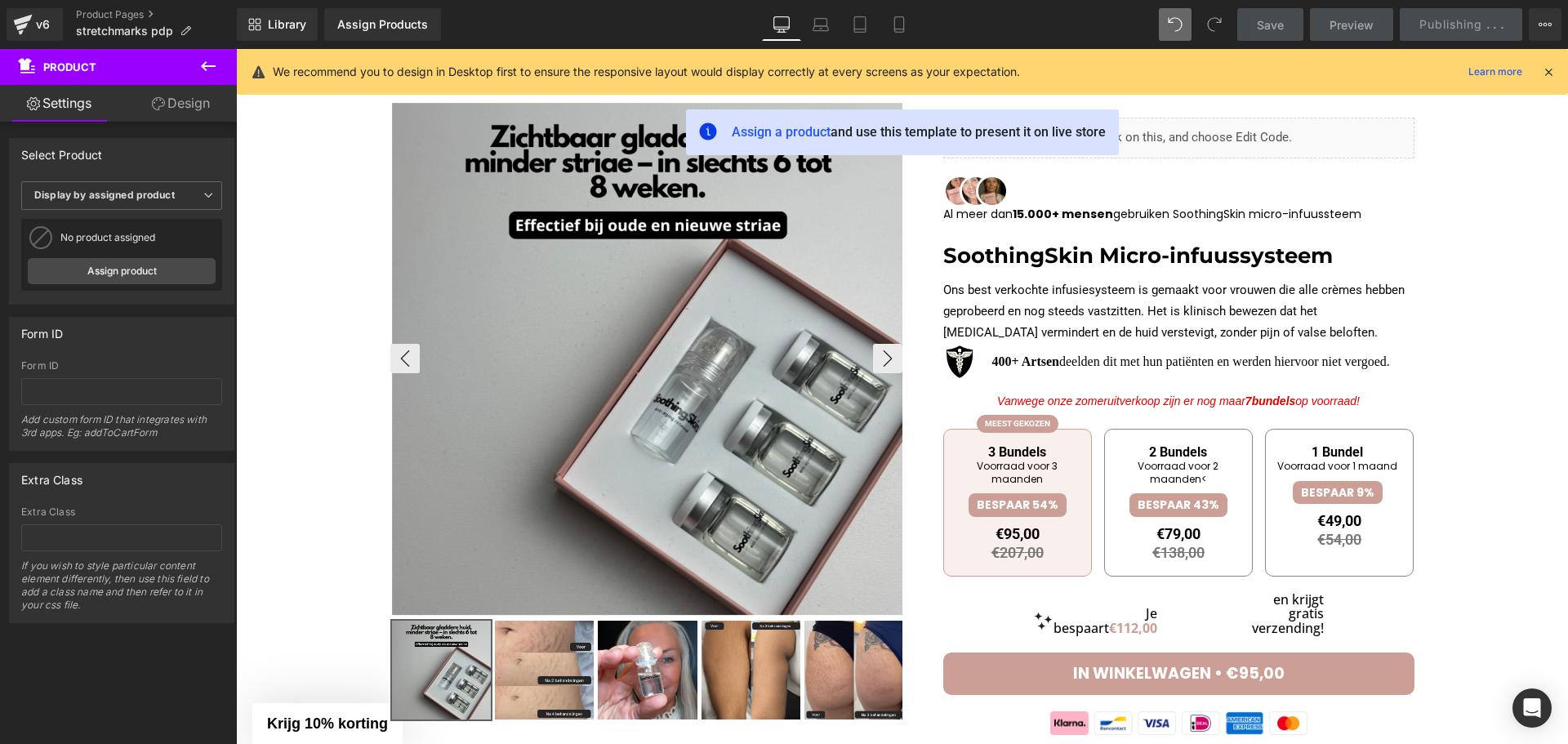
scroll to position [0, 0]
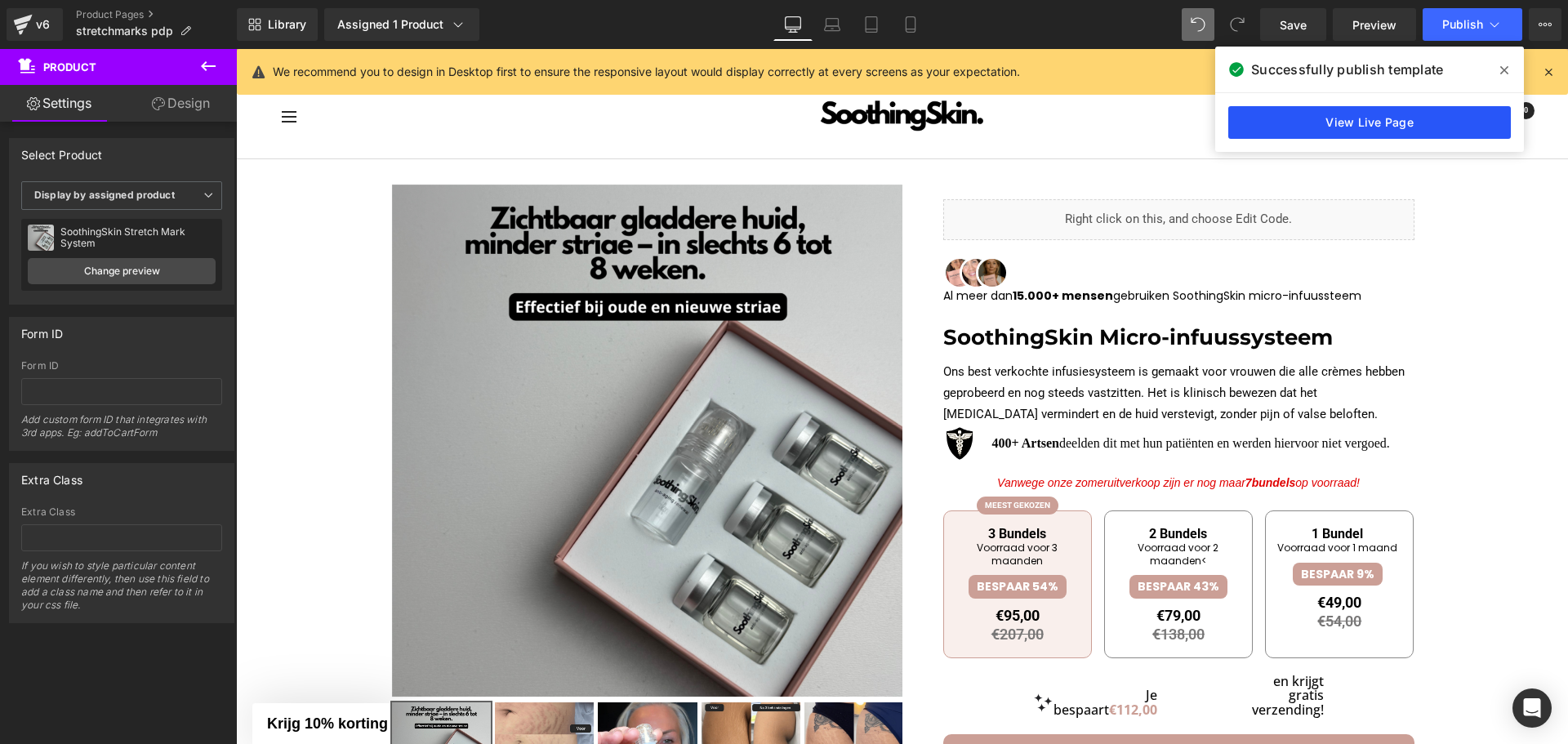
click at [1372, 126] on link "View Live Page" at bounding box center [1369, 123] width 283 height 33
click at [46, 17] on div "v6" at bounding box center [43, 24] width 20 height 21
